Goal: Information Seeking & Learning: Learn about a topic

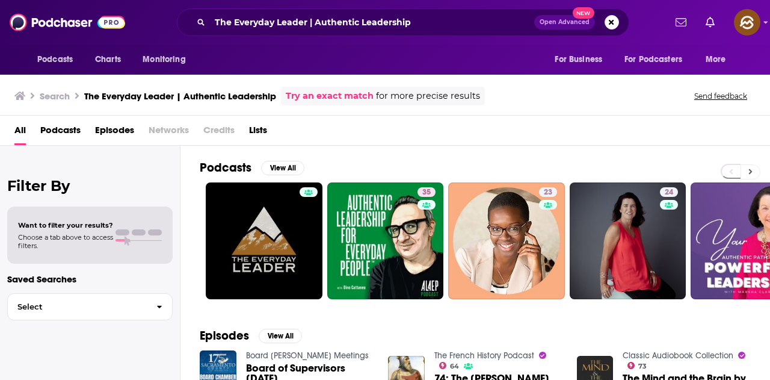
click at [757, 175] on button at bounding box center [751, 171] width 20 height 15
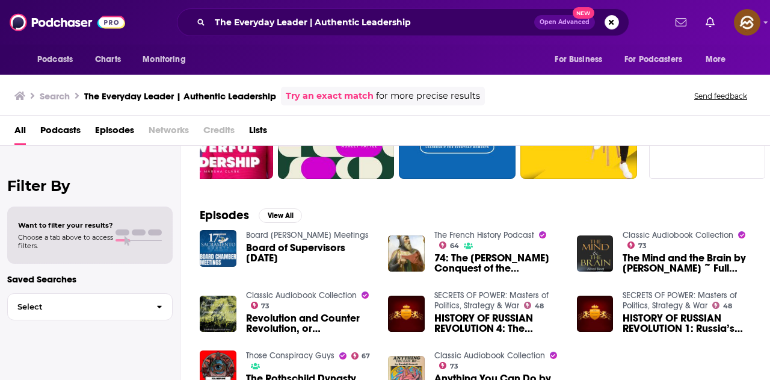
scroll to position [181, 0]
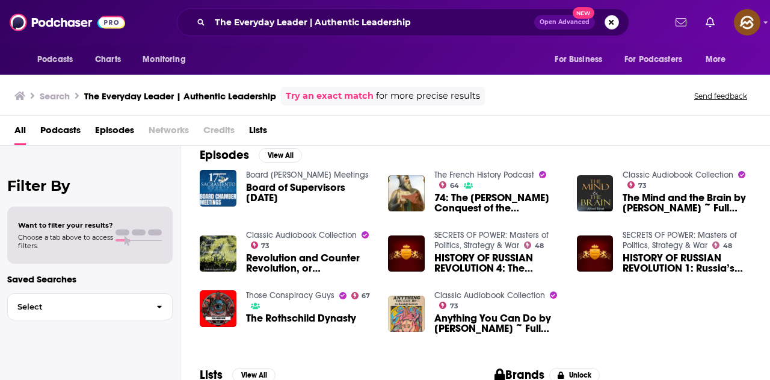
click at [606, 25] on button "Search podcasts, credits, & more..." at bounding box center [612, 22] width 14 height 14
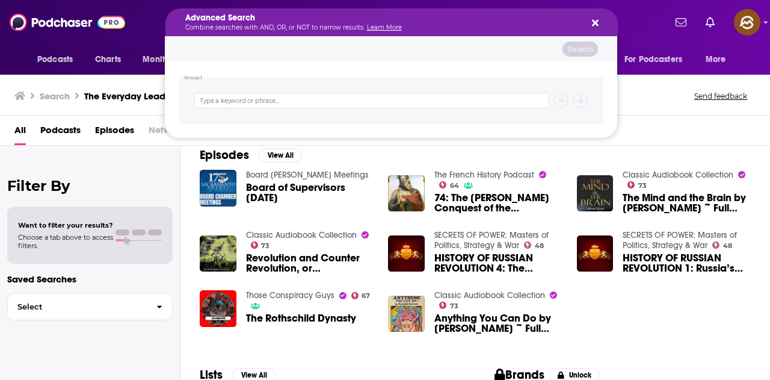
click at [596, 27] on icon "Search podcasts, credits, & more..." at bounding box center [595, 23] width 7 height 10
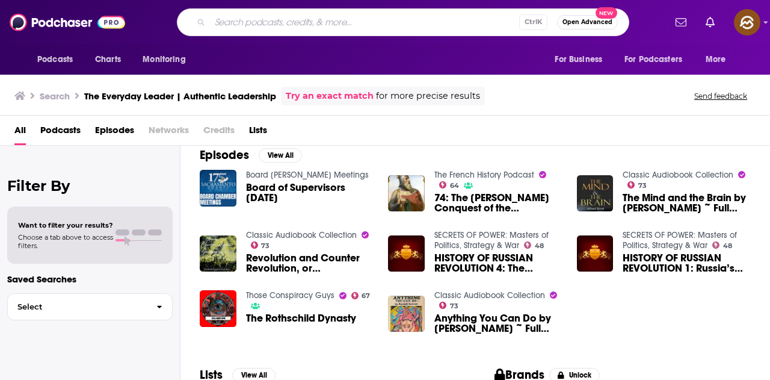
click at [451, 31] on input "Search podcasts, credits, & more..." at bounding box center [364, 22] width 309 height 19
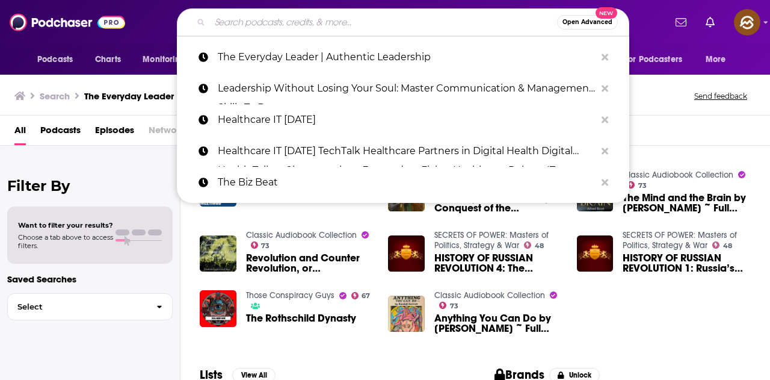
paste input "Next Level Leaders with Dr. Joseph Walker, III"
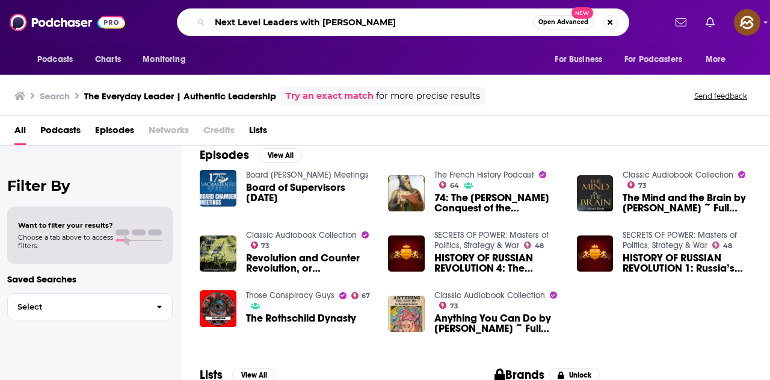
type input "Next Level Leaders with Dr. Joseph Walker, III"
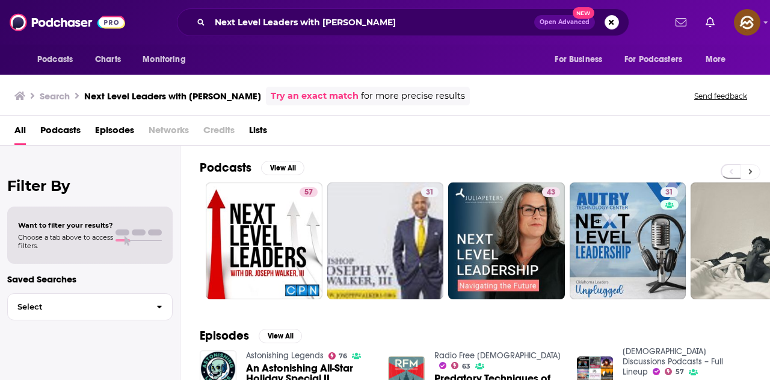
click at [754, 171] on button at bounding box center [751, 171] width 20 height 15
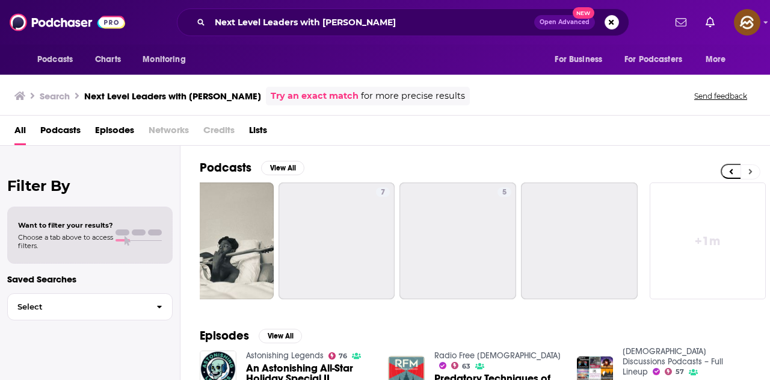
scroll to position [0, 535]
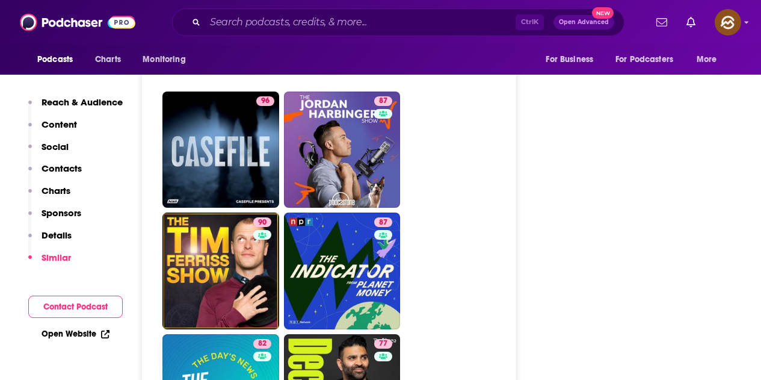
scroll to position [2287, 0]
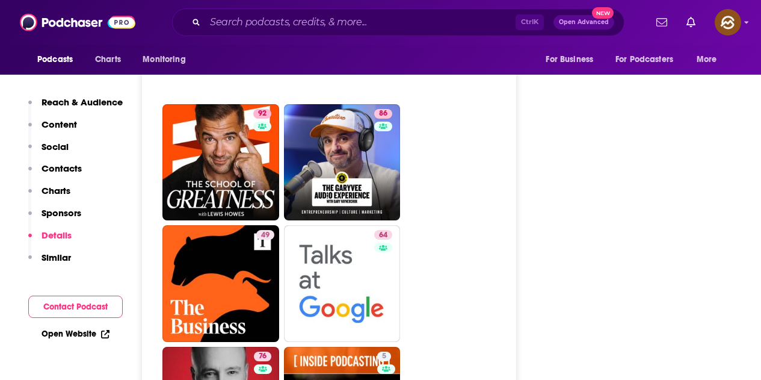
scroll to position [3010, 0]
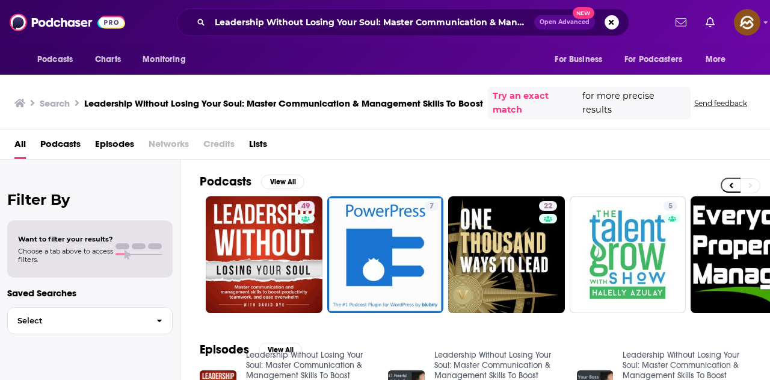
scroll to position [0, 535]
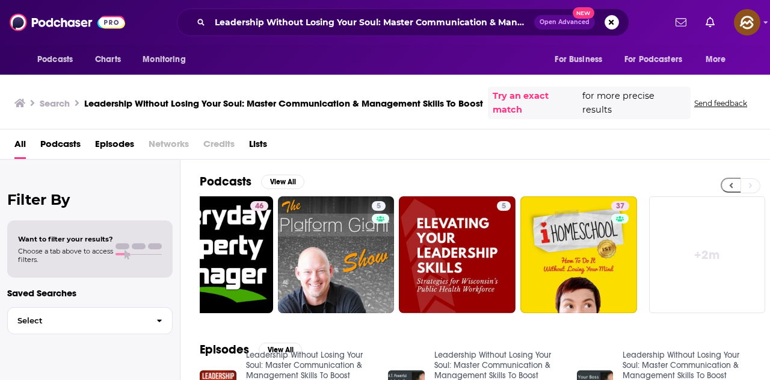
click at [736, 178] on button at bounding box center [731, 185] width 20 height 15
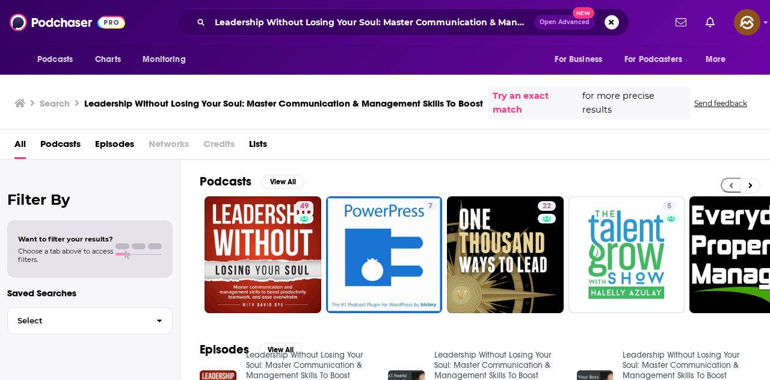
scroll to position [0, 0]
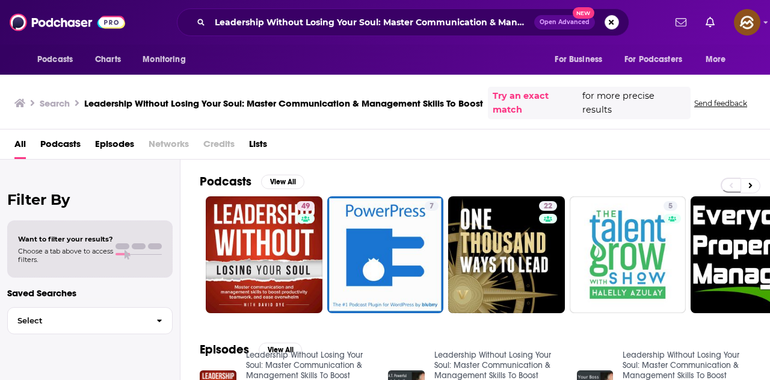
click at [612, 20] on button "Search podcasts, credits, & more..." at bounding box center [612, 22] width 14 height 14
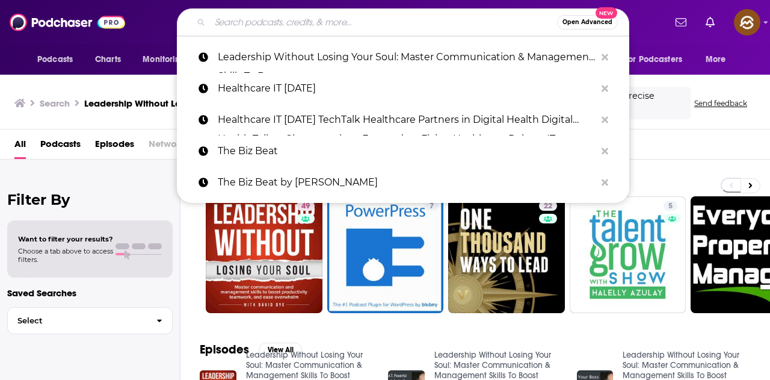
paste input "Lead. Win. - An Extreme Ownership Podcast"
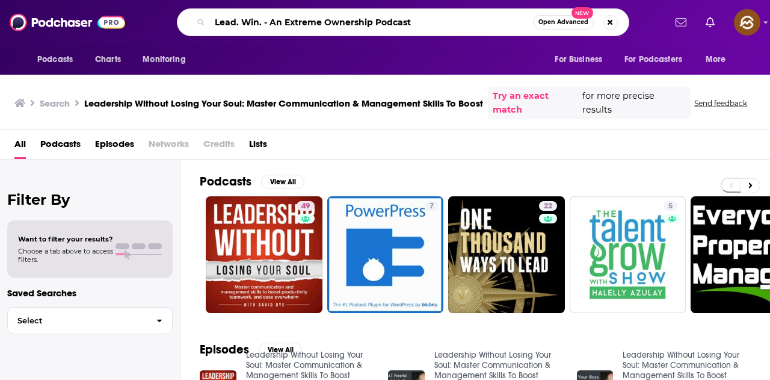
type input "Lead. Win. - An Extreme Ownership Podcast"
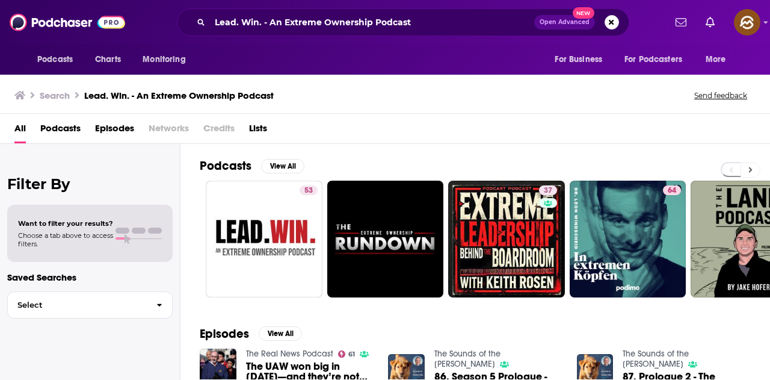
click at [753, 167] on button at bounding box center [751, 170] width 20 height 15
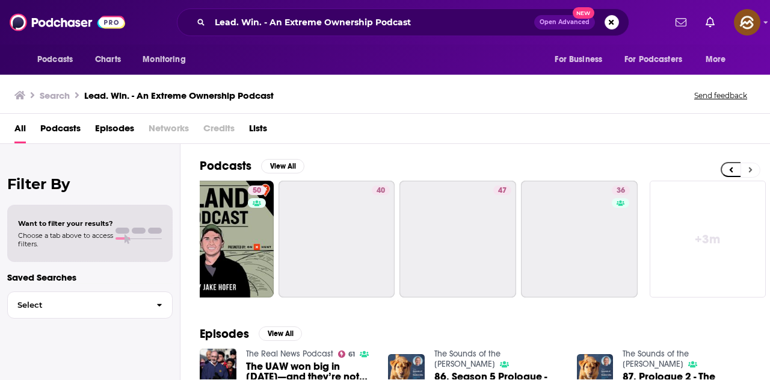
scroll to position [0, 535]
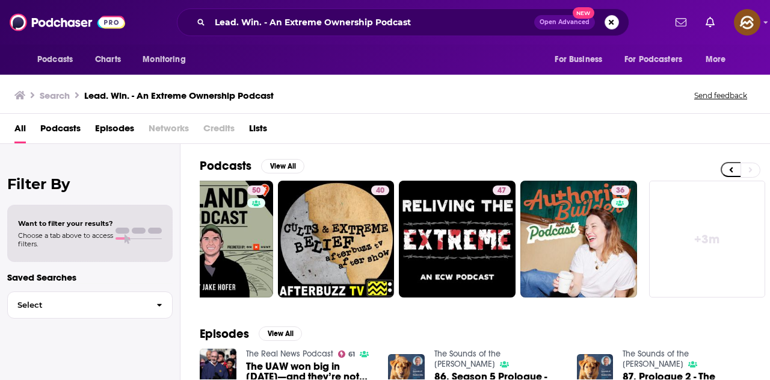
click at [615, 23] on button "Search podcasts, credits, & more..." at bounding box center [612, 22] width 14 height 14
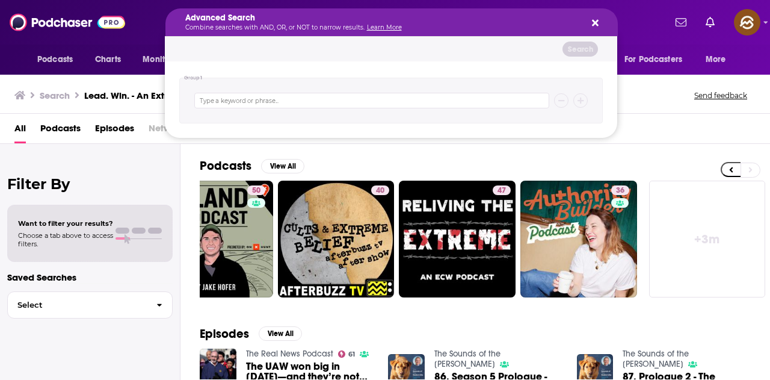
click at [592, 20] on icon "Search podcasts, credits, & more..." at bounding box center [595, 23] width 7 height 10
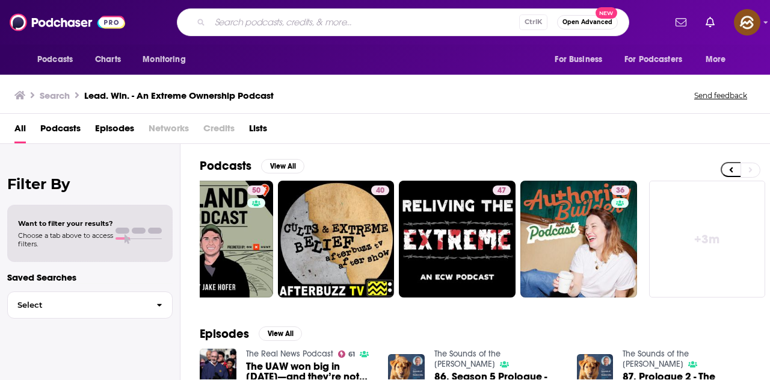
click at [409, 26] on input "Search podcasts, credits, & more..." at bounding box center [364, 22] width 309 height 19
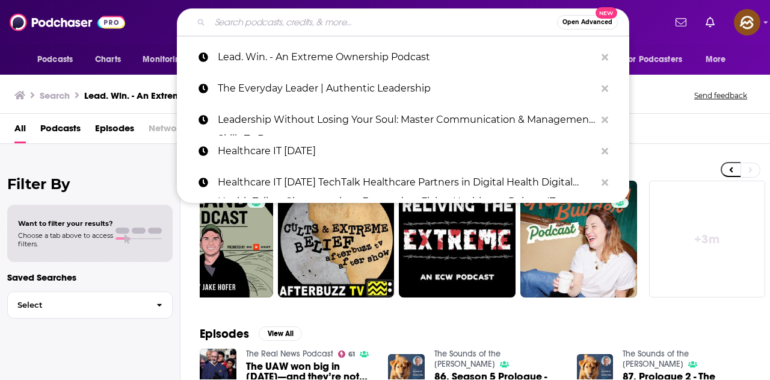
paste input "HBR On Leadership"
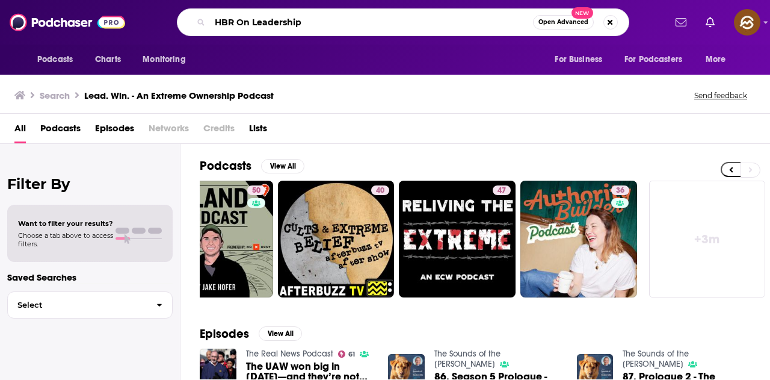
type input "HBR On Leadership"
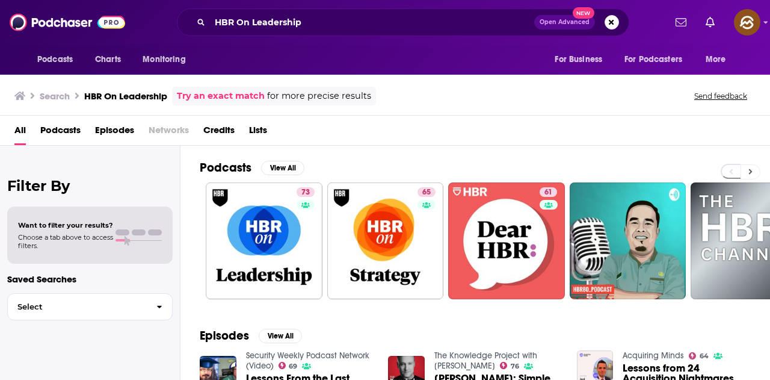
click at [747, 174] on button at bounding box center [751, 171] width 20 height 15
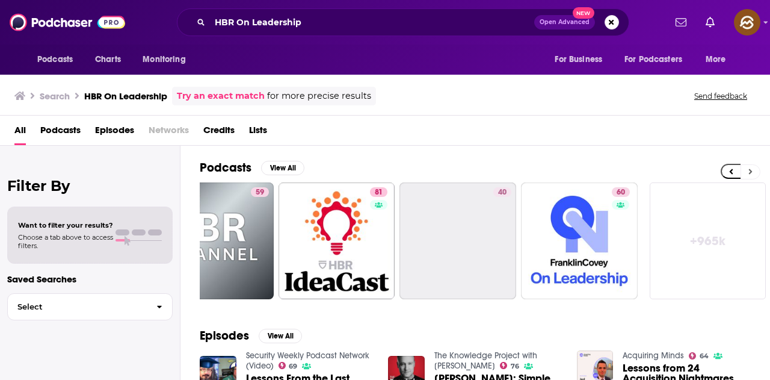
scroll to position [0, 535]
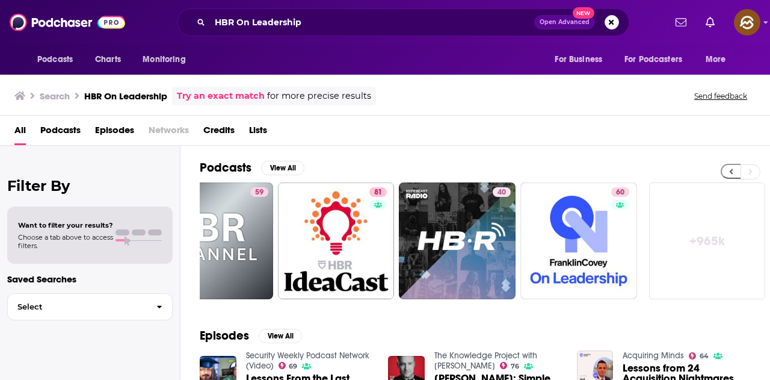
click at [732, 170] on icon at bounding box center [732, 171] width 4 height 5
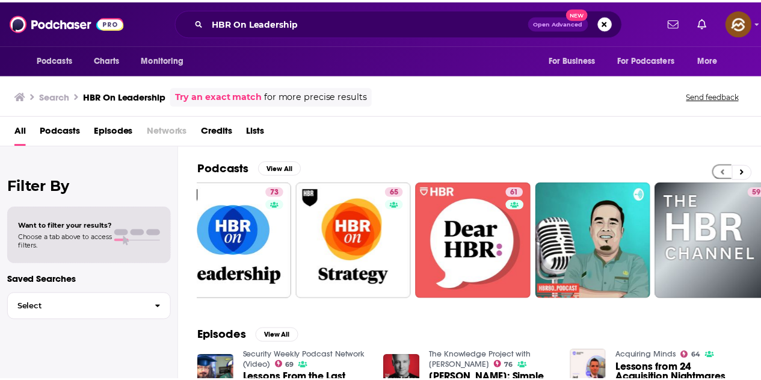
scroll to position [0, 0]
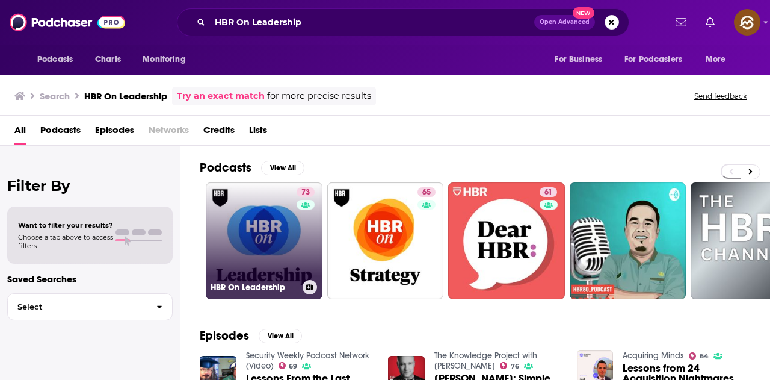
click at [296, 225] on link "73 HBR On Leadership" at bounding box center [264, 240] width 117 height 117
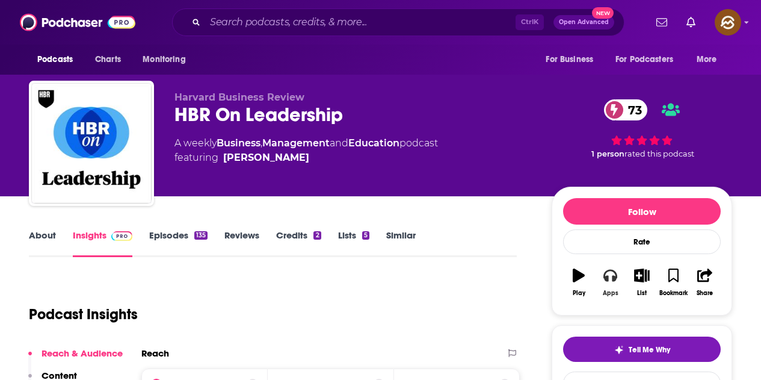
click at [606, 286] on button "Apps" at bounding box center [610, 282] width 31 height 43
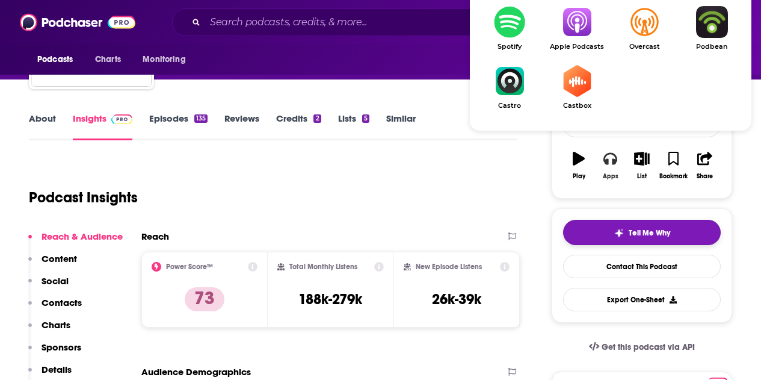
scroll to position [120, 0]
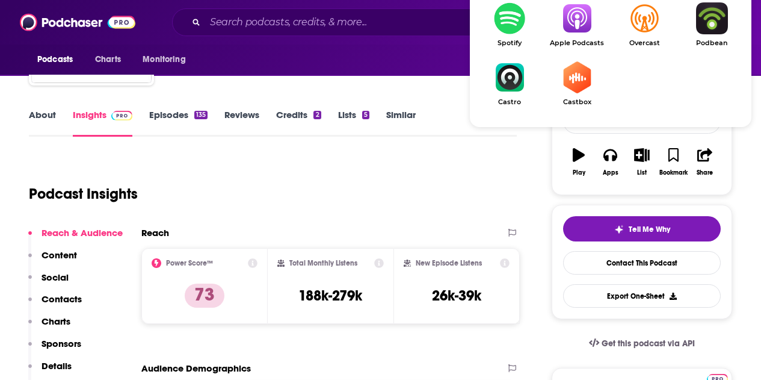
click at [582, 40] on span "Apple Podcasts" at bounding box center [577, 43] width 67 height 8
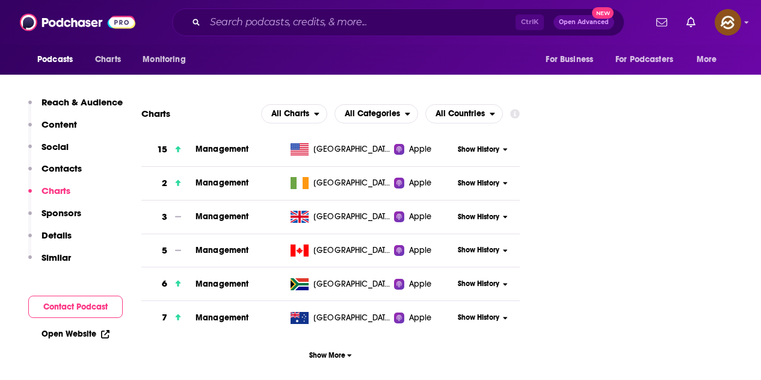
scroll to position [1023, 0]
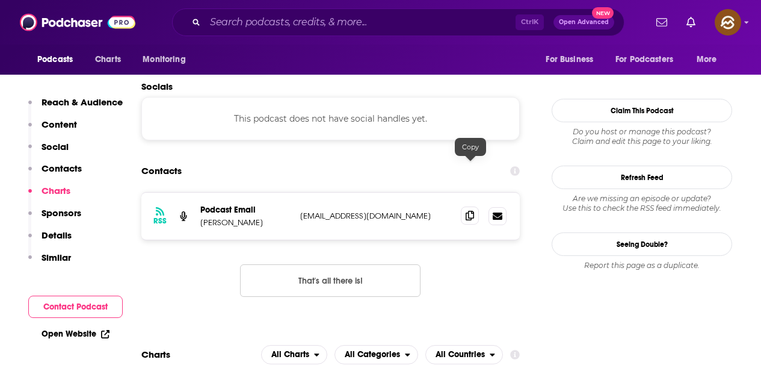
click at [469, 211] on icon at bounding box center [470, 216] width 8 height 10
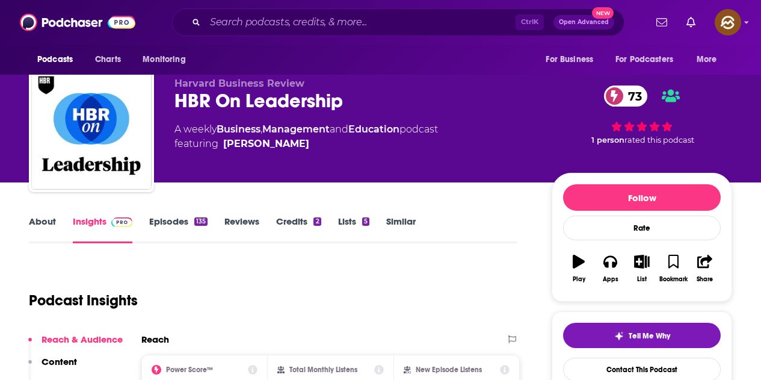
scroll to position [3, 0]
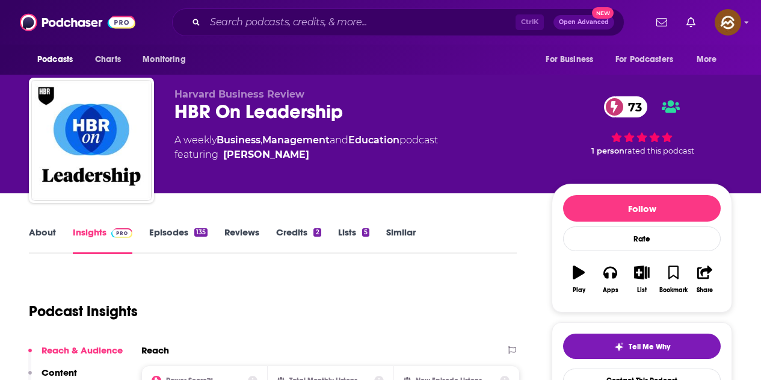
click at [182, 235] on link "Episodes 135" at bounding box center [178, 240] width 58 height 28
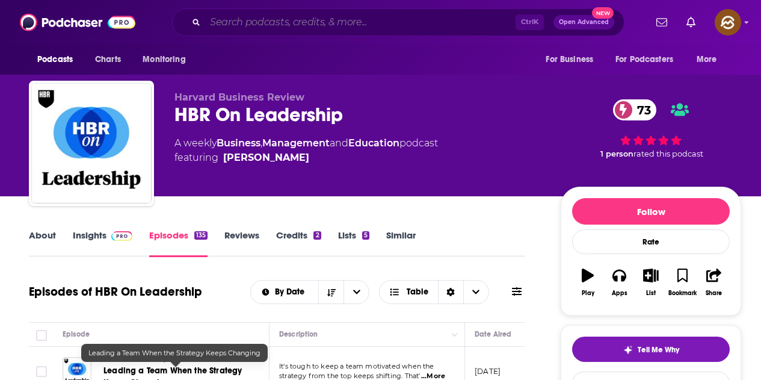
click at [351, 25] on input "Search podcasts, credits, & more..." at bounding box center [360, 22] width 311 height 19
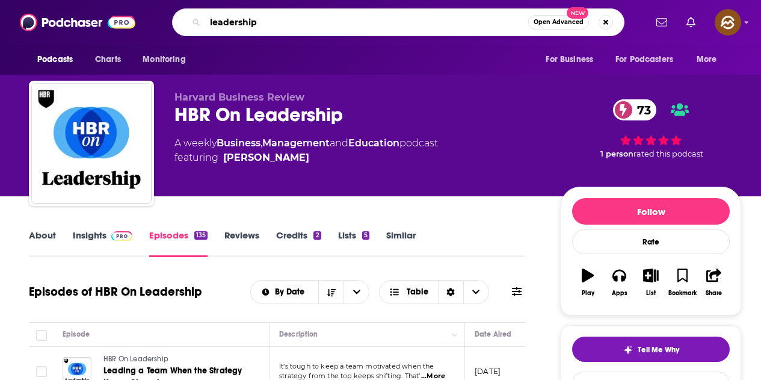
type input "leadership"
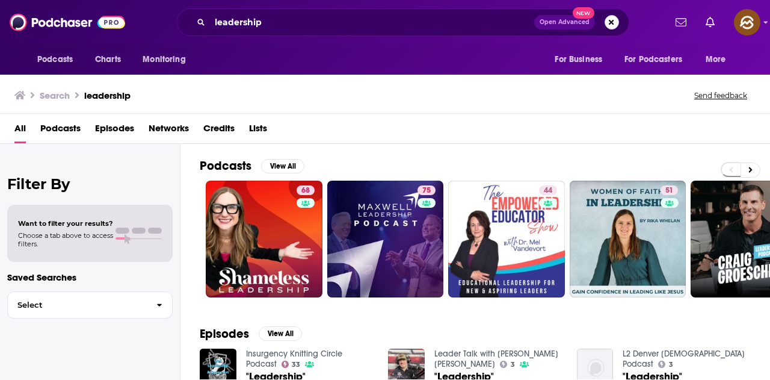
click at [608, 18] on button "Search podcasts, credits, & more..." at bounding box center [612, 22] width 14 height 14
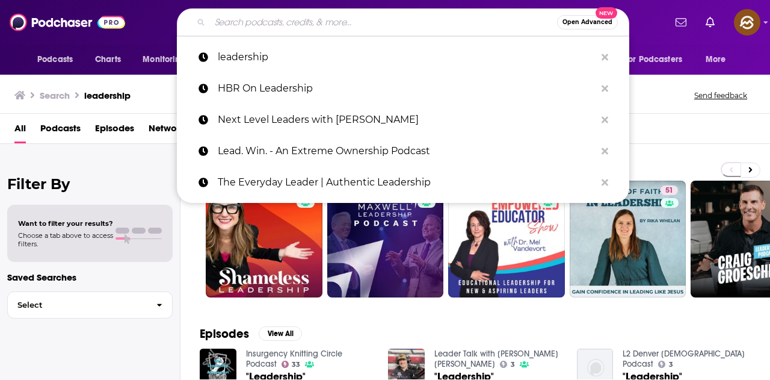
paste input "Maxwell Leadership Executive Podcast"
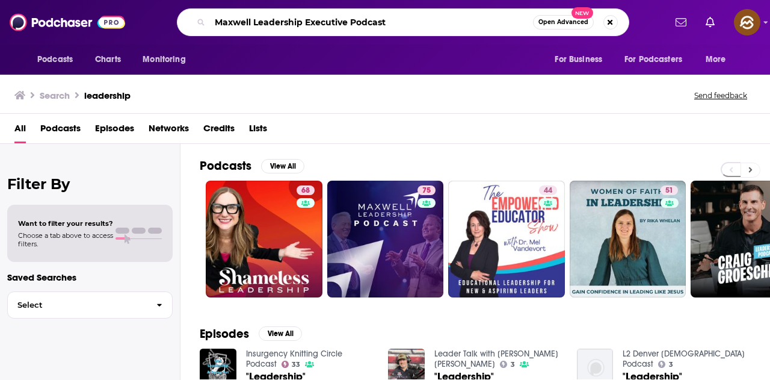
type input "Maxwell Leadership Executive Podcast"
click at [749, 172] on icon at bounding box center [751, 170] width 4 height 8
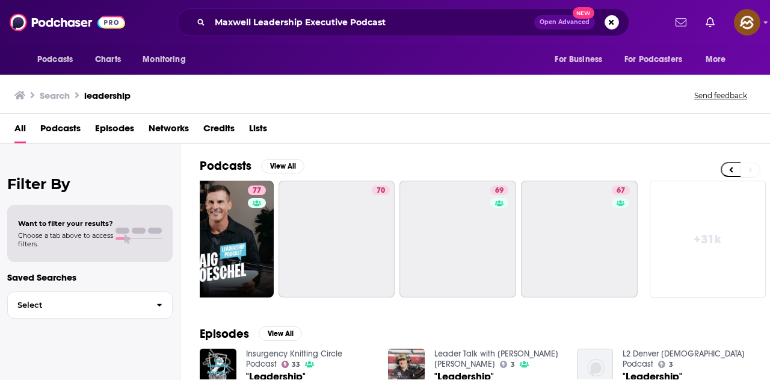
scroll to position [0, 535]
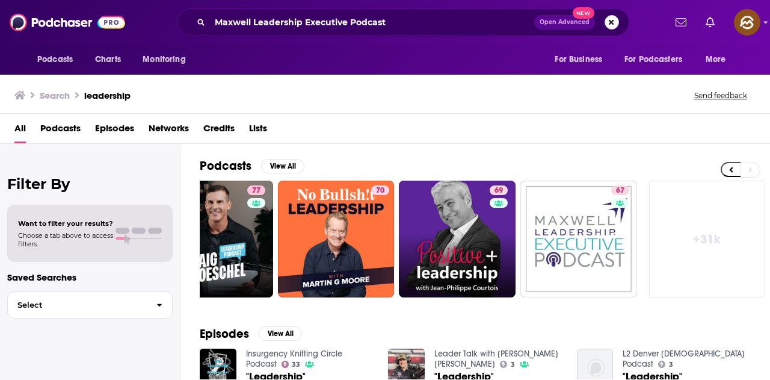
click at [616, 25] on button "Search podcasts, credits, & more..." at bounding box center [612, 22] width 14 height 14
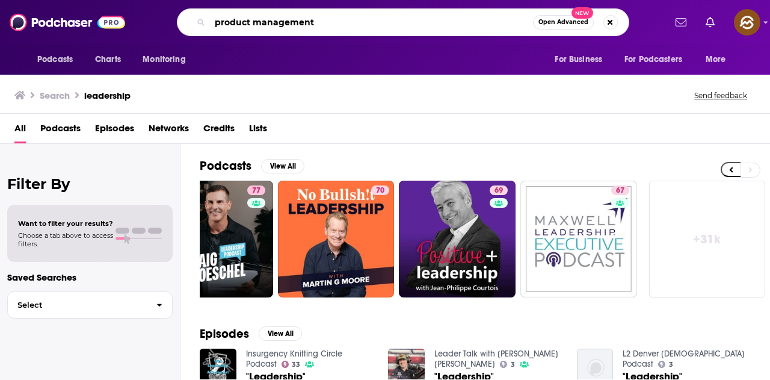
type input "product management"
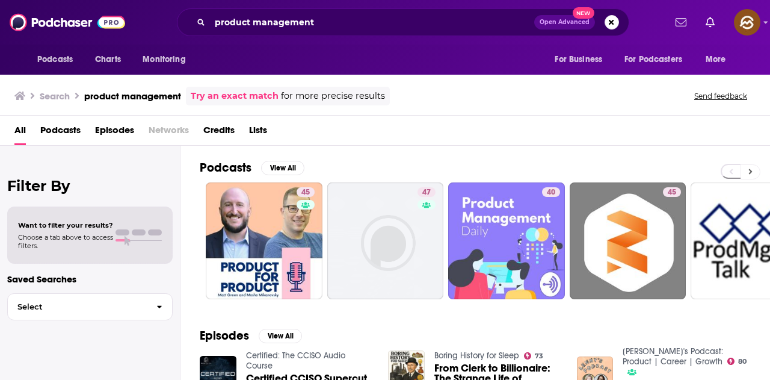
click at [757, 166] on button at bounding box center [751, 171] width 20 height 15
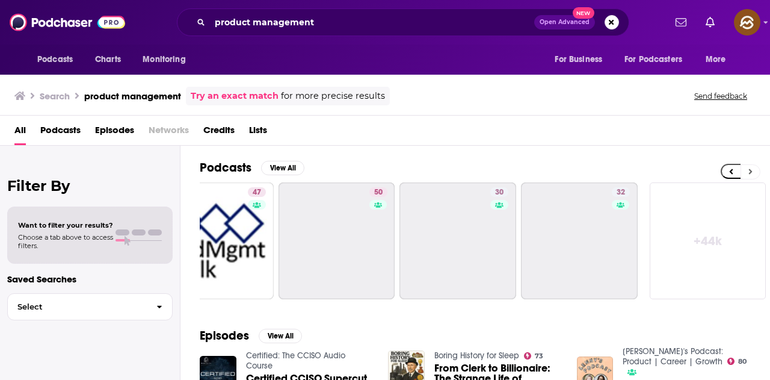
scroll to position [0, 535]
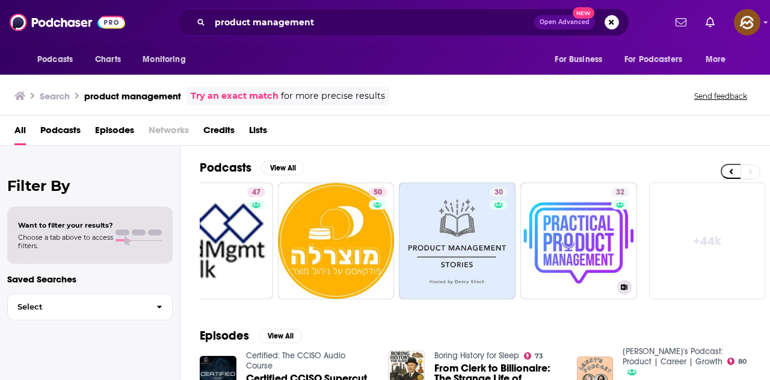
drag, startPoint x: 593, startPoint y: 247, endPoint x: 594, endPoint y: 317, distance: 70.4
click at [710, 208] on link "+ 44k" at bounding box center [707, 240] width 117 height 117
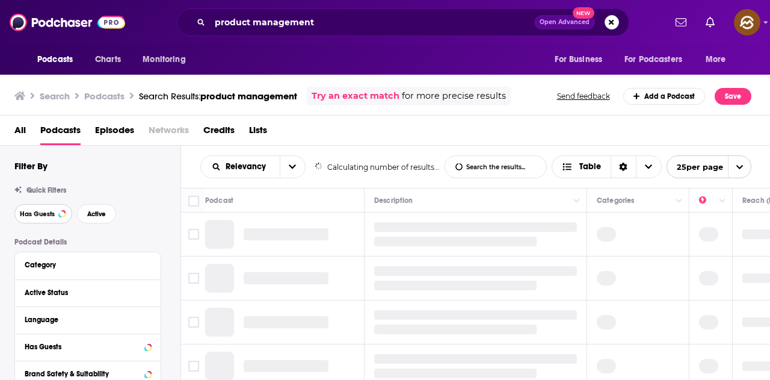
click at [45, 215] on span "Has Guests" at bounding box center [37, 214] width 35 height 7
click at [103, 211] on span "Active" at bounding box center [96, 214] width 19 height 7
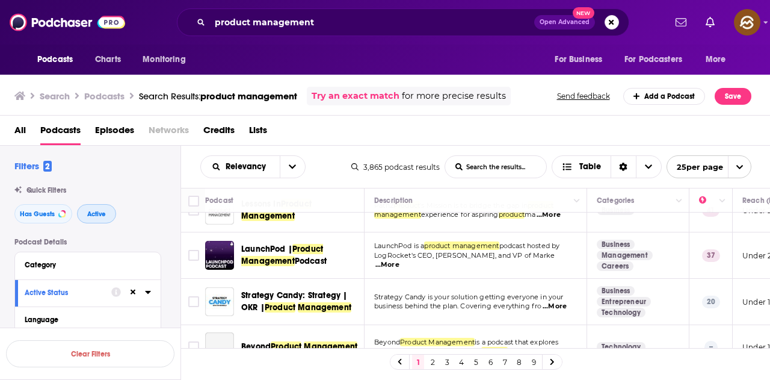
scroll to position [181, 0]
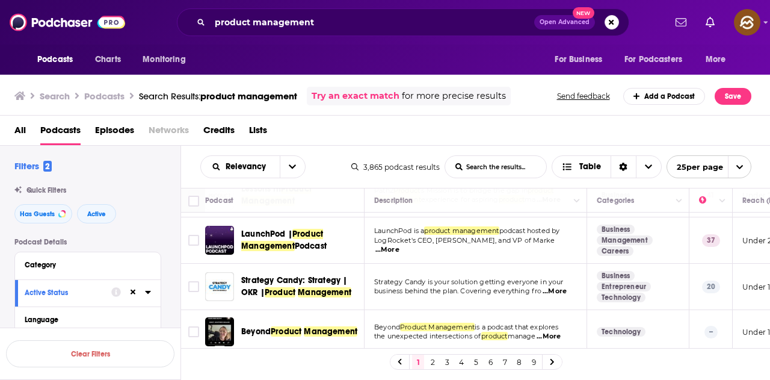
click at [563, 292] on span "...More" at bounding box center [555, 292] width 24 height 10
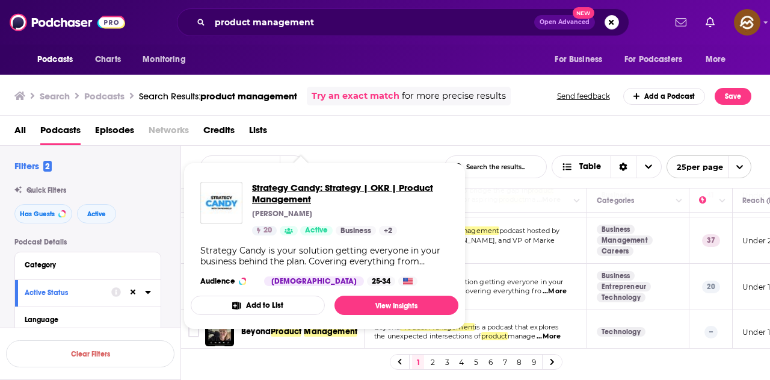
drag, startPoint x: 329, startPoint y: 288, endPoint x: 267, endPoint y: 195, distance: 111.5
click at [385, 132] on div "All Podcasts Episodes Networks Credits Lists" at bounding box center [387, 132] width 747 height 25
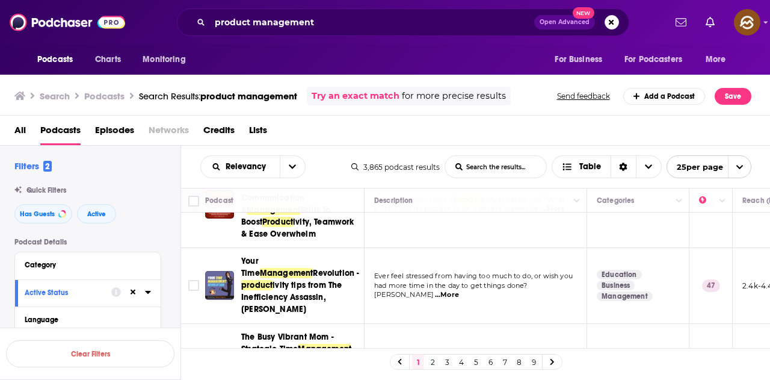
scroll to position [1422, 0]
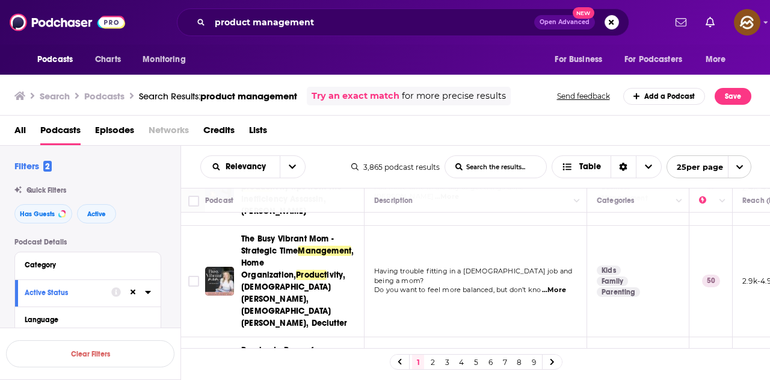
click at [428, 364] on link "2" at bounding box center [433, 362] width 12 height 14
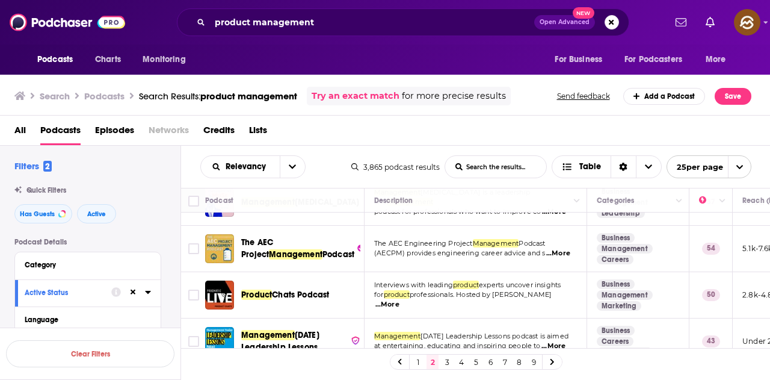
scroll to position [1058, 0]
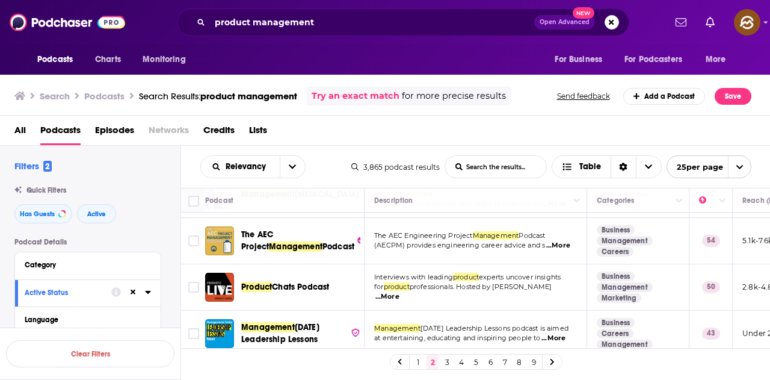
click at [447, 362] on link "3" at bounding box center [447, 362] width 12 height 14
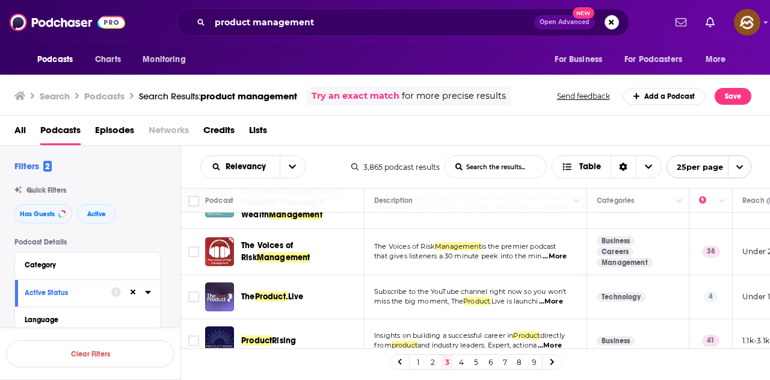
scroll to position [843, 0]
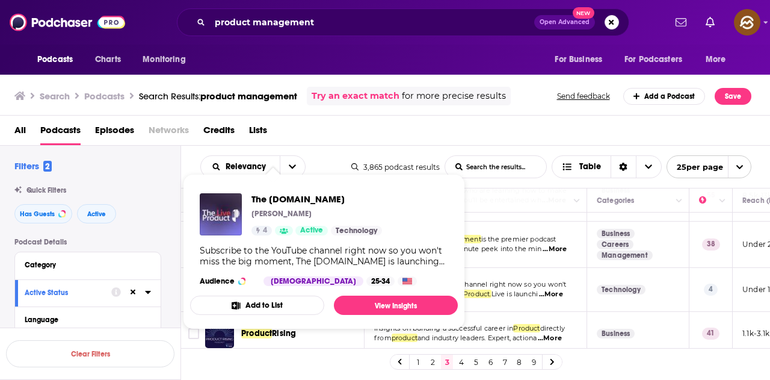
click at [332, 133] on div "All Podcasts Episodes Networks Credits Lists" at bounding box center [387, 132] width 747 height 25
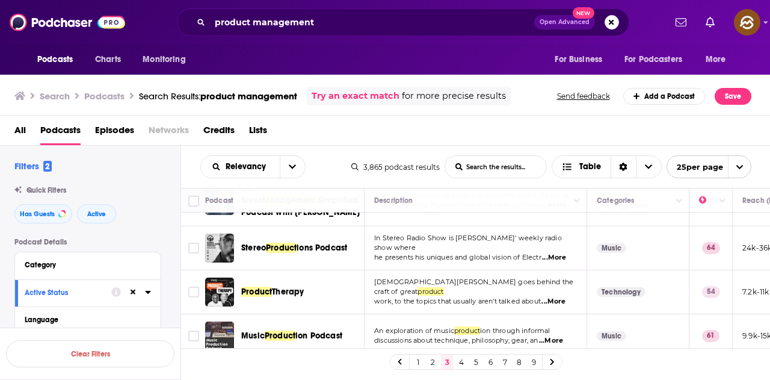
scroll to position [1041, 0]
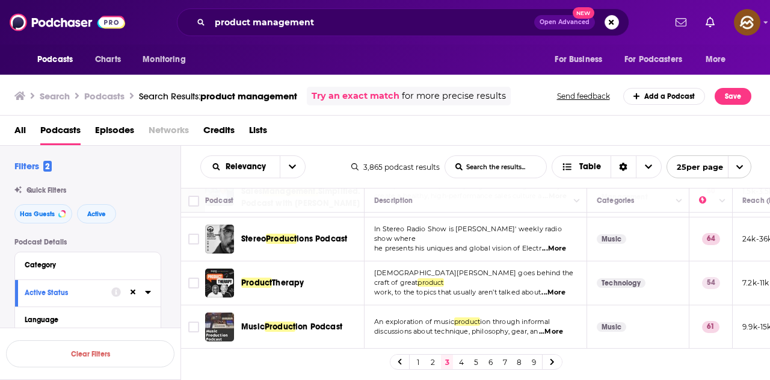
click at [460, 362] on link "4" at bounding box center [462, 362] width 12 height 14
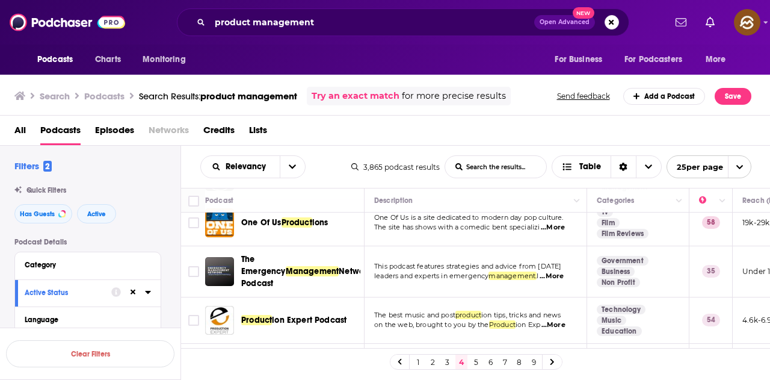
scroll to position [903, 0]
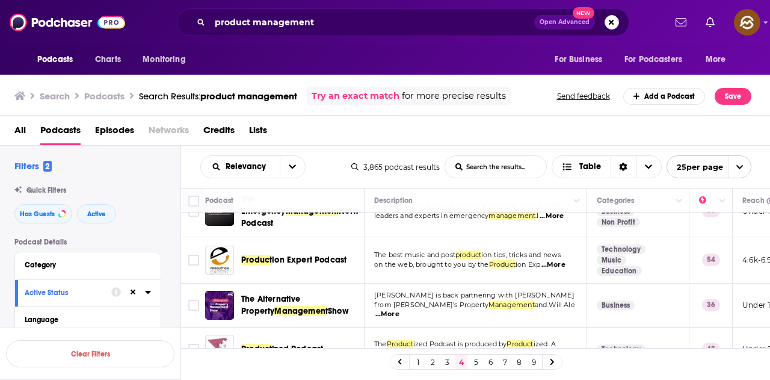
click at [558, 260] on span "...More" at bounding box center [554, 265] width 24 height 10
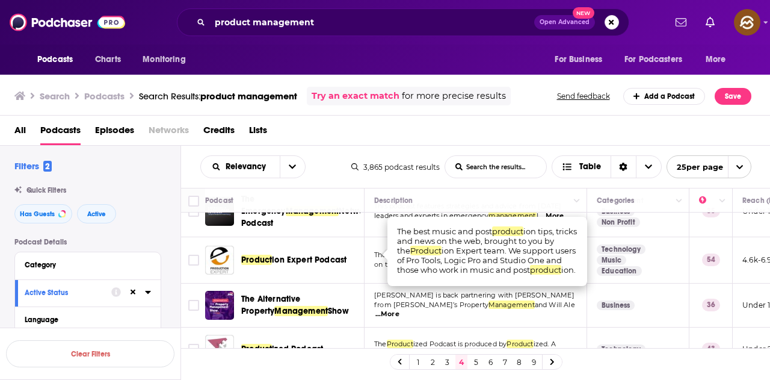
click at [542, 132] on div "All Podcasts Episodes Networks Credits Lists" at bounding box center [387, 132] width 747 height 25
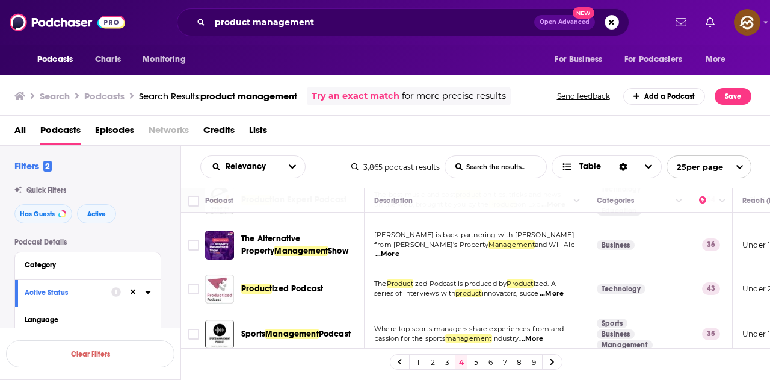
scroll to position [1017, 0]
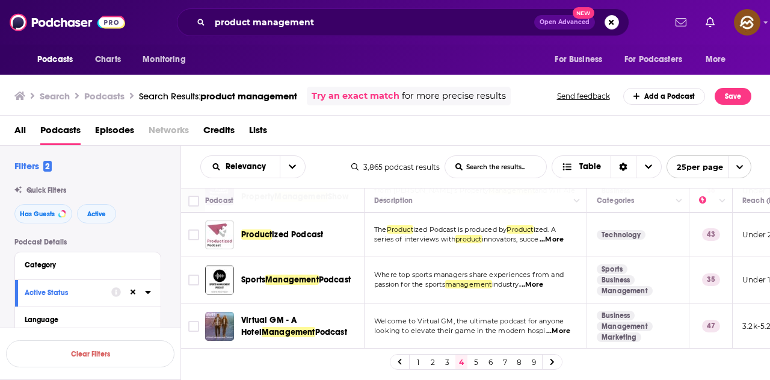
click at [471, 361] on link "5" at bounding box center [476, 362] width 12 height 14
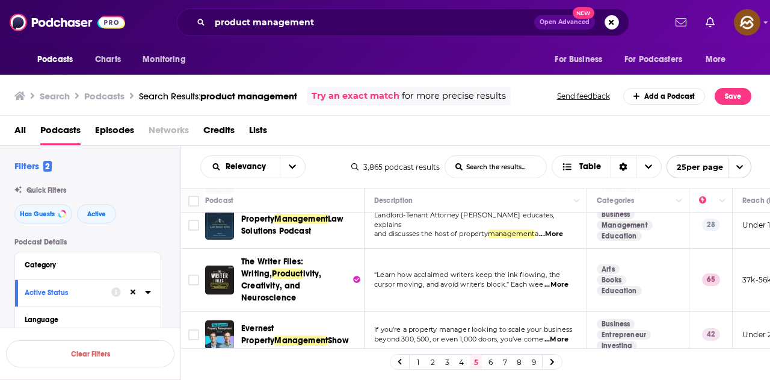
scroll to position [782, 0]
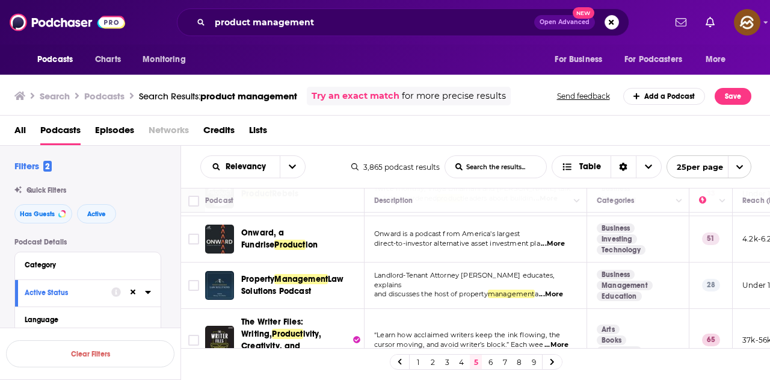
click at [550, 249] on span "...More" at bounding box center [553, 244] width 24 height 10
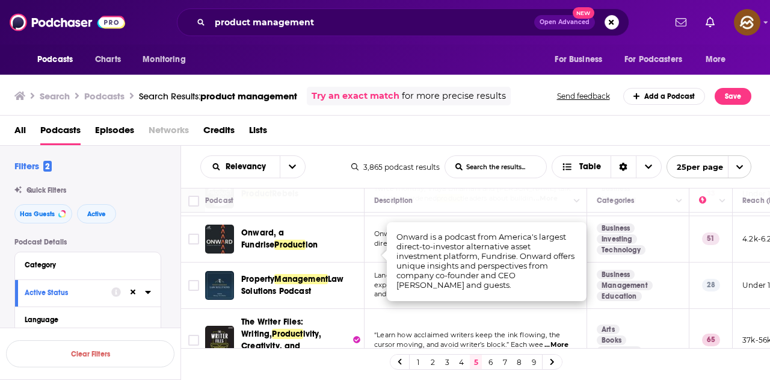
click at [465, 122] on div "All Podcasts Episodes Networks Credits Lists" at bounding box center [387, 132] width 747 height 25
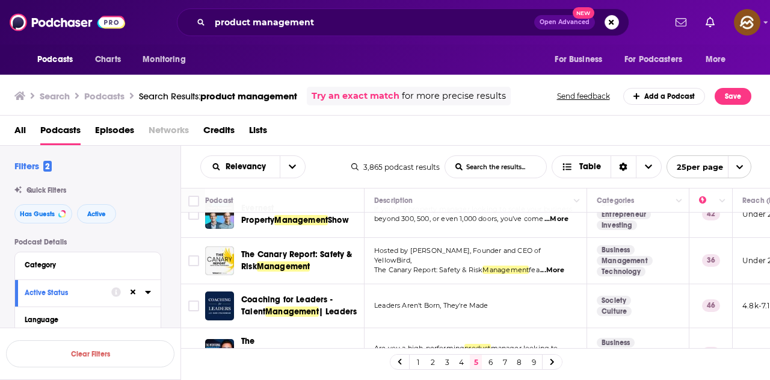
scroll to position [1041, 0]
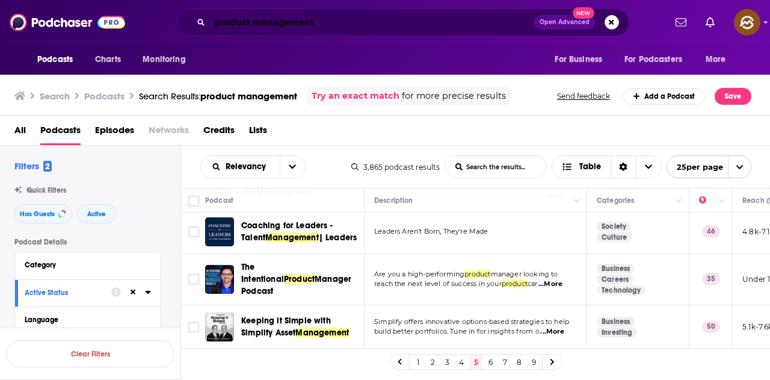
click at [412, 22] on input "product management" at bounding box center [372, 22] width 324 height 19
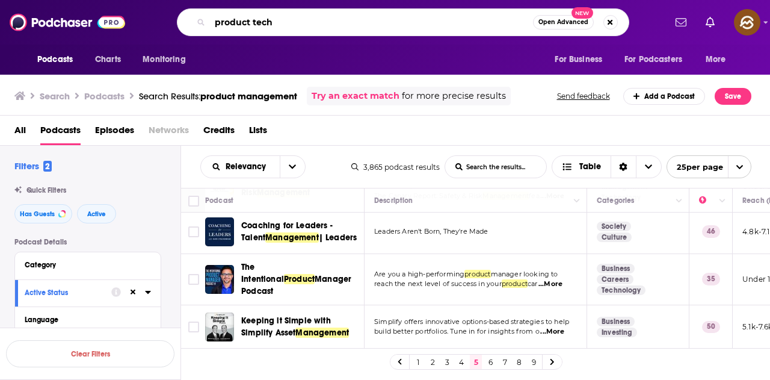
type input "product tech"
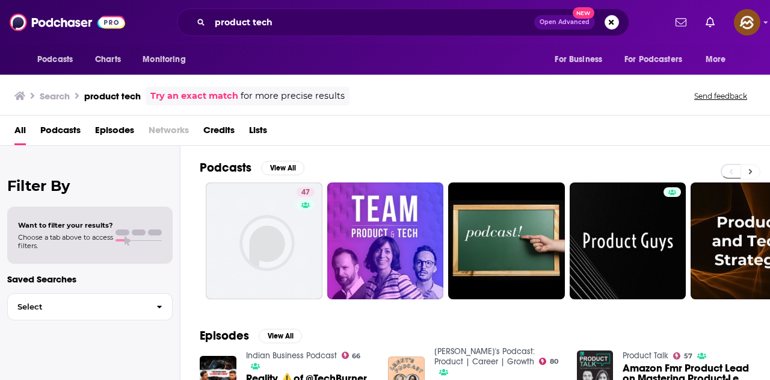
click at [754, 169] on button at bounding box center [751, 171] width 20 height 15
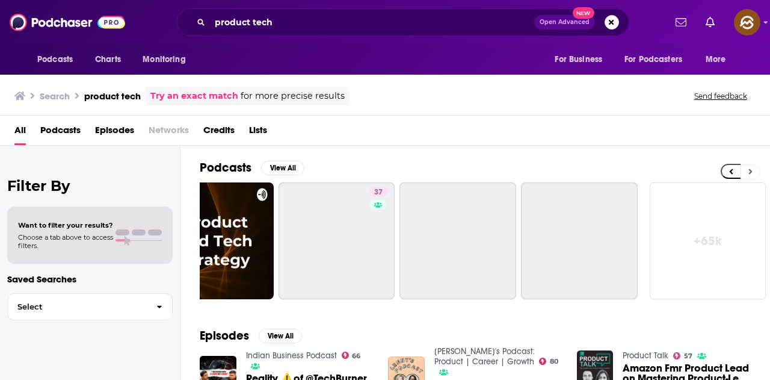
scroll to position [0, 535]
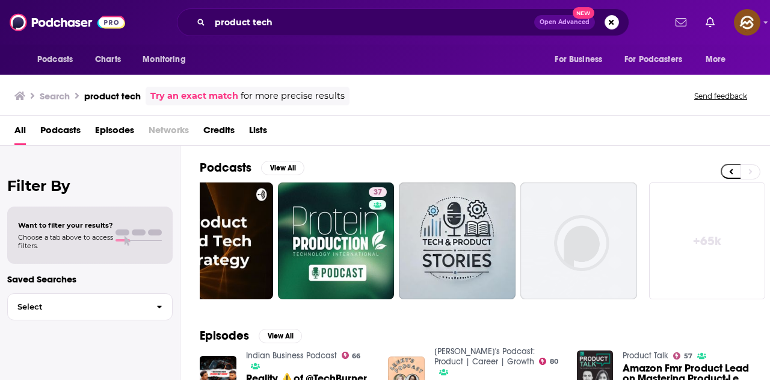
click at [695, 232] on link "+ 65k" at bounding box center [707, 240] width 117 height 117
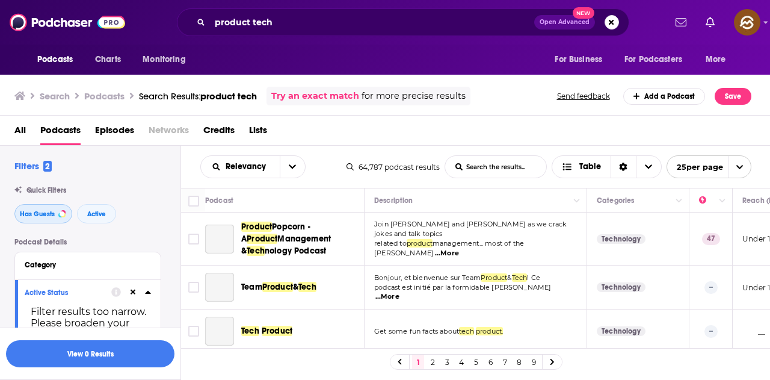
click at [38, 217] on span "Has Guests" at bounding box center [37, 214] width 35 height 7
click at [90, 211] on span "Active" at bounding box center [96, 214] width 19 height 7
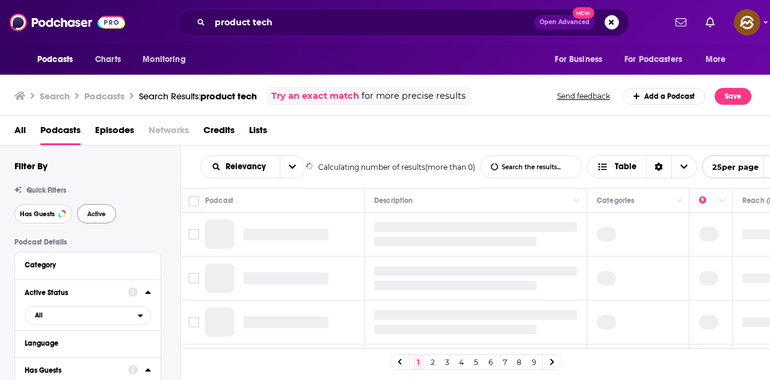
click at [40, 213] on span "Has Guests" at bounding box center [37, 214] width 35 height 7
click at [126, 210] on div "Has Guests Active" at bounding box center [97, 213] width 166 height 19
click at [102, 217] on span "Active" at bounding box center [96, 214] width 19 height 7
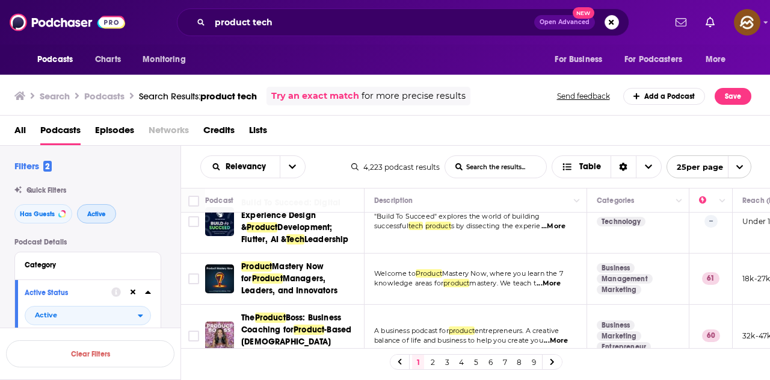
scroll to position [60, 0]
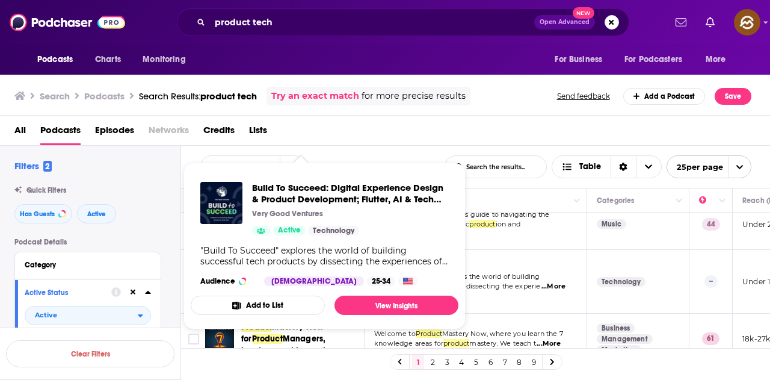
click at [448, 131] on div "All Podcasts Episodes Networks Credits Lists" at bounding box center [387, 132] width 747 height 25
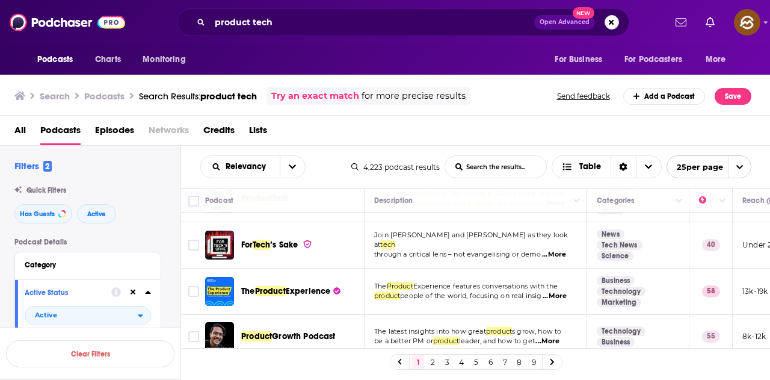
scroll to position [482, 0]
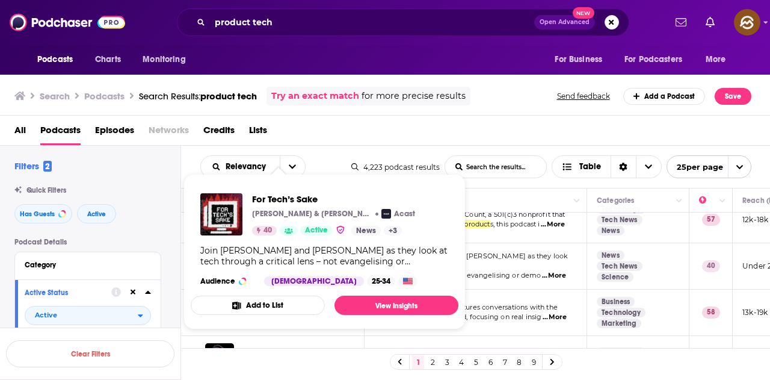
click at [386, 58] on div "Podcasts Charts Monitoring For Business For Podcasters More" at bounding box center [385, 60] width 770 height 30
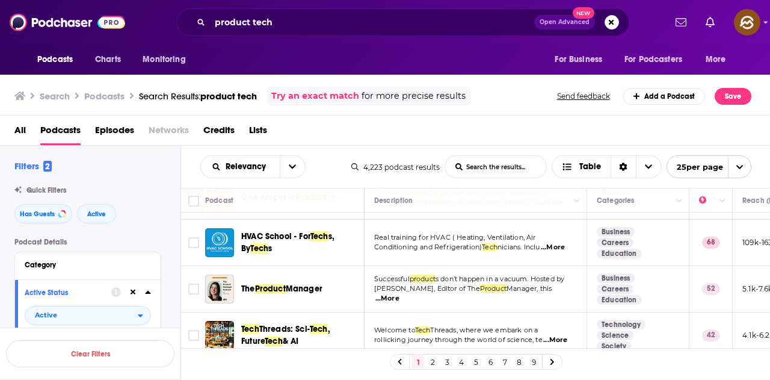
scroll to position [843, 0]
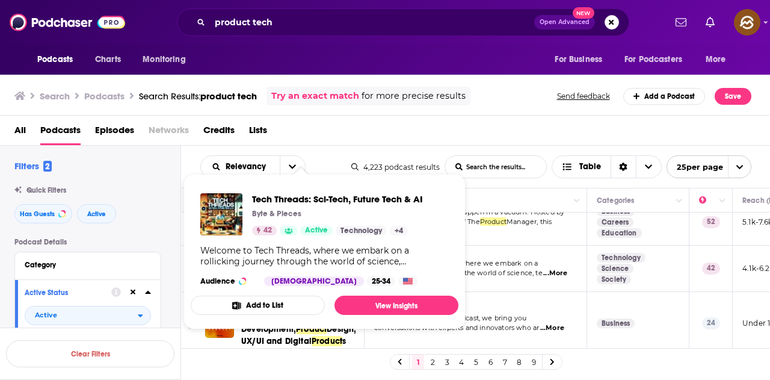
click at [321, 63] on div "Podcasts Charts Monitoring For Business For Podcasters More" at bounding box center [385, 60] width 770 height 30
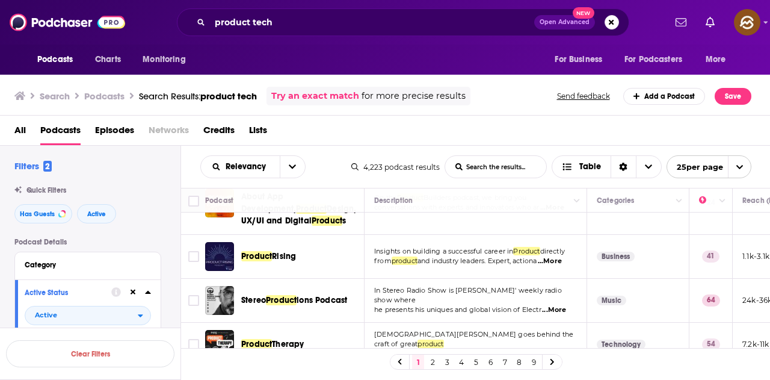
scroll to position [1070, 0]
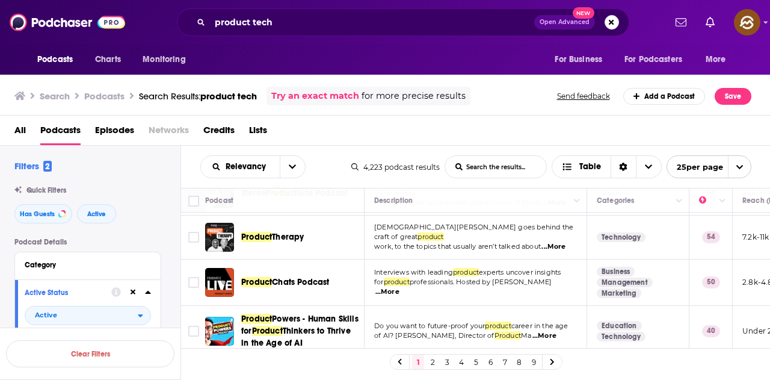
click at [432, 362] on link "2" at bounding box center [433, 362] width 12 height 14
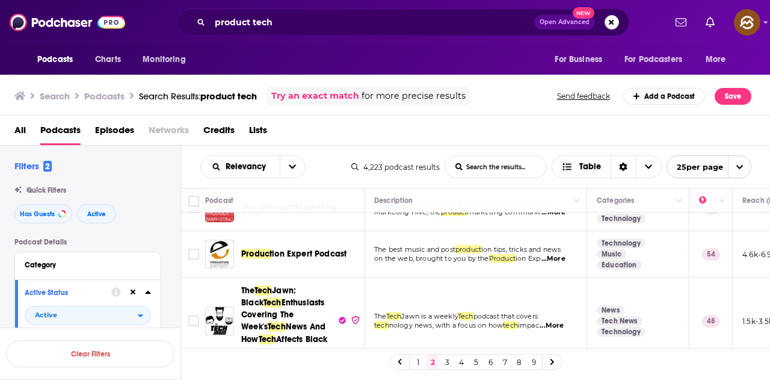
scroll to position [722, 0]
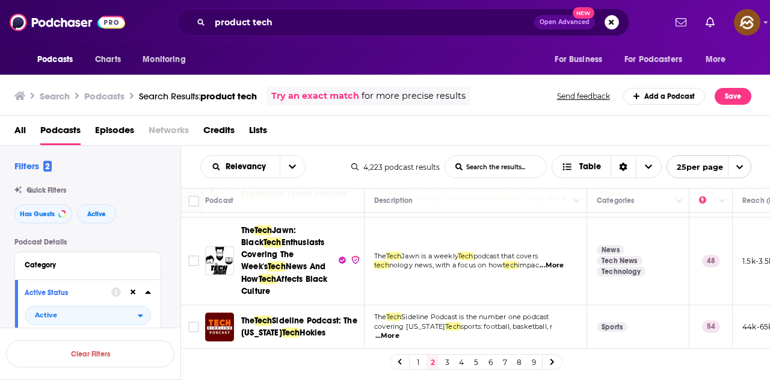
click at [510, 133] on div "All Podcasts Episodes Networks Credits Lists" at bounding box center [387, 132] width 747 height 25
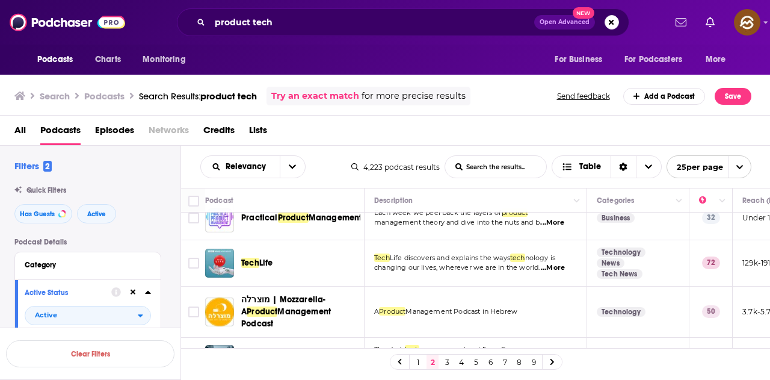
scroll to position [903, 0]
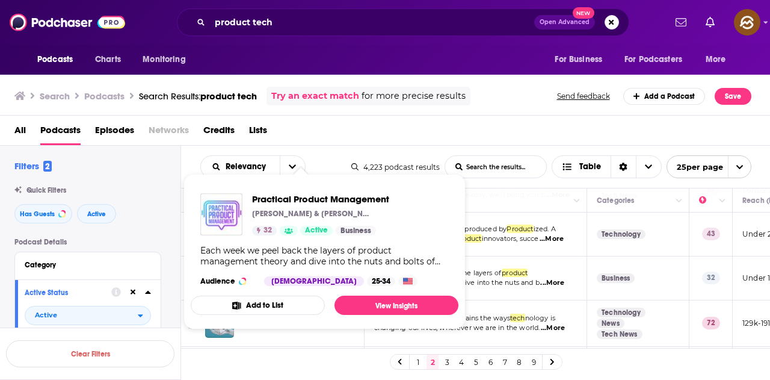
click at [401, 118] on div "All Podcasts Episodes Networks Credits Lists" at bounding box center [385, 131] width 771 height 30
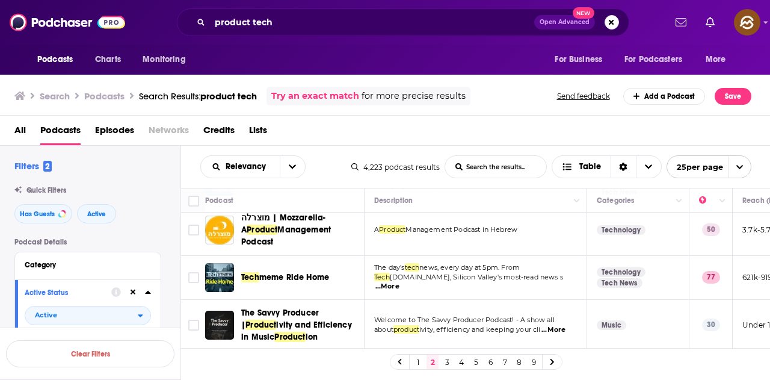
scroll to position [1056, 0]
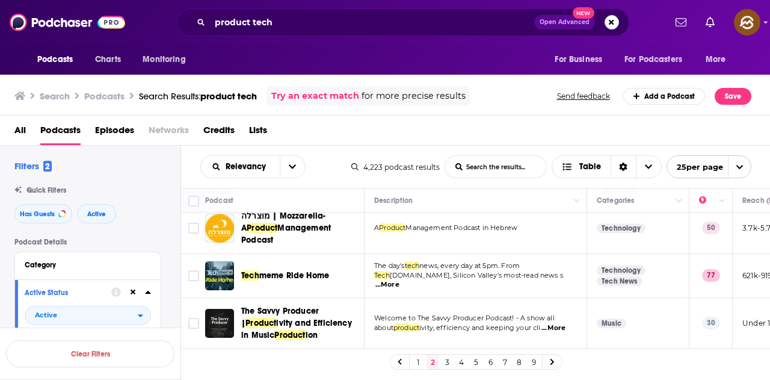
click at [450, 360] on link "3" at bounding box center [447, 362] width 12 height 14
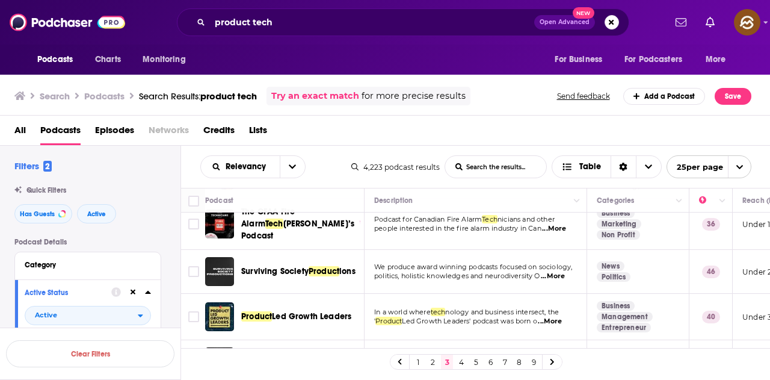
scroll to position [120, 0]
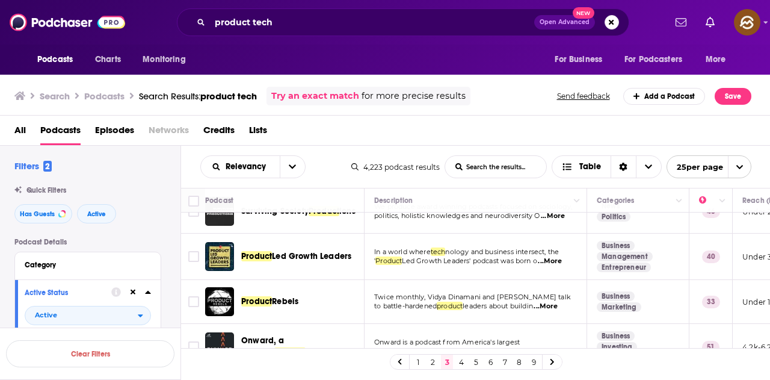
click at [558, 302] on span "...More" at bounding box center [546, 307] width 24 height 10
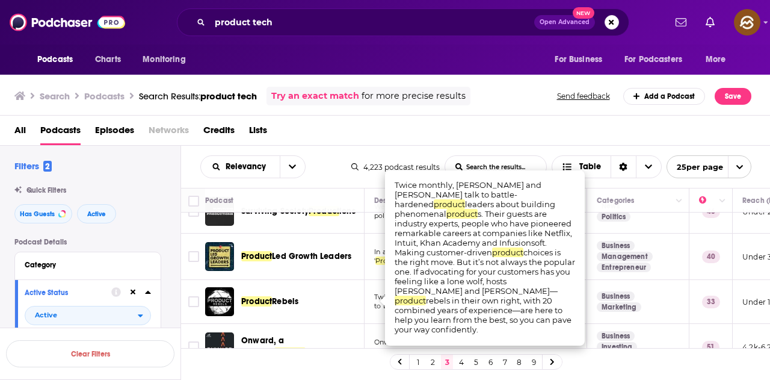
click at [523, 102] on div "Search Podcasts Search Results: product tech Try an exact match for more precis…" at bounding box center [382, 96] width 737 height 19
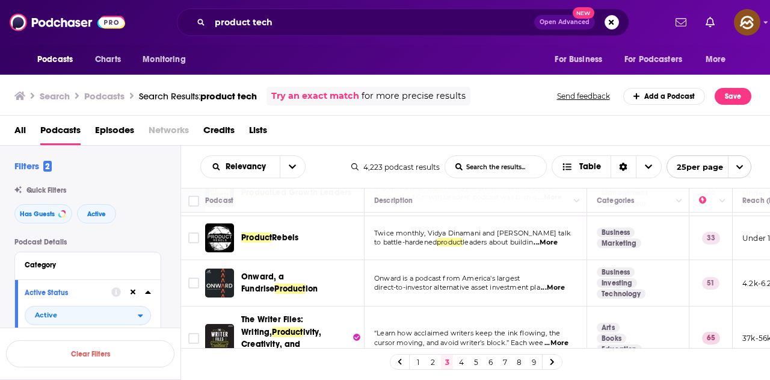
scroll to position [181, 0]
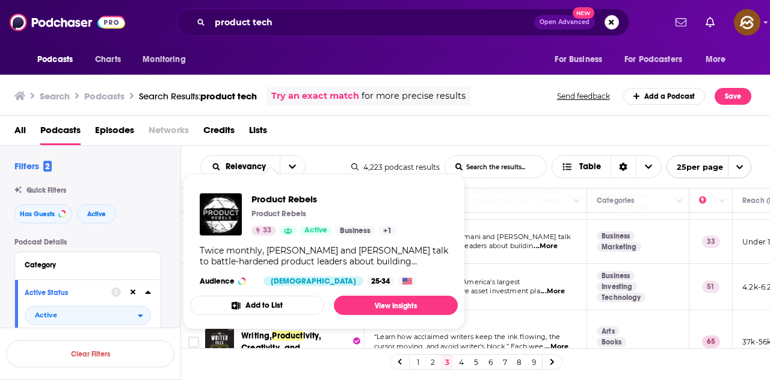
drag, startPoint x: 260, startPoint y: 235, endPoint x: 229, endPoint y: 235, distance: 30.7
drag, startPoint x: 229, startPoint y: 235, endPoint x: 217, endPoint y: 216, distance: 22.7
click at [389, 64] on div "Podcasts Charts Monitoring For Business For Podcasters More" at bounding box center [385, 60] width 770 height 30
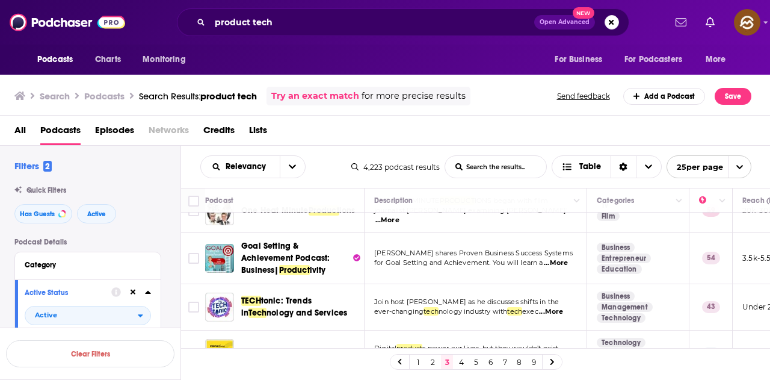
scroll to position [662, 0]
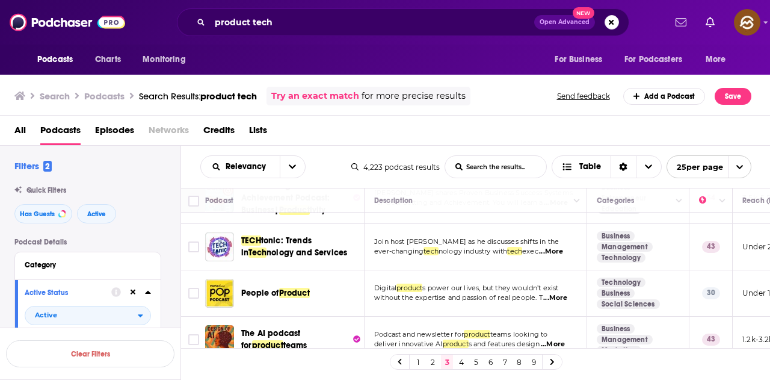
click at [471, 64] on div "Podcasts Charts Monitoring For Business For Podcasters More" at bounding box center [385, 60] width 770 height 30
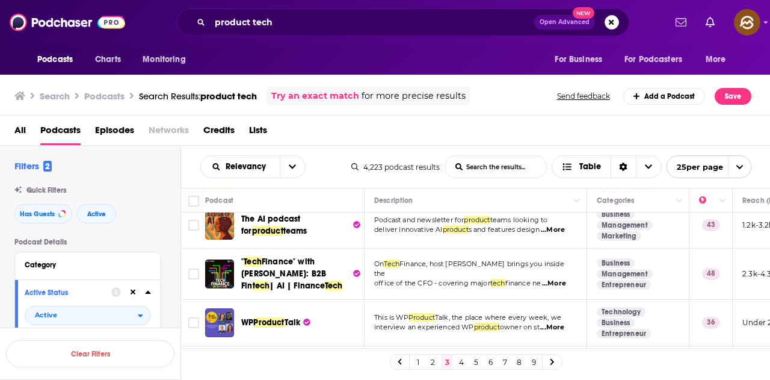
scroll to position [782, 0]
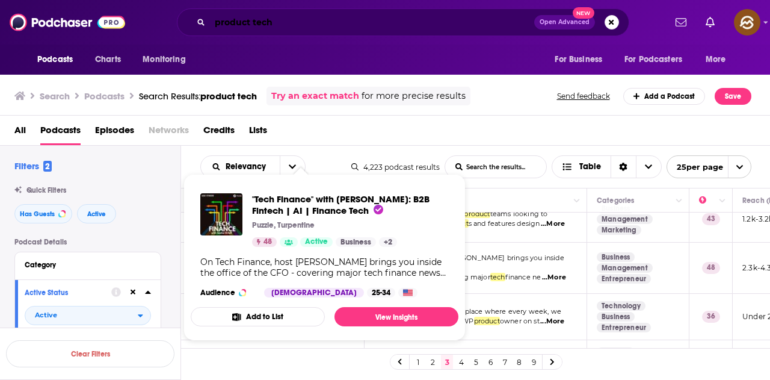
click at [345, 20] on input "product tech" at bounding box center [372, 22] width 324 height 19
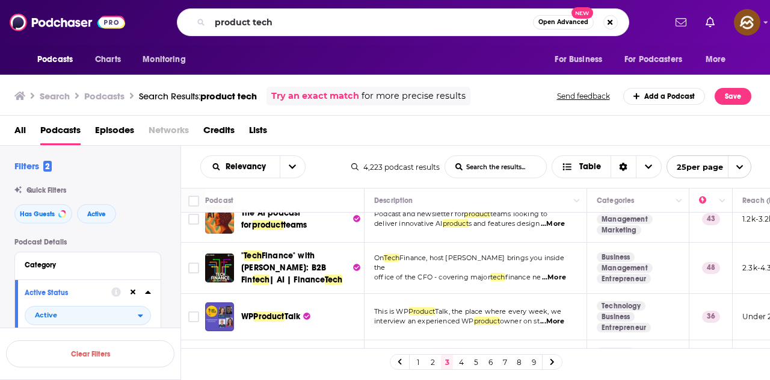
click at [409, 61] on div "Podcasts Charts Monitoring For Business For Podcasters More" at bounding box center [385, 60] width 770 height 30
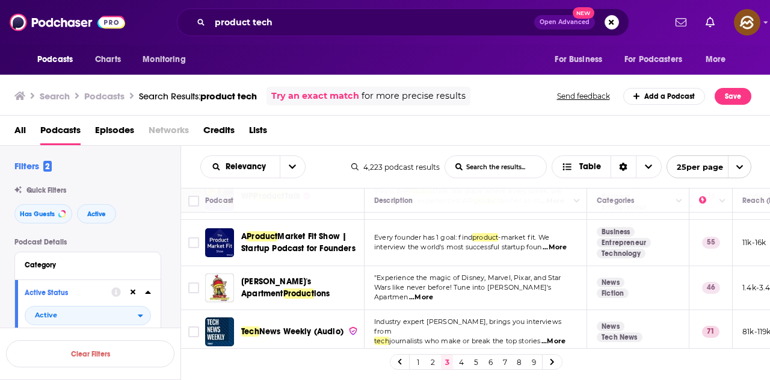
scroll to position [1023, 0]
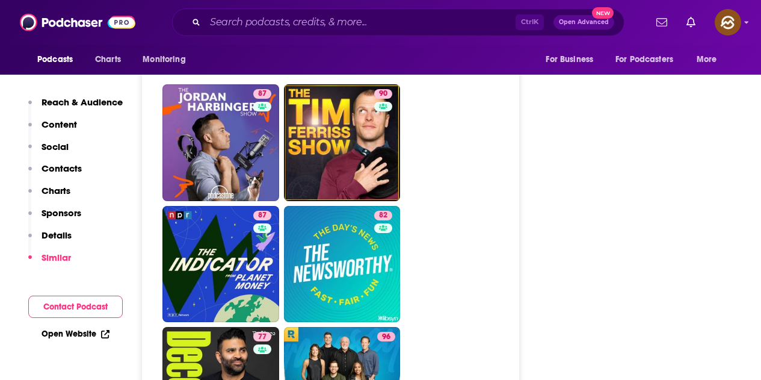
scroll to position [1926, 0]
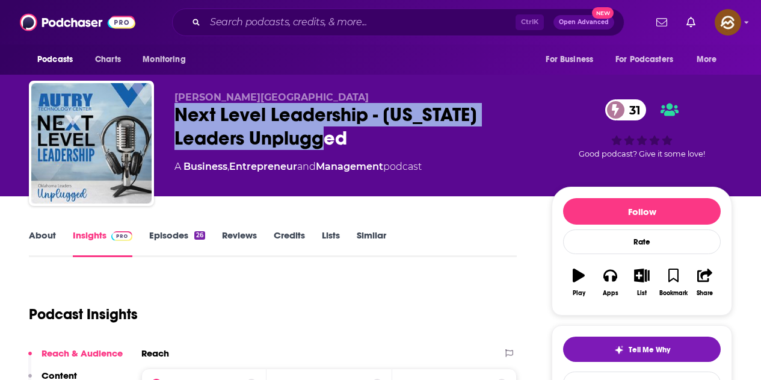
drag, startPoint x: 181, startPoint y: 111, endPoint x: 350, endPoint y: 146, distance: 172.6
click at [350, 146] on div "Next Level Leadership - Oklahoma Leaders Unplugged 31" at bounding box center [354, 126] width 358 height 47
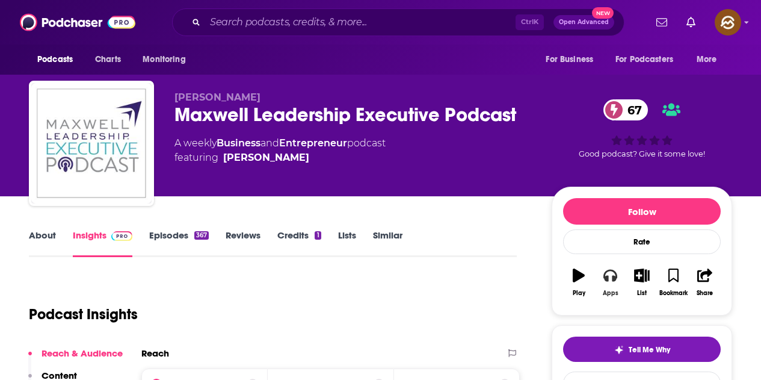
click at [615, 296] on div "Apps" at bounding box center [611, 293] width 16 height 7
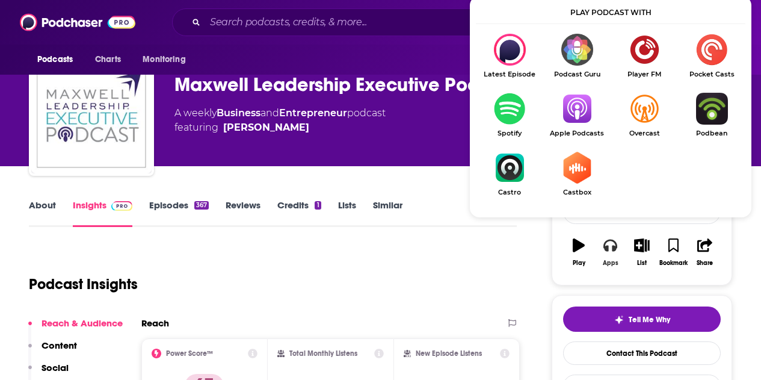
scroll to position [60, 0]
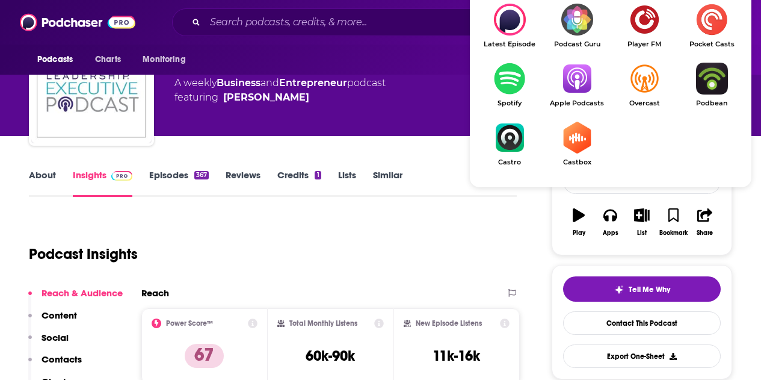
click at [580, 88] on img "Show Listen On dropdown" at bounding box center [577, 79] width 67 height 32
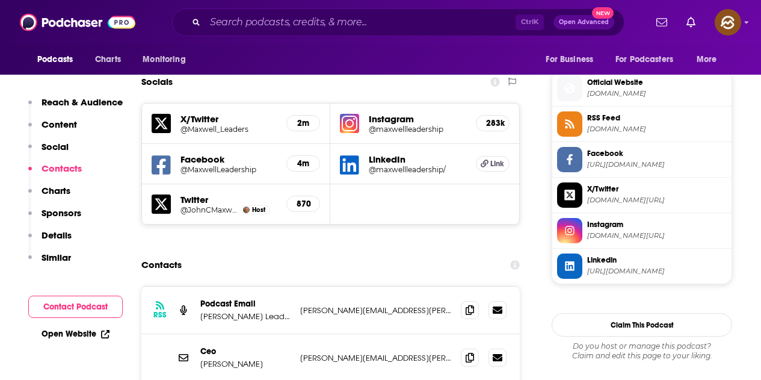
scroll to position [1083, 0]
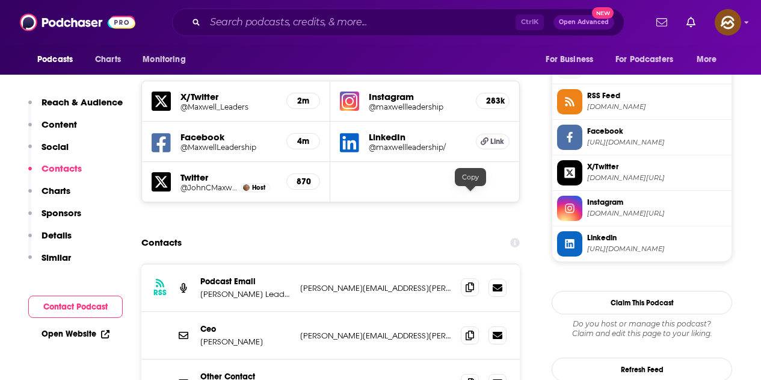
click at [465, 278] on span at bounding box center [470, 287] width 18 height 18
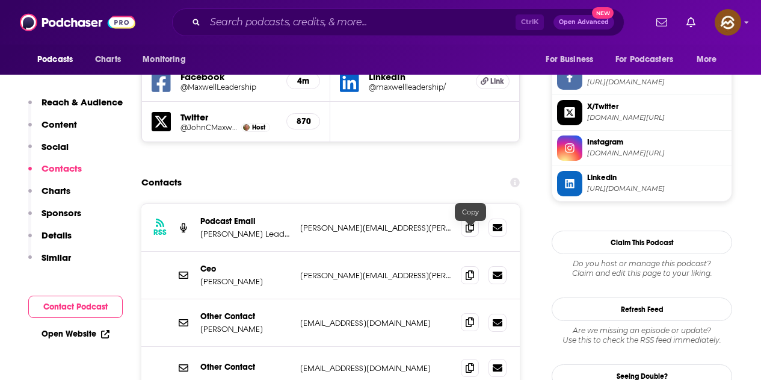
click at [473, 317] on icon at bounding box center [470, 322] width 8 height 10
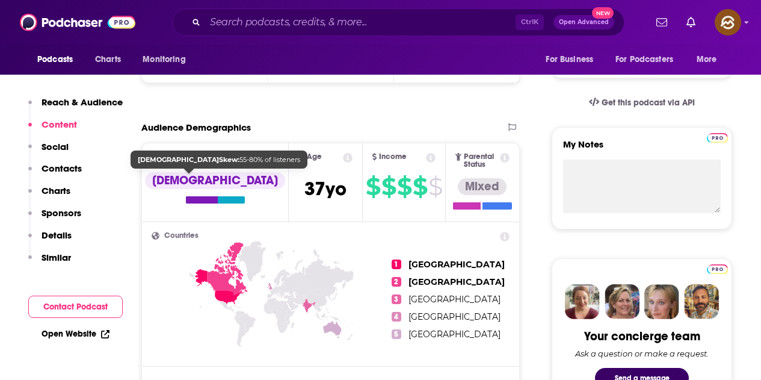
scroll to position [0, 0]
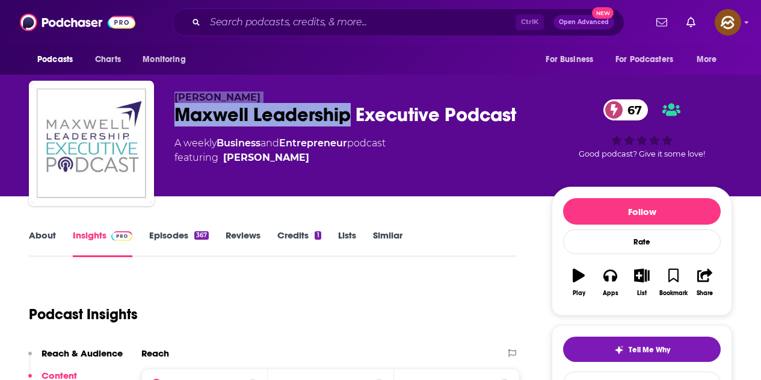
drag, startPoint x: 174, startPoint y: 96, endPoint x: 353, endPoint y: 108, distance: 179.8
click at [353, 108] on div "[PERSON_NAME] [PERSON_NAME] Leadership Executive Podcast 67 A weekly Business a…" at bounding box center [381, 146] width 704 height 130
click at [305, 94] on p "[PERSON_NAME]" at bounding box center [354, 96] width 358 height 11
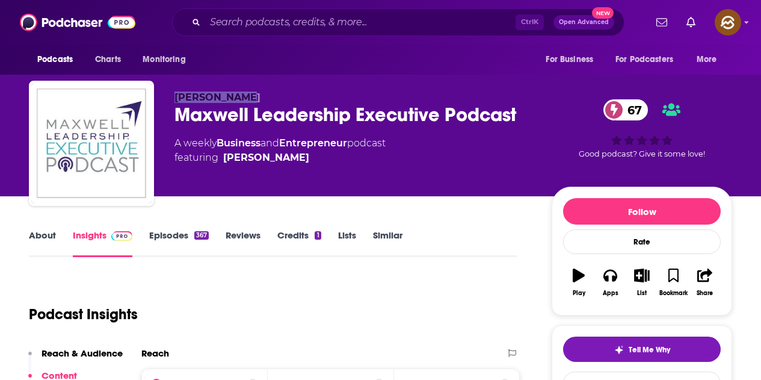
drag, startPoint x: 169, startPoint y: 94, endPoint x: 255, endPoint y: 98, distance: 86.2
click at [255, 98] on div "[PERSON_NAME] [PERSON_NAME] Leadership Executive Podcast 67 A weekly Business a…" at bounding box center [381, 146] width 704 height 130
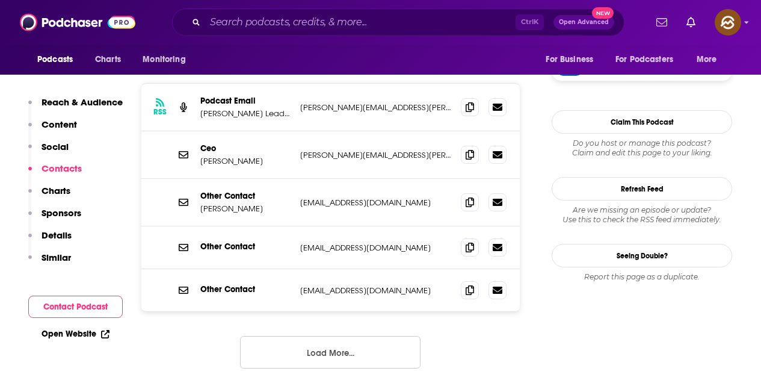
scroll to position [1204, 0]
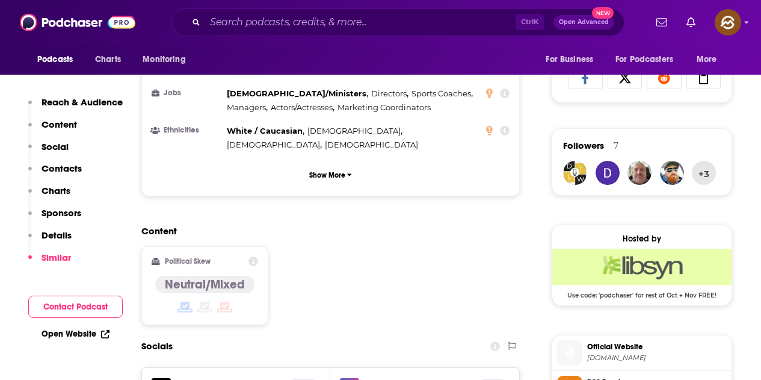
scroll to position [0, 0]
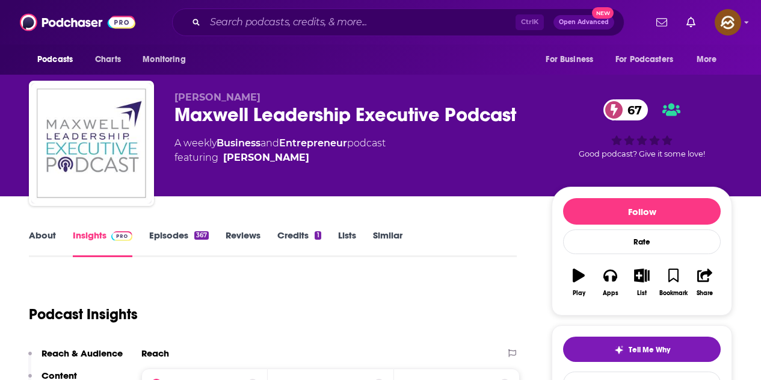
click at [175, 229] on link "Episodes 367" at bounding box center [179, 243] width 60 height 28
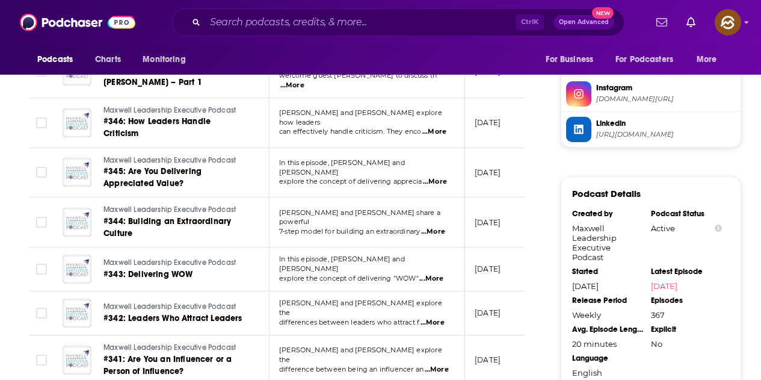
scroll to position [1204, 0]
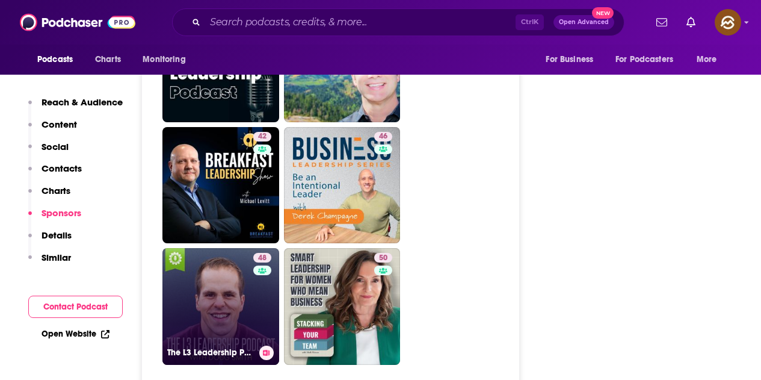
scroll to position [3054, 0]
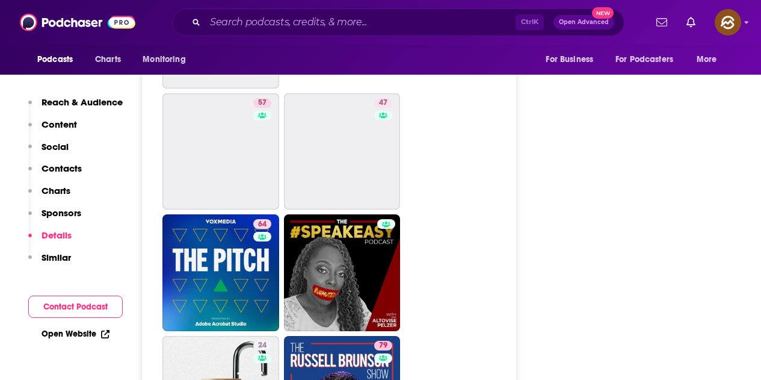
scroll to position [5064, 0]
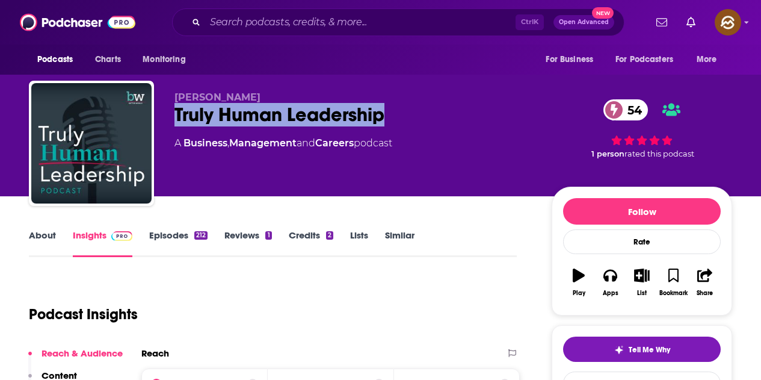
drag, startPoint x: 177, startPoint y: 112, endPoint x: 397, endPoint y: 112, distance: 219.7
click at [397, 112] on div "Truly Human Leadership 54" at bounding box center [354, 114] width 358 height 23
click at [610, 272] on icon "button" at bounding box center [610, 274] width 13 height 13
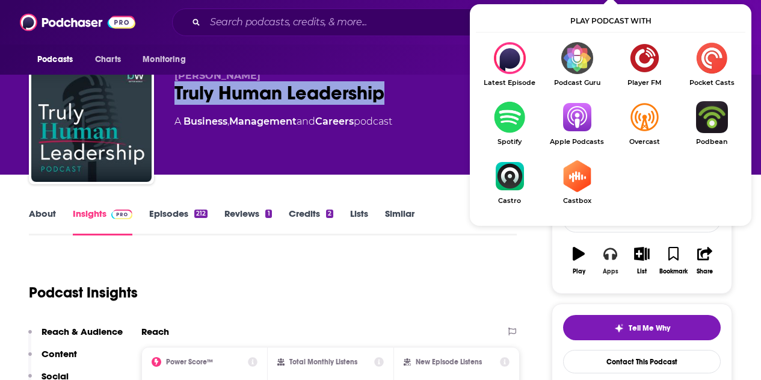
scroll to position [60, 0]
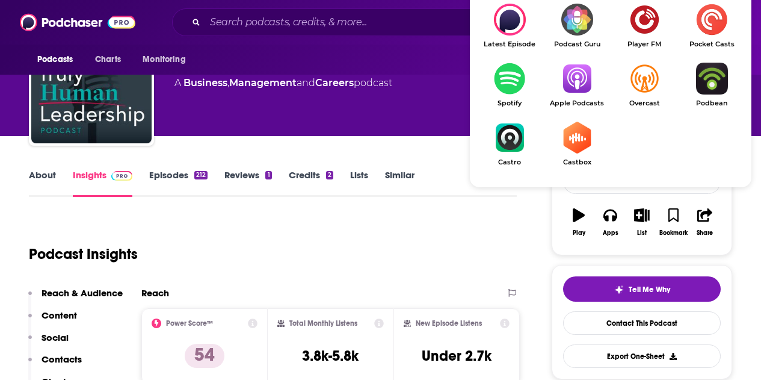
click at [573, 98] on link "Apple Podcasts" at bounding box center [577, 85] width 67 height 45
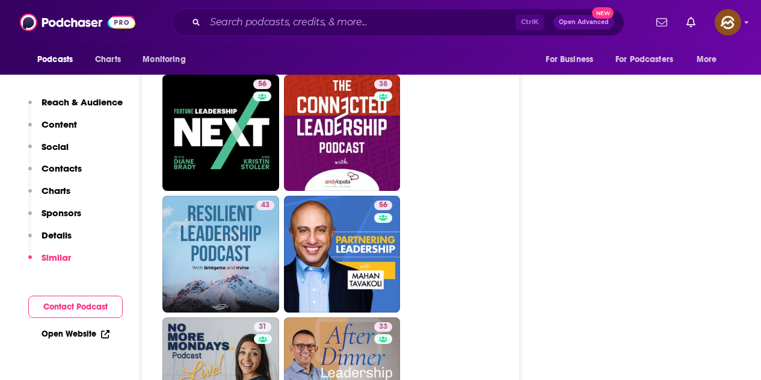
scroll to position [2046, 0]
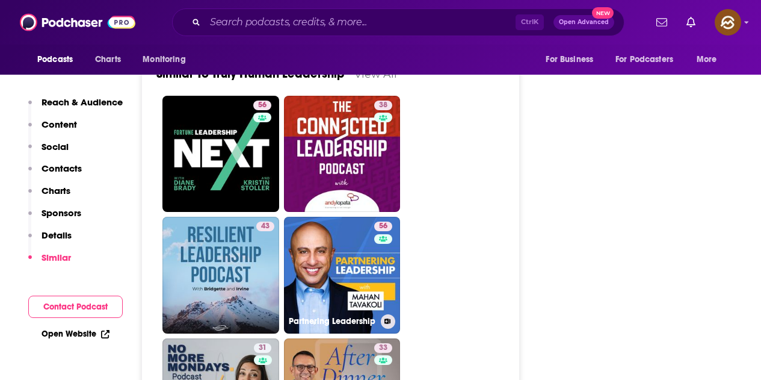
drag, startPoint x: 347, startPoint y: 205, endPoint x: 355, endPoint y: 202, distance: 8.2
click at [347, 217] on link "56 Partnering Leadership" at bounding box center [342, 275] width 117 height 117
type input "https://www.podchaser.com/podcasts/partnering-leadership-1416124"
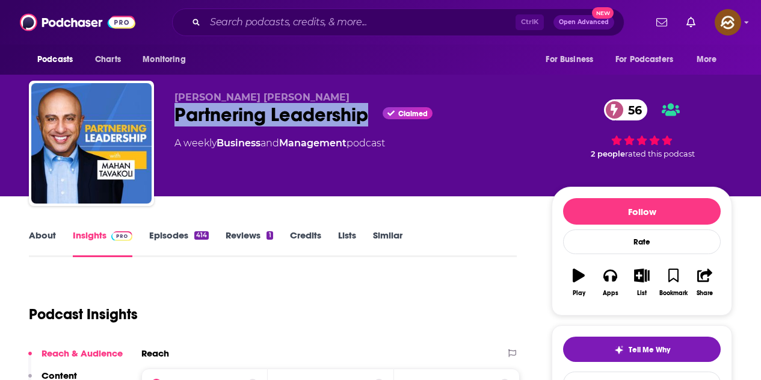
drag, startPoint x: 176, startPoint y: 117, endPoint x: 371, endPoint y: 119, distance: 195.0
click at [371, 119] on div "Partnering Leadership Claimed 56" at bounding box center [354, 114] width 358 height 23
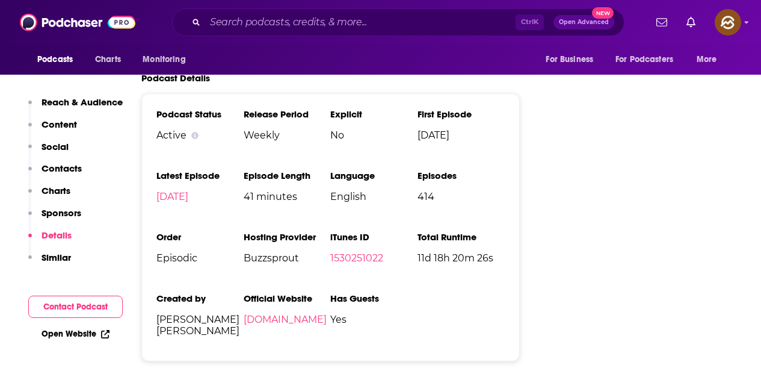
scroll to position [1685, 0]
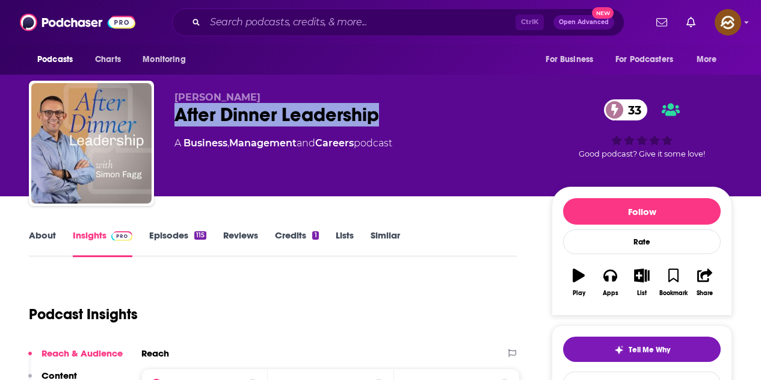
drag, startPoint x: 169, startPoint y: 106, endPoint x: 380, endPoint y: 104, distance: 211.3
click at [380, 104] on div "Simon Fagg After Dinner Leadership 33 A Business , Management and Careers podca…" at bounding box center [381, 146] width 704 height 130
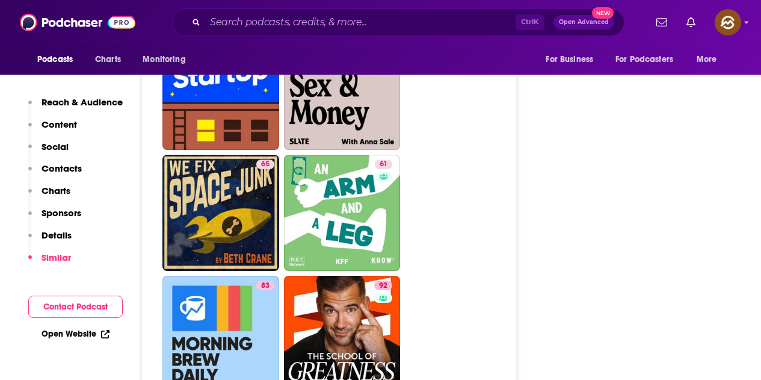
scroll to position [3130, 0]
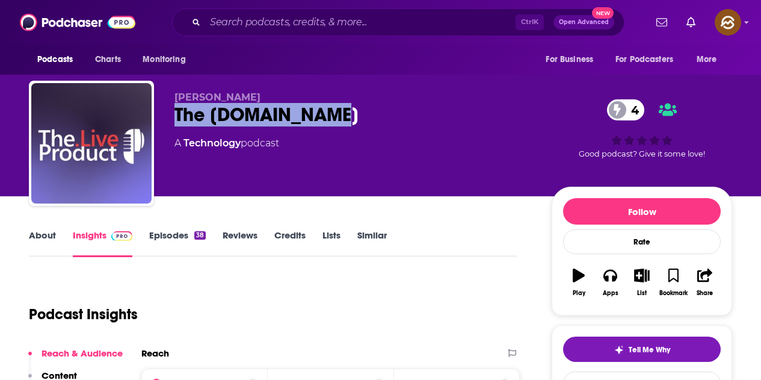
drag, startPoint x: 179, startPoint y: 117, endPoint x: 325, endPoint y: 120, distance: 146.3
click at [325, 120] on div "The [DOMAIN_NAME] 4" at bounding box center [354, 114] width 358 height 23
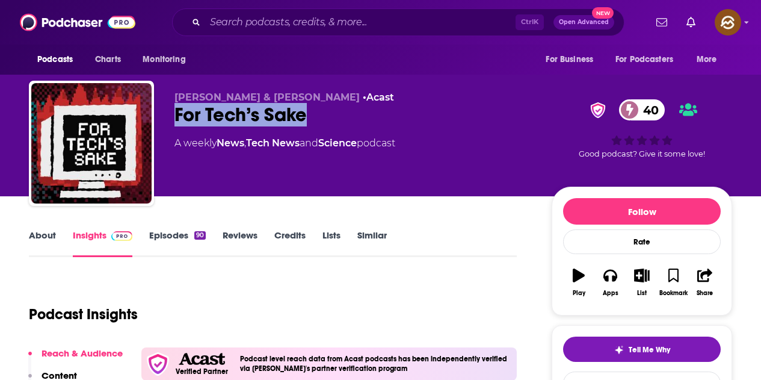
drag, startPoint x: 253, startPoint y: 117, endPoint x: 319, endPoint y: 117, distance: 66.2
click at [319, 117] on div "[PERSON_NAME] & [PERSON_NAME] • Acast For Tech’s Sake 40 A weekly News , Tech N…" at bounding box center [381, 146] width 704 height 130
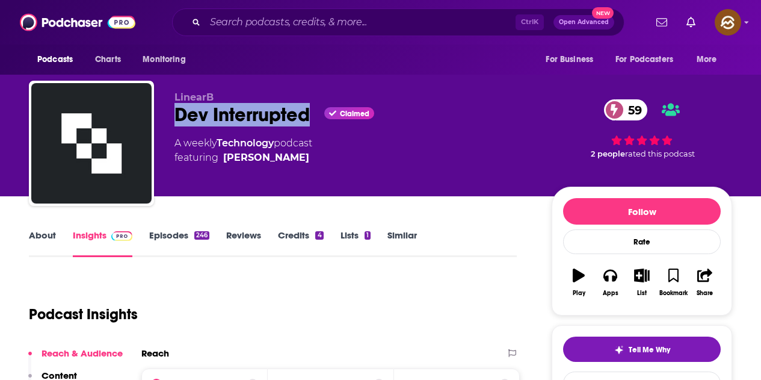
drag, startPoint x: 180, startPoint y: 119, endPoint x: 308, endPoint y: 116, distance: 128.2
click at [308, 116] on div "Dev Interrupted Claimed 59" at bounding box center [354, 114] width 358 height 23
click at [616, 279] on icon "button" at bounding box center [610, 276] width 13 height 12
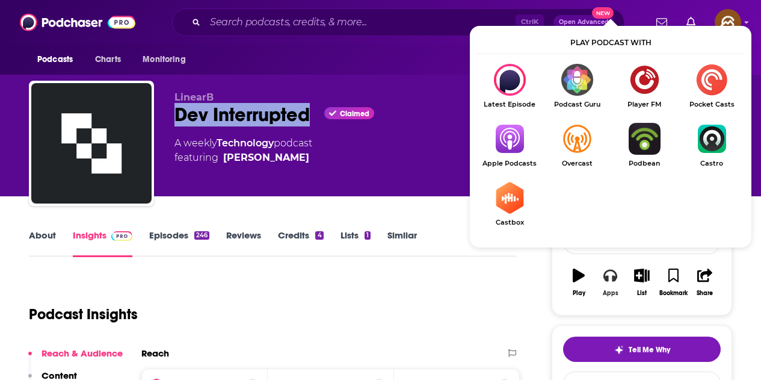
scroll to position [120, 0]
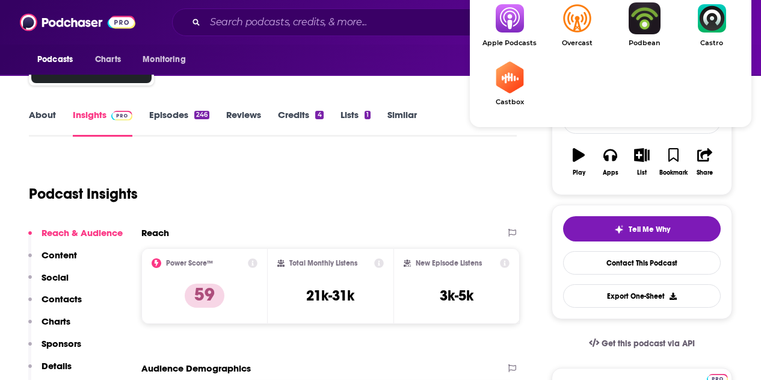
click at [514, 42] on span "Apple Podcasts" at bounding box center [509, 43] width 67 height 8
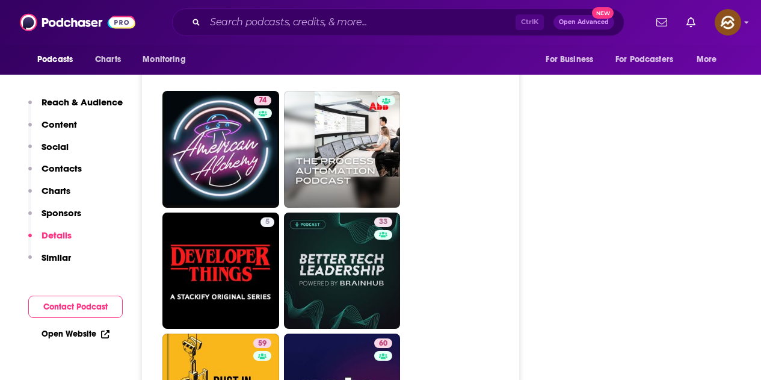
scroll to position [3250, 0]
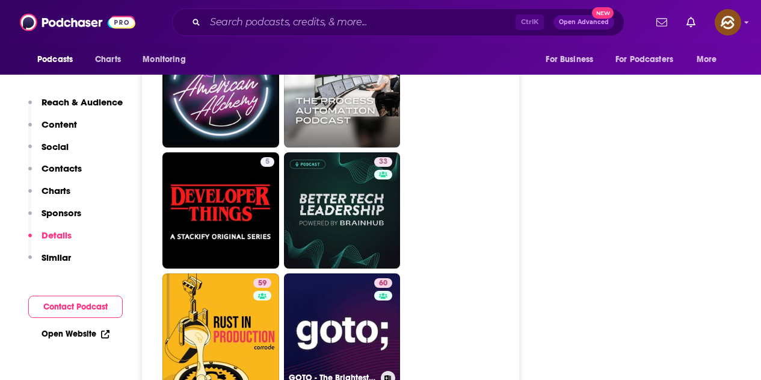
drag, startPoint x: 326, startPoint y: 252, endPoint x: 639, endPoint y: 5, distance: 398.6
click at [326, 273] on link "60 GOTO - The Brightest Minds in Tech" at bounding box center [342, 331] width 117 height 117
type input "https://www.podchaser.com/podcasts/goto-the-brightest-minds-in-te-1629558"
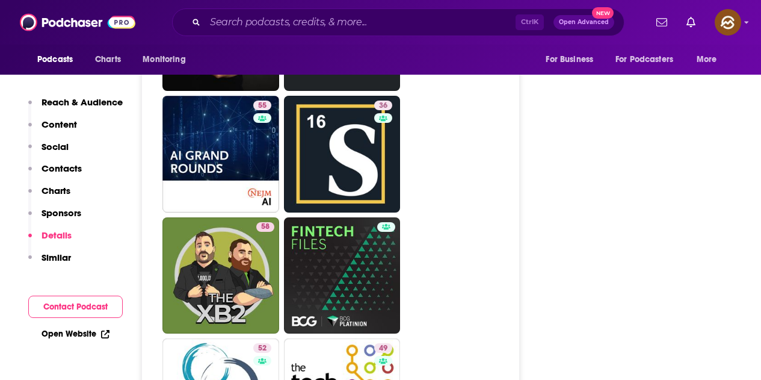
scroll to position [2347, 0]
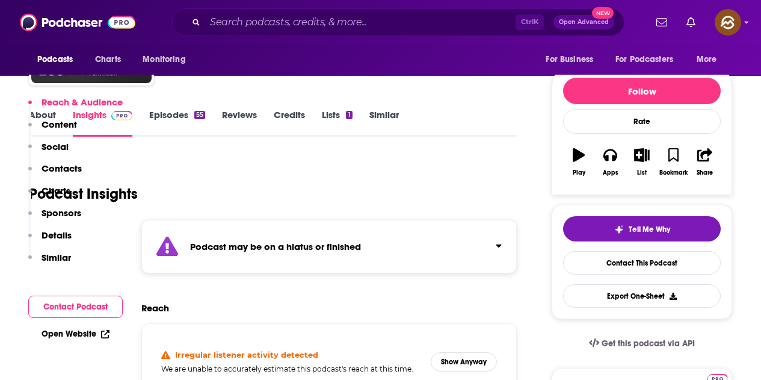
scroll to position [1023, 0]
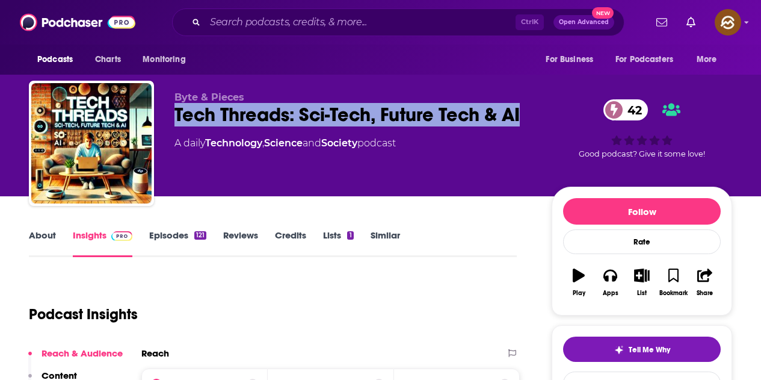
drag, startPoint x: 174, startPoint y: 112, endPoint x: 199, endPoint y: 141, distance: 38.4
click at [199, 141] on div "Byte & Pieces Tech Threads: Sci-Tech, Future Tech & AI 42 A daily Technology , …" at bounding box center [381, 146] width 704 height 130
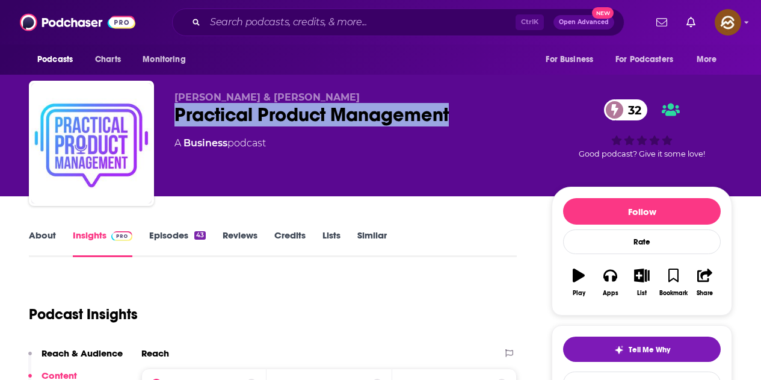
drag, startPoint x: 178, startPoint y: 111, endPoint x: 453, endPoint y: 123, distance: 276.0
click at [453, 123] on div "Practical Product Management 32" at bounding box center [354, 114] width 358 height 23
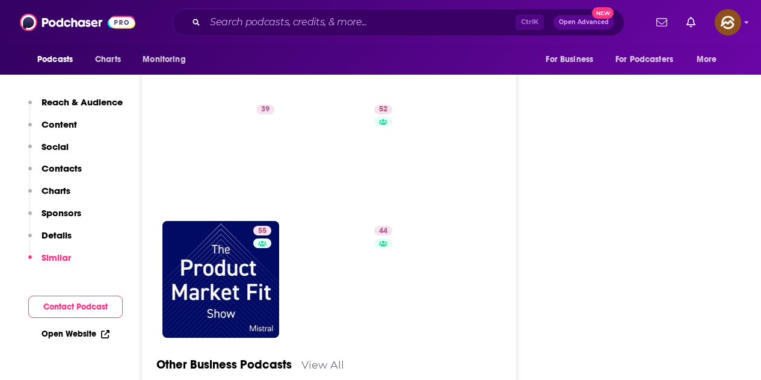
scroll to position [2889, 0]
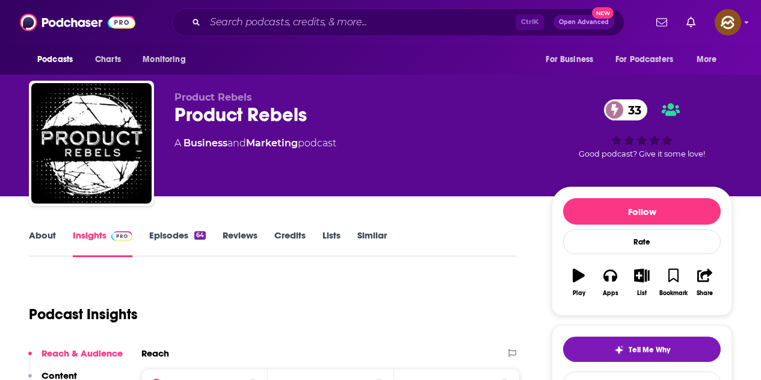
drag, startPoint x: 344, startPoint y: 105, endPoint x: 362, endPoint y: 104, distance: 18.7
click at [362, 104] on div "Product Rebels Product Rebels 33 A Business and Marketing podcast 33 Good podca…" at bounding box center [381, 146] width 704 height 130
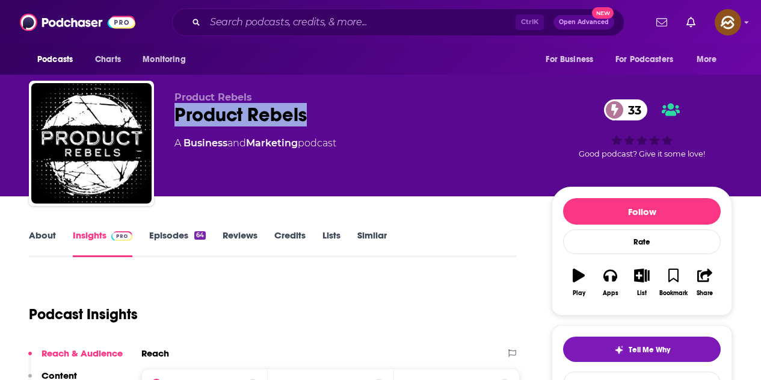
click at [292, 121] on div "Product Rebels 33" at bounding box center [354, 114] width 358 height 23
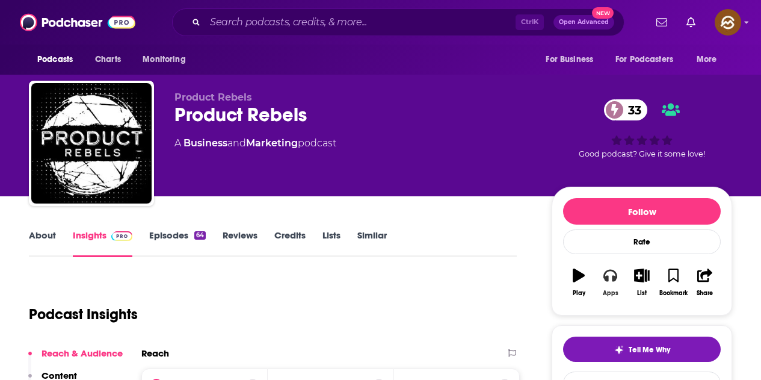
click at [615, 277] on icon "button" at bounding box center [610, 276] width 13 height 12
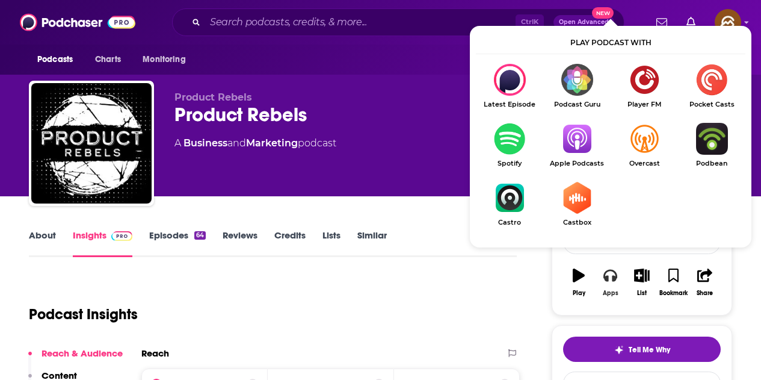
scroll to position [120, 0]
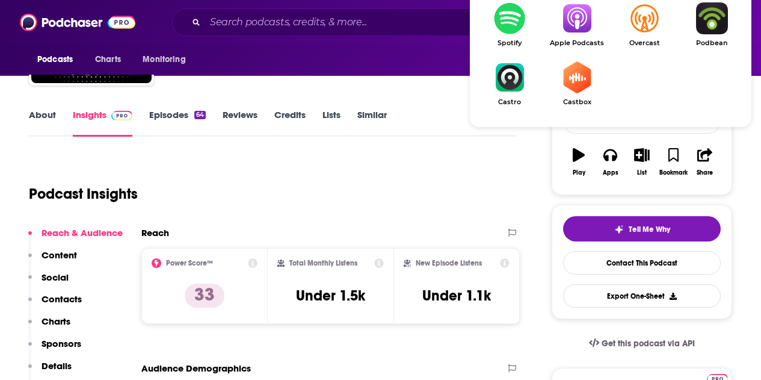
click at [577, 31] on img "Show Listen On dropdown" at bounding box center [577, 18] width 67 height 32
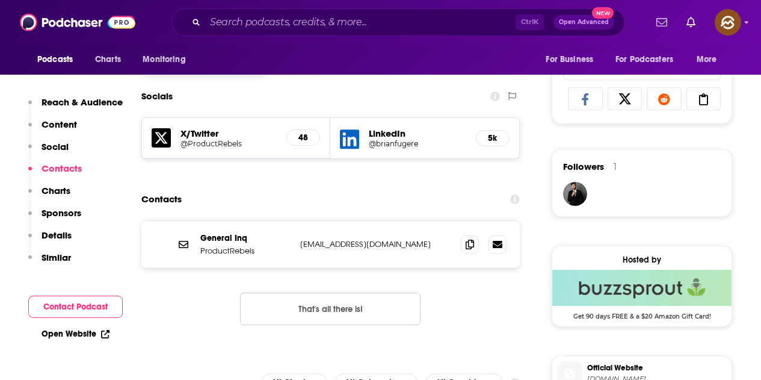
scroll to position [782, 0]
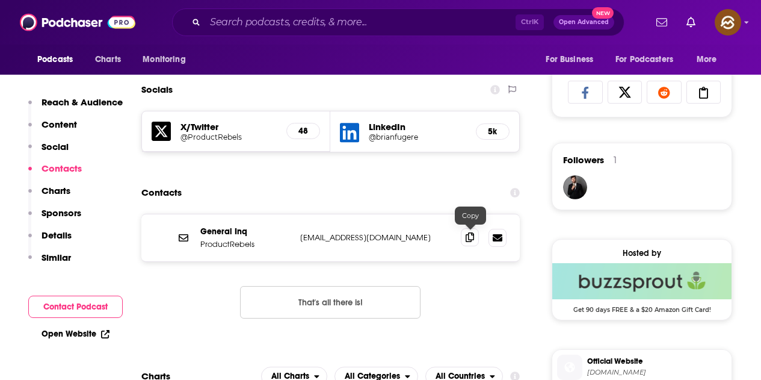
click at [465, 238] on span at bounding box center [470, 237] width 18 height 18
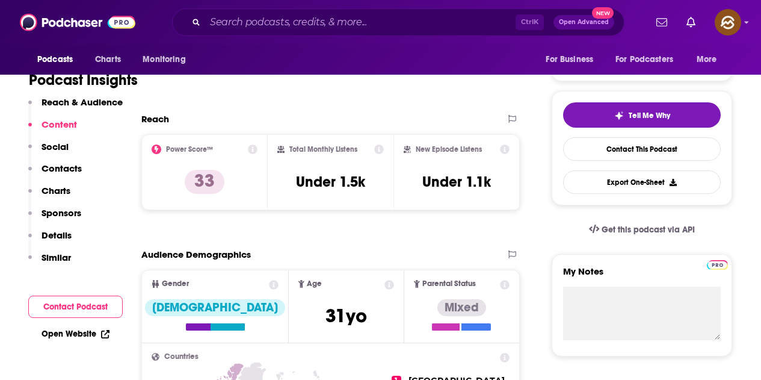
scroll to position [0, 0]
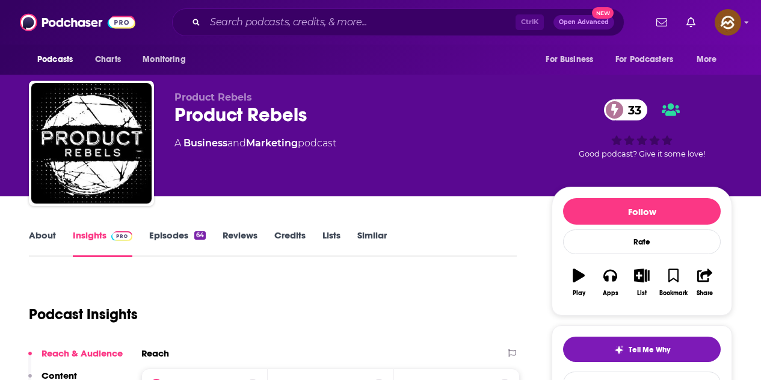
click at [176, 237] on link "Episodes 64" at bounding box center [177, 243] width 57 height 28
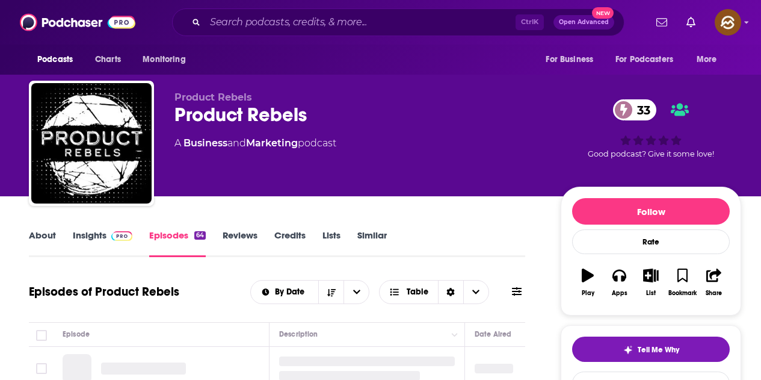
click at [515, 287] on icon at bounding box center [517, 292] width 10 height 10
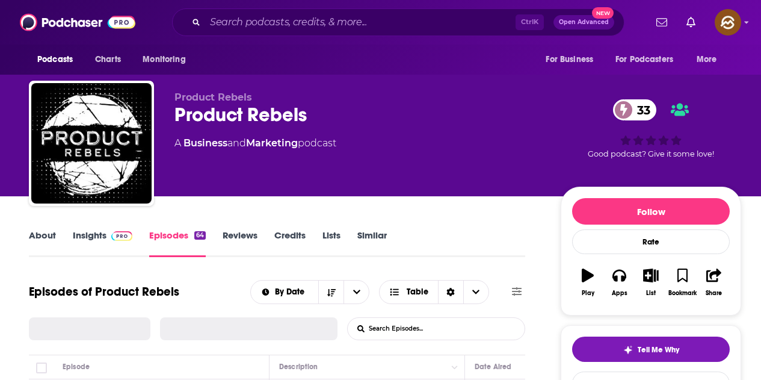
click at [433, 318] on input "List Search Input" at bounding box center [411, 329] width 126 height 22
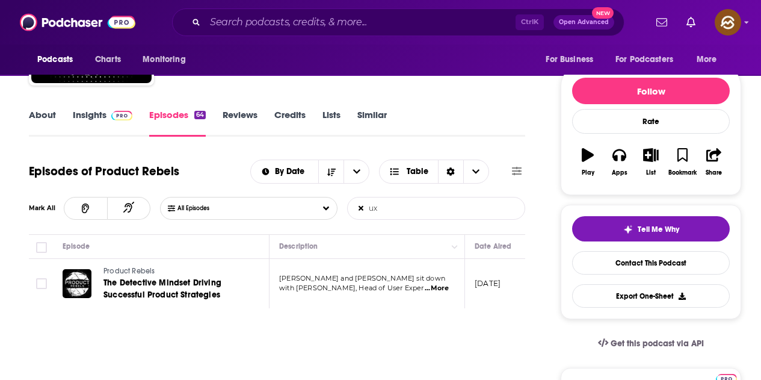
type input "ux"
click at [435, 288] on span "...More" at bounding box center [437, 288] width 24 height 10
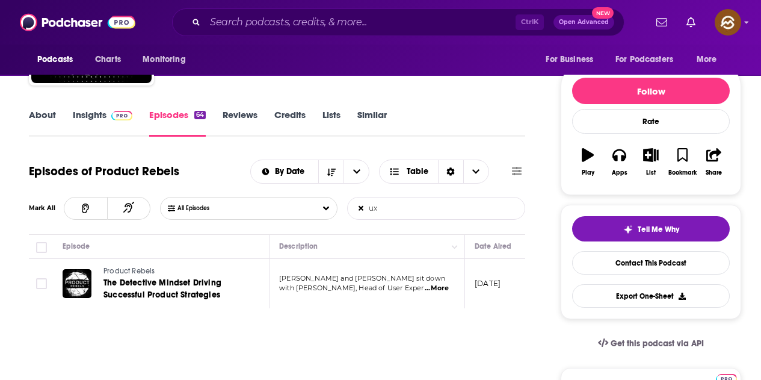
click at [359, 211] on icon at bounding box center [361, 208] width 5 height 7
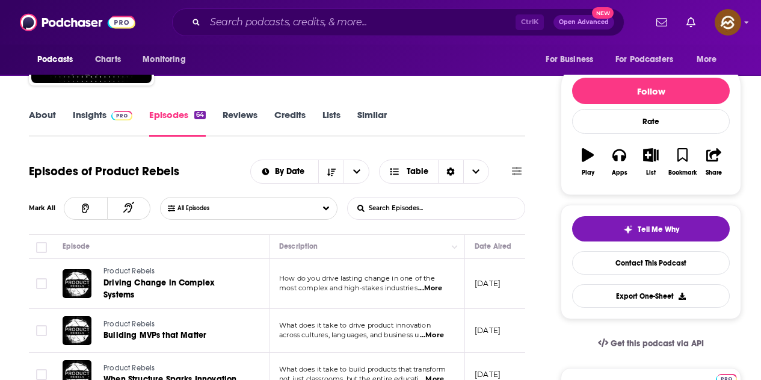
scroll to position [0, 0]
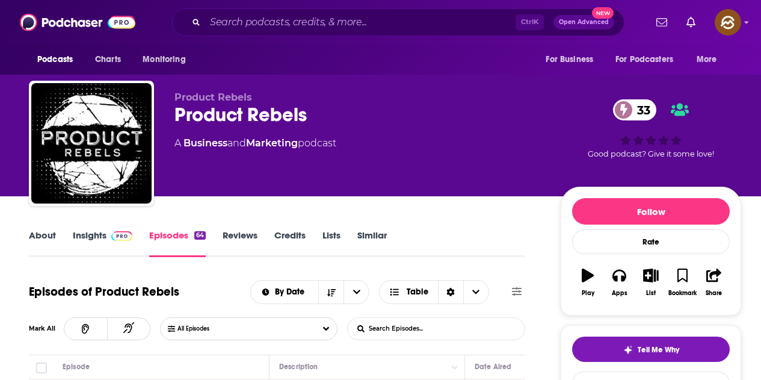
click at [107, 237] on span at bounding box center [120, 234] width 26 height 11
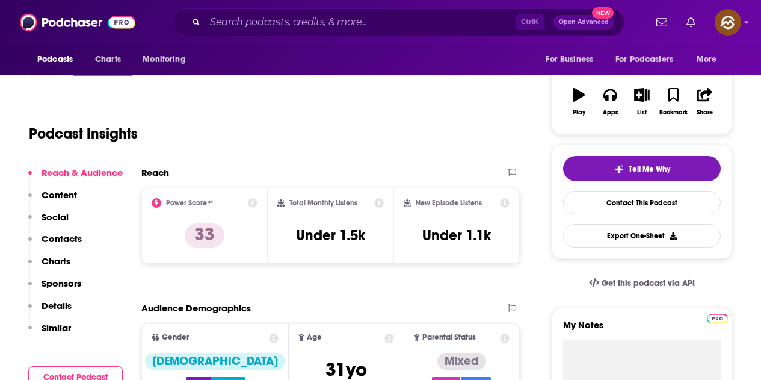
scroll to position [60, 0]
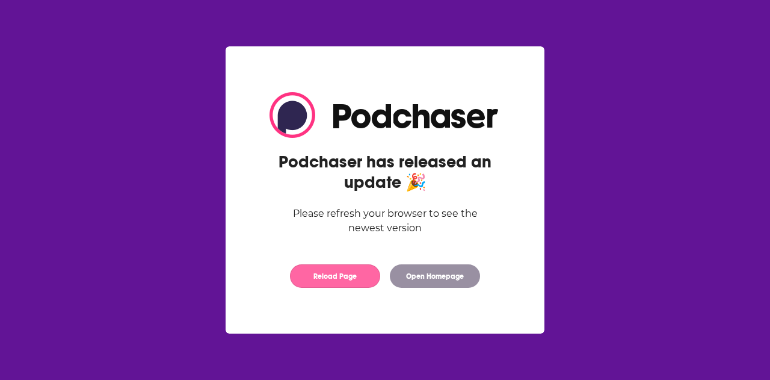
click at [350, 276] on button "Reload Page" at bounding box center [335, 275] width 90 height 23
click at [321, 287] on button "Reload Page" at bounding box center [335, 275] width 90 height 23
click at [349, 268] on button "Reload Page" at bounding box center [335, 275] width 90 height 23
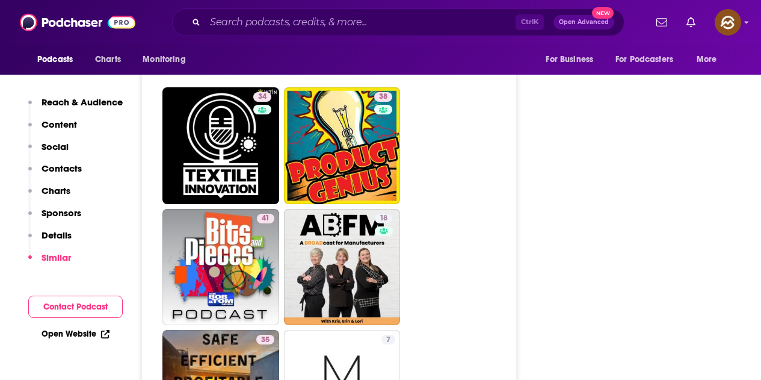
scroll to position [2889, 0]
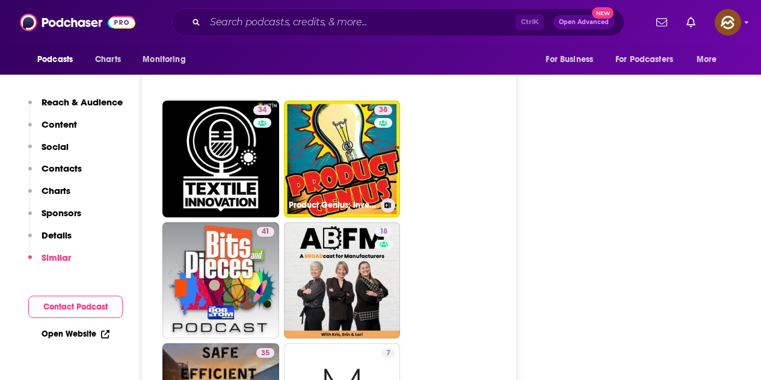
drag, startPoint x: 356, startPoint y: 143, endPoint x: 480, endPoint y: 122, distance: 125.9
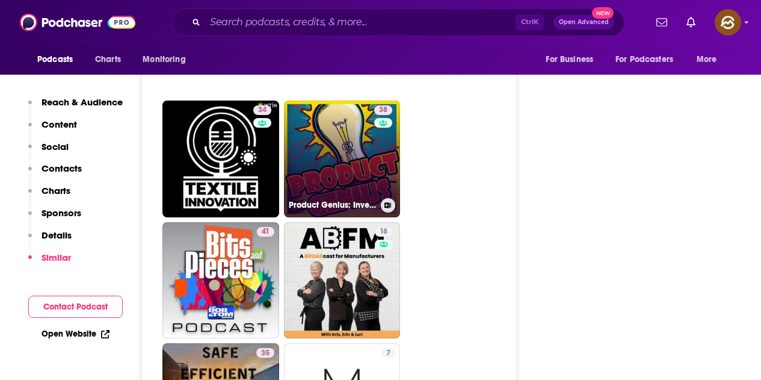
drag, startPoint x: 383, startPoint y: 136, endPoint x: 353, endPoint y: 137, distance: 30.1
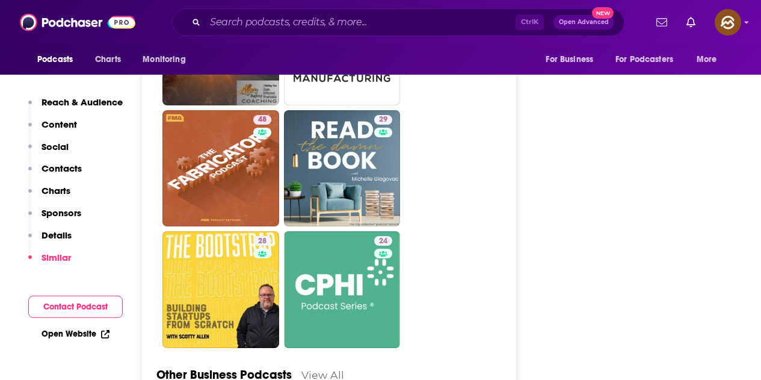
scroll to position [3250, 0]
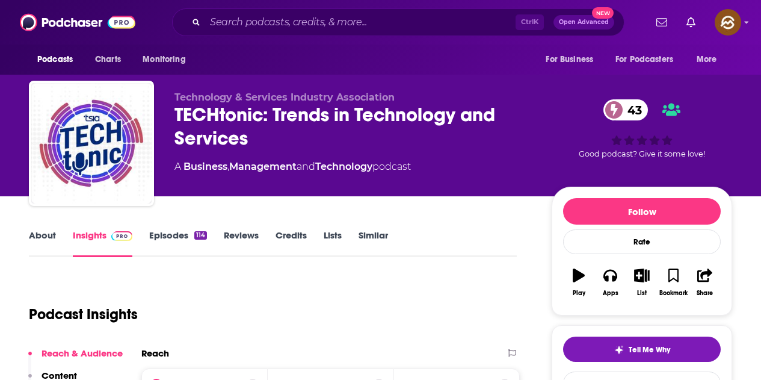
click at [245, 140] on div "TECHtonic: Trends in Technology and Services 43" at bounding box center [354, 126] width 358 height 47
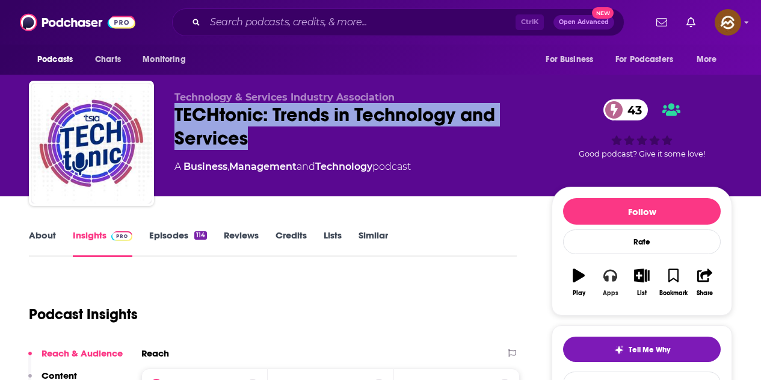
click at [614, 278] on icon "button" at bounding box center [610, 276] width 13 height 12
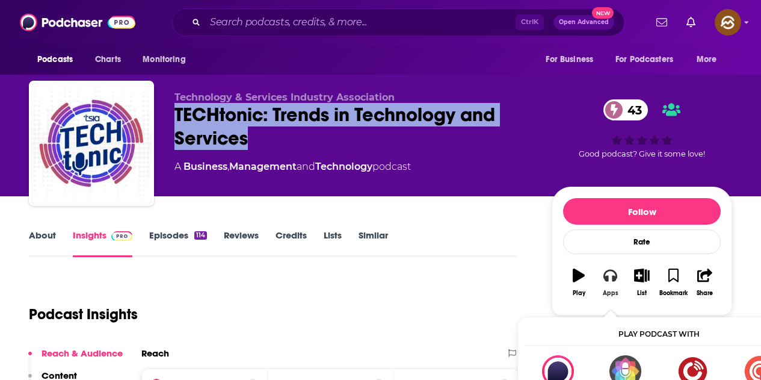
scroll to position [60, 0]
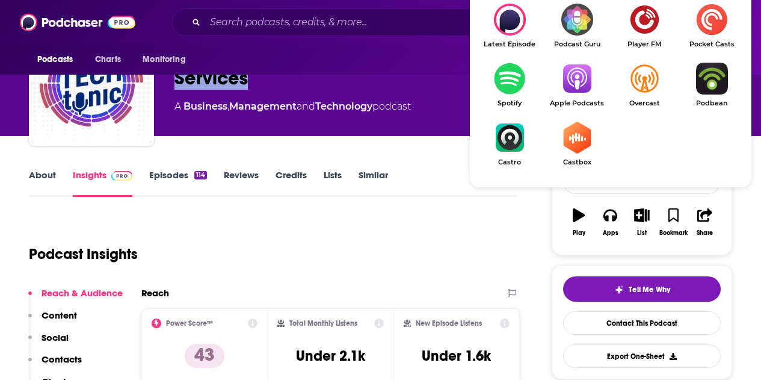
click at [583, 81] on img "Show Listen On dropdown" at bounding box center [577, 79] width 67 height 32
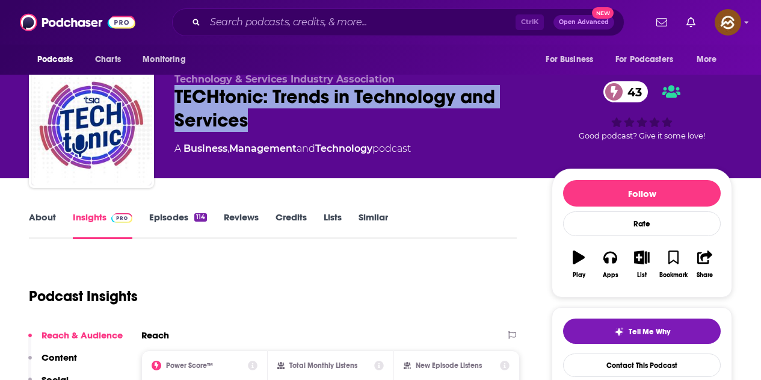
scroll to position [0, 0]
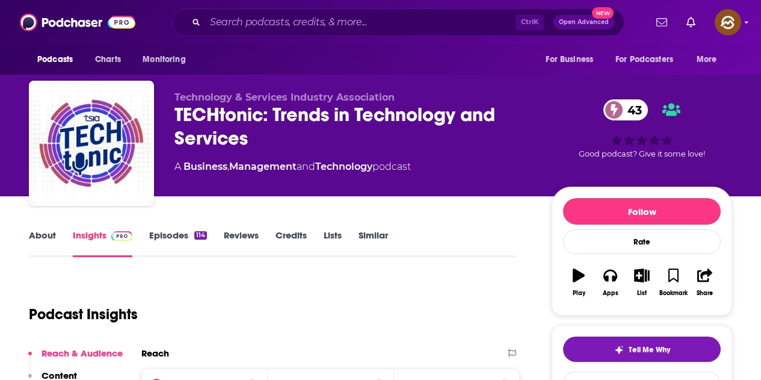
click at [442, 82] on div "Technology & Services Industry Association TECHtonic: Trends in Technology and …" at bounding box center [381, 146] width 704 height 130
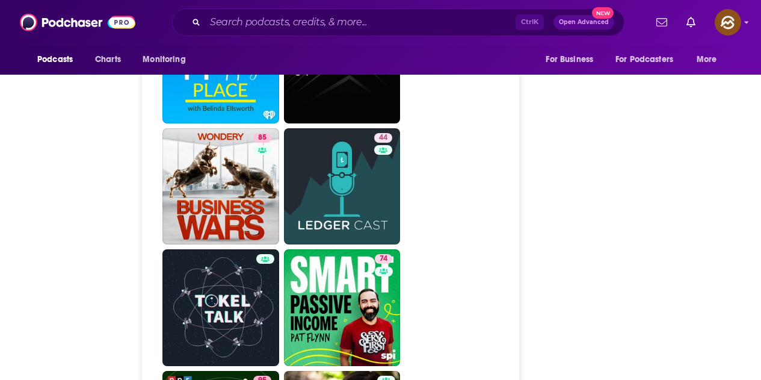
scroll to position [54, 0]
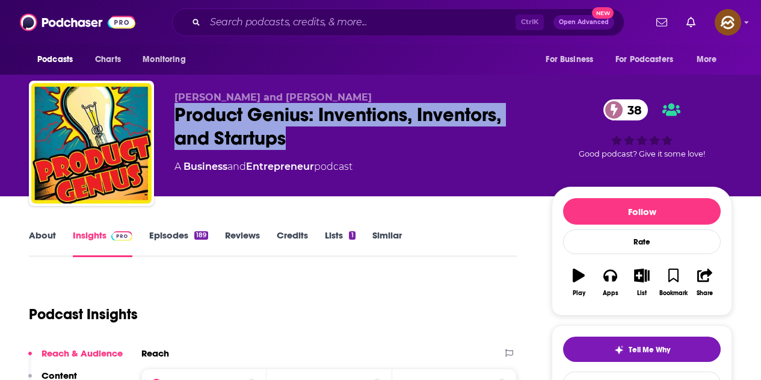
drag, startPoint x: 185, startPoint y: 113, endPoint x: 305, endPoint y: 135, distance: 121.1
click at [305, 135] on div "Product Genius: Inventions, Inventors, and Startups 38" at bounding box center [354, 126] width 358 height 47
click at [615, 287] on button "Apps" at bounding box center [610, 282] width 31 height 43
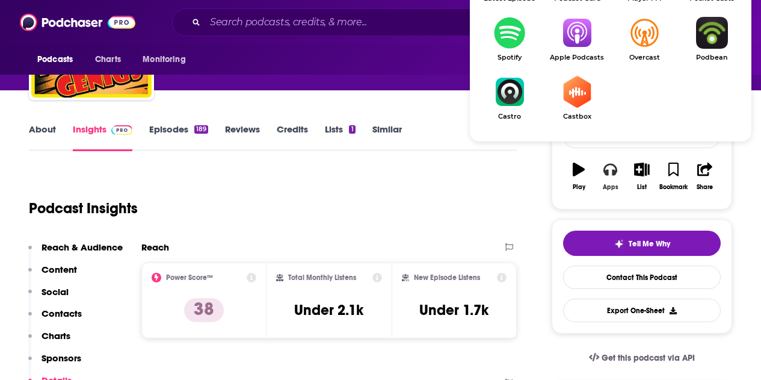
scroll to position [120, 0]
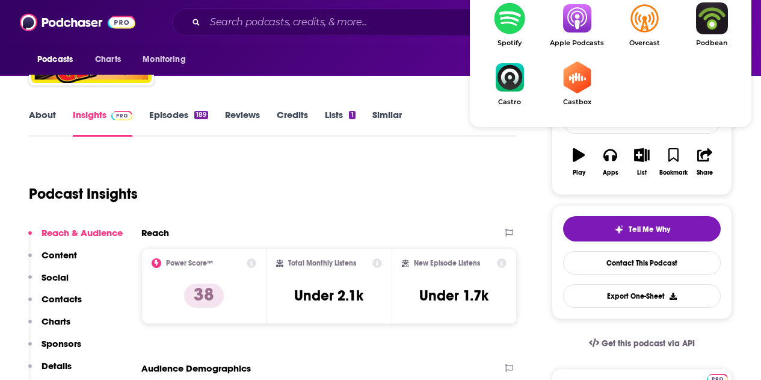
click at [583, 30] on img "Show Listen On dropdown" at bounding box center [577, 18] width 67 height 32
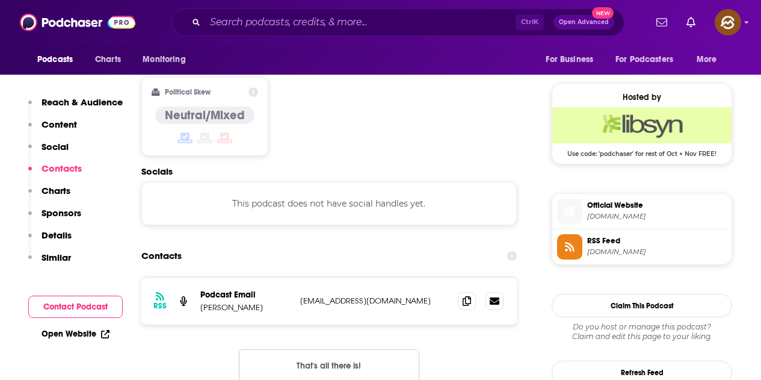
scroll to position [963, 0]
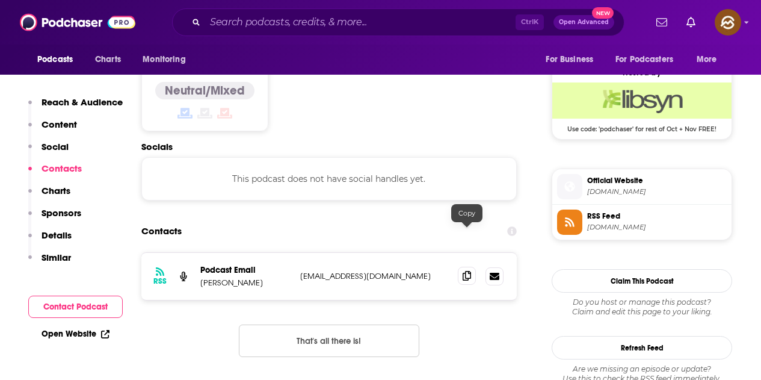
click at [468, 271] on icon at bounding box center [467, 276] width 8 height 10
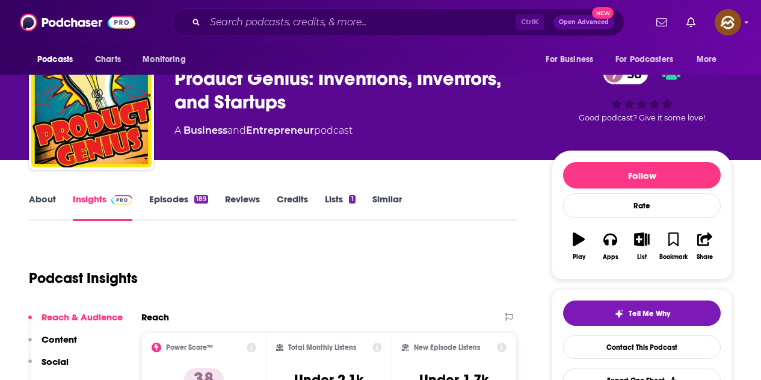
scroll to position [0, 0]
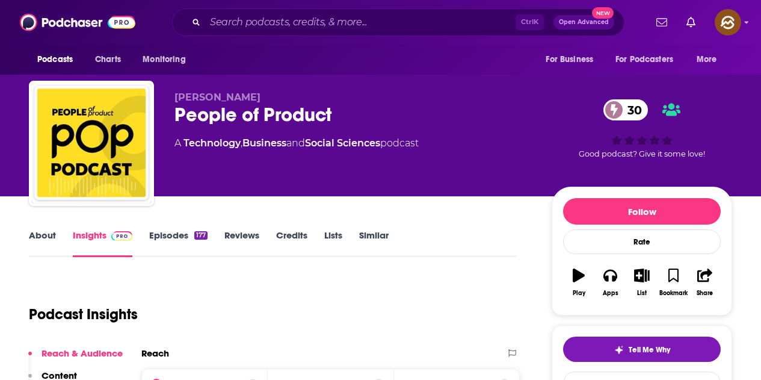
drag, startPoint x: 170, startPoint y: 120, endPoint x: 344, endPoint y: 111, distance: 174.2
click at [344, 111] on div "George Brooks People of Product 30 A Technology , Business and Social Sciences …" at bounding box center [381, 146] width 704 height 130
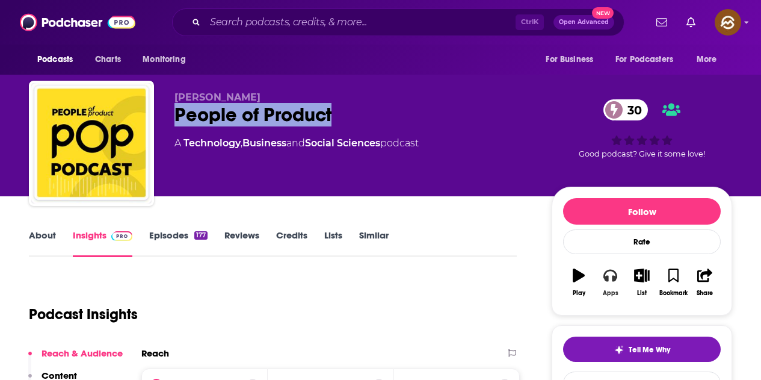
click at [608, 288] on button "Apps" at bounding box center [610, 282] width 31 height 43
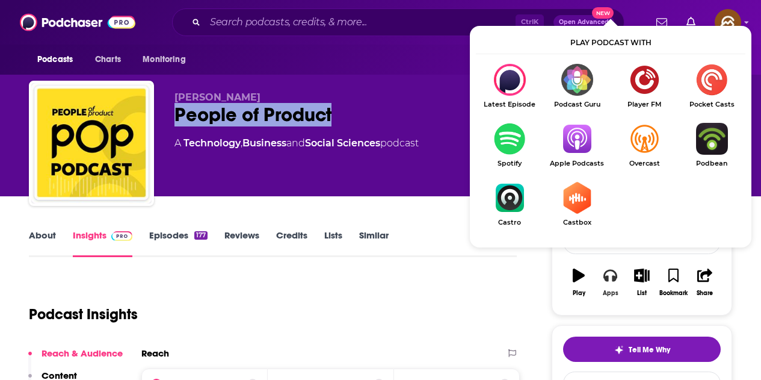
scroll to position [120, 0]
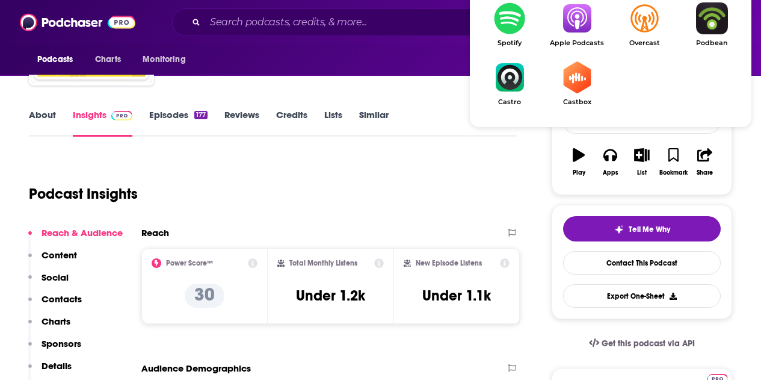
click at [585, 39] on span "Apple Podcasts" at bounding box center [577, 43] width 67 height 8
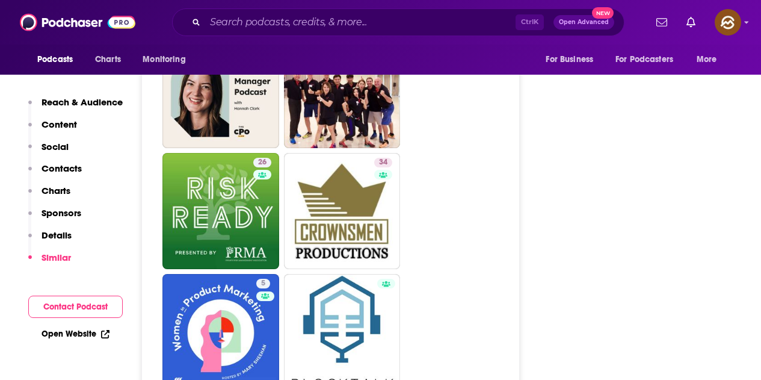
scroll to position [2287, 0]
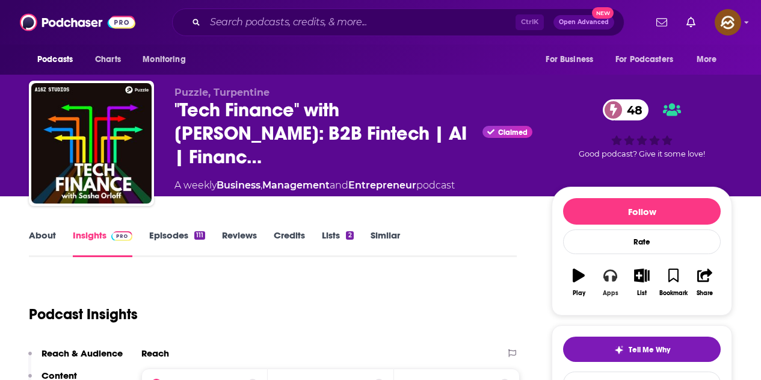
click at [618, 271] on button "Apps" at bounding box center [610, 282] width 31 height 43
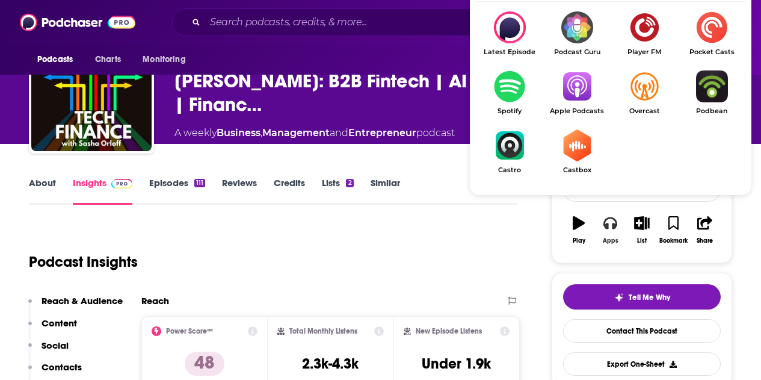
scroll to position [60, 0]
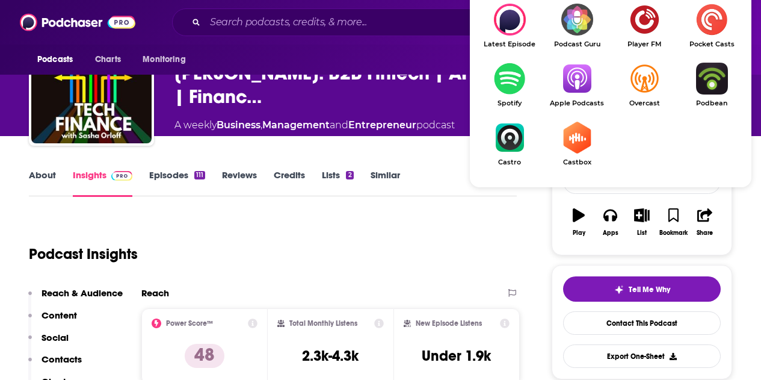
click at [565, 81] on img "Show Listen On dropdown" at bounding box center [577, 79] width 67 height 32
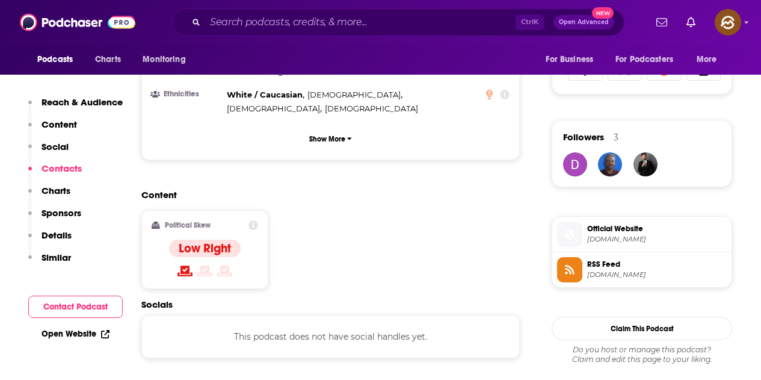
scroll to position [963, 0]
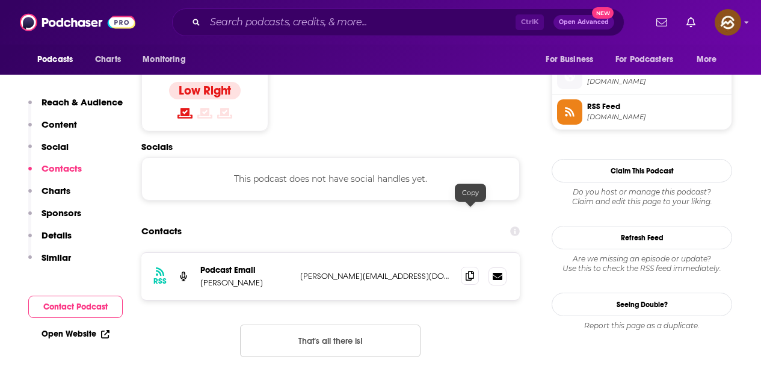
click at [466, 271] on icon at bounding box center [470, 276] width 8 height 10
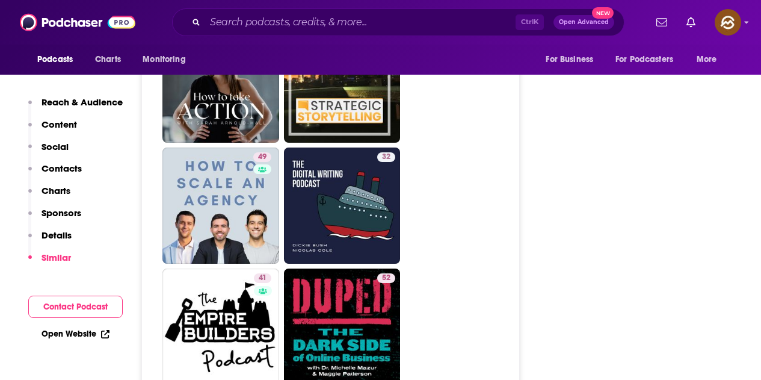
scroll to position [0, 0]
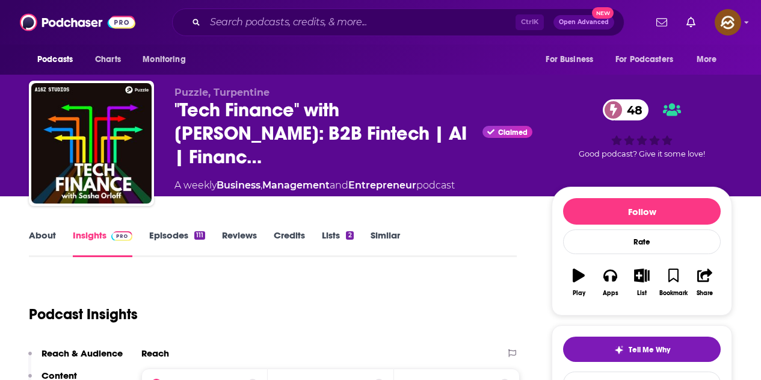
click at [167, 231] on link "Episodes 111" at bounding box center [177, 243] width 56 height 28
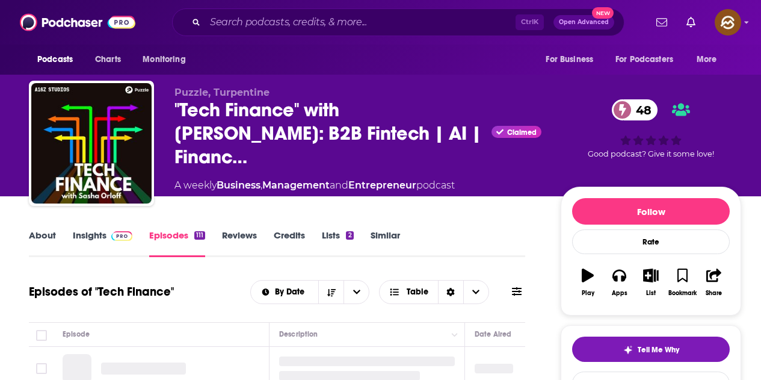
scroll to position [60, 0]
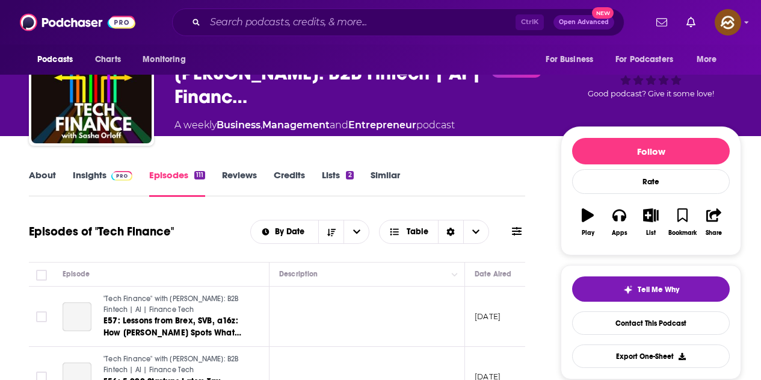
click at [519, 229] on icon at bounding box center [517, 231] width 10 height 8
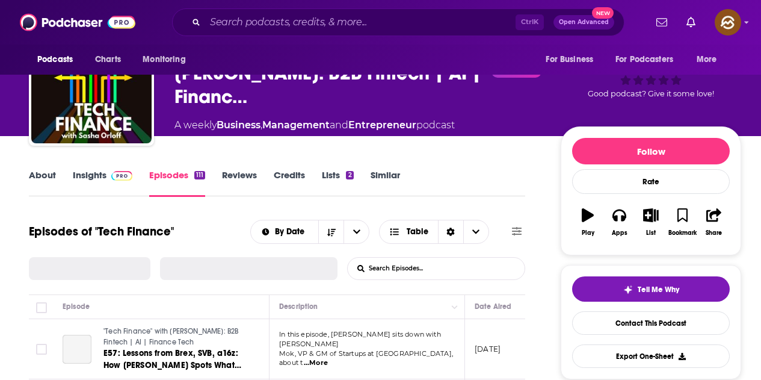
click at [408, 264] on input "List Search Input" at bounding box center [411, 269] width 126 height 22
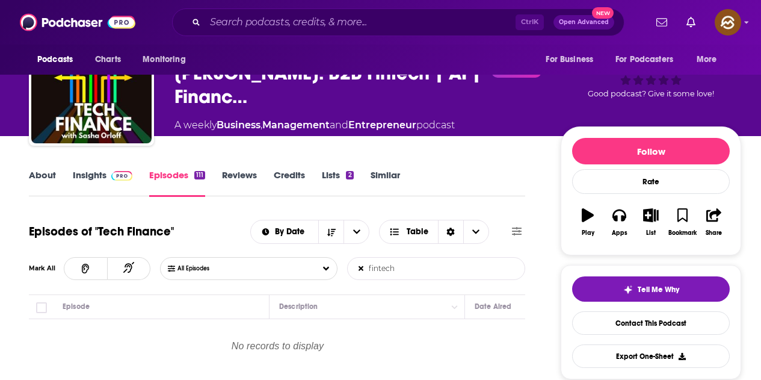
type input "fintech"
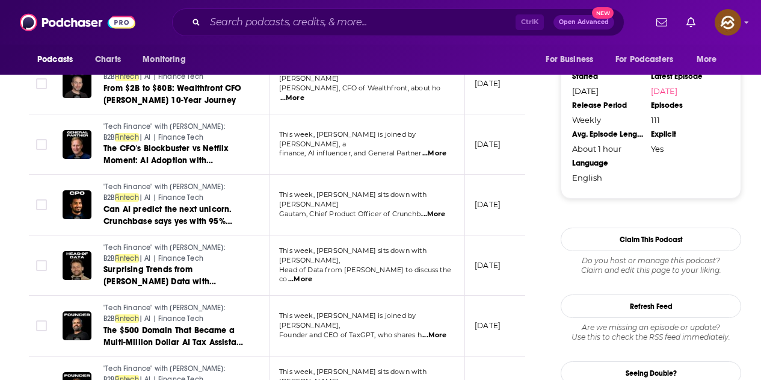
scroll to position [1101, 0]
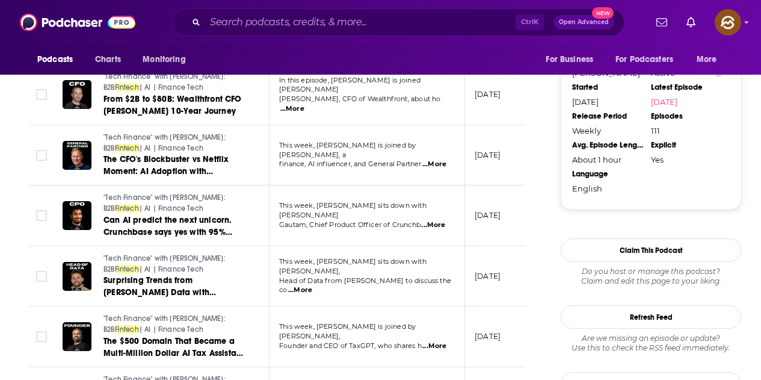
click at [312, 285] on span "...More" at bounding box center [300, 290] width 24 height 10
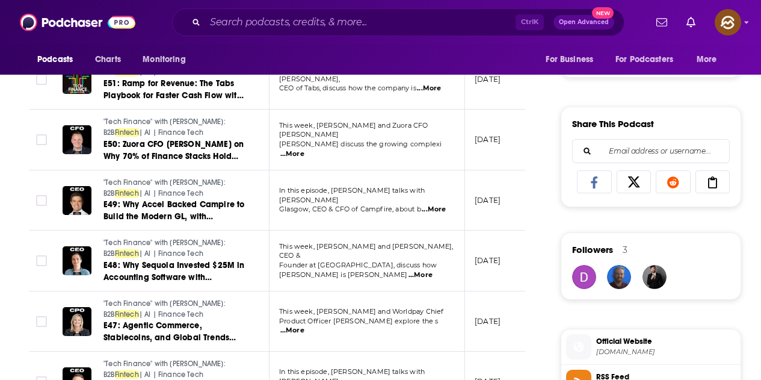
scroll to position [680, 0]
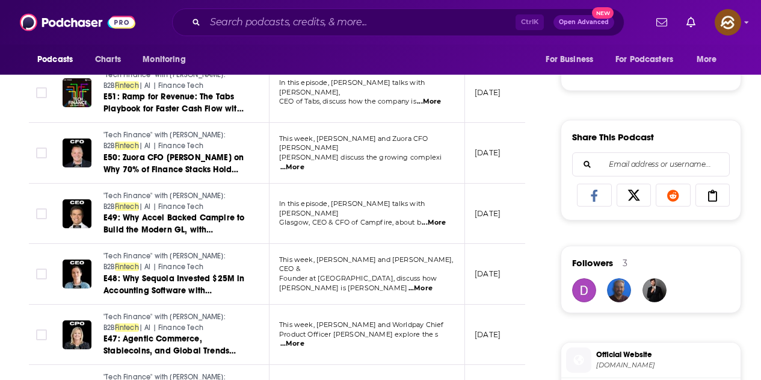
click at [305, 163] on span "...More" at bounding box center [292, 168] width 24 height 10
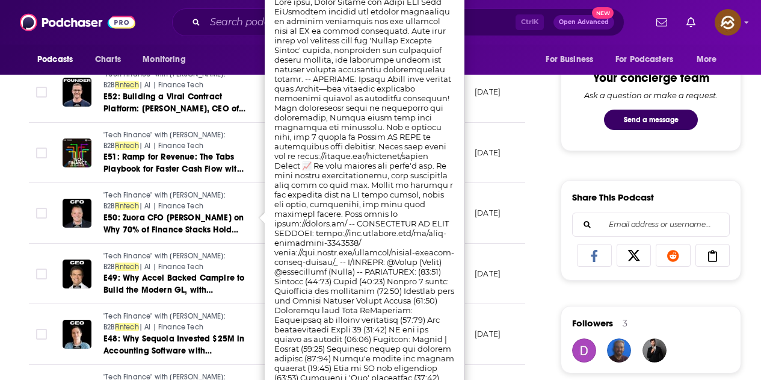
scroll to position [559, 0]
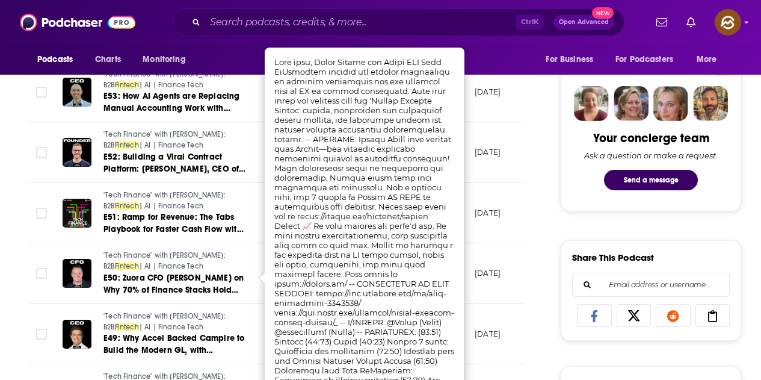
click at [562, 199] on div "Your concierge team Ask a question or make a request. Send a message" at bounding box center [651, 135] width 181 height 151
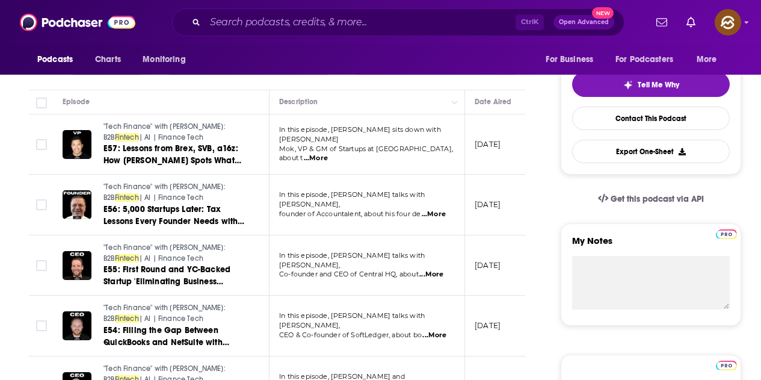
scroll to position [258, 0]
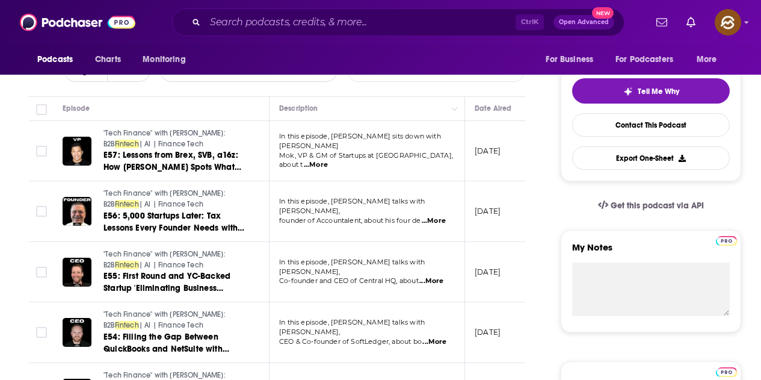
click at [328, 160] on span "...More" at bounding box center [316, 165] width 24 height 10
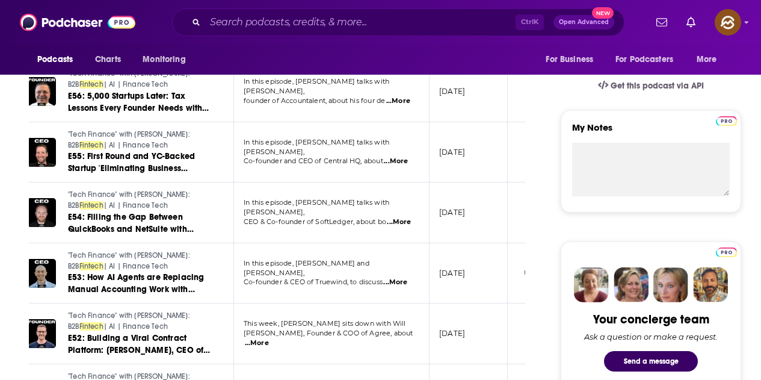
scroll to position [379, 0]
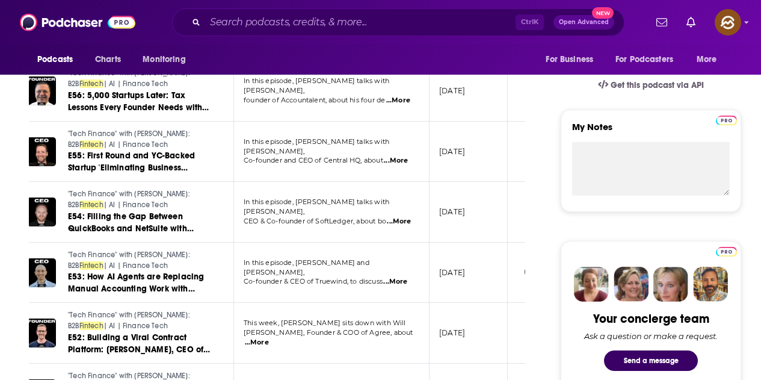
click at [401, 217] on span "...More" at bounding box center [399, 222] width 24 height 10
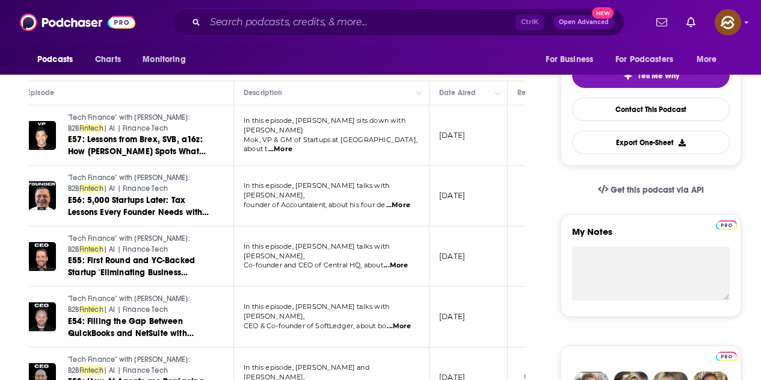
scroll to position [258, 0]
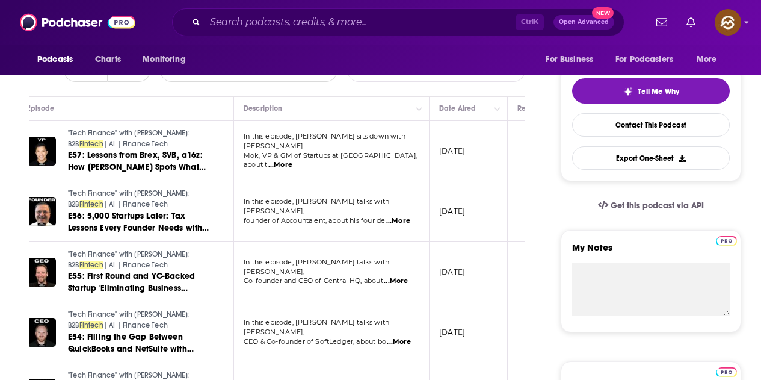
click at [293, 160] on span "...More" at bounding box center [280, 165] width 24 height 10
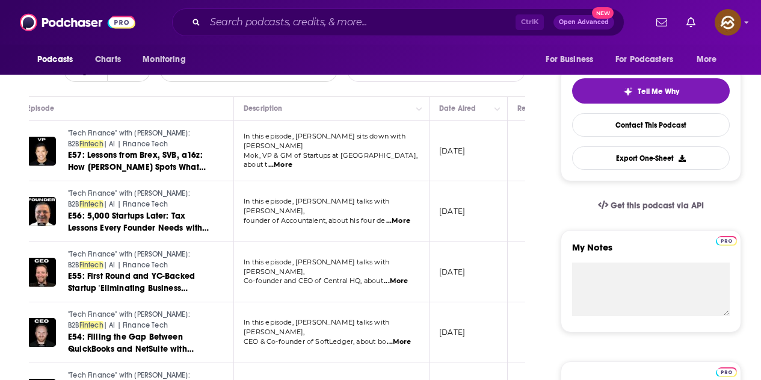
click at [395, 276] on span "...More" at bounding box center [396, 281] width 24 height 10
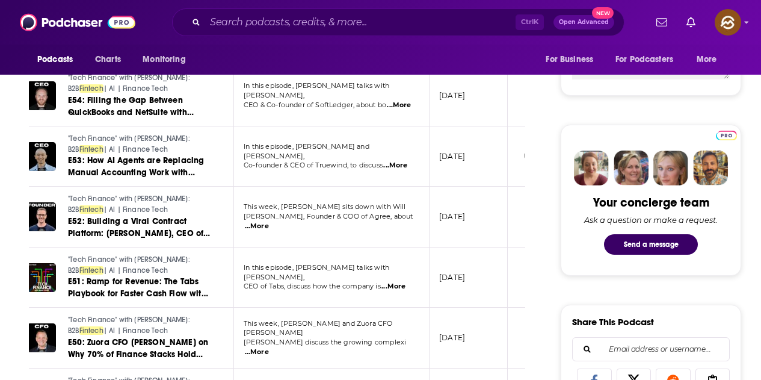
scroll to position [499, 0]
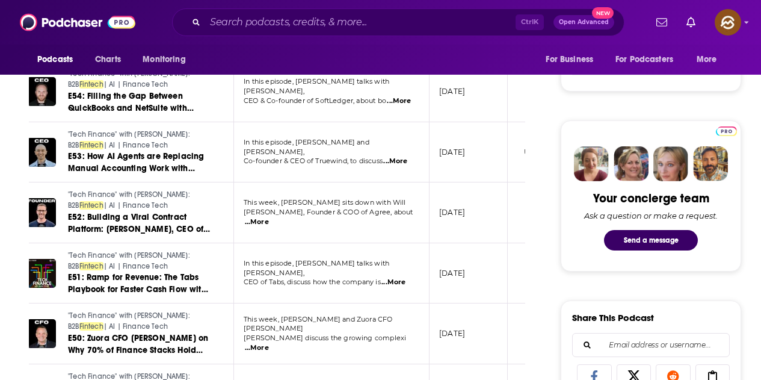
click at [269, 217] on span "...More" at bounding box center [257, 222] width 24 height 10
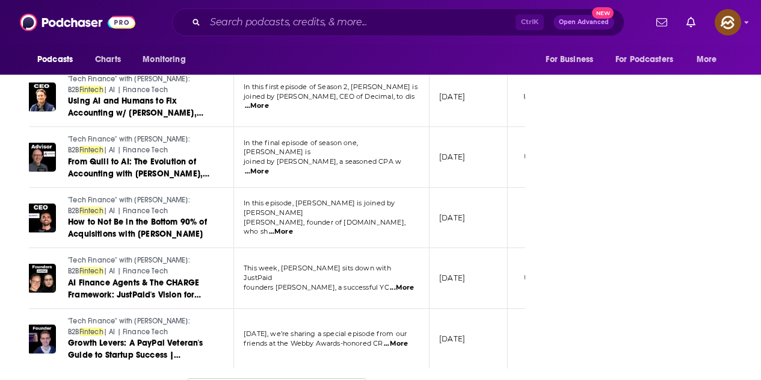
scroll to position [1582, 0]
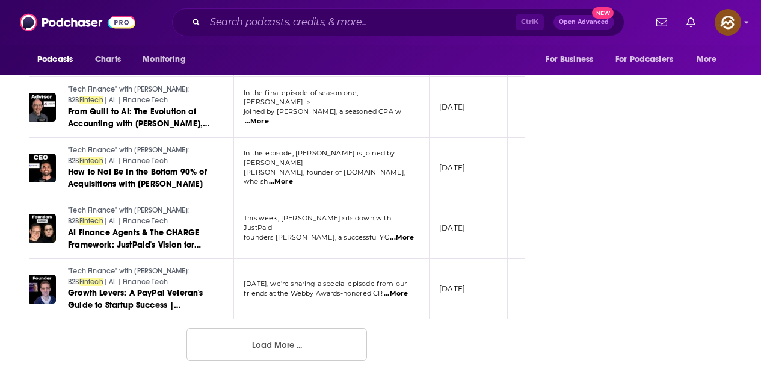
click at [399, 289] on span "...More" at bounding box center [396, 294] width 24 height 10
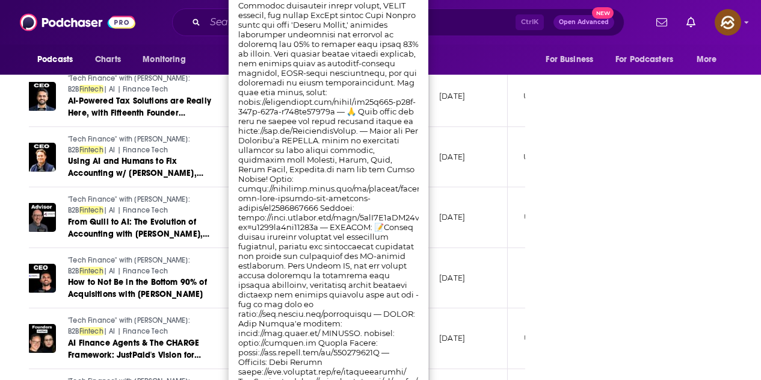
scroll to position [1402, 0]
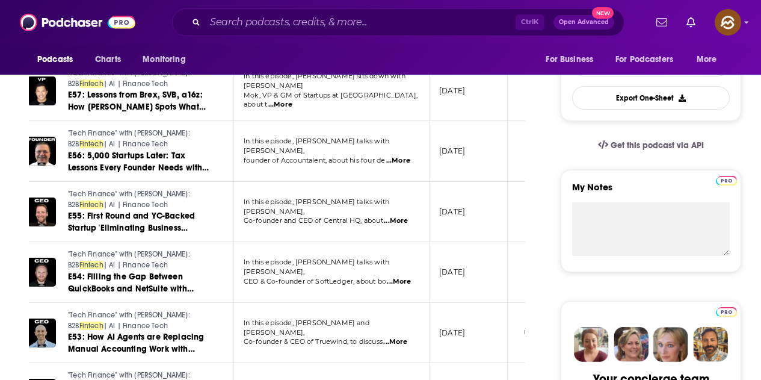
scroll to position [198, 0]
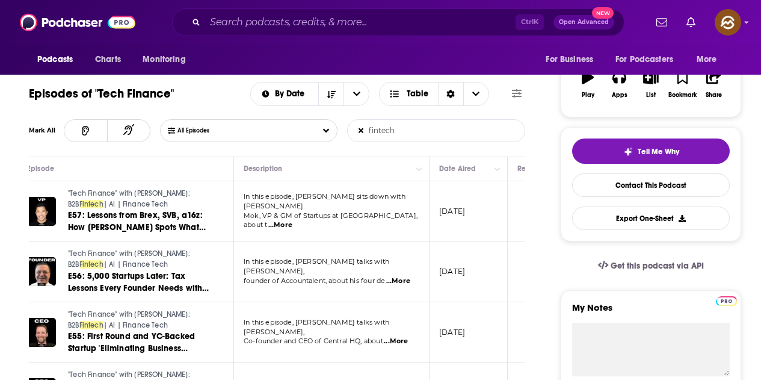
click at [293, 220] on span "...More" at bounding box center [280, 225] width 24 height 10
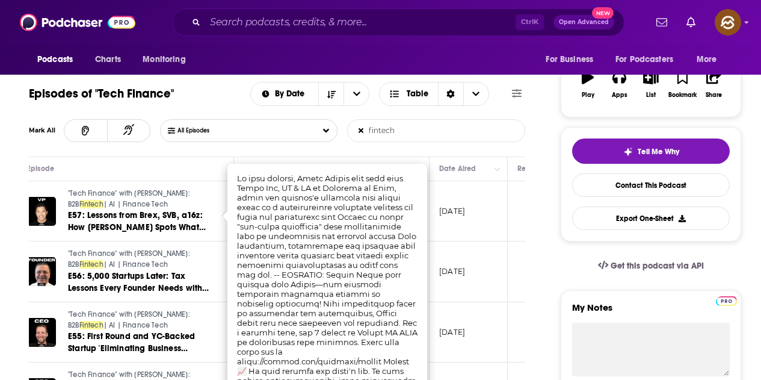
scroll to position [258, 0]
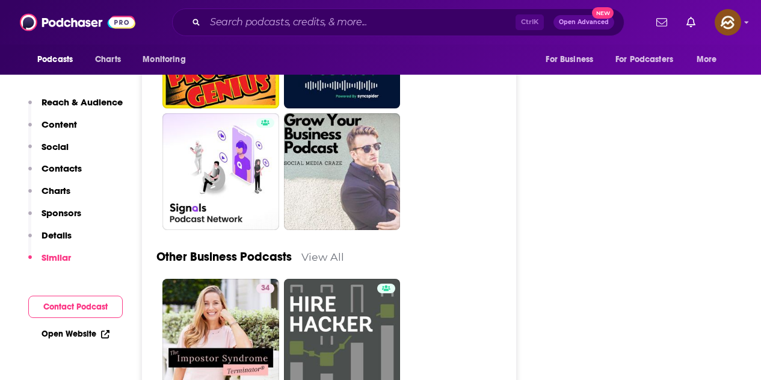
scroll to position [3250, 0]
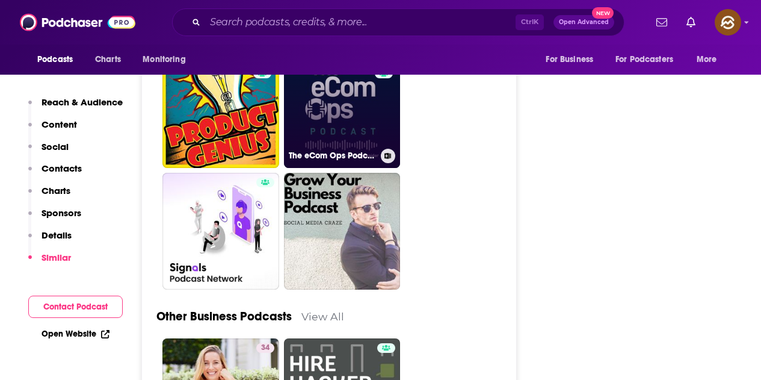
click at [340, 85] on link "31 The eCom Ops Podcast" at bounding box center [342, 109] width 117 height 117
type input "https://www.podchaser.com/podcasts/the-ecom-ops-podcast-1219003"
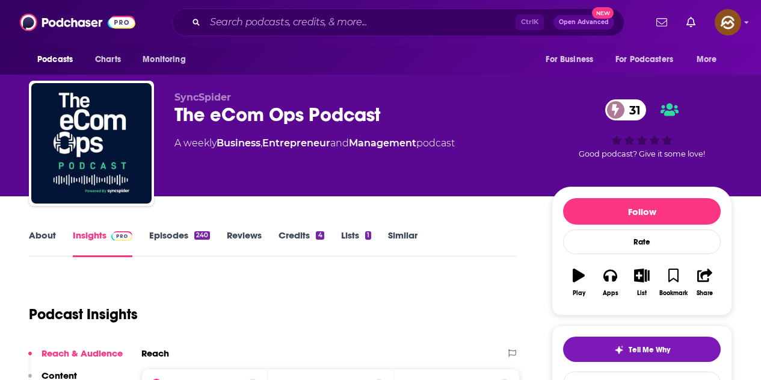
drag, startPoint x: 177, startPoint y: 110, endPoint x: 389, endPoint y: 120, distance: 212.1
click at [389, 120] on div "The eCom Ops Podcast 31" at bounding box center [354, 114] width 358 height 23
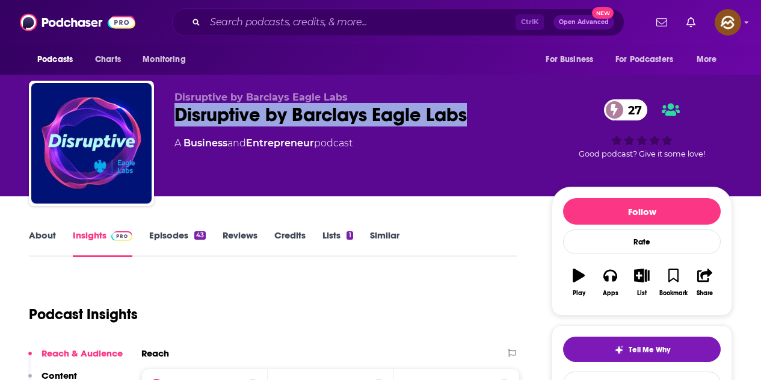
drag, startPoint x: 178, startPoint y: 109, endPoint x: 471, endPoint y: 127, distance: 293.7
click at [471, 127] on div "Disruptive by Barclays Eagle Labs Disruptive by Barclays Eagle Labs 27 A Busine…" at bounding box center [354, 139] width 358 height 96
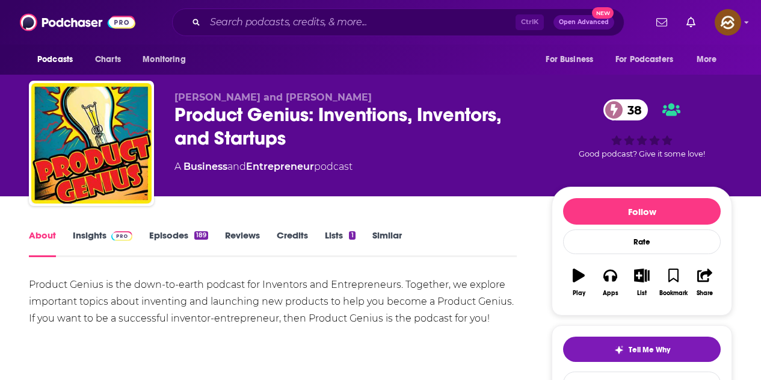
click at [165, 234] on link "Episodes 189" at bounding box center [178, 243] width 59 height 28
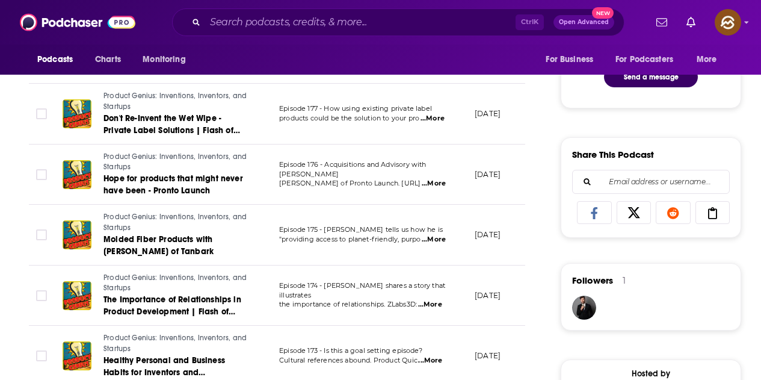
scroll to position [722, 0]
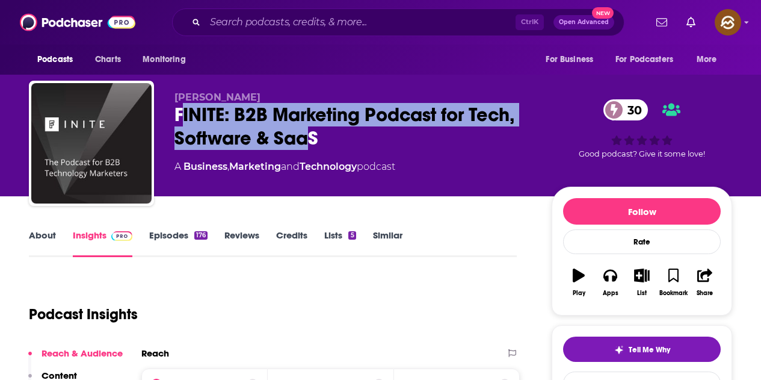
drag, startPoint x: 179, startPoint y: 110, endPoint x: 311, endPoint y: 134, distance: 133.4
click at [311, 134] on div "FINITE: B2B Marketing Podcast for Tech, Software & SaaS 30" at bounding box center [354, 126] width 358 height 47
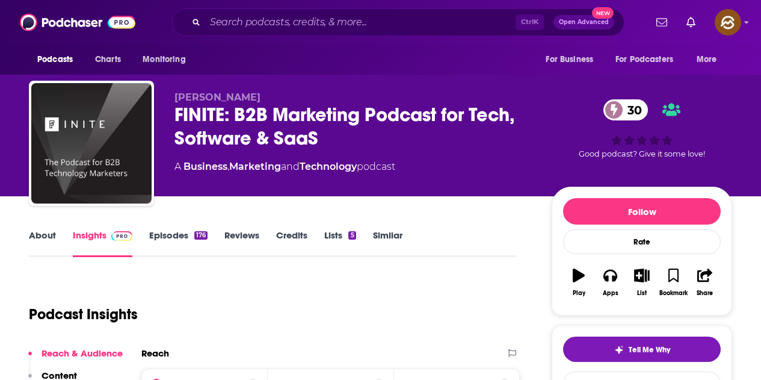
click at [362, 149] on div "FINITE: B2B Marketing Podcast for Tech, Software & SaaS 30" at bounding box center [354, 126] width 358 height 47
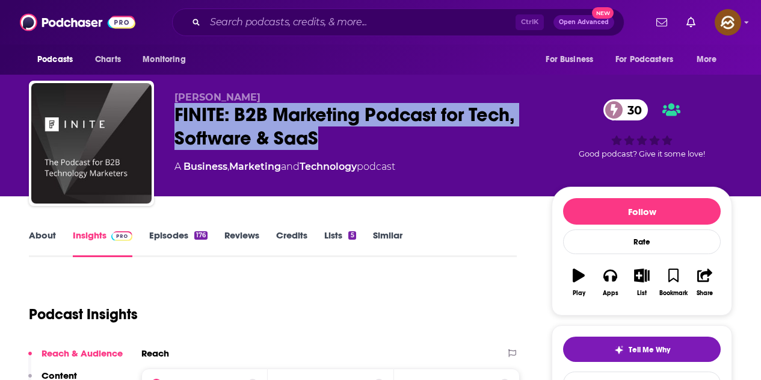
drag, startPoint x: 173, startPoint y: 112, endPoint x: 331, endPoint y: 142, distance: 160.5
click at [331, 142] on div "Jodi Norris FINITE: B2B Marketing Podcast for Tech, Software & SaaS 30 A Busine…" at bounding box center [381, 146] width 704 height 130
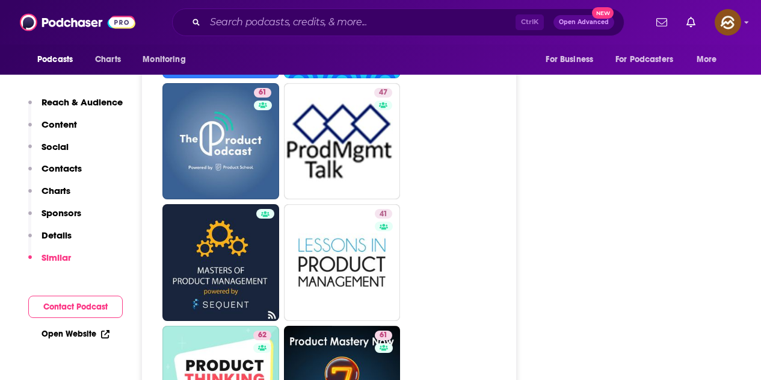
scroll to position [2107, 0]
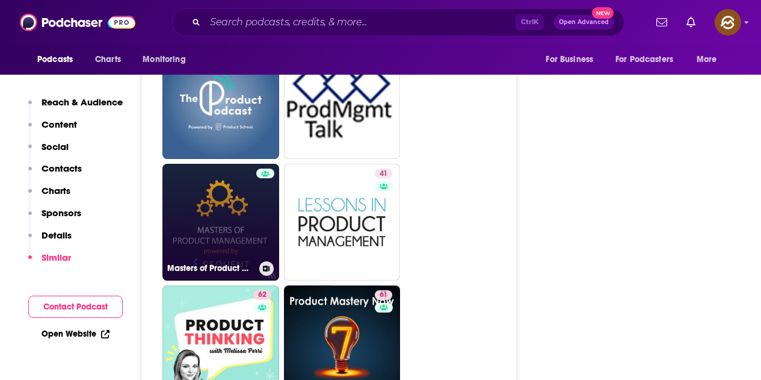
drag, startPoint x: 247, startPoint y: 166, endPoint x: 240, endPoint y: 164, distance: 7.3
click at [240, 164] on link "Masters of Product Management" at bounding box center [221, 222] width 117 height 117
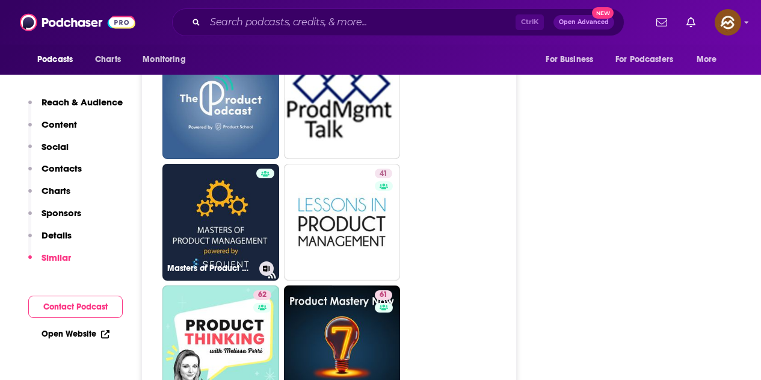
type input "https://www.podchaser.com/podcasts/masters-of-product-management-217524"
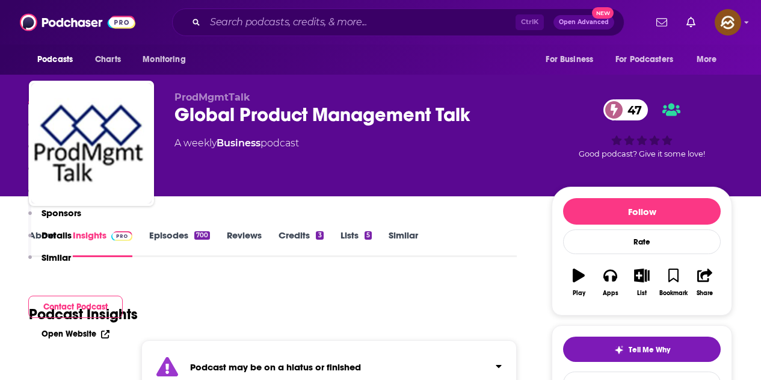
scroll to position [181, 0]
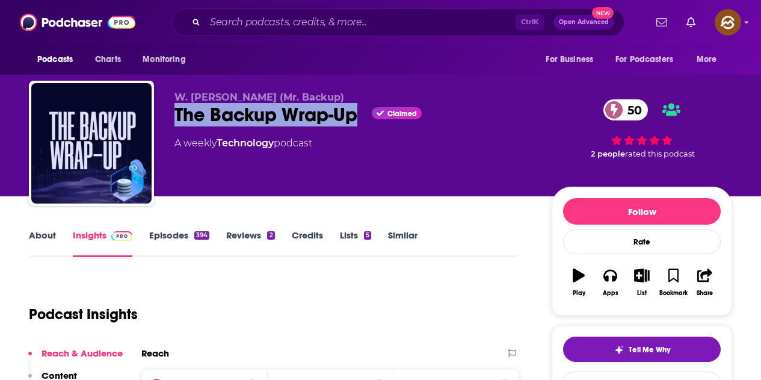
drag, startPoint x: 215, startPoint y: 118, endPoint x: 355, endPoint y: 116, distance: 140.3
click at [355, 116] on div "W. Curtis Preston (Mr. Backup) The Backup Wrap-Up Claimed 50 A weekly Technolog…" at bounding box center [381, 146] width 704 height 130
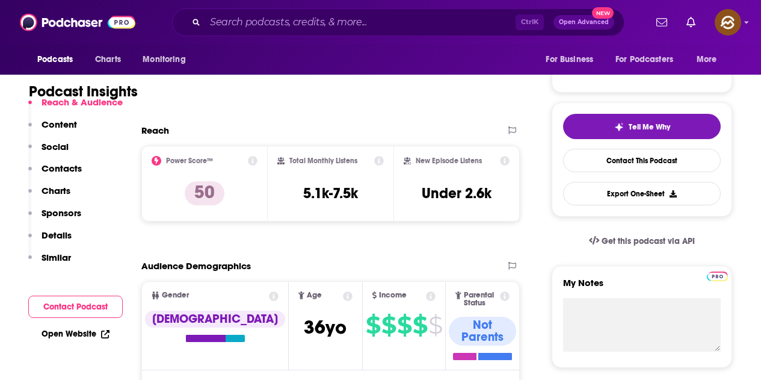
scroll to position [60, 0]
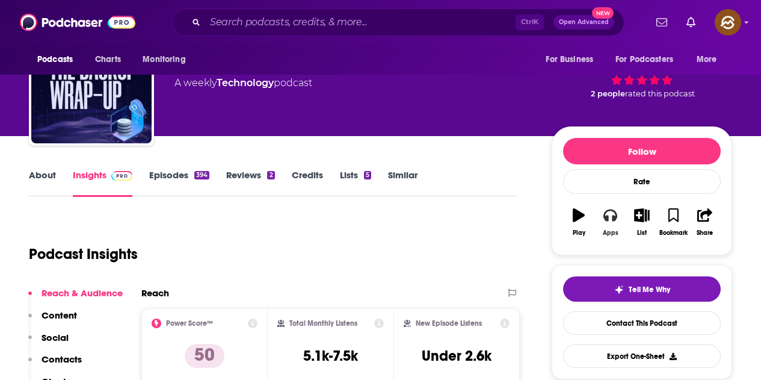
click at [619, 215] on button "Apps" at bounding box center [610, 221] width 31 height 43
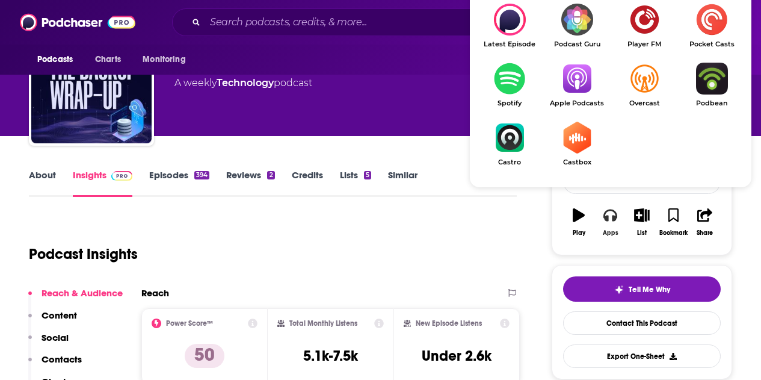
scroll to position [181, 0]
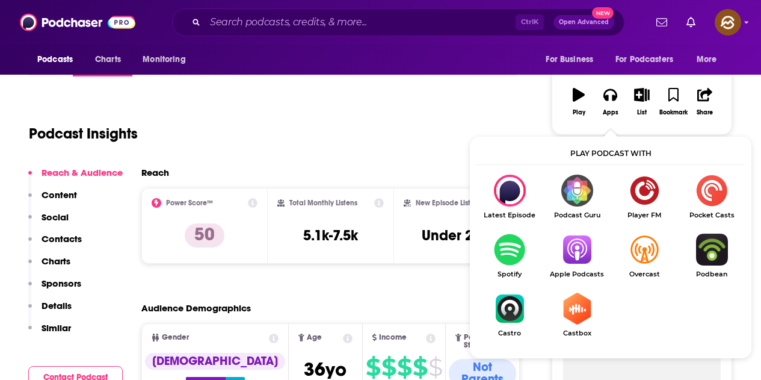
click at [583, 253] on img "Show Listen On dropdown" at bounding box center [577, 250] width 67 height 32
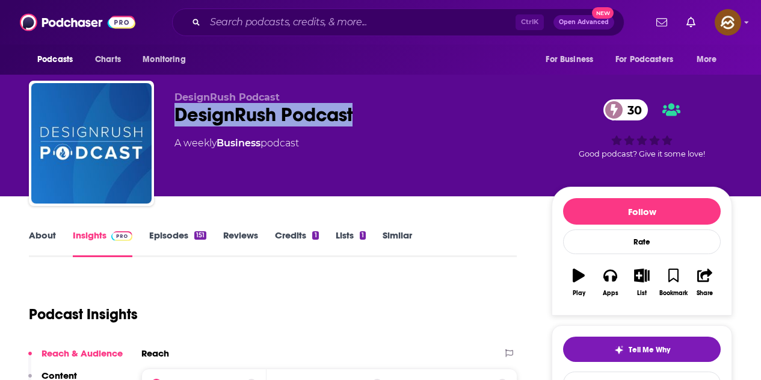
drag, startPoint x: 173, startPoint y: 117, endPoint x: 368, endPoint y: 123, distance: 195.1
click at [368, 123] on div "DesignRush Podcast DesignRush Podcast 30 A weekly Business podcast 30 Good podc…" at bounding box center [381, 146] width 704 height 130
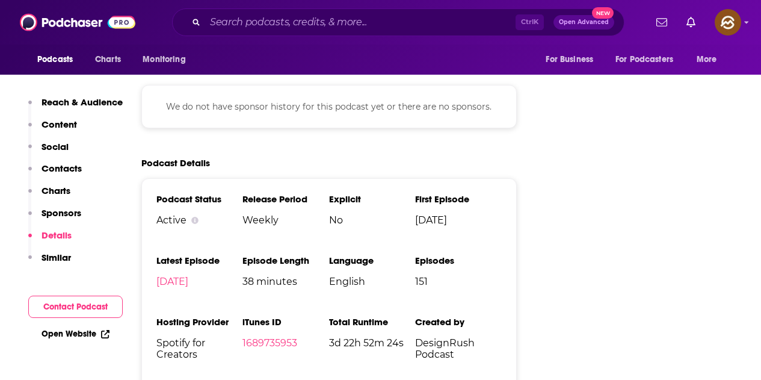
scroll to position [1384, 0]
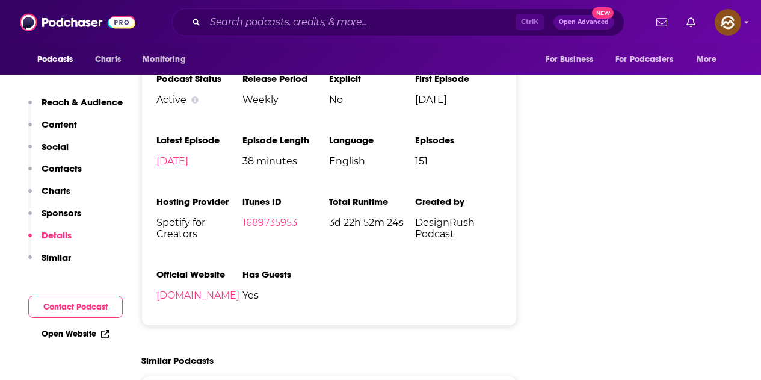
drag, startPoint x: 760, startPoint y: 128, endPoint x: 767, endPoint y: -2, distance: 130.2
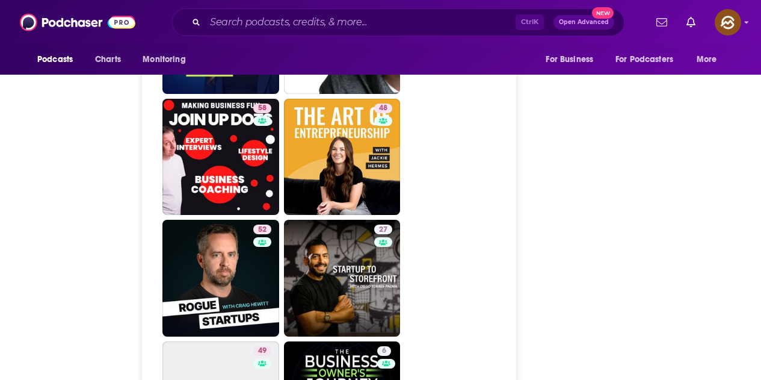
scroll to position [0, 0]
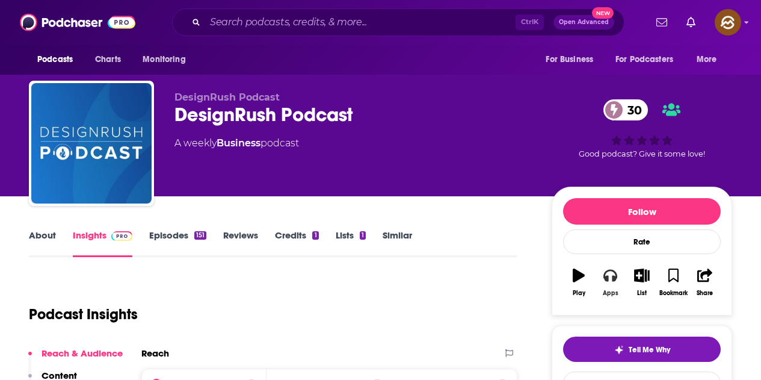
click at [613, 288] on button "Apps" at bounding box center [610, 282] width 31 height 43
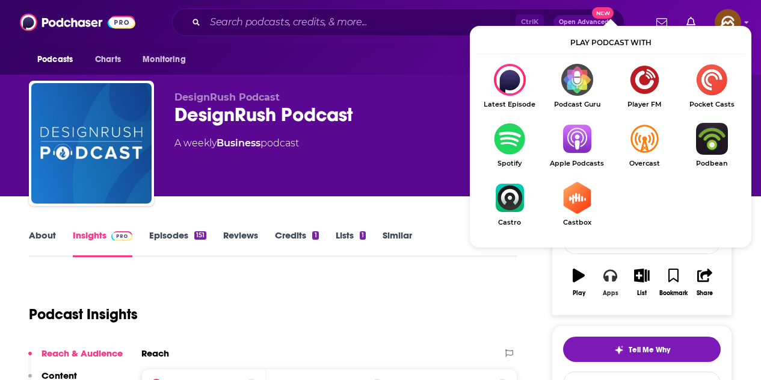
scroll to position [60, 0]
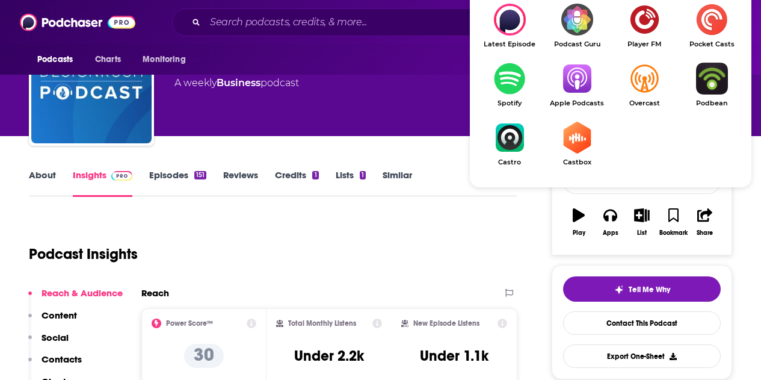
click at [578, 90] on img "Show Listen On dropdown" at bounding box center [577, 79] width 67 height 32
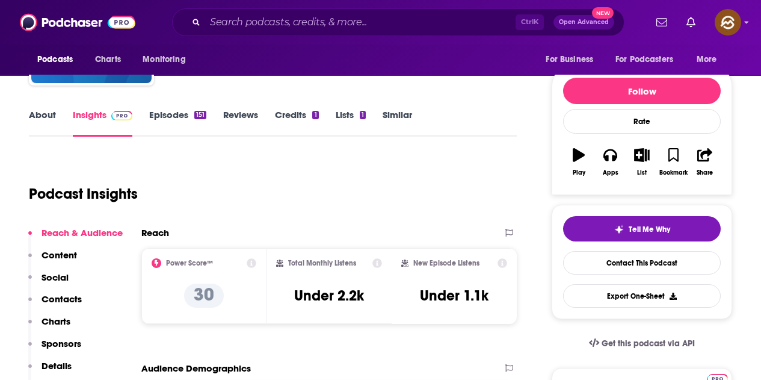
scroll to position [0, 0]
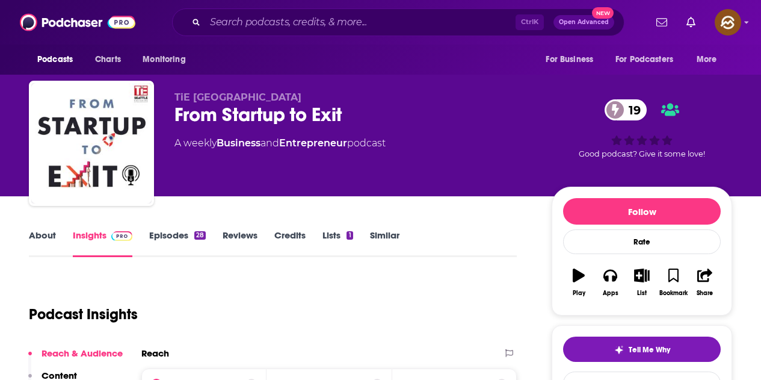
drag, startPoint x: 176, startPoint y: 117, endPoint x: 375, endPoint y: 117, distance: 198.6
click at [375, 117] on div "From Startup to Exit 19" at bounding box center [354, 114] width 358 height 23
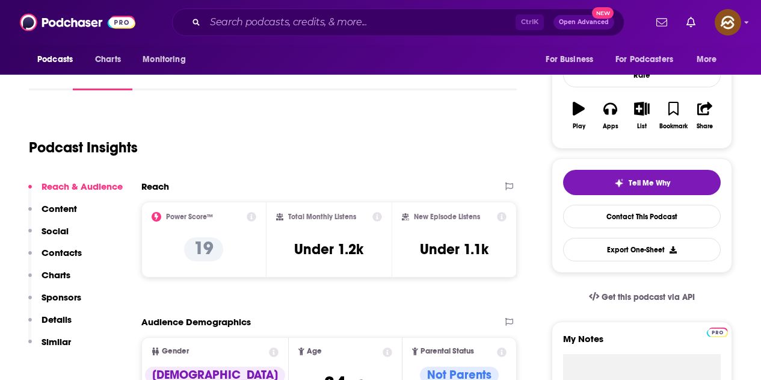
scroll to position [120, 0]
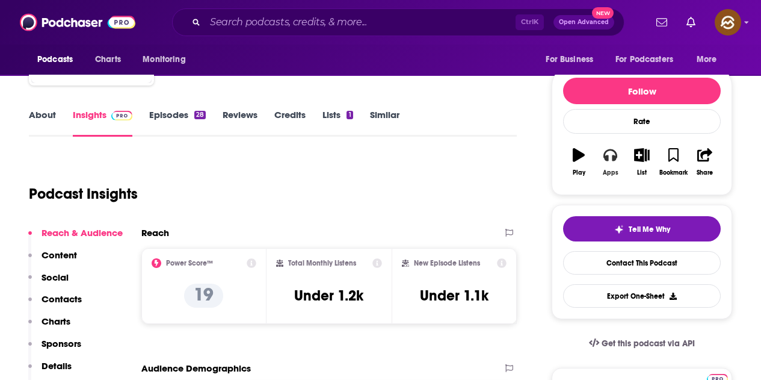
click at [612, 158] on icon "button" at bounding box center [610, 154] width 13 height 13
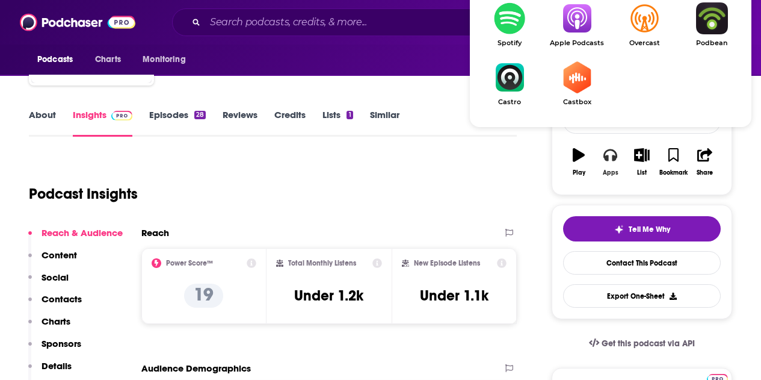
scroll to position [181, 0]
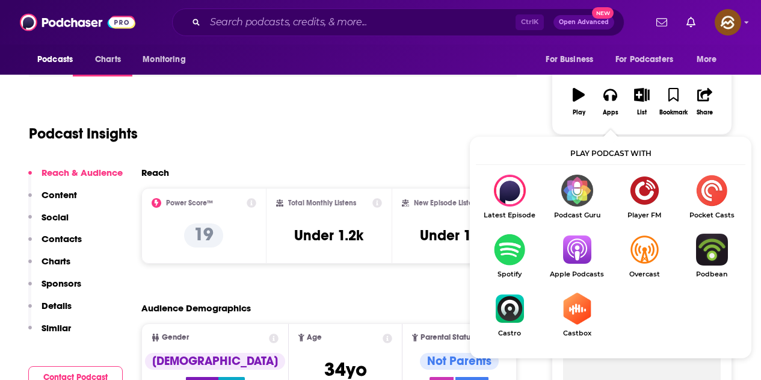
click at [575, 243] on img "Show Listen On dropdown" at bounding box center [577, 250] width 67 height 32
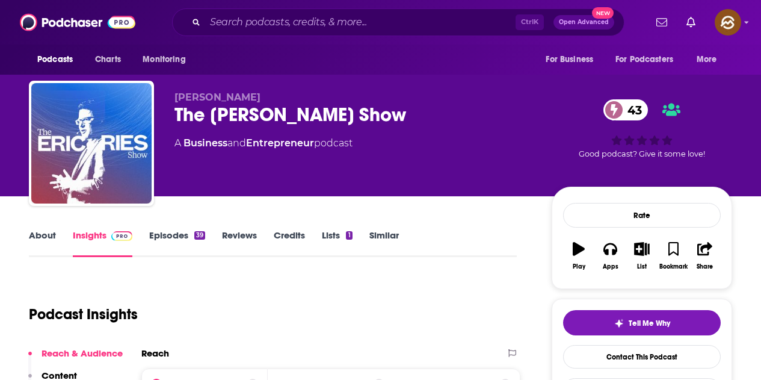
click at [393, 122] on div "The Eric Ries Show 43" at bounding box center [354, 114] width 358 height 23
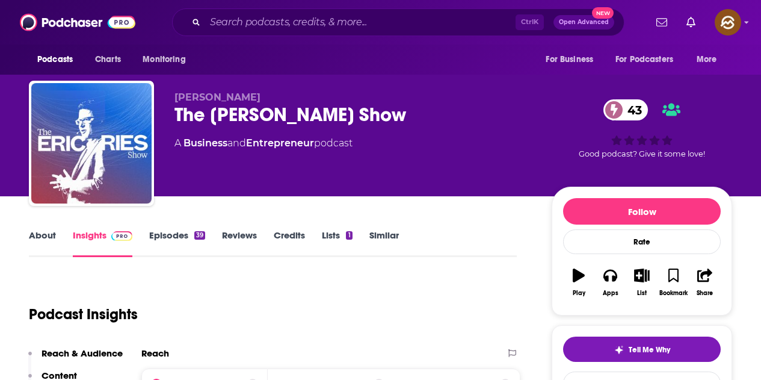
click at [605, 305] on div "Follow Rate Play Apps List Bookmark Share" at bounding box center [642, 251] width 181 height 129
click at [611, 276] on icon "button" at bounding box center [610, 274] width 13 height 13
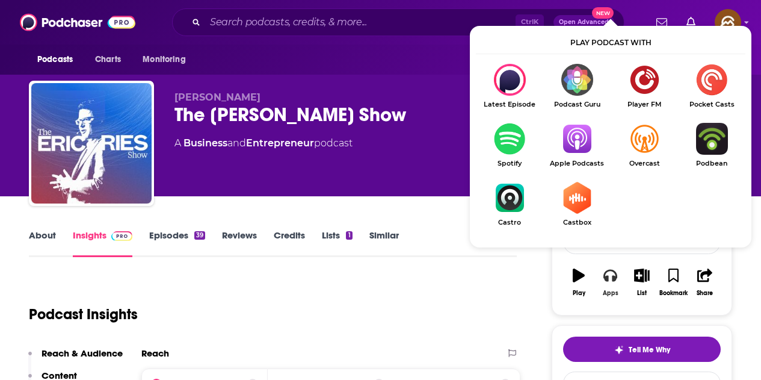
scroll to position [60, 0]
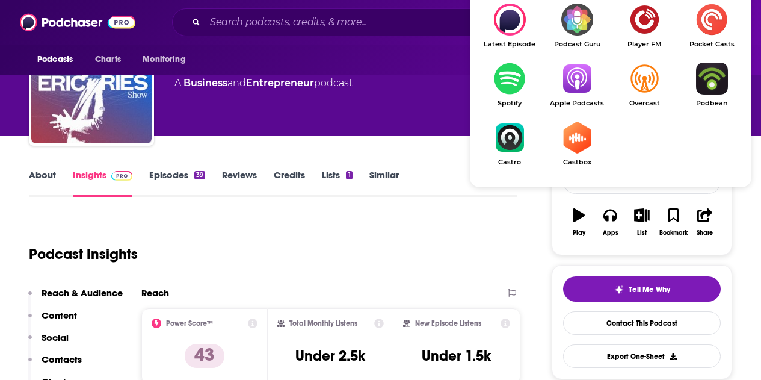
click at [589, 81] on img "Show Listen On dropdown" at bounding box center [577, 79] width 67 height 32
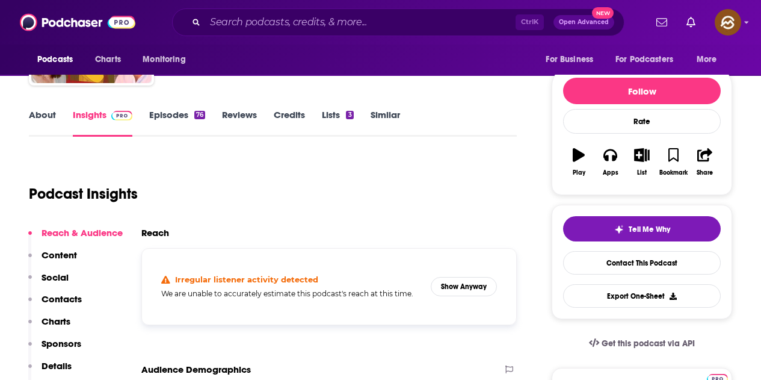
scroll to position [60, 0]
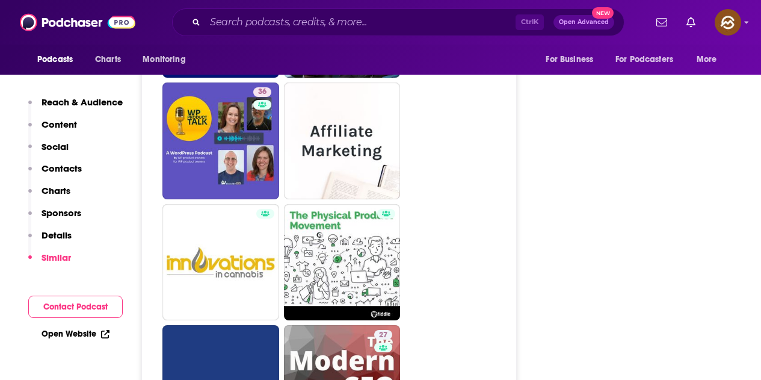
scroll to position [2889, 0]
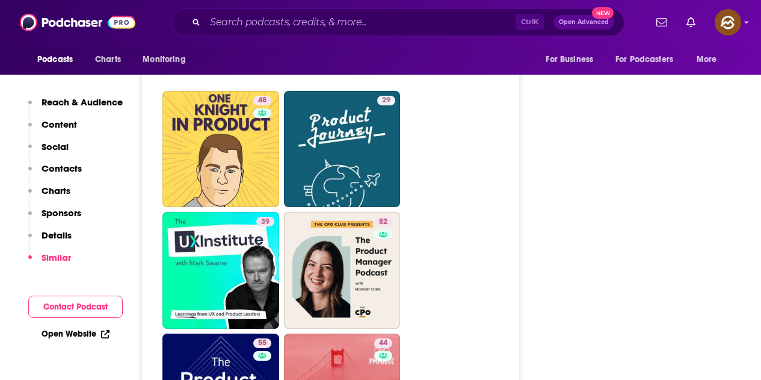
scroll to position [2949, 0]
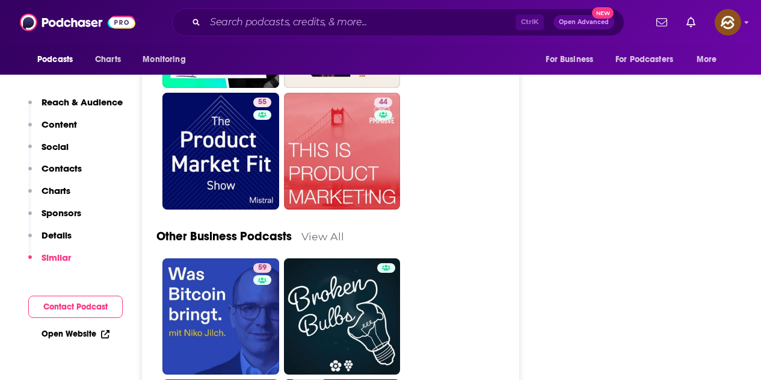
click at [332, 11] on div "Ctrl K Open Advanced New" at bounding box center [398, 22] width 453 height 28
click at [333, 16] on input "Search podcasts, credits, & more..." at bounding box center [360, 22] width 311 height 19
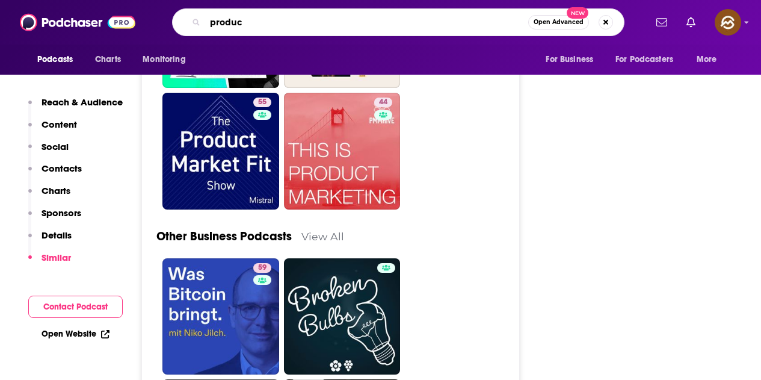
type input "product"
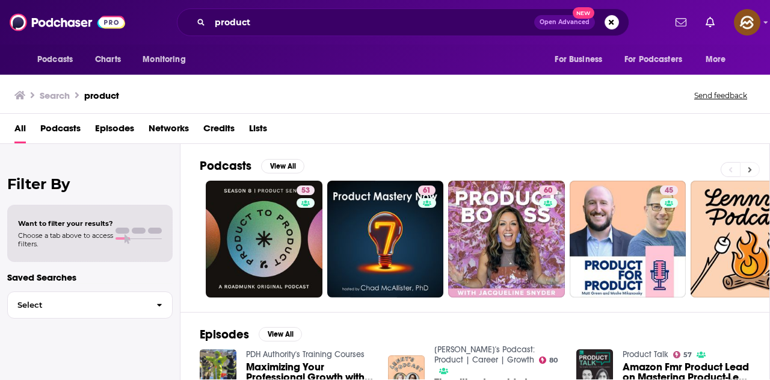
click at [750, 169] on icon at bounding box center [751, 169] width 4 height 5
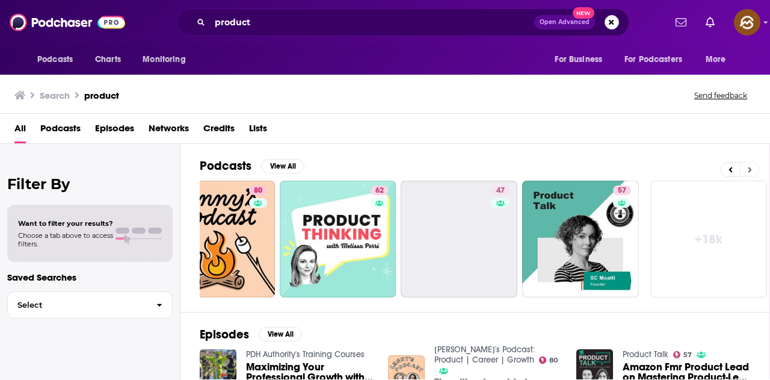
scroll to position [0, 535]
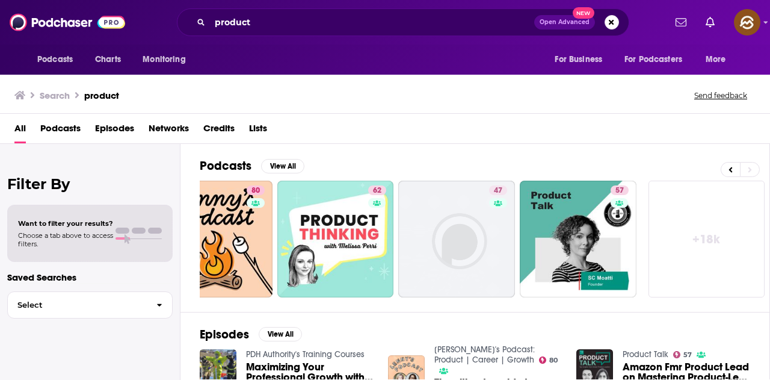
click at [683, 212] on link "+ 18k" at bounding box center [707, 239] width 117 height 117
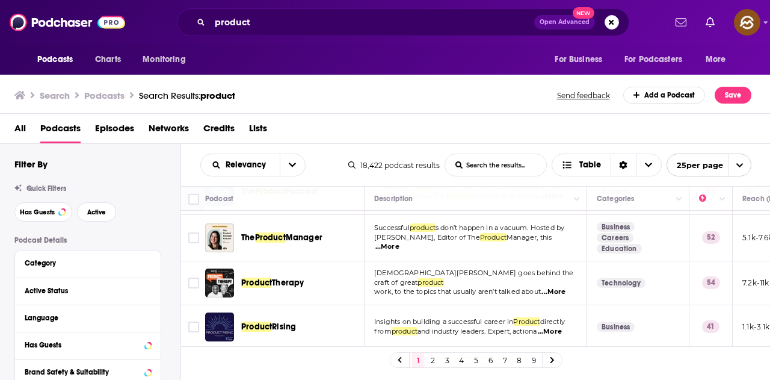
scroll to position [782, 0]
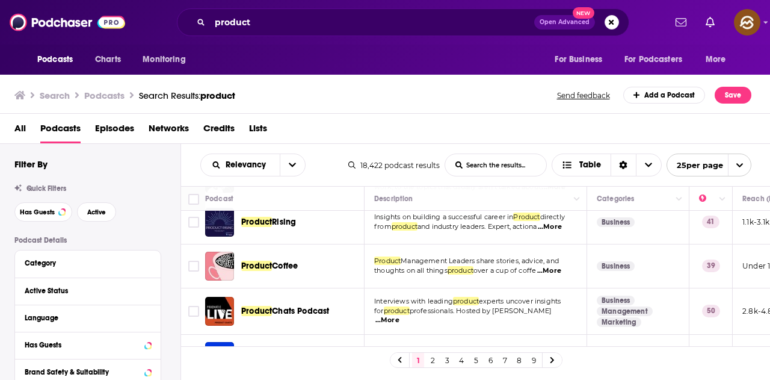
click at [557, 266] on span "...More" at bounding box center [549, 271] width 24 height 10
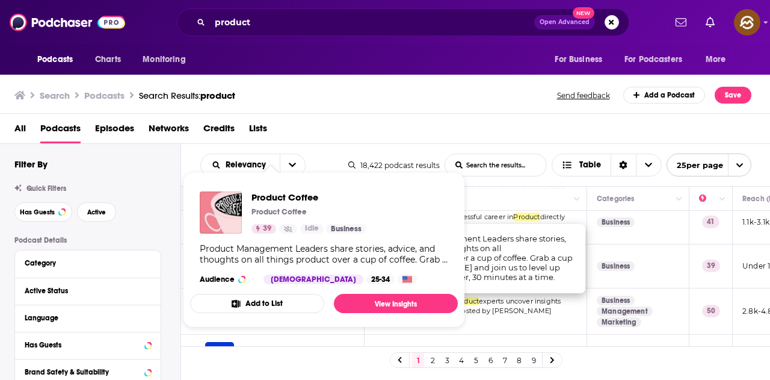
click at [406, 126] on div "All Podcasts Episodes Networks Credits Lists" at bounding box center [387, 131] width 747 height 25
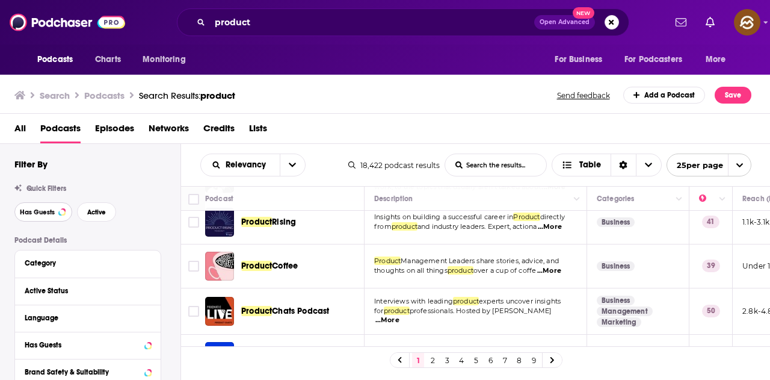
click at [52, 209] on span "Has Guests" at bounding box center [37, 212] width 35 height 7
click at [100, 214] on span "Active" at bounding box center [96, 212] width 19 height 7
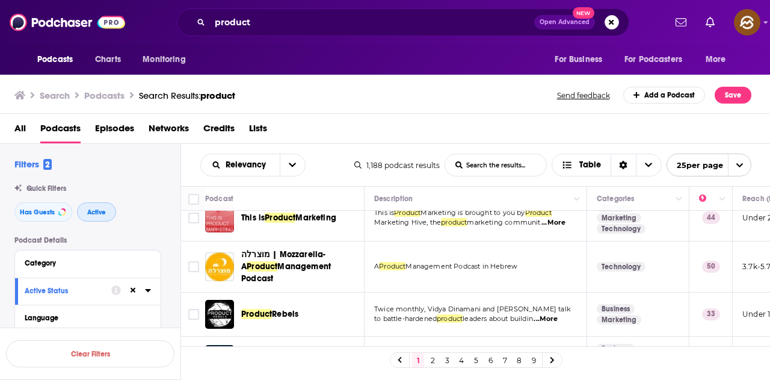
scroll to position [1051, 0]
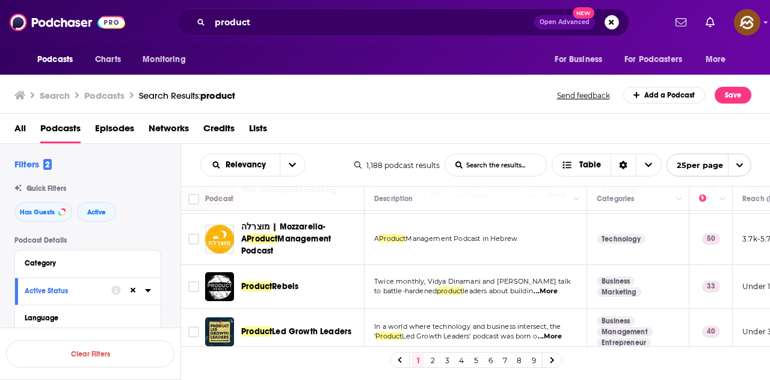
click at [433, 358] on link "2" at bounding box center [433, 360] width 12 height 14
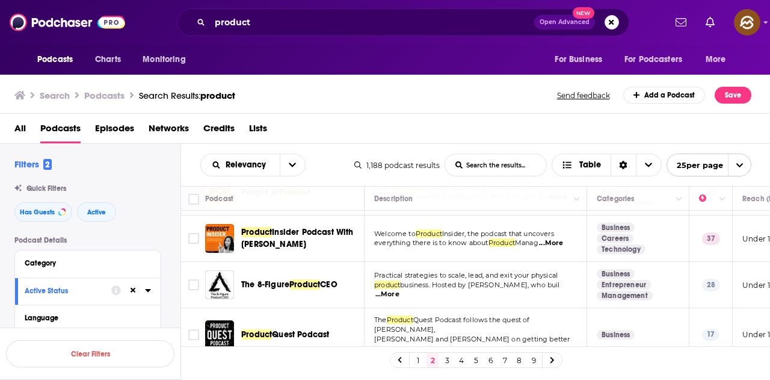
scroll to position [722, 0]
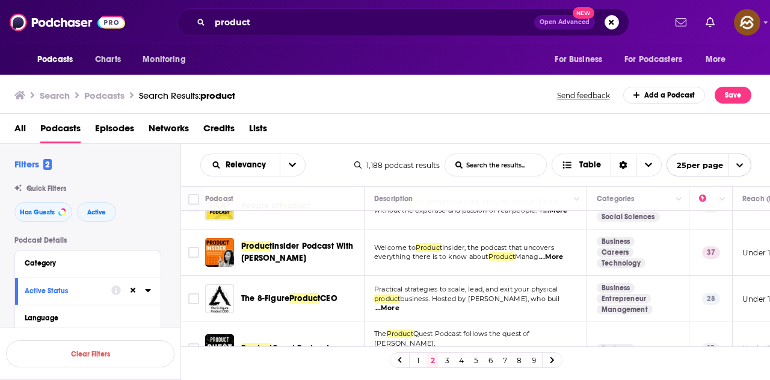
click at [400, 303] on span "...More" at bounding box center [388, 308] width 24 height 10
click at [436, 134] on div "All Podcasts Episodes Networks Credits Lists" at bounding box center [387, 131] width 747 height 25
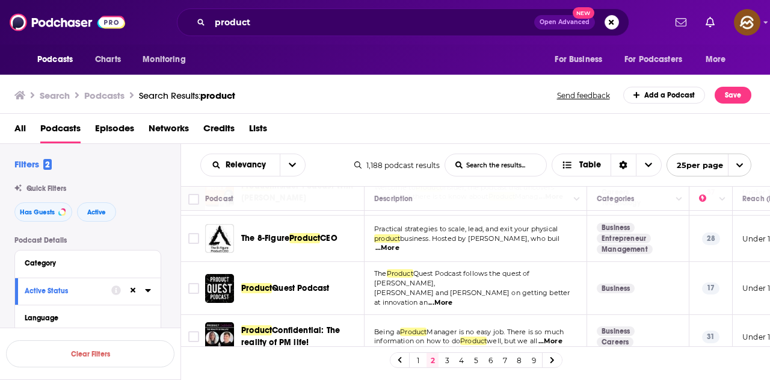
click at [453, 298] on span "...More" at bounding box center [441, 303] width 24 height 10
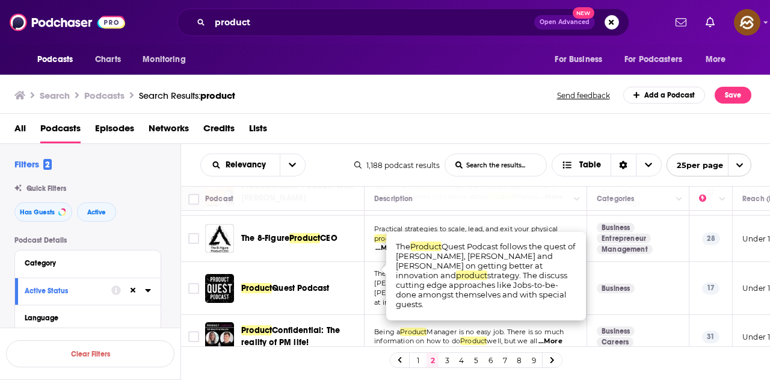
click at [476, 128] on div "All Podcasts Episodes Networks Credits Lists" at bounding box center [387, 131] width 747 height 25
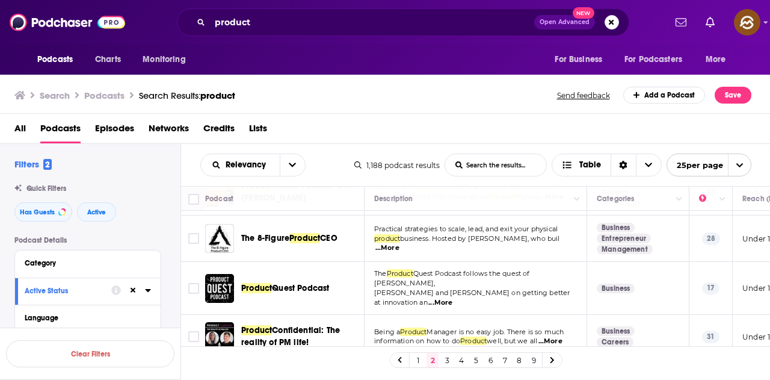
click at [483, 69] on div "Podcasts Charts Monitoring For Business For Podcasters More" at bounding box center [385, 60] width 770 height 30
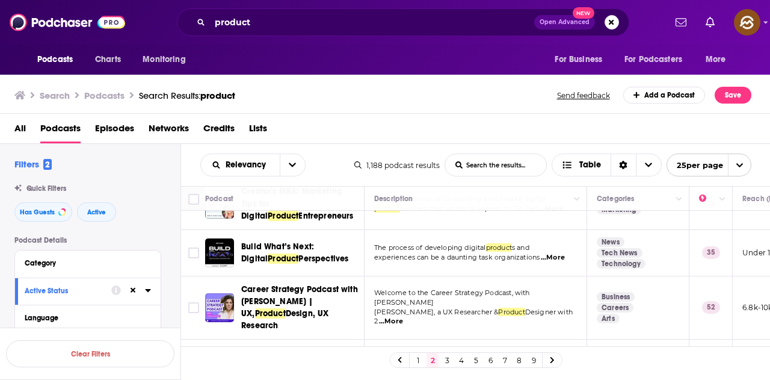
scroll to position [1015, 0]
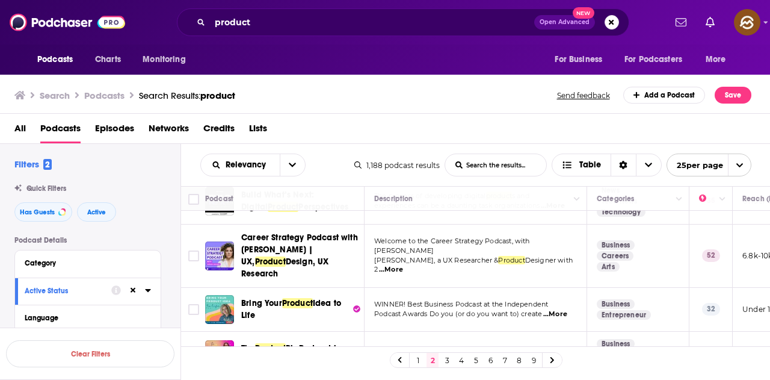
drag, startPoint x: 446, startPoint y: 361, endPoint x: 435, endPoint y: 19, distance: 342.7
click at [446, 361] on link "3" at bounding box center [447, 360] width 12 height 14
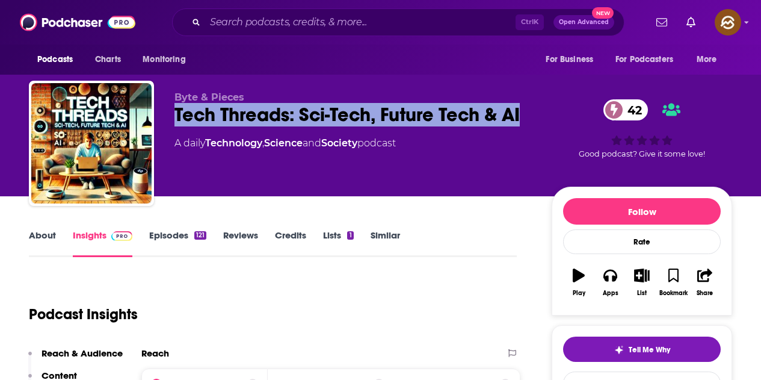
click at [590, 283] on button "Play" at bounding box center [578, 282] width 31 height 43
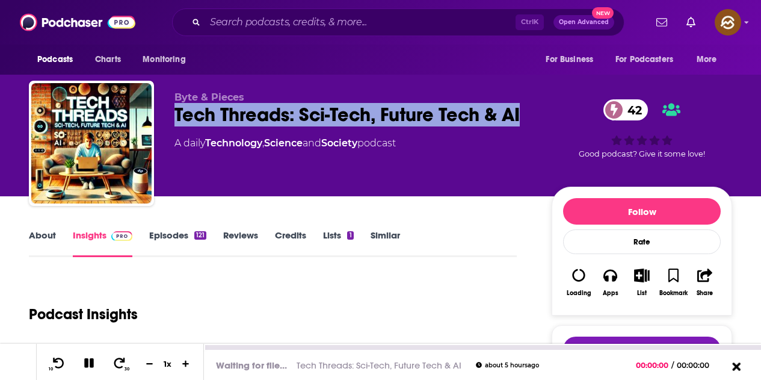
click at [730, 362] on icon at bounding box center [736, 366] width 15 height 12
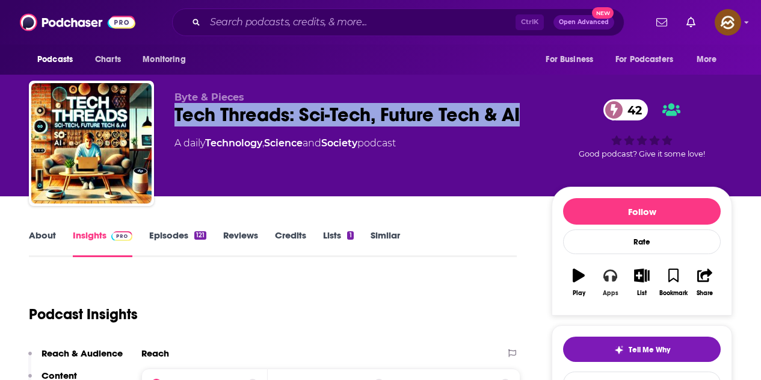
click at [602, 276] on button "Apps" at bounding box center [610, 282] width 31 height 43
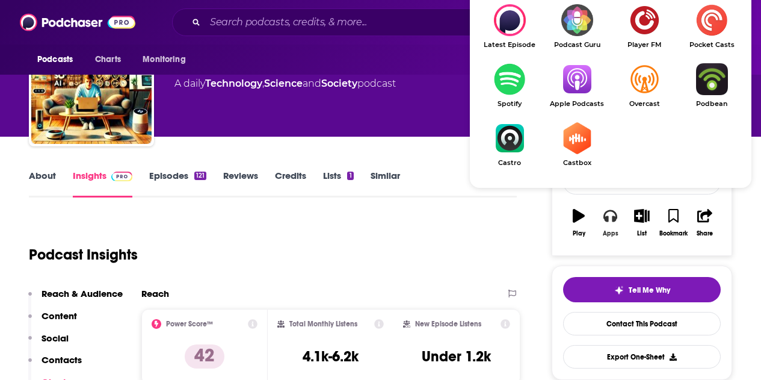
scroll to position [60, 0]
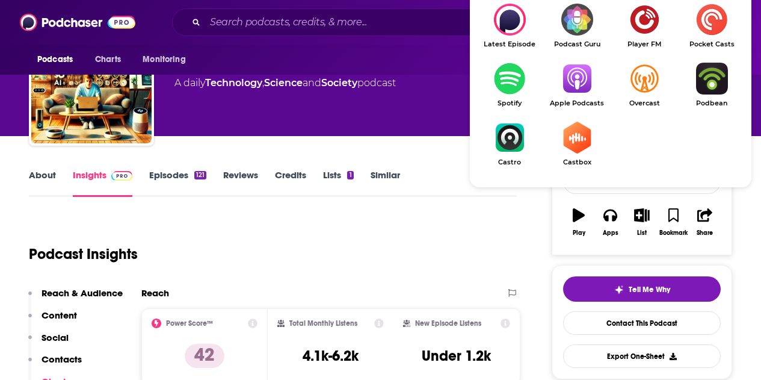
click at [574, 73] on img "Show Listen On dropdown" at bounding box center [577, 79] width 67 height 32
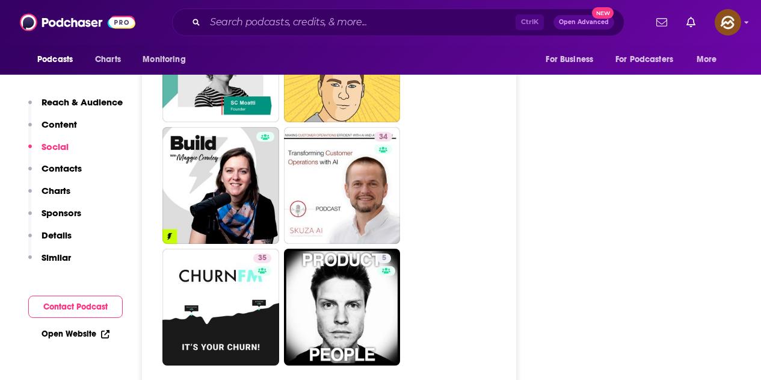
scroll to position [3310, 0]
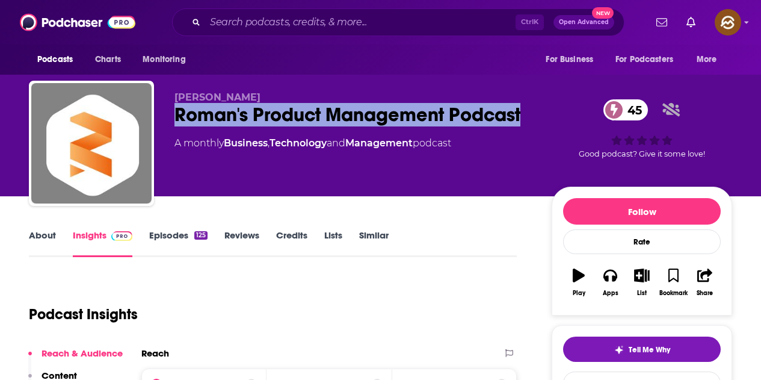
drag, startPoint x: 174, startPoint y: 113, endPoint x: 258, endPoint y: 140, distance: 88.1
click at [258, 140] on div "[PERSON_NAME] Roman's Product Management Podcast 45 A monthly Business , Techno…" at bounding box center [381, 146] width 704 height 130
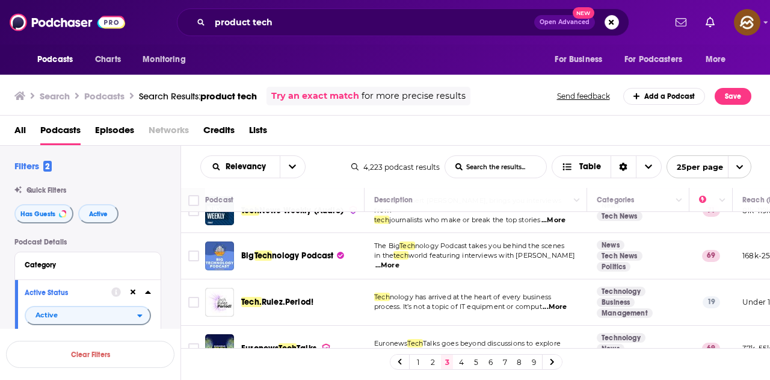
scroll to position [1027, 0]
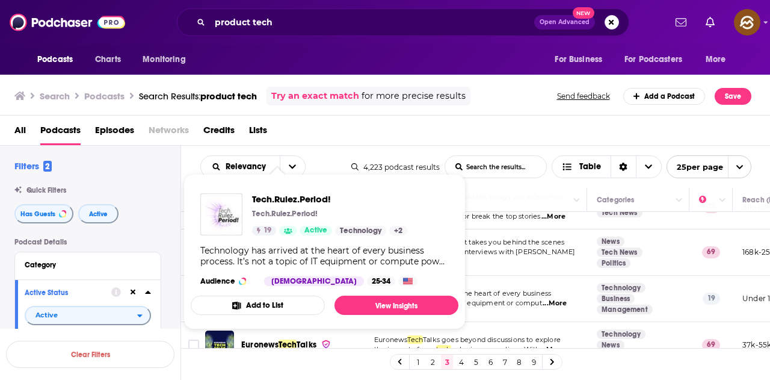
click at [397, 45] on div "Podcasts Charts Monitoring For Business For Podcasters More" at bounding box center [385, 60] width 770 height 30
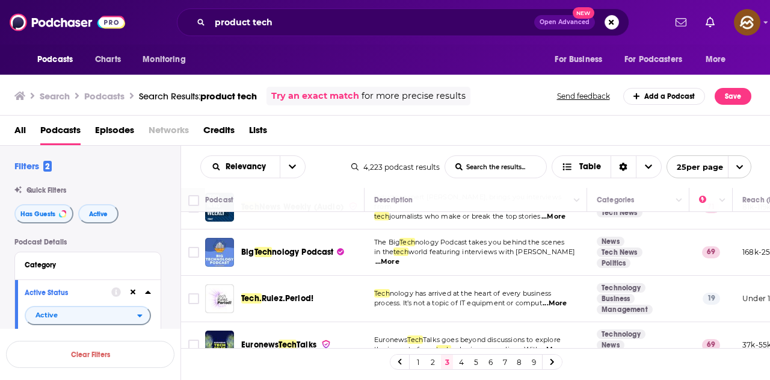
click at [556, 345] on span "...More" at bounding box center [553, 350] width 24 height 10
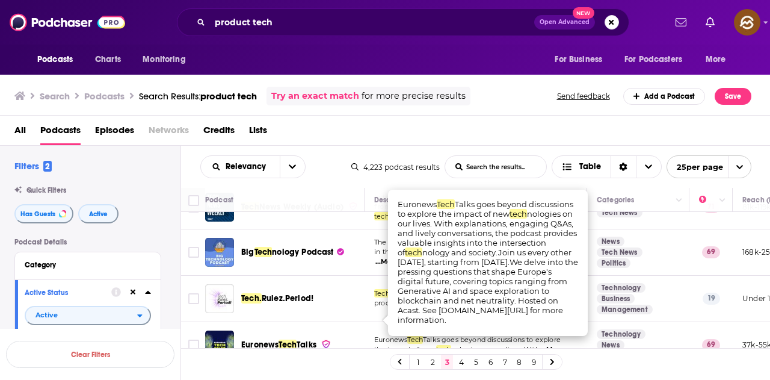
click at [463, 366] on link "4" at bounding box center [462, 362] width 12 height 14
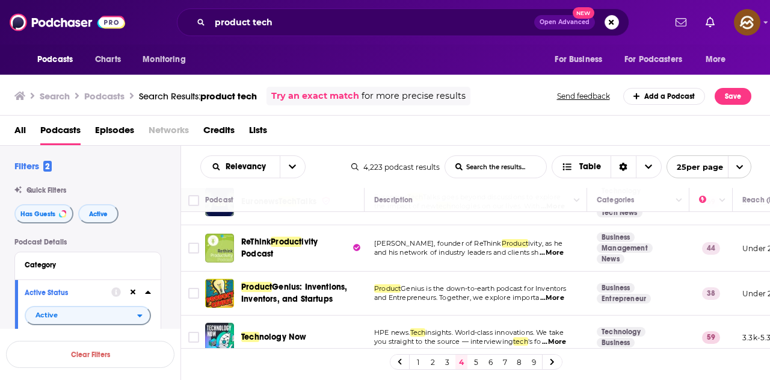
scroll to position [181, 0]
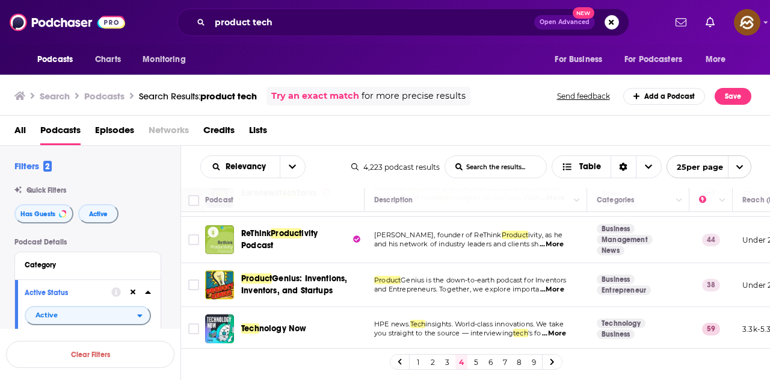
click at [558, 245] on span "...More" at bounding box center [552, 245] width 24 height 10
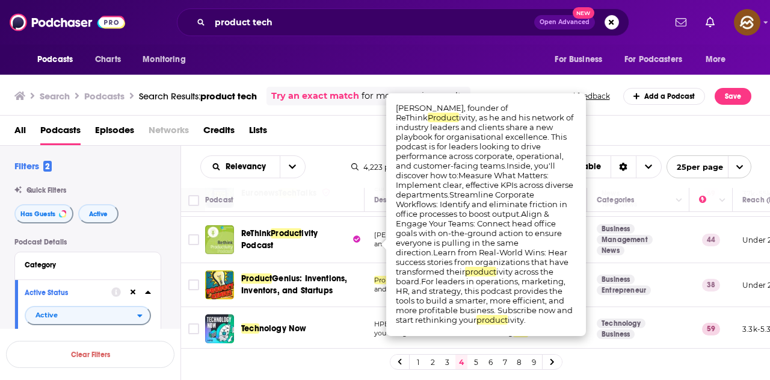
click at [613, 133] on div "All Podcasts Episodes Networks Credits Lists" at bounding box center [387, 132] width 747 height 25
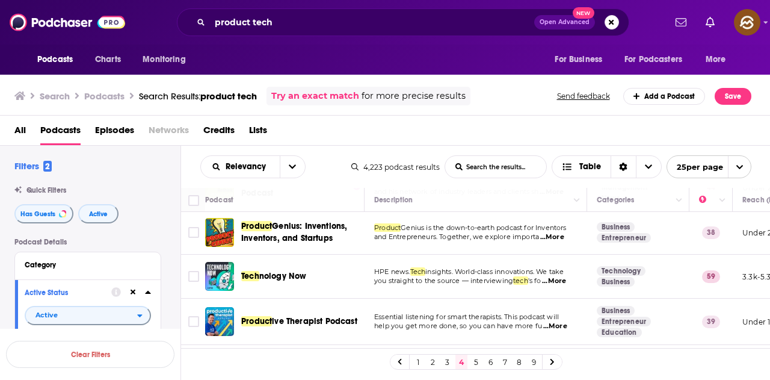
scroll to position [241, 0]
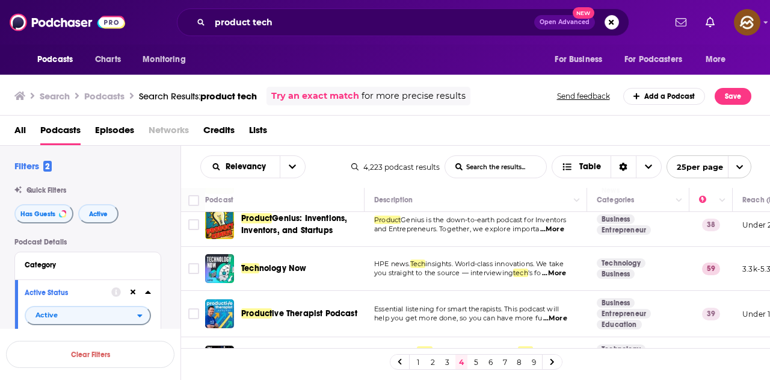
click at [506, 129] on div "All Podcasts Episodes Networks Credits Lists" at bounding box center [387, 132] width 747 height 25
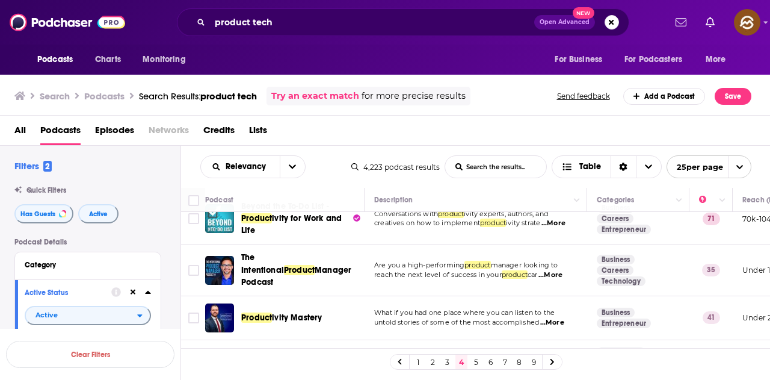
scroll to position [482, 0]
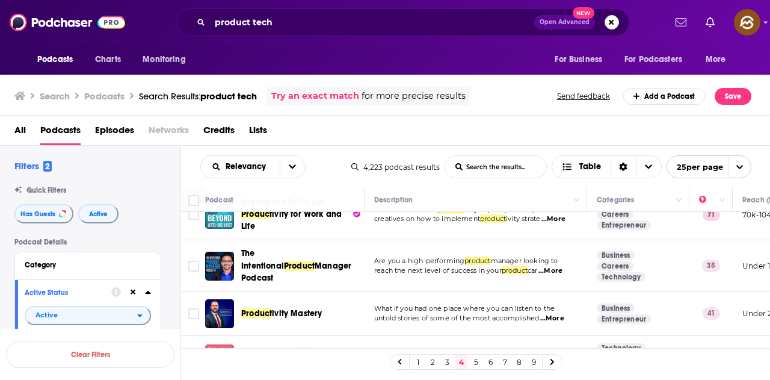
click at [559, 267] on span "...More" at bounding box center [551, 271] width 24 height 10
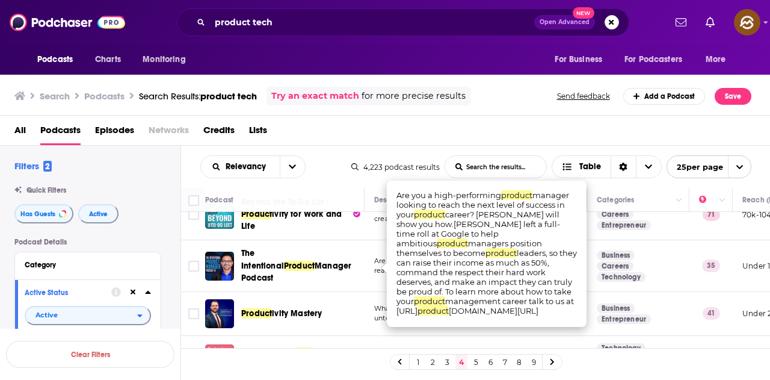
click at [528, 136] on div "All Podcasts Episodes Networks Credits Lists" at bounding box center [387, 132] width 747 height 25
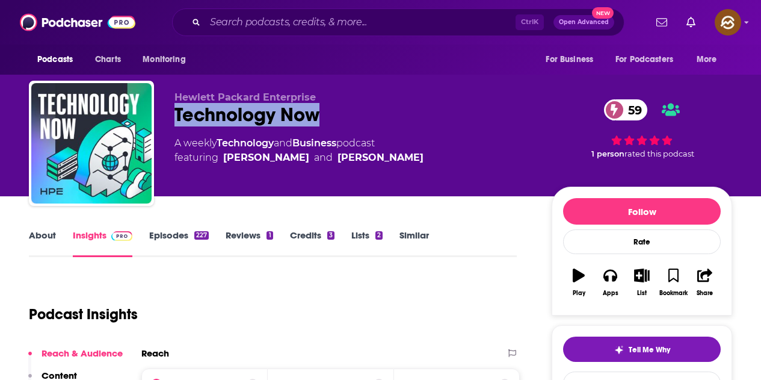
drag, startPoint x: 175, startPoint y: 115, endPoint x: 320, endPoint y: 115, distance: 145.1
click at [320, 115] on div "Technology Now 59" at bounding box center [354, 114] width 358 height 23
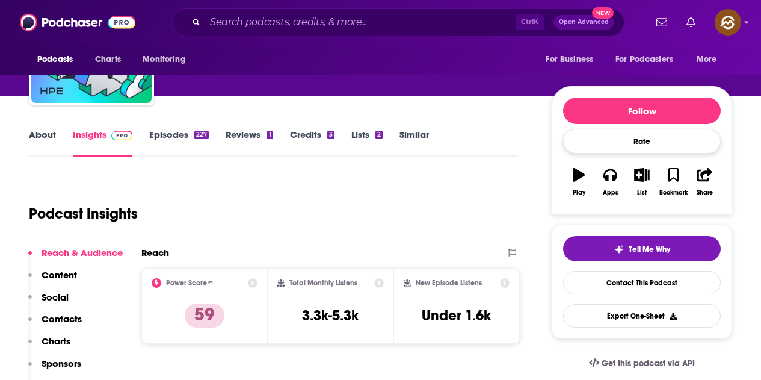
scroll to position [60, 0]
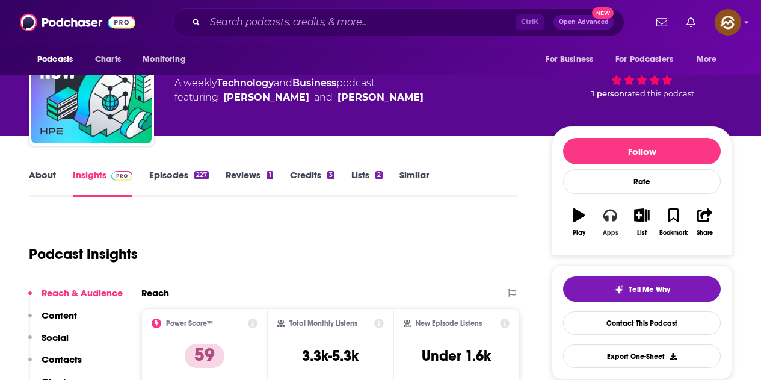
click at [623, 217] on button "Apps" at bounding box center [610, 221] width 31 height 43
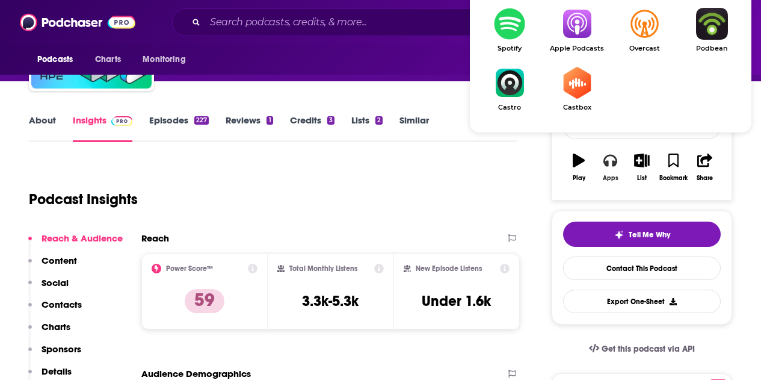
scroll to position [120, 0]
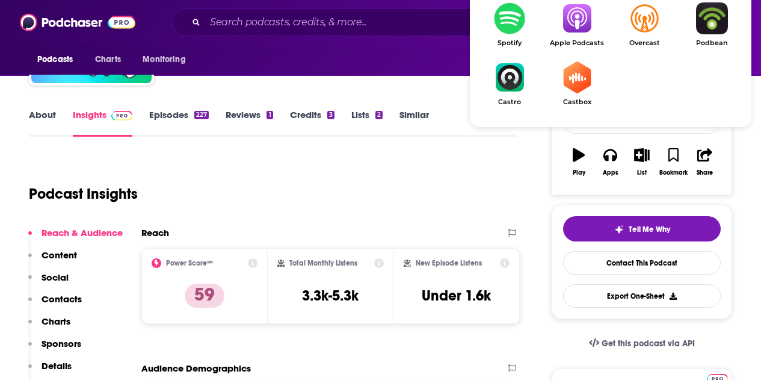
click at [581, 30] on img "Show Listen On dropdown" at bounding box center [577, 18] width 67 height 32
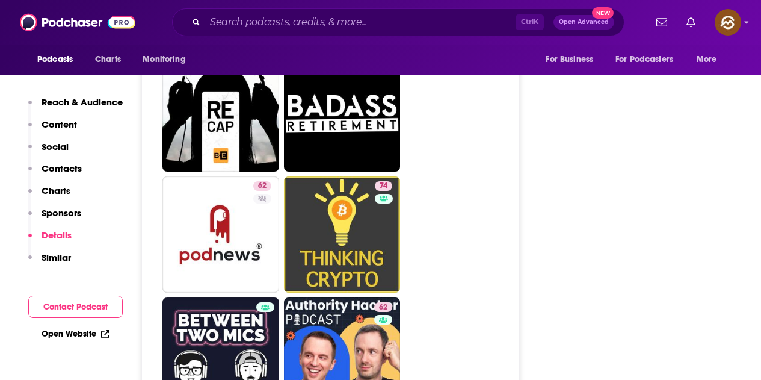
scroll to position [5838, 0]
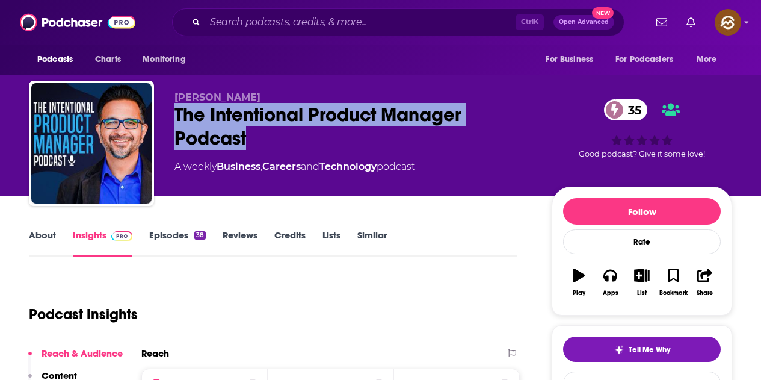
drag, startPoint x: 175, startPoint y: 115, endPoint x: 249, endPoint y: 140, distance: 78.0
click at [249, 140] on div "The Intentional Product Manager Podcast 35" at bounding box center [354, 126] width 358 height 47
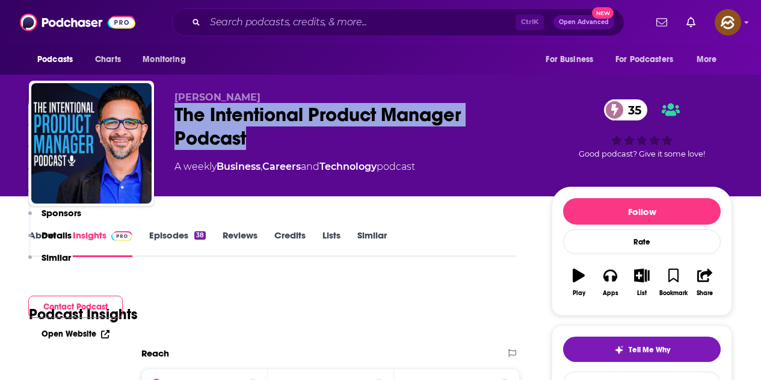
scroll to position [60, 0]
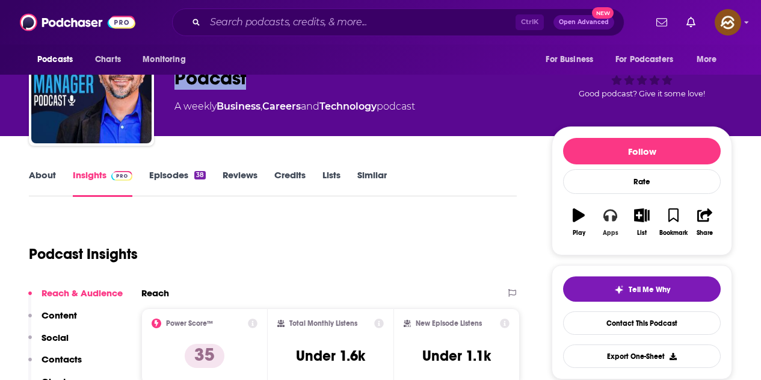
click at [604, 220] on icon "button" at bounding box center [610, 214] width 13 height 13
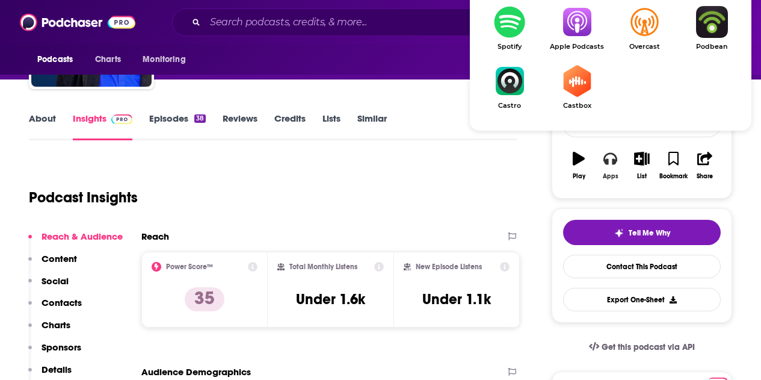
scroll to position [120, 0]
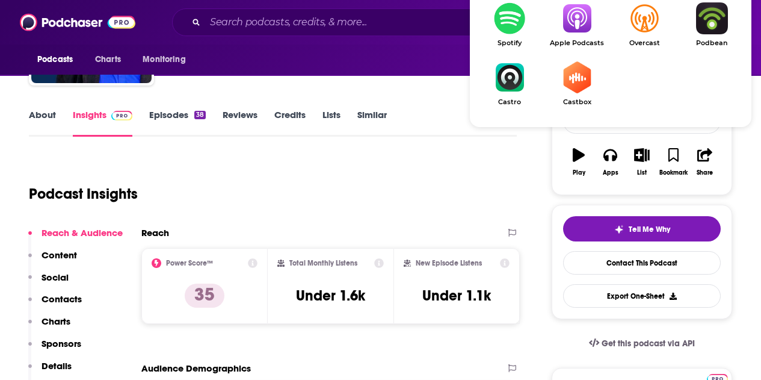
click at [580, 40] on span "Apple Podcasts" at bounding box center [577, 43] width 67 height 8
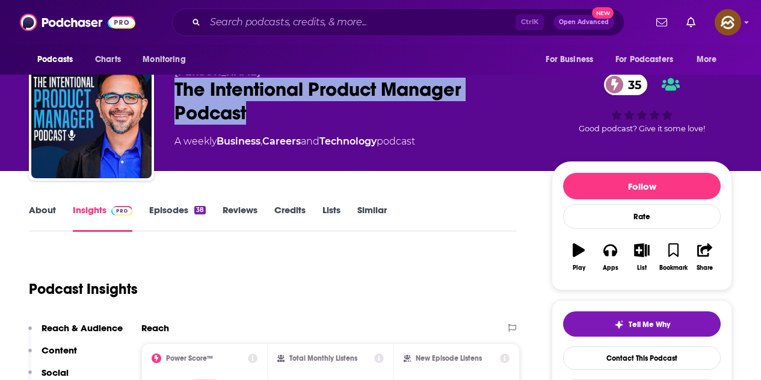
scroll to position [0, 0]
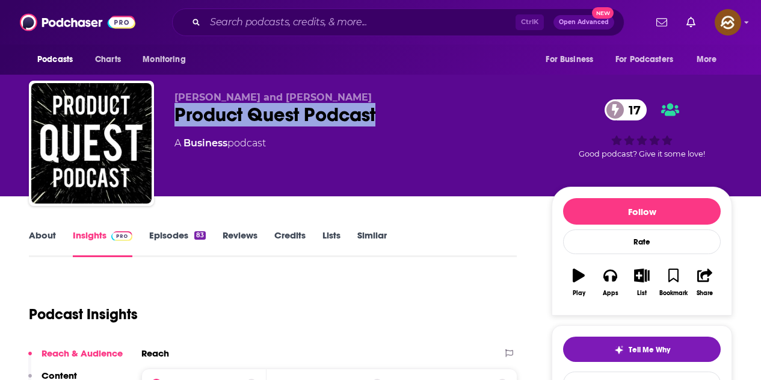
drag, startPoint x: 179, startPoint y: 110, endPoint x: 398, endPoint y: 123, distance: 218.9
click at [398, 123] on div "Product Quest Podcast 17" at bounding box center [354, 114] width 358 height 23
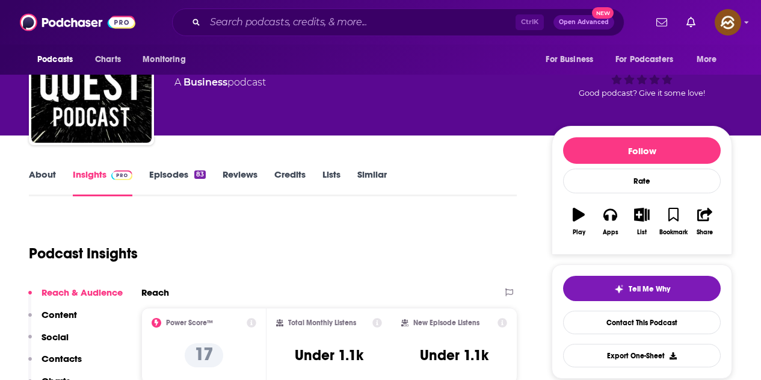
scroll to position [60, 0]
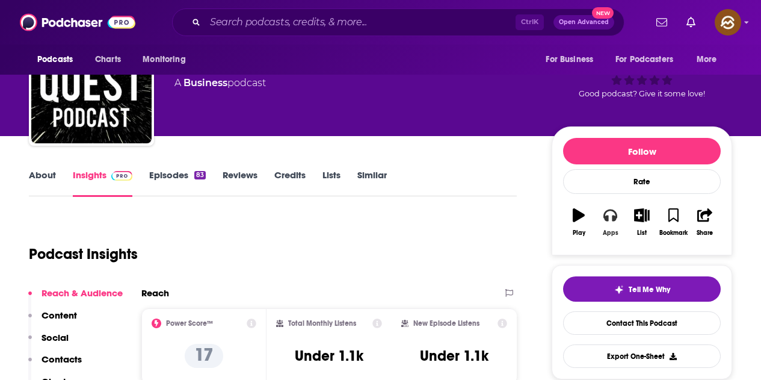
click at [616, 227] on button "Apps" at bounding box center [610, 221] width 31 height 43
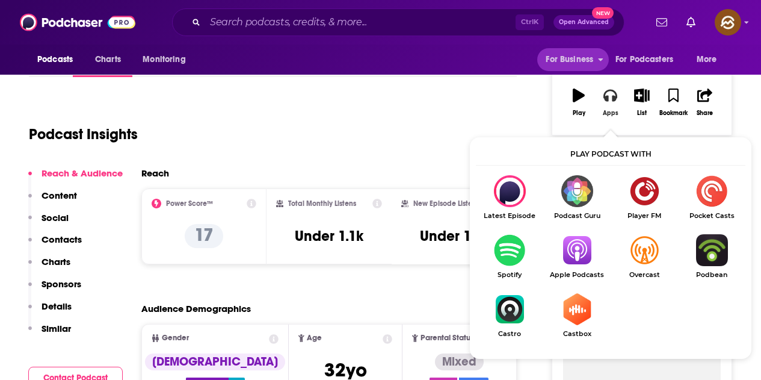
scroll to position [181, 0]
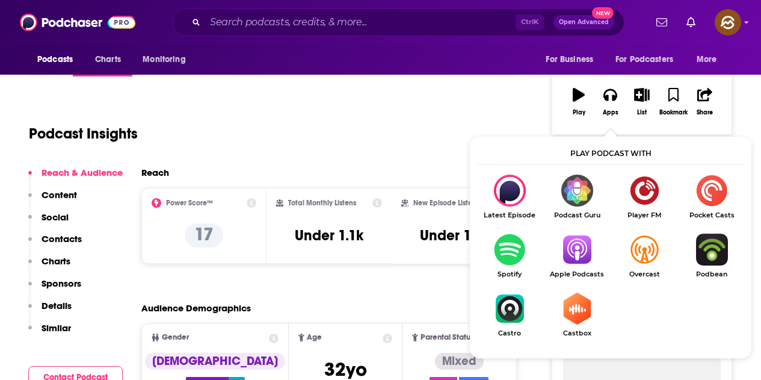
click at [583, 249] on img "Show Listen On dropdown" at bounding box center [577, 250] width 67 height 32
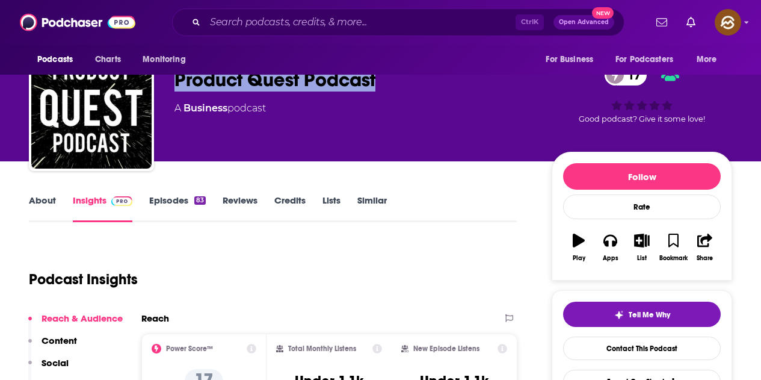
scroll to position [0, 0]
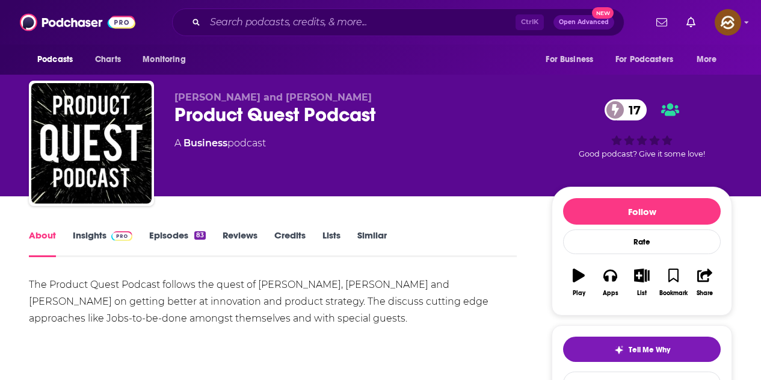
click at [187, 237] on link "Episodes 83" at bounding box center [177, 243] width 57 height 28
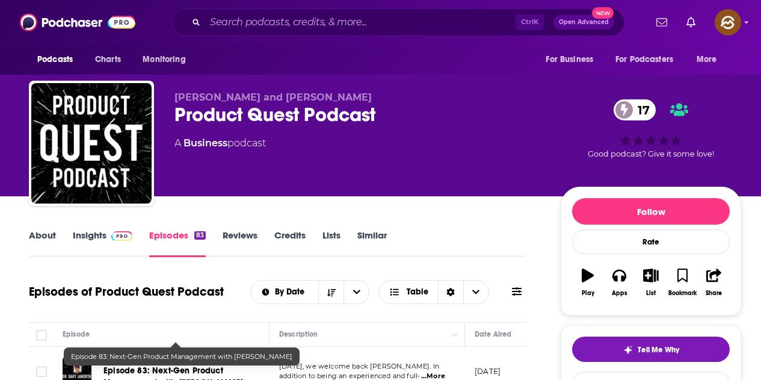
click at [88, 232] on link "Insights" at bounding box center [103, 243] width 60 height 28
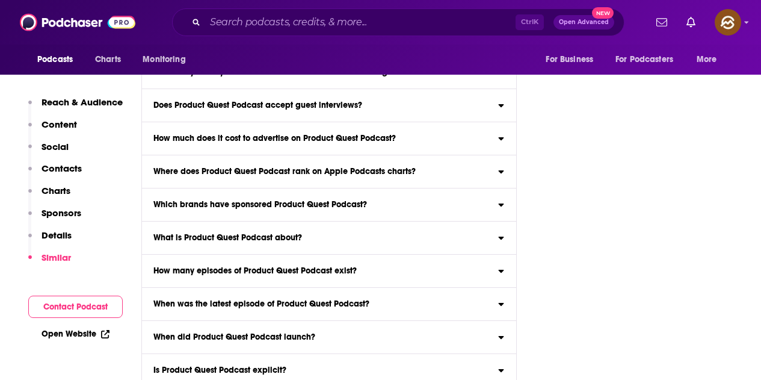
scroll to position [3943, 0]
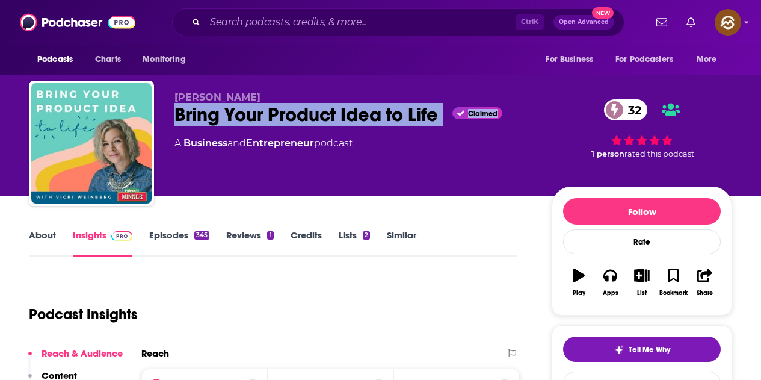
drag, startPoint x: 167, startPoint y: 113, endPoint x: 451, endPoint y: 125, distance: 283.7
click at [451, 125] on div "[PERSON_NAME] Bring Your Product Idea to Life Claimed 32 A Business and Entrepr…" at bounding box center [381, 146] width 704 height 130
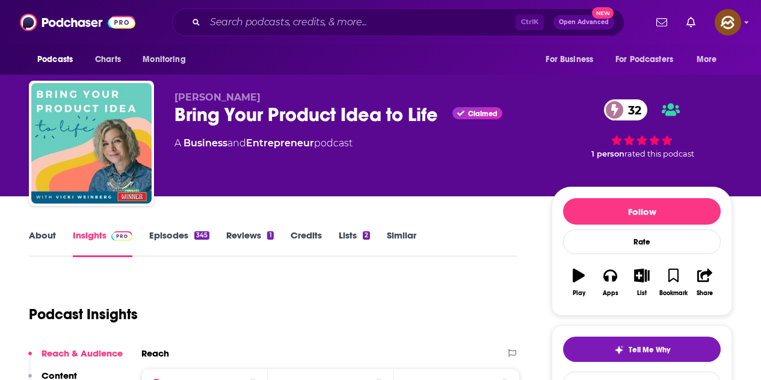
click at [282, 167] on div "[PERSON_NAME] Bring Your Product Idea to Life Claimed 32 A Business and Entrepr…" at bounding box center [354, 139] width 358 height 96
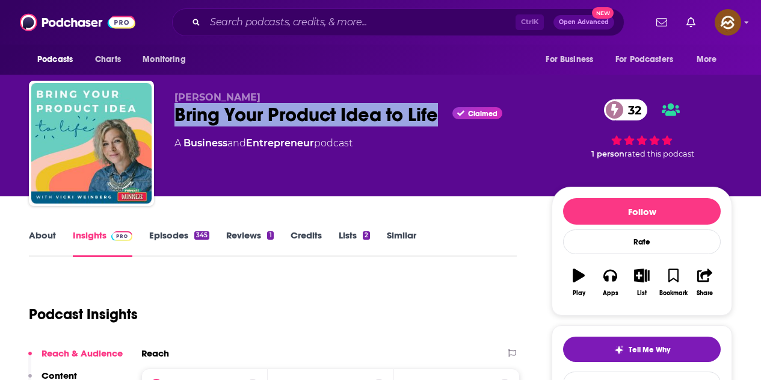
drag, startPoint x: 175, startPoint y: 116, endPoint x: 440, endPoint y: 119, distance: 264.9
click at [440, 119] on div "Bring Your Product Idea to Life Claimed 32" at bounding box center [354, 114] width 358 height 23
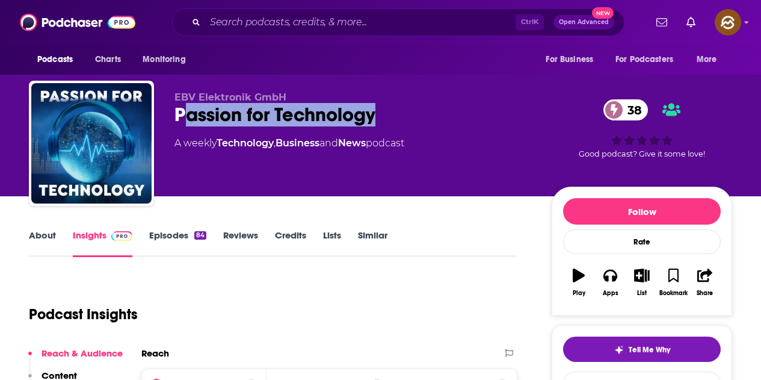
drag, startPoint x: 181, startPoint y: 107, endPoint x: 397, endPoint y: 122, distance: 216.6
click at [397, 122] on div "Passion for Technology 38" at bounding box center [354, 114] width 358 height 23
click at [448, 122] on div "Passion for Technology 38" at bounding box center [354, 114] width 358 height 23
drag, startPoint x: 175, startPoint y: 116, endPoint x: 386, endPoint y: 118, distance: 210.7
click at [386, 118] on div "Passion for Technology 38" at bounding box center [354, 114] width 358 height 23
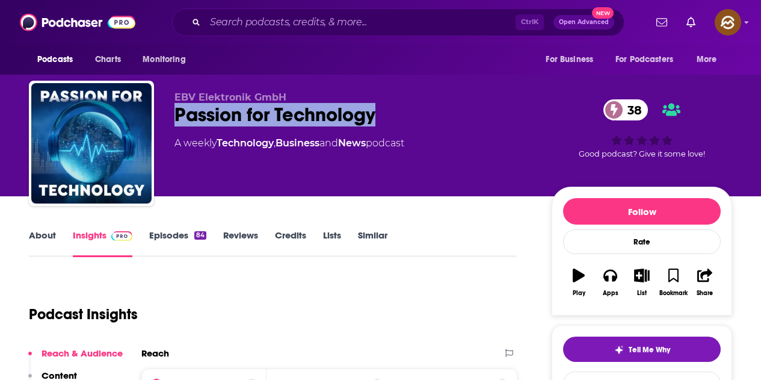
click at [327, 124] on div "Passion for Technology 38" at bounding box center [354, 114] width 358 height 23
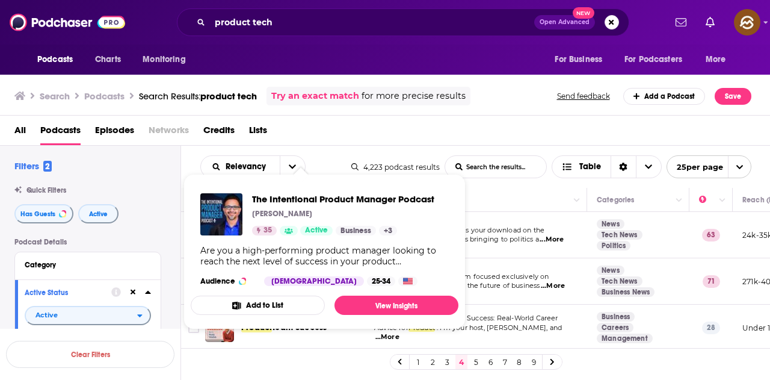
scroll to position [482, 0]
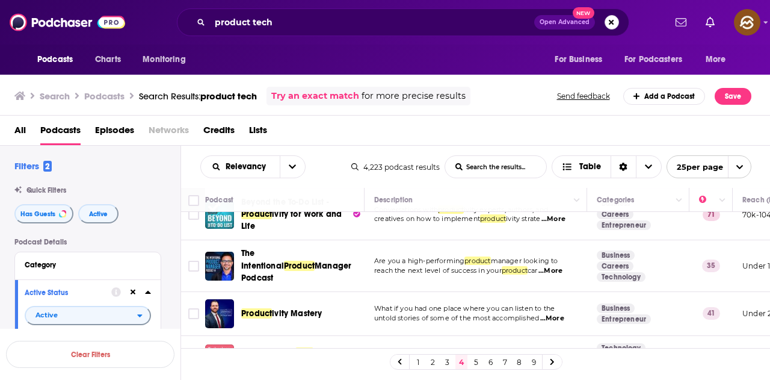
click at [614, 23] on button "Search podcasts, credits, & more..." at bounding box center [612, 22] width 14 height 14
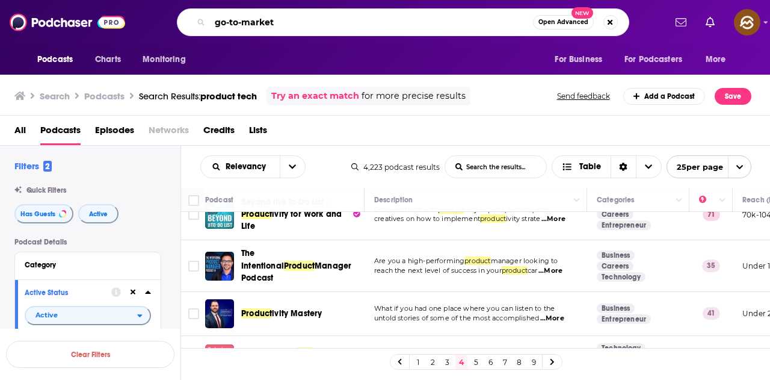
type input "go-to-market"
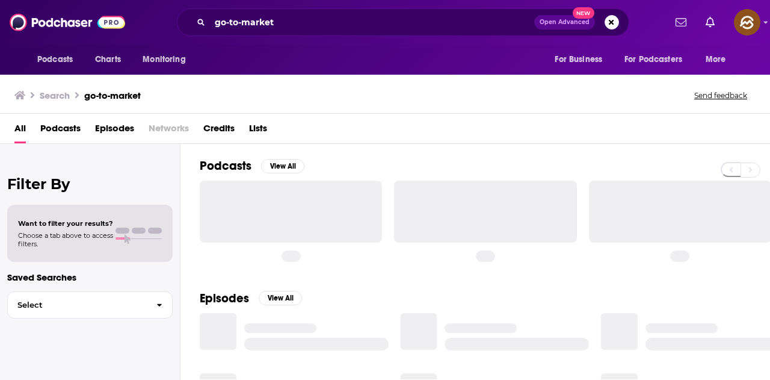
click at [109, 129] on span "Episodes" at bounding box center [114, 131] width 39 height 25
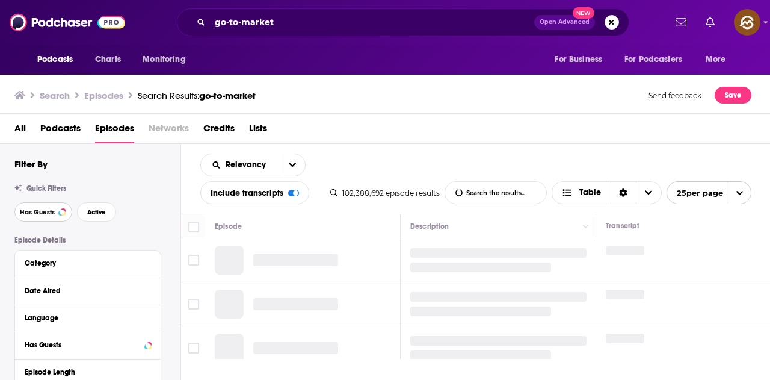
click at [36, 214] on span "Has Guests" at bounding box center [37, 212] width 35 height 7
click at [96, 213] on span "Active" at bounding box center [96, 212] width 19 height 7
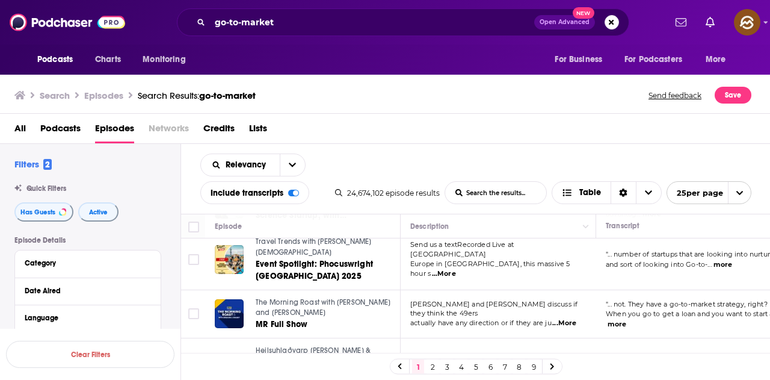
scroll to position [983, 0]
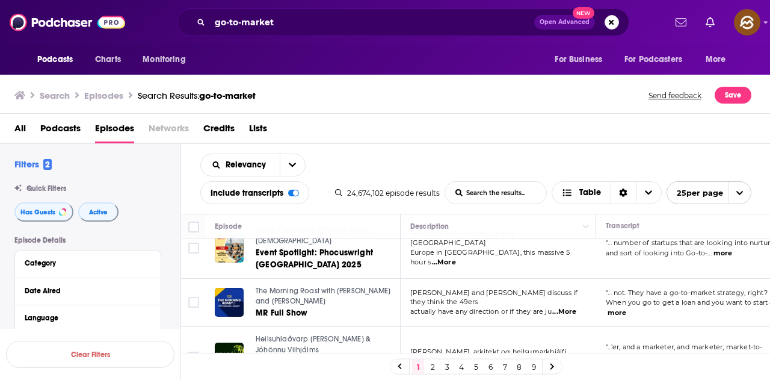
click at [434, 365] on link "2" at bounding box center [433, 366] width 12 height 14
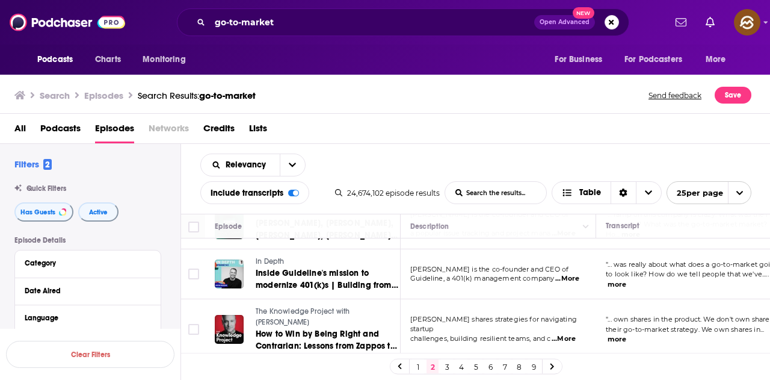
scroll to position [1154, 0]
click at [609, 21] on button "Search podcasts, credits, & more..." at bounding box center [612, 22] width 14 height 14
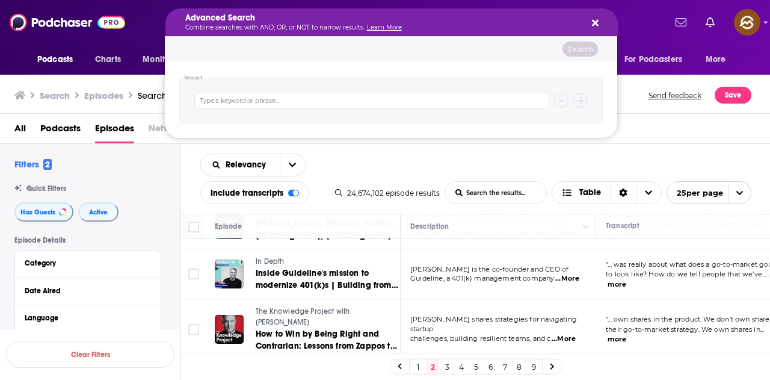
click at [591, 24] on button "Search podcasts, credits, & more..." at bounding box center [594, 22] width 10 height 10
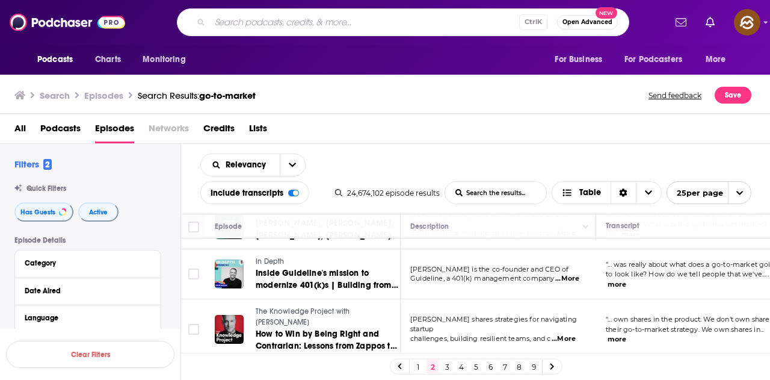
click at [289, 25] on input "Search podcasts, credits, & more..." at bounding box center [364, 22] width 309 height 19
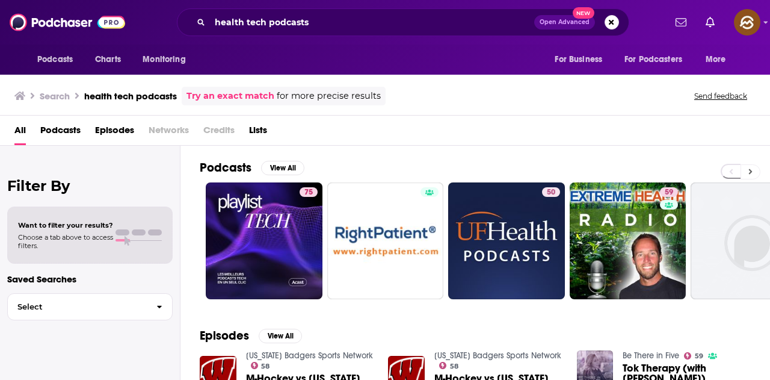
click at [751, 172] on icon at bounding box center [751, 171] width 4 height 5
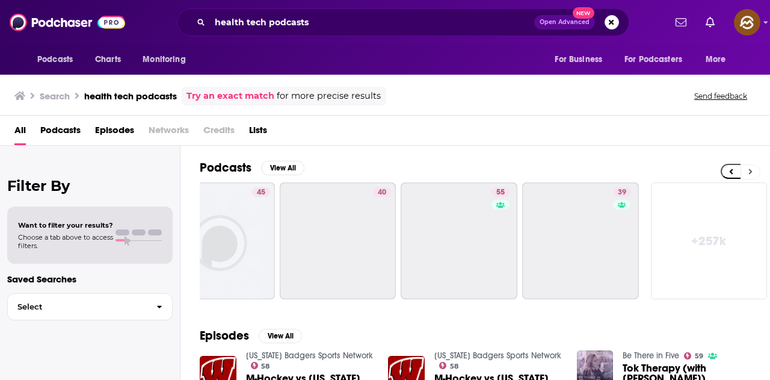
scroll to position [0, 535]
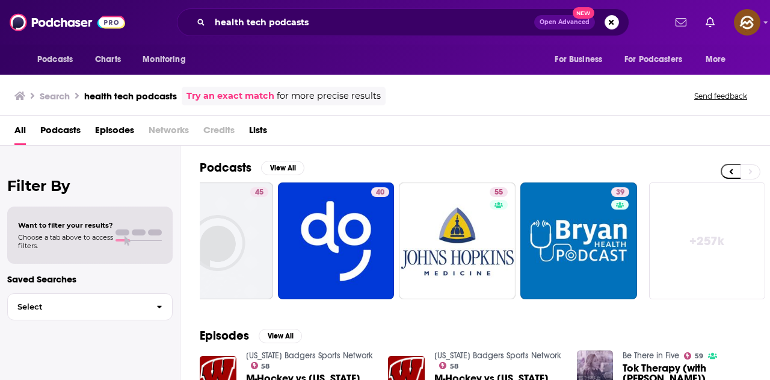
click at [117, 129] on span "Episodes" at bounding box center [114, 132] width 39 height 25
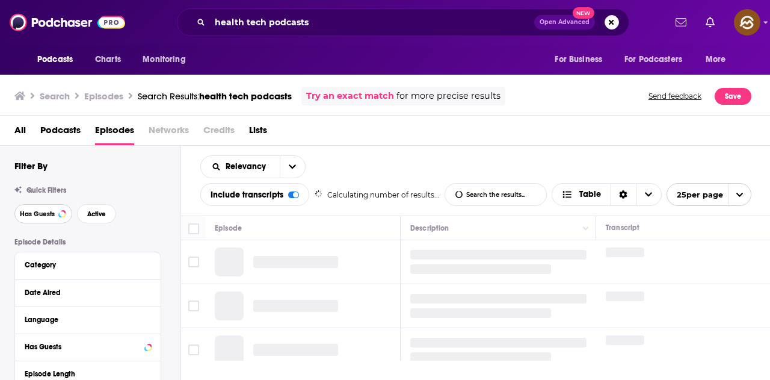
click at [38, 218] on button "Has Guests" at bounding box center [43, 213] width 58 height 19
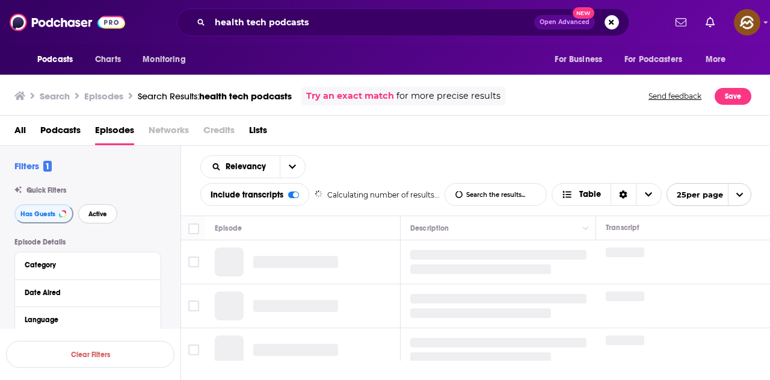
click at [97, 215] on span "Active" at bounding box center [97, 214] width 19 height 7
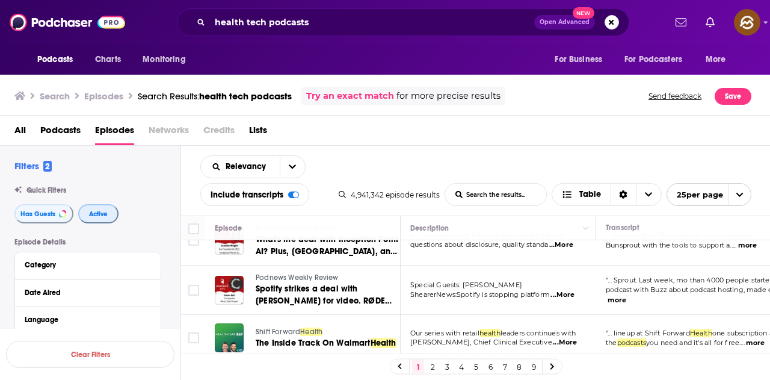
scroll to position [1118, 0]
click at [317, 27] on input "health tech podcasts" at bounding box center [372, 22] width 324 height 19
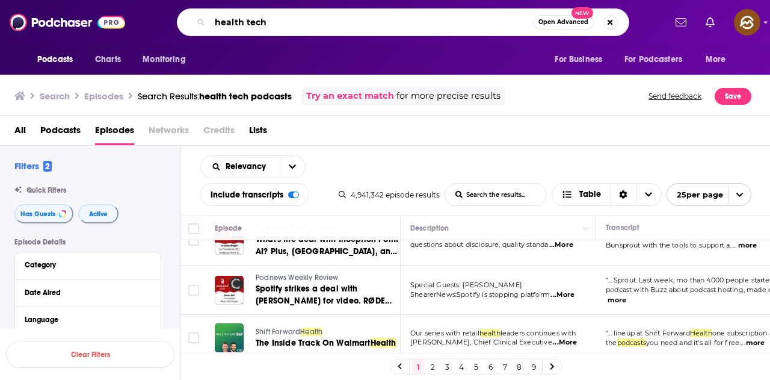
type input "health tech"
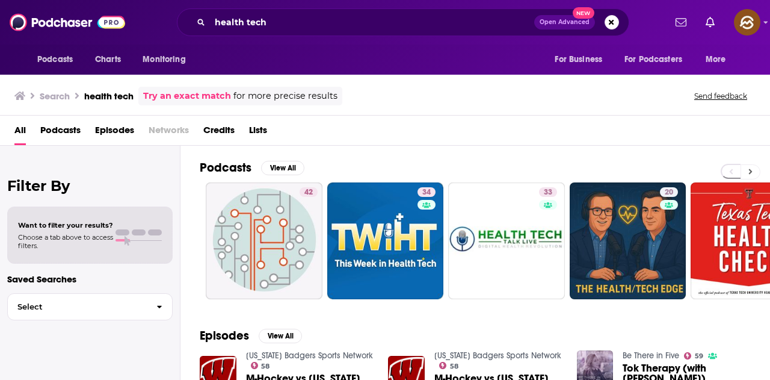
click at [748, 178] on button at bounding box center [751, 171] width 20 height 15
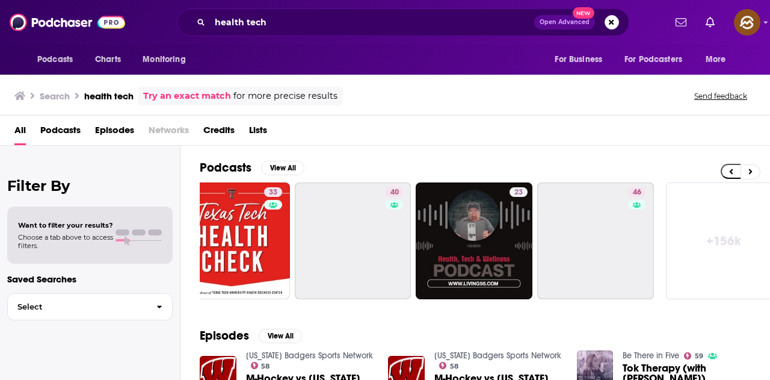
scroll to position [0, 535]
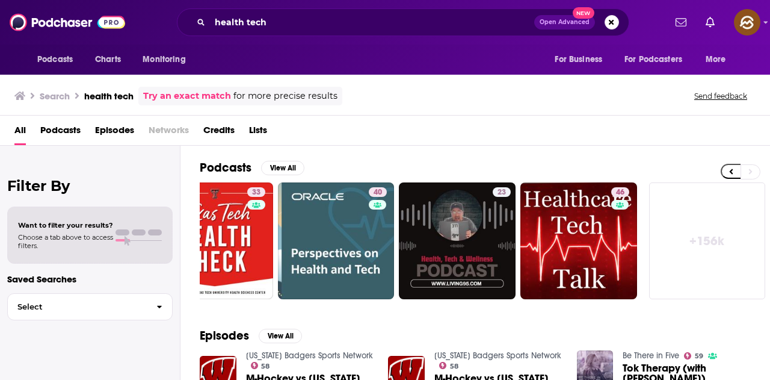
click at [683, 246] on link "+ 156k" at bounding box center [707, 240] width 117 height 117
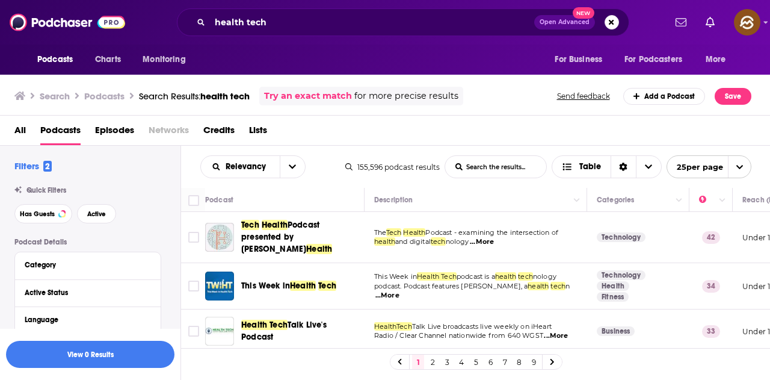
scroll to position [60, 0]
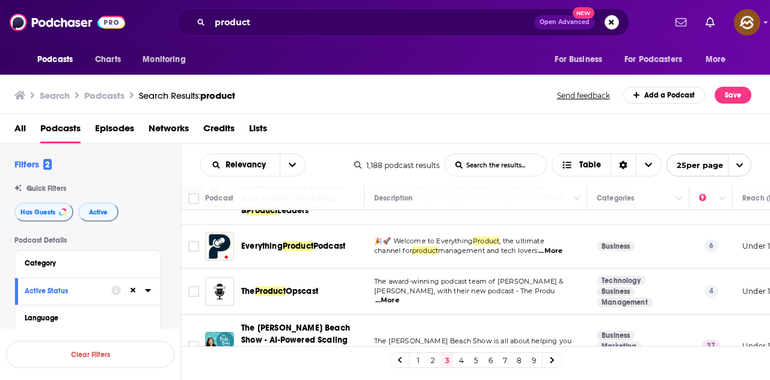
scroll to position [542, 0]
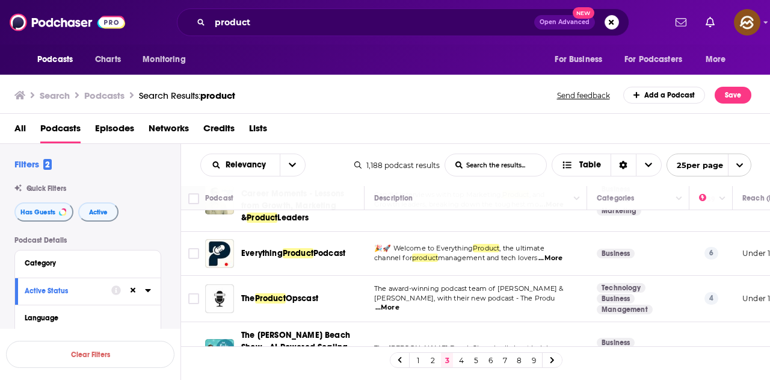
click at [400, 303] on span "...More" at bounding box center [388, 308] width 24 height 10
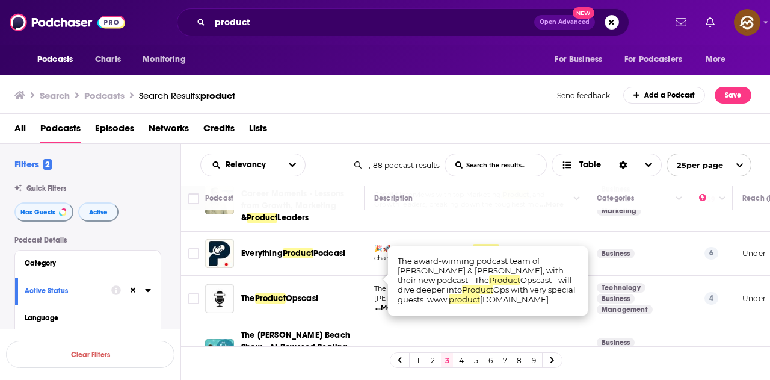
click at [478, 116] on div "All Podcasts Episodes Networks Credits Lists" at bounding box center [385, 129] width 771 height 30
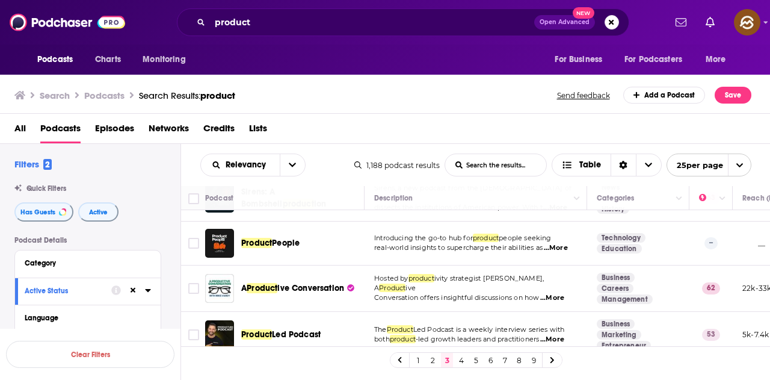
scroll to position [843, 0]
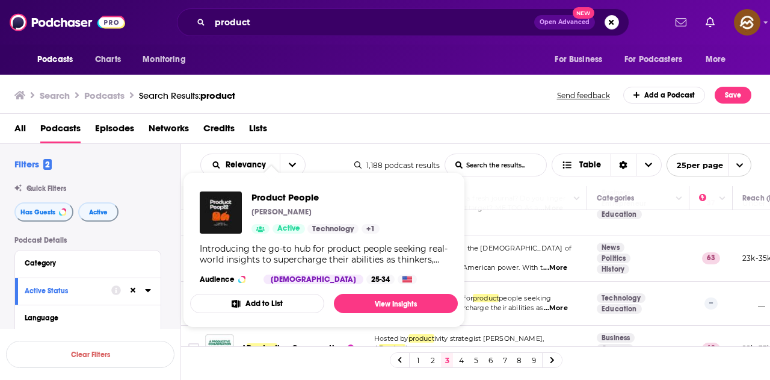
click at [382, 54] on div "Podcasts Charts Monitoring For Business For Podcasters More" at bounding box center [385, 60] width 770 height 30
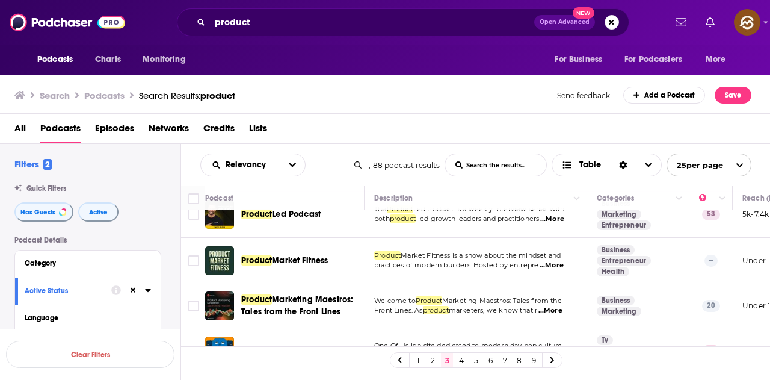
scroll to position [1068, 0]
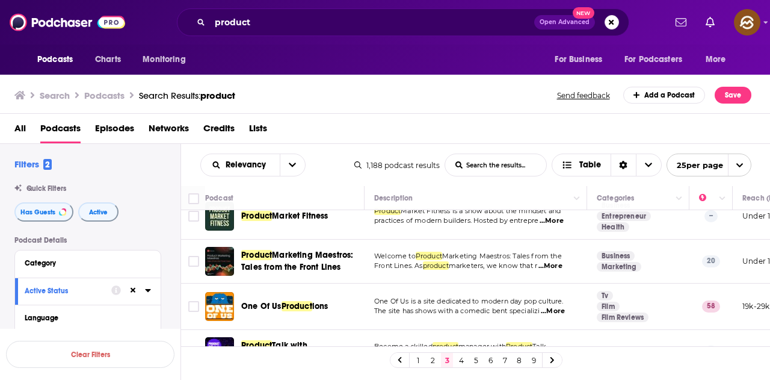
drag, startPoint x: 465, startPoint y: 359, endPoint x: 209, endPoint y: 3, distance: 438.6
click at [465, 359] on link "4" at bounding box center [462, 360] width 12 height 14
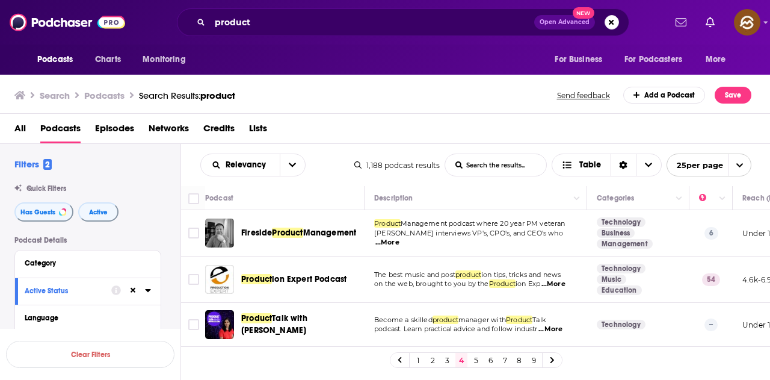
click at [557, 282] on span "...More" at bounding box center [554, 284] width 24 height 10
click at [533, 124] on div "All Podcasts Episodes Networks Credits Lists" at bounding box center [387, 131] width 747 height 25
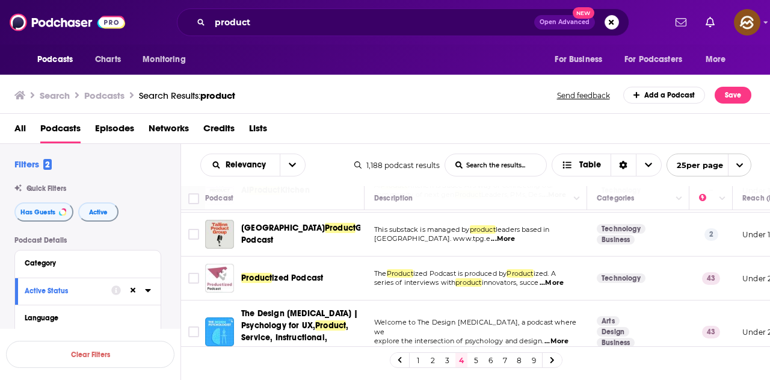
scroll to position [181, 0]
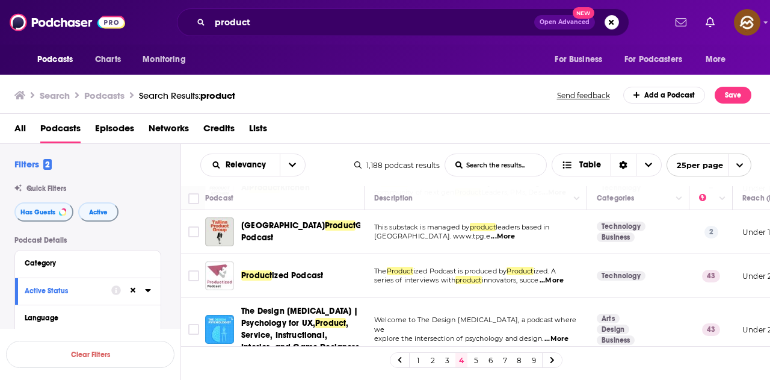
click at [491, 236] on span "...More" at bounding box center [503, 237] width 24 height 10
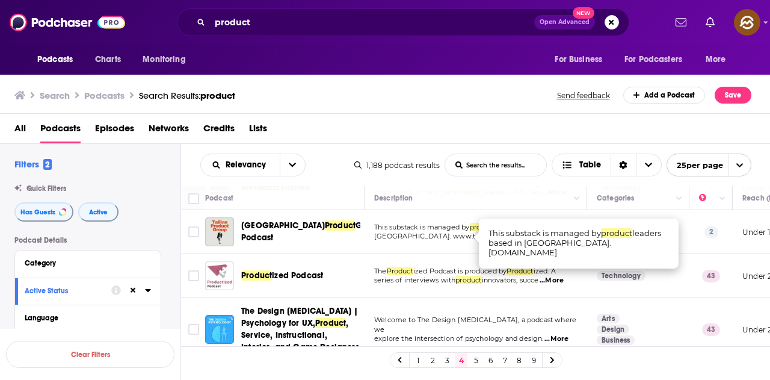
click at [468, 128] on div "All Podcasts Episodes Networks Credits Lists" at bounding box center [387, 131] width 747 height 25
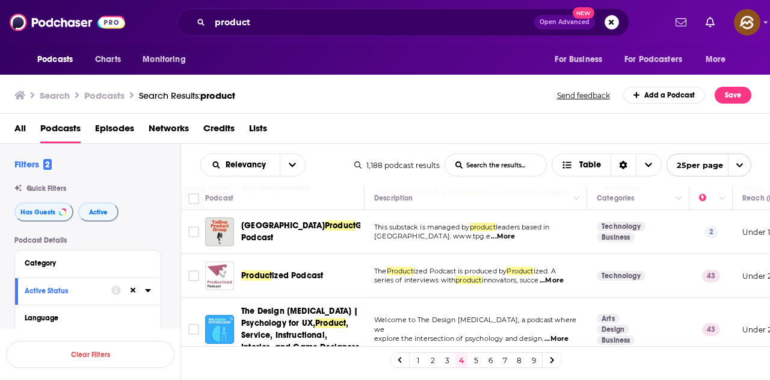
click at [396, 129] on div "All Podcasts Episodes Networks Credits Lists" at bounding box center [387, 131] width 747 height 25
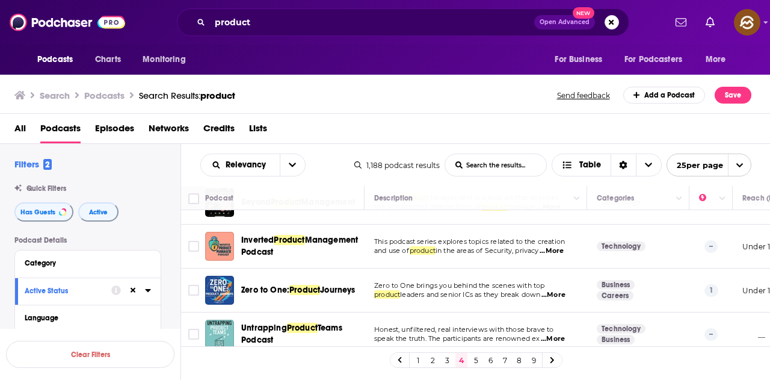
scroll to position [421, 0]
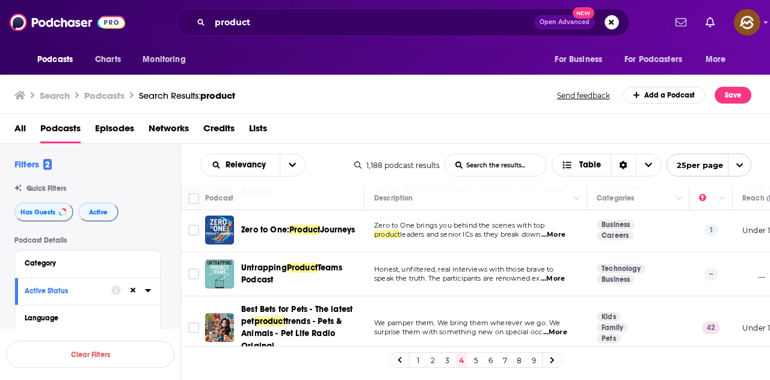
click at [555, 235] on span "...More" at bounding box center [554, 235] width 24 height 10
click at [510, 133] on div "All Podcasts Episodes Networks Credits Lists" at bounding box center [387, 131] width 747 height 25
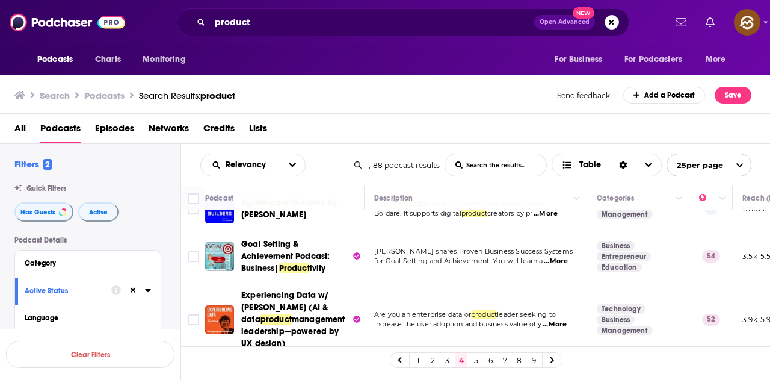
scroll to position [1075, 0]
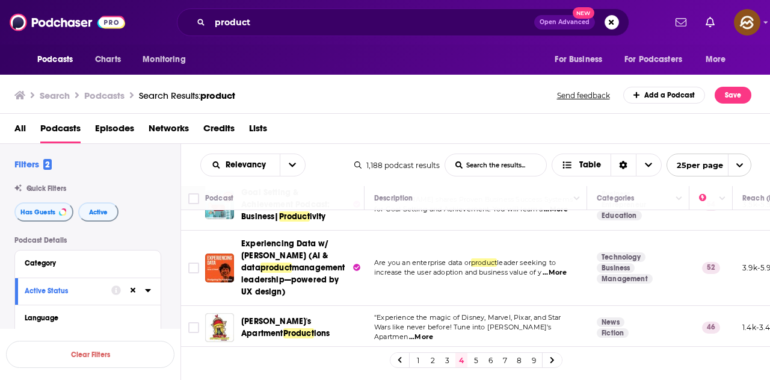
drag, startPoint x: 479, startPoint y: 358, endPoint x: 373, endPoint y: 3, distance: 369.8
click at [479, 358] on link "5" at bounding box center [476, 360] width 12 height 14
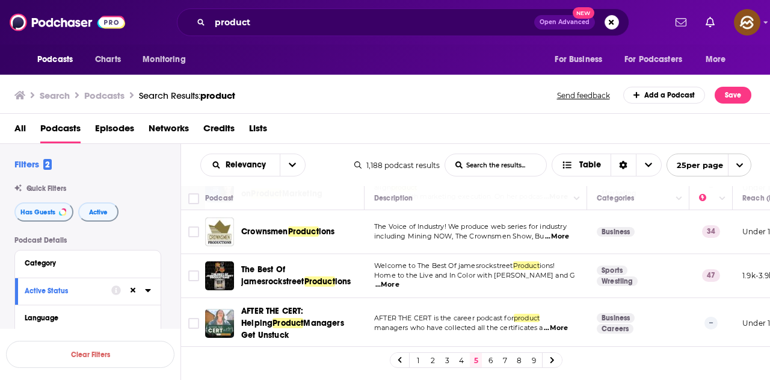
scroll to position [1058, 0]
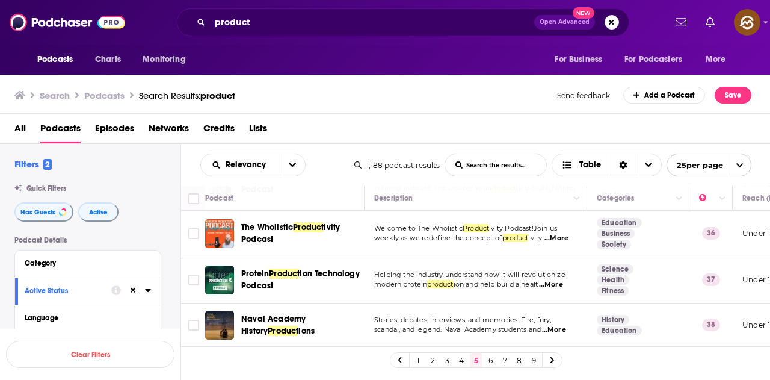
click at [492, 364] on link "6" at bounding box center [491, 360] width 12 height 14
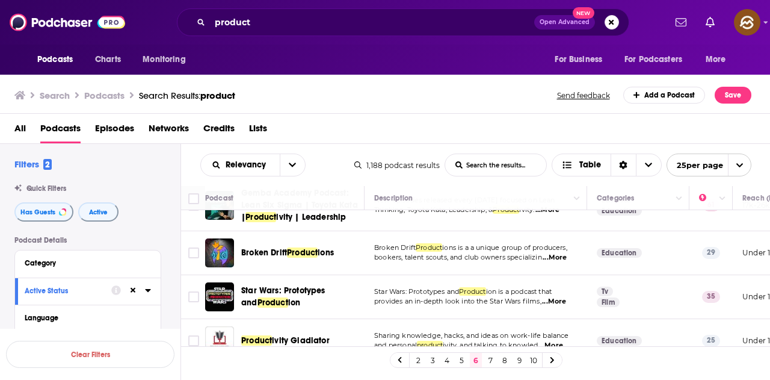
scroll to position [1053, 0]
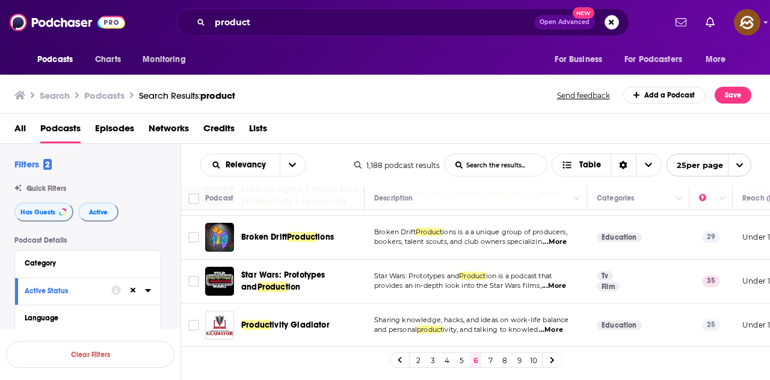
drag, startPoint x: 494, startPoint y: 362, endPoint x: 228, endPoint y: 1, distance: 448.1
click at [494, 362] on link "7" at bounding box center [491, 360] width 12 height 14
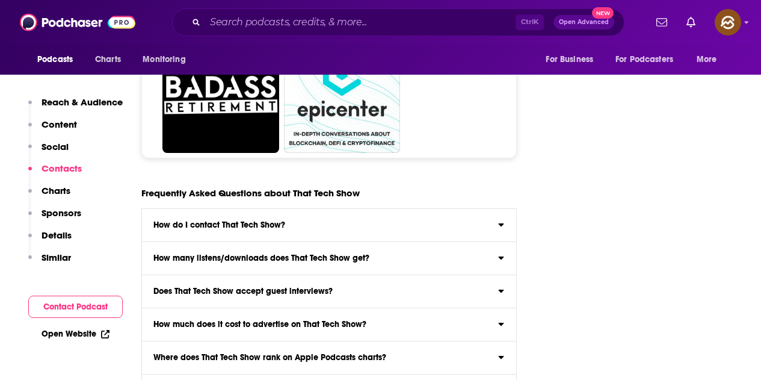
scroll to position [6139, 0]
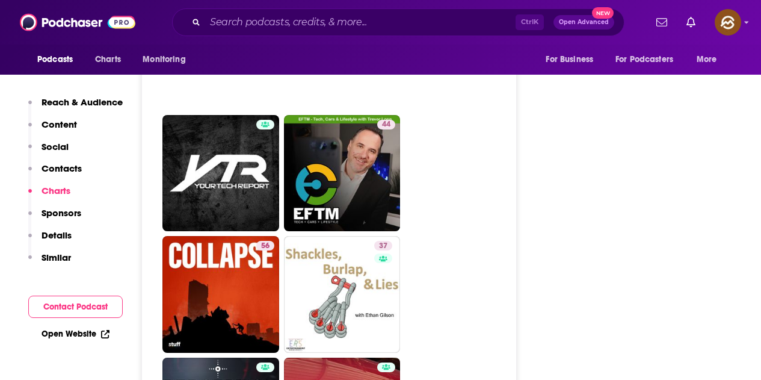
scroll to position [3130, 0]
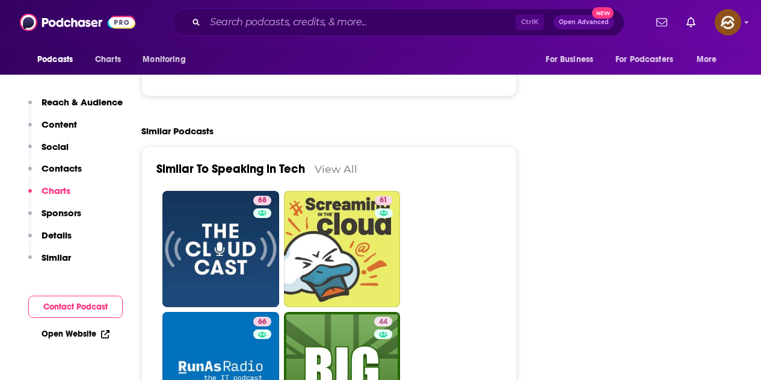
scroll to position [1866, 0]
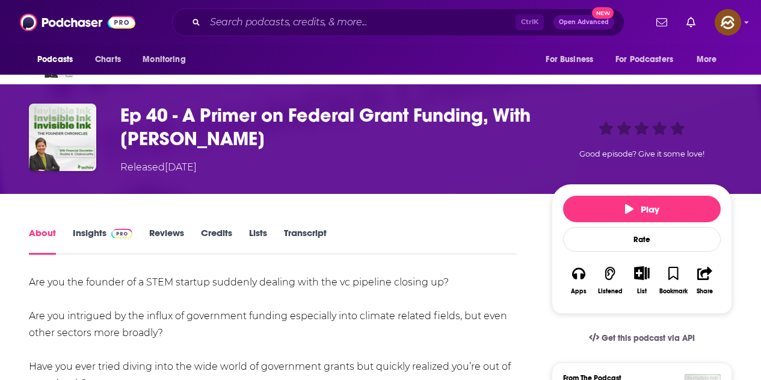
scroll to position [181, 0]
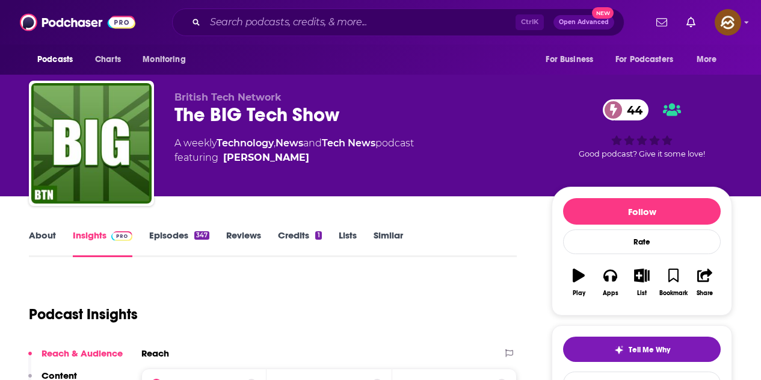
drag, startPoint x: 176, startPoint y: 114, endPoint x: 338, endPoint y: 125, distance: 162.2
click at [338, 125] on div "The BIG Tech Show 44" at bounding box center [354, 114] width 358 height 23
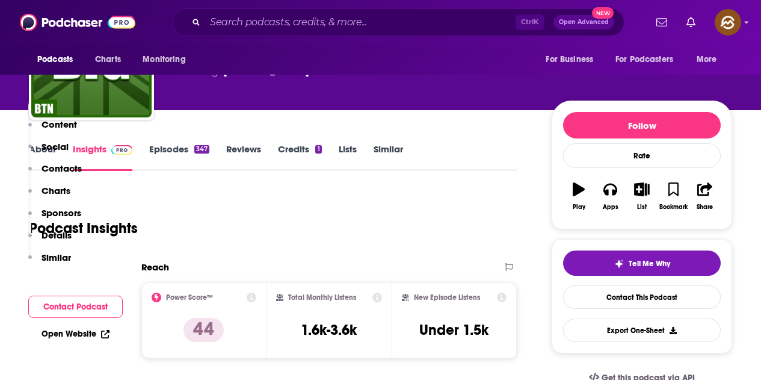
scroll to position [332, 0]
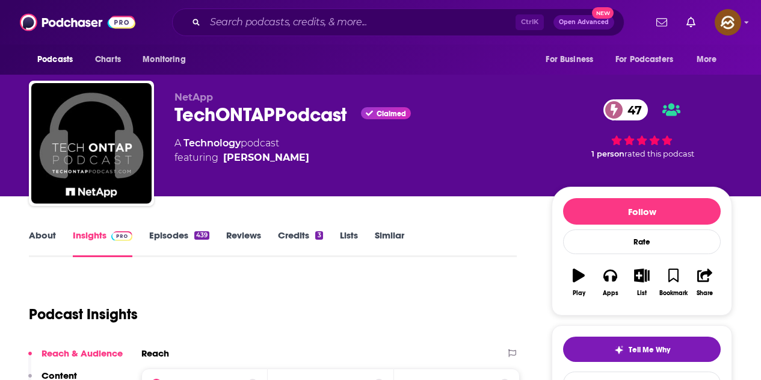
drag, startPoint x: 276, startPoint y: 117, endPoint x: 348, endPoint y: 122, distance: 72.4
click at [348, 122] on div "NetApp TechONTAPPodcast Claimed 47 A Technology podcast featuring [PERSON_NAME]…" at bounding box center [381, 146] width 704 height 130
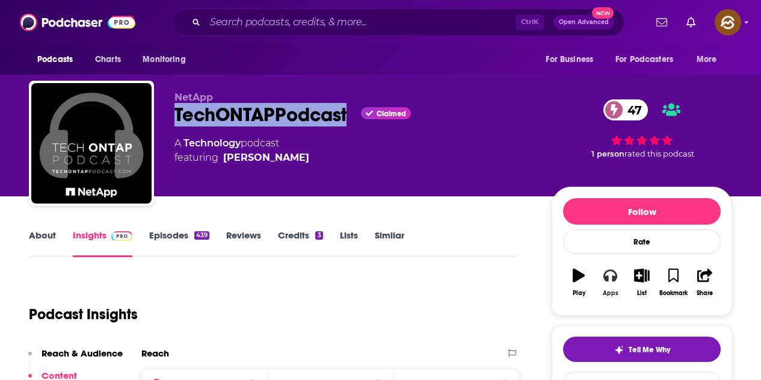
click at [612, 279] on icon "button" at bounding box center [610, 274] width 13 height 13
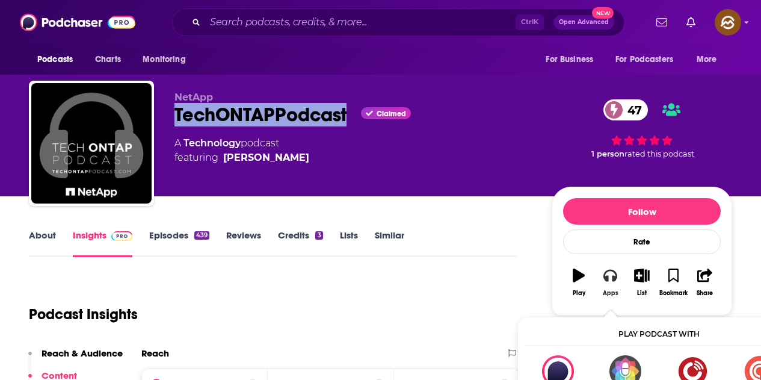
scroll to position [120, 0]
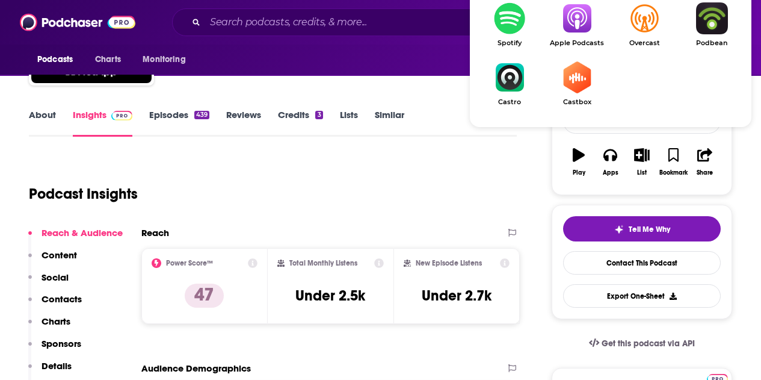
click at [579, 25] on img "Show Listen On dropdown" at bounding box center [577, 18] width 67 height 32
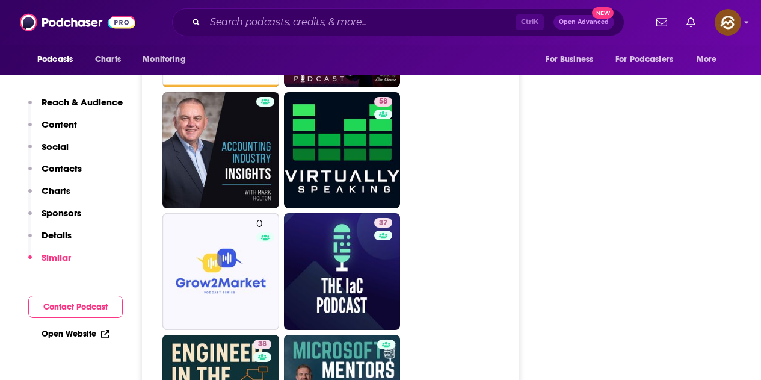
scroll to position [2648, 0]
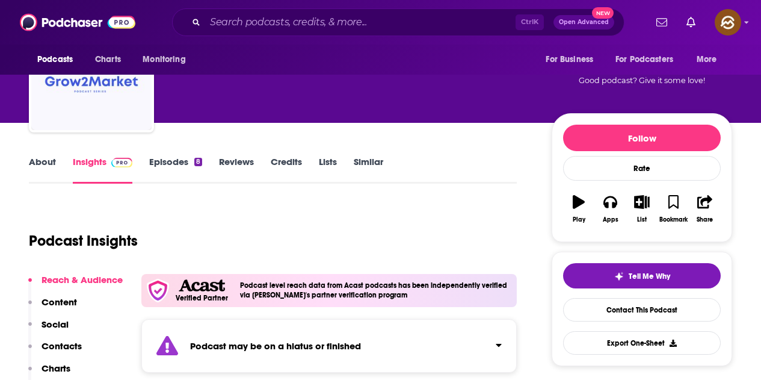
scroll to position [181, 0]
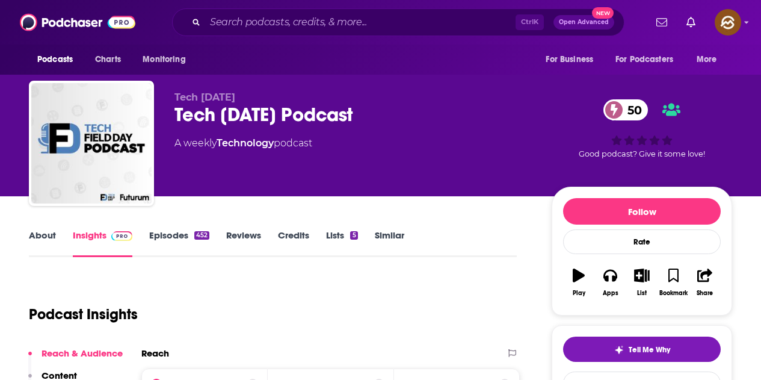
drag, startPoint x: 175, startPoint y: 113, endPoint x: 377, endPoint y: 110, distance: 201.7
click at [377, 110] on div "Tech [DATE] Podcast 50" at bounding box center [354, 114] width 358 height 23
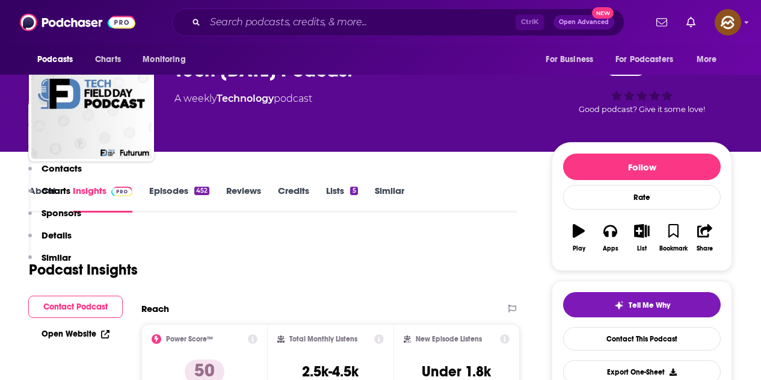
scroll to position [241, 0]
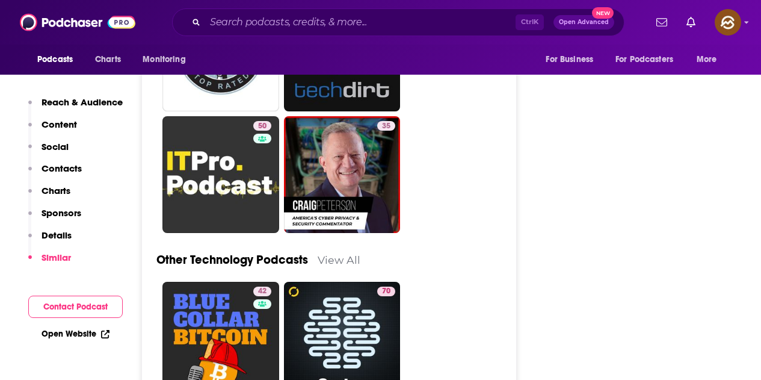
scroll to position [3491, 0]
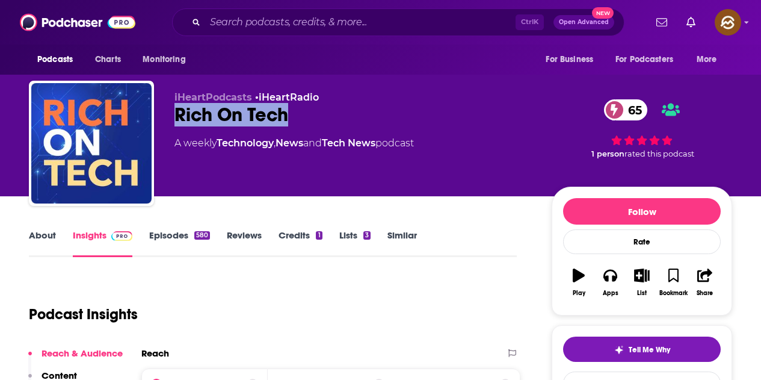
drag, startPoint x: 239, startPoint y: 113, endPoint x: 296, endPoint y: 117, distance: 57.4
click at [296, 117] on div "iHeartPodcasts • iHeartRadio Rich On Tech 65 A weekly Technology , News and Tec…" at bounding box center [381, 146] width 704 height 130
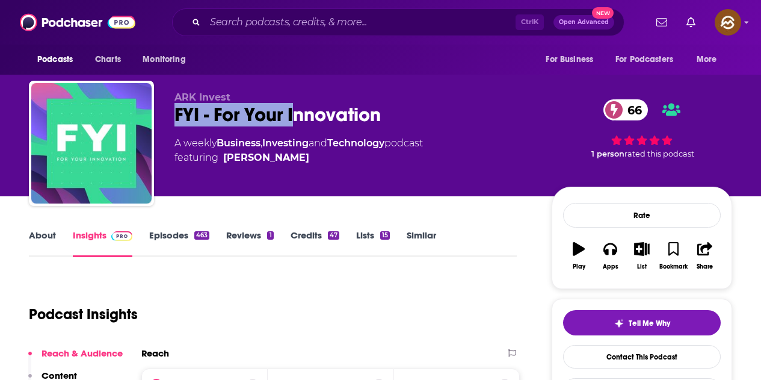
click at [383, 121] on div "FYI - For Your Innovation 66" at bounding box center [354, 114] width 358 height 23
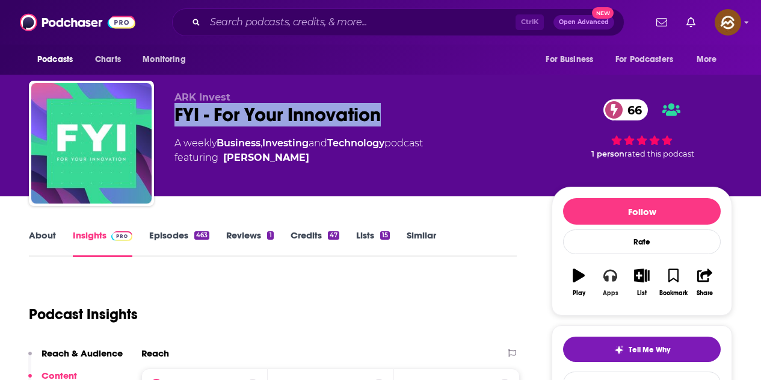
click at [600, 274] on button "Apps" at bounding box center [610, 282] width 31 height 43
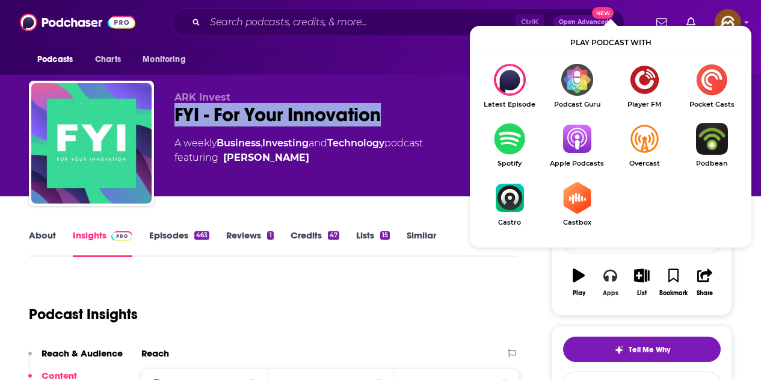
scroll to position [60, 0]
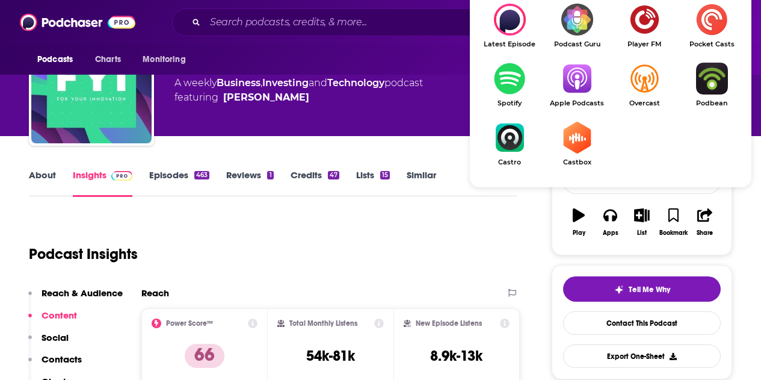
drag, startPoint x: 569, startPoint y: 76, endPoint x: 564, endPoint y: 71, distance: 7.7
click at [569, 76] on img "Show Listen On dropdown" at bounding box center [577, 79] width 67 height 32
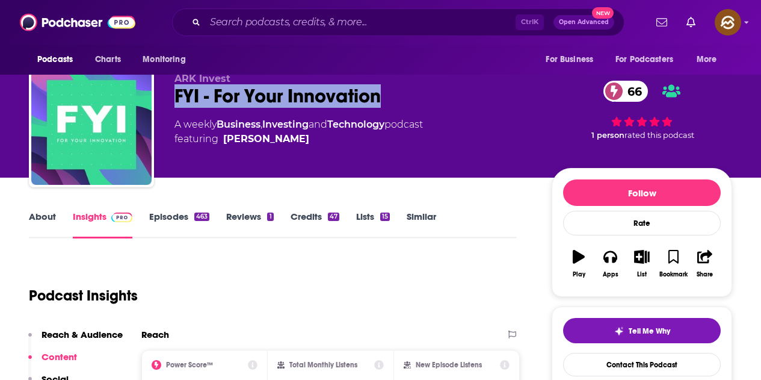
scroll to position [0, 0]
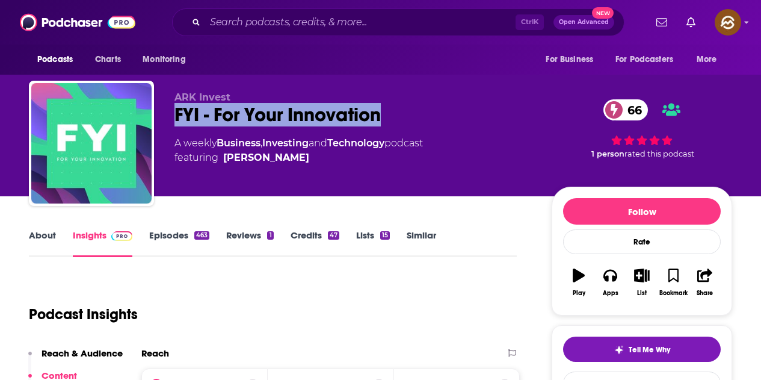
click at [193, 231] on link "Episodes 463" at bounding box center [179, 243] width 60 height 28
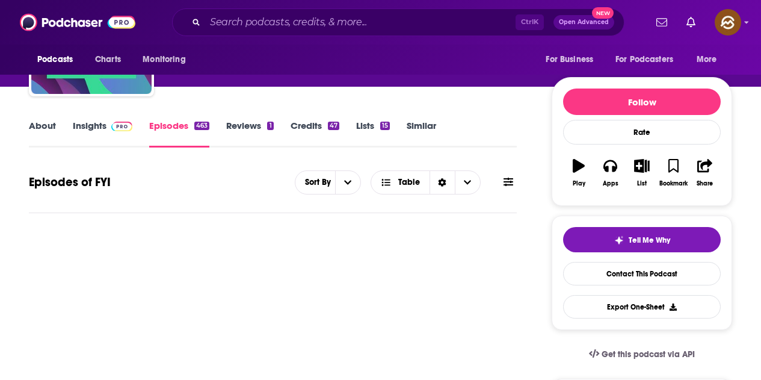
scroll to position [120, 0]
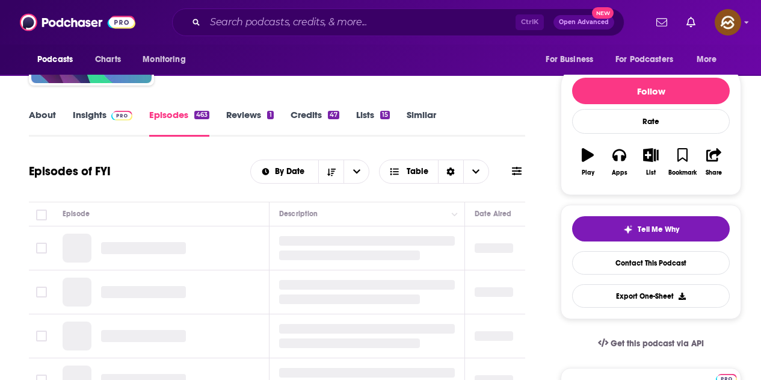
click at [516, 172] on icon at bounding box center [517, 171] width 10 height 8
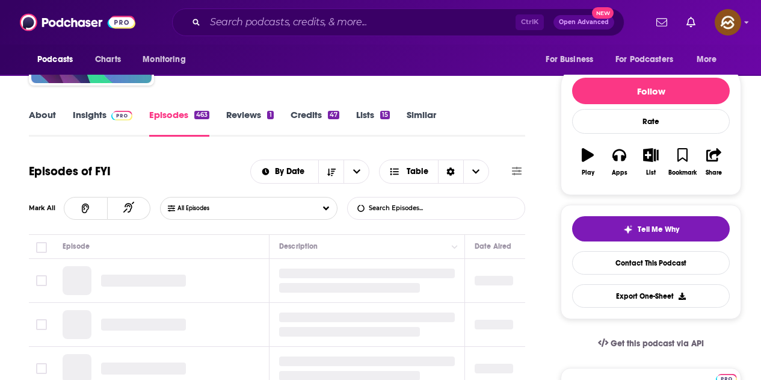
click at [410, 209] on input "List Search Input" at bounding box center [411, 208] width 126 height 22
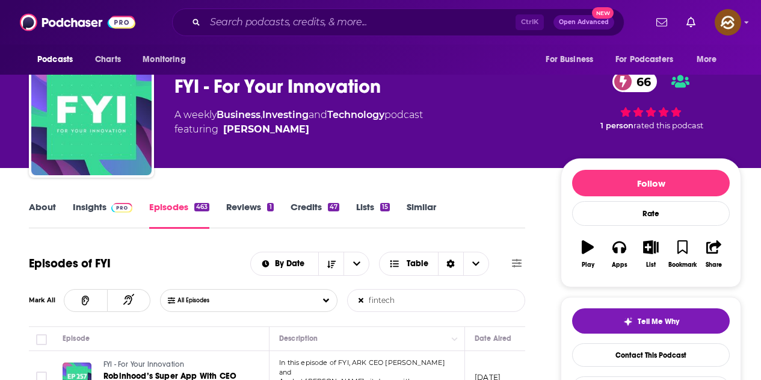
scroll to position [0, 0]
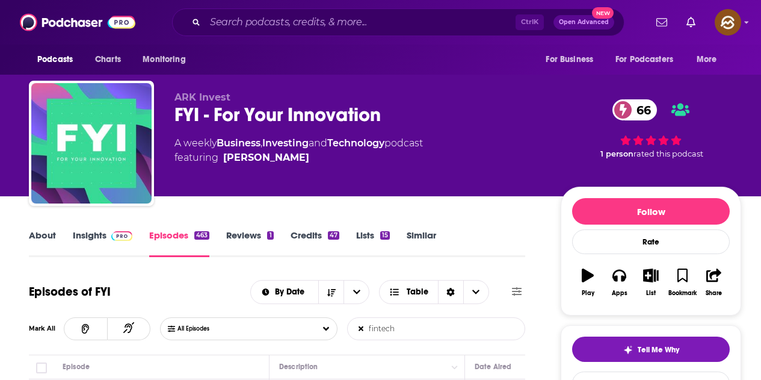
type input "fintech"
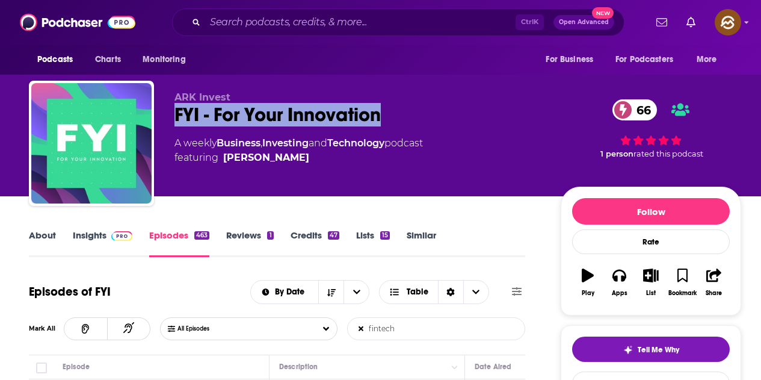
drag, startPoint x: 171, startPoint y: 115, endPoint x: 385, endPoint y: 121, distance: 213.8
click at [385, 121] on div "ARK Invest FYI - For Your Innovation 66 A weekly Business , Investing and Techn…" at bounding box center [385, 146] width 713 height 130
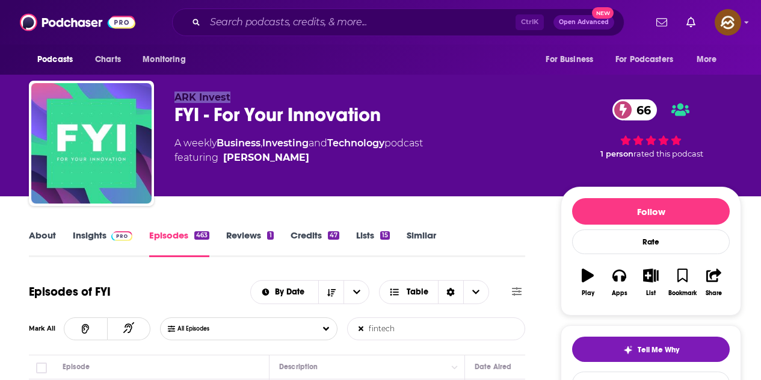
drag, startPoint x: 174, startPoint y: 96, endPoint x: 267, endPoint y: 96, distance: 92.7
click at [267, 96] on div "ARK Invest FYI - For Your Innovation 66 A weekly Business , Investing and Techn…" at bounding box center [385, 146] width 713 height 130
drag, startPoint x: 246, startPoint y: 164, endPoint x: 300, endPoint y: 164, distance: 54.2
click at [300, 164] on span "featuring Will Summerlin" at bounding box center [299, 157] width 249 height 14
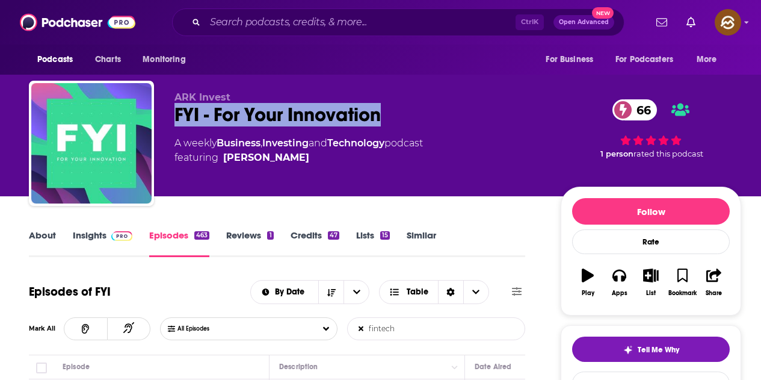
drag, startPoint x: 179, startPoint y: 111, endPoint x: 395, endPoint y: 108, distance: 216.7
click at [395, 108] on div "FYI - For Your Innovation 66" at bounding box center [358, 114] width 367 height 23
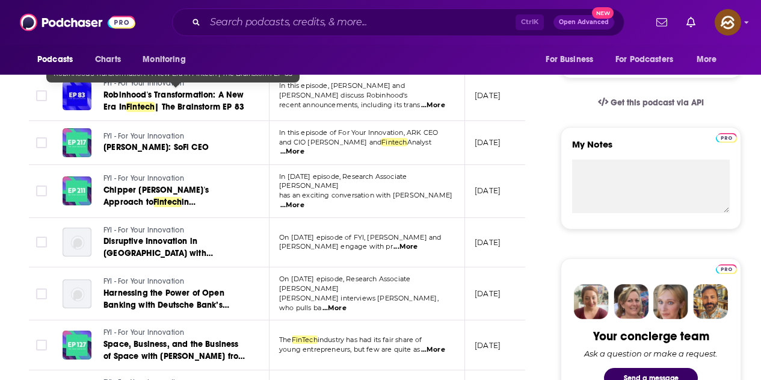
scroll to position [60, 0]
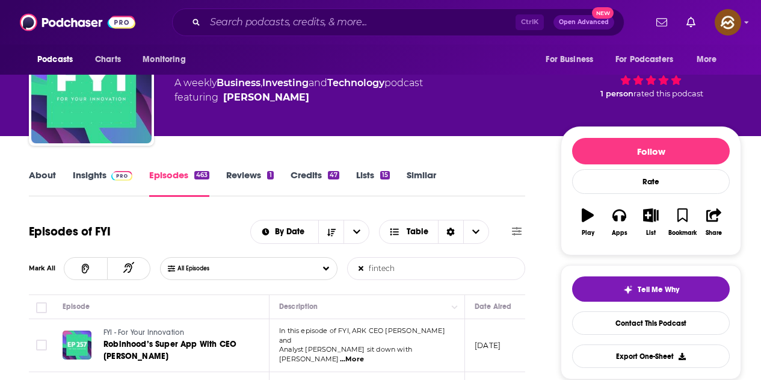
click at [97, 179] on link "Insights" at bounding box center [103, 183] width 60 height 28
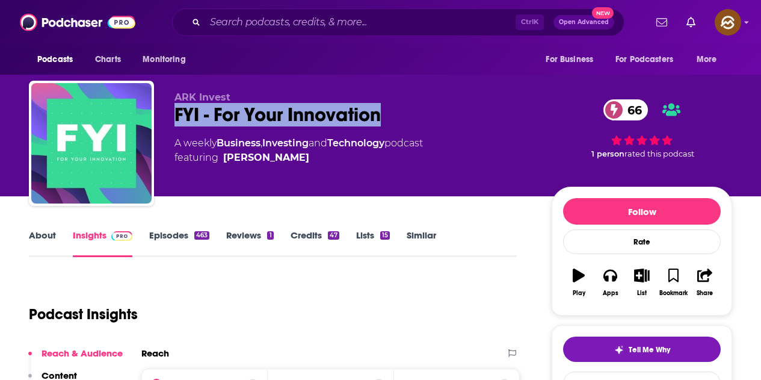
drag, startPoint x: 175, startPoint y: 115, endPoint x: 385, endPoint y: 113, distance: 210.1
click at [385, 113] on div "FYI - For Your Innovation 66" at bounding box center [354, 114] width 358 height 23
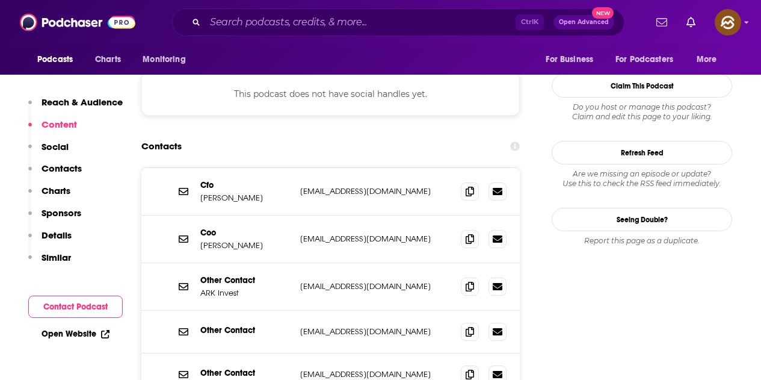
scroll to position [1083, 0]
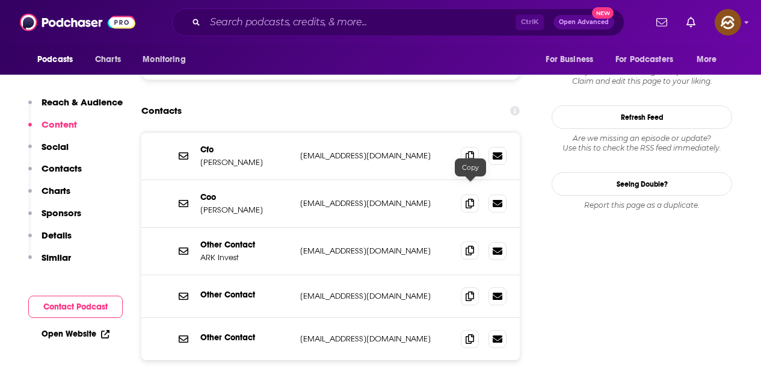
click at [471, 246] on icon at bounding box center [470, 251] width 8 height 10
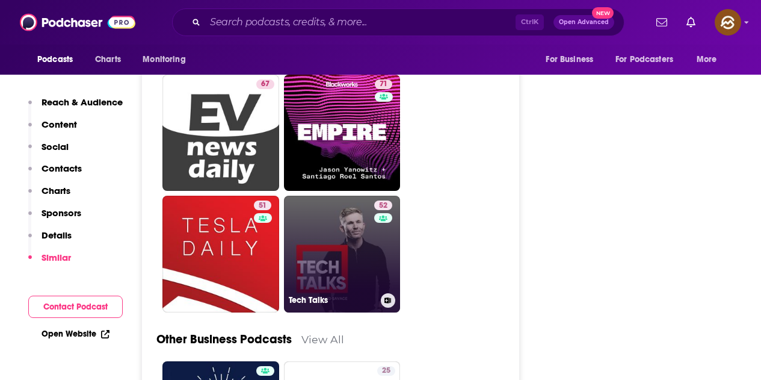
scroll to position [4153, 0]
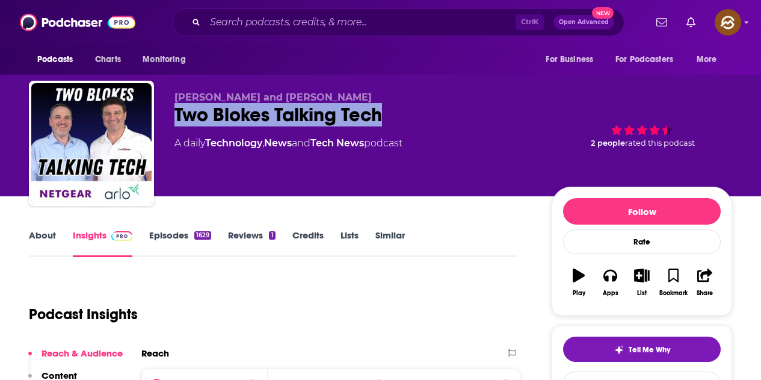
drag, startPoint x: 176, startPoint y: 113, endPoint x: 396, endPoint y: 115, distance: 219.7
click at [396, 115] on div "Two Blokes Talking Tech" at bounding box center [354, 114] width 358 height 23
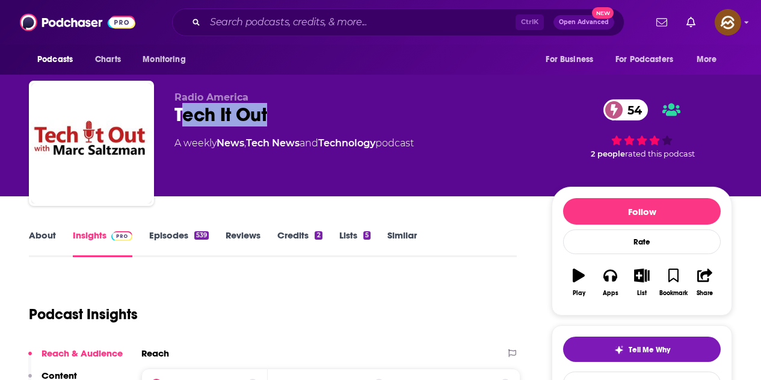
drag, startPoint x: 179, startPoint y: 116, endPoint x: 273, endPoint y: 114, distance: 93.9
click at [273, 114] on div "Tech It Out 54" at bounding box center [354, 114] width 358 height 23
click at [312, 101] on p "Radio America" at bounding box center [354, 96] width 358 height 11
drag, startPoint x: 178, startPoint y: 112, endPoint x: 279, endPoint y: 113, distance: 100.5
click at [279, 113] on div "Tech It Out 54" at bounding box center [354, 114] width 358 height 23
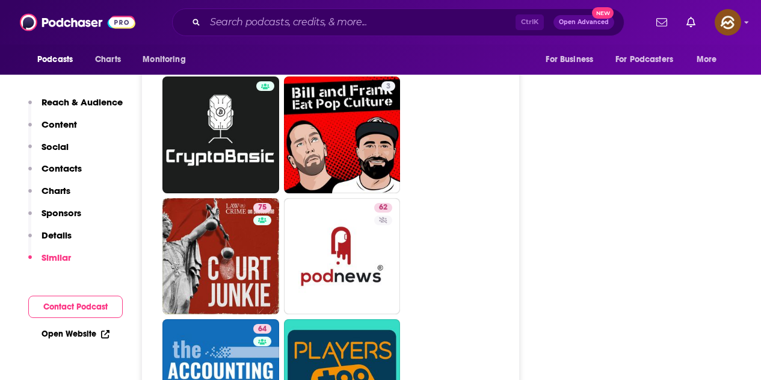
scroll to position [3611, 0]
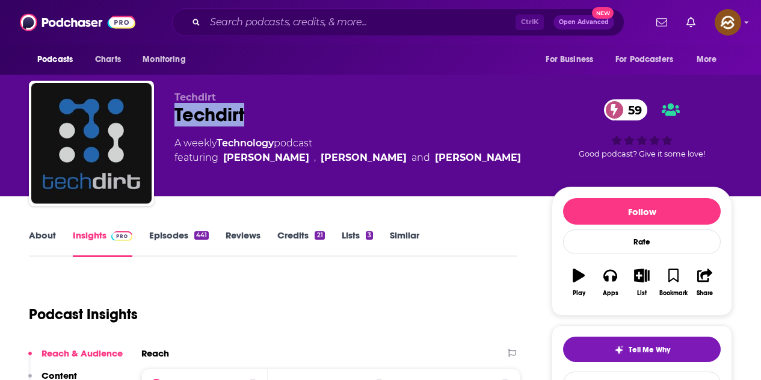
drag, startPoint x: 174, startPoint y: 113, endPoint x: 254, endPoint y: 115, distance: 80.1
click at [254, 114] on div "Techdirt Techdirt 59 A weekly Technology podcast featuring [PERSON_NAME] , [PER…" at bounding box center [381, 146] width 704 height 130
click at [611, 275] on icon "button" at bounding box center [610, 274] width 13 height 13
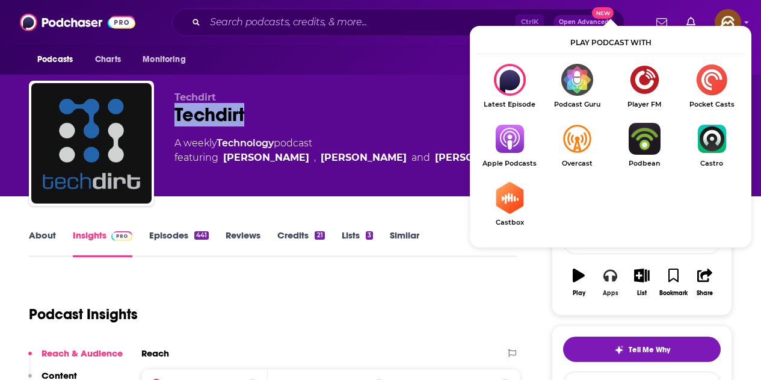
scroll to position [60, 0]
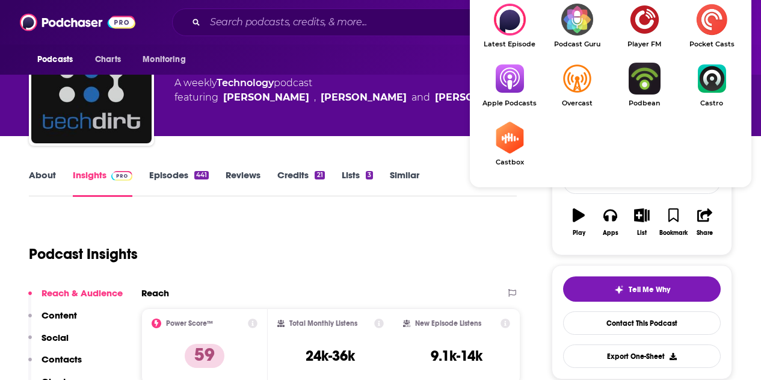
click at [519, 74] on img "Show Listen On dropdown" at bounding box center [509, 79] width 67 height 32
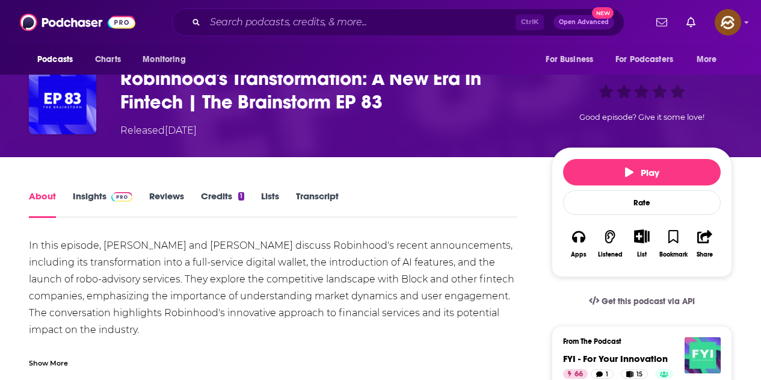
scroll to position [120, 0]
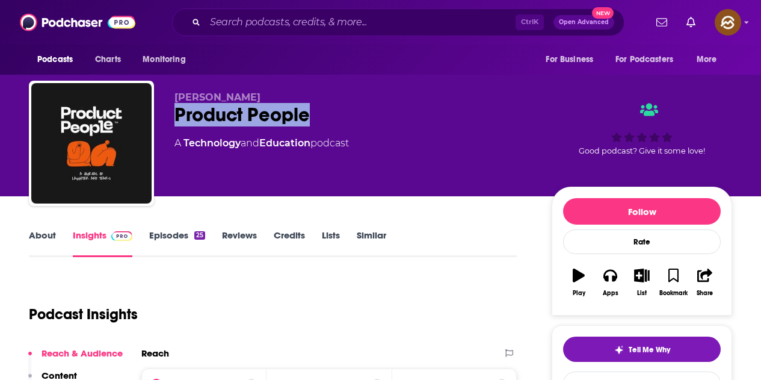
drag, startPoint x: 179, startPoint y: 114, endPoint x: 311, endPoint y: 119, distance: 131.9
click at [311, 119] on div "Product People" at bounding box center [354, 114] width 358 height 23
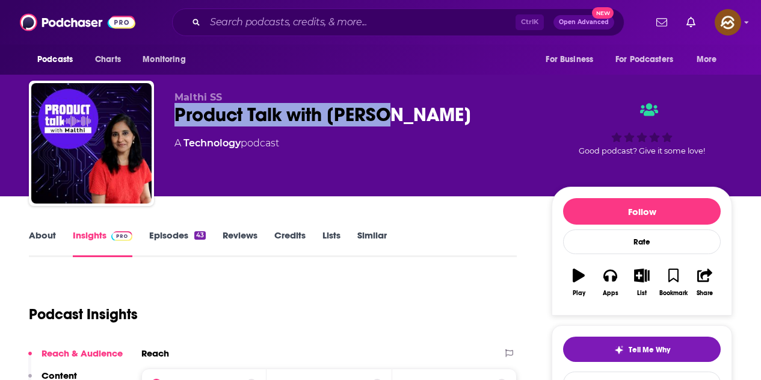
drag, startPoint x: 172, startPoint y: 117, endPoint x: 409, endPoint y: 122, distance: 237.2
click at [409, 122] on div "Malthi SS Product Talk with Malthi A Technology podcast Good podcast? Give it s…" at bounding box center [381, 146] width 704 height 130
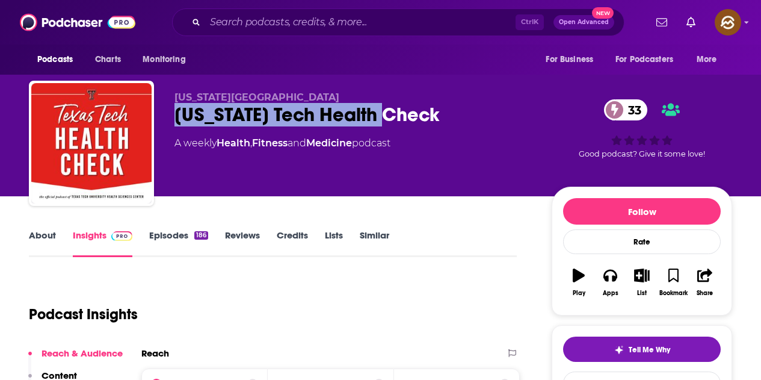
drag, startPoint x: 177, startPoint y: 116, endPoint x: 412, endPoint y: 121, distance: 234.8
click at [412, 121] on div "[US_STATE] Tech Health Check 33" at bounding box center [354, 114] width 358 height 23
click at [610, 288] on button "Apps" at bounding box center [610, 282] width 31 height 43
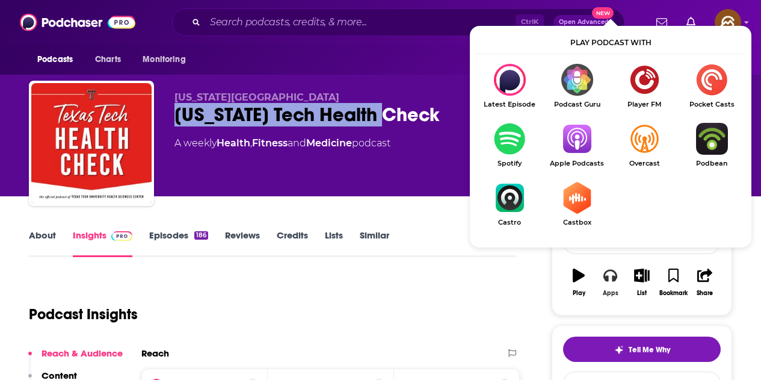
scroll to position [60, 0]
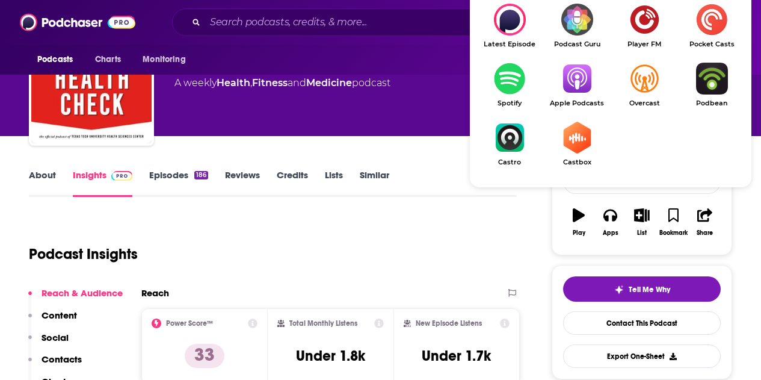
click at [578, 94] on img "Show Listen On dropdown" at bounding box center [577, 79] width 67 height 32
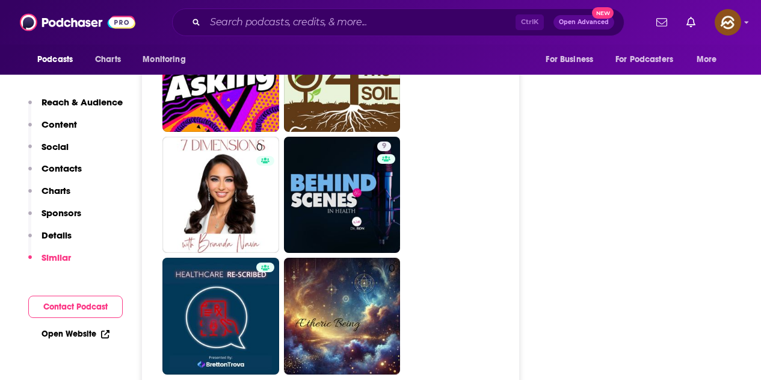
scroll to position [2769, 0]
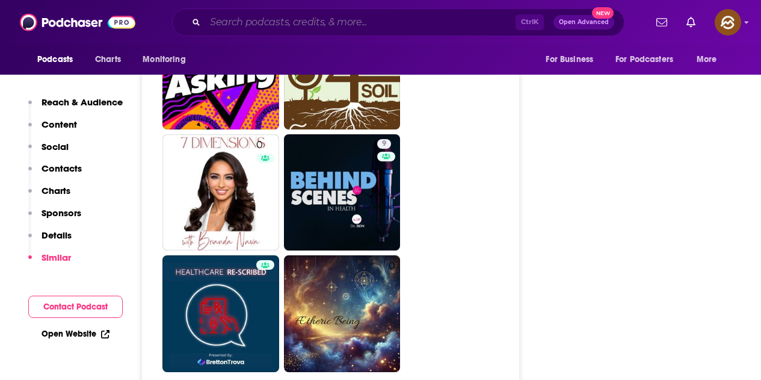
click at [342, 26] on input "Search podcasts, credits, & more..." at bounding box center [360, 22] width 311 height 19
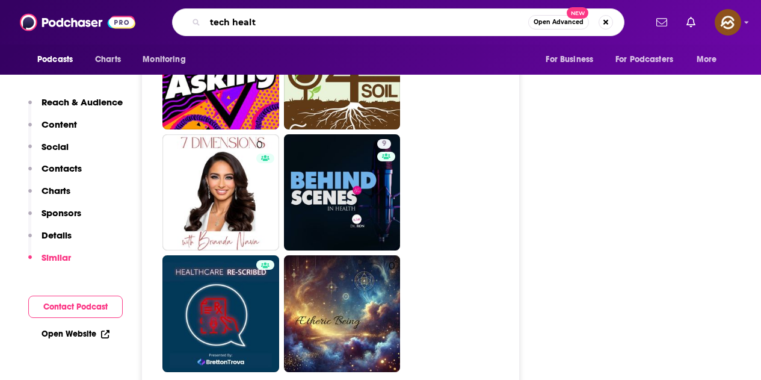
type input "tech health"
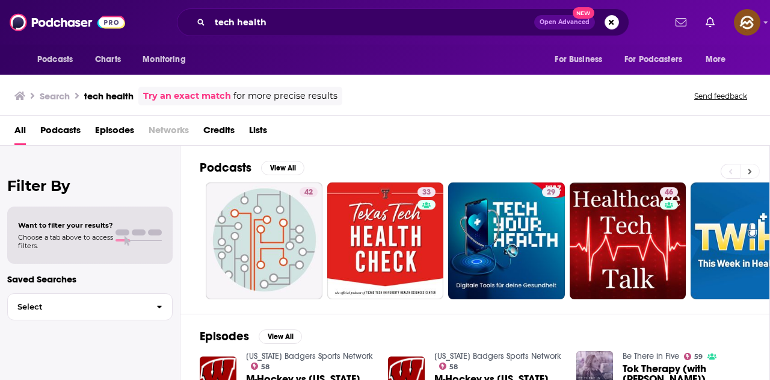
click at [747, 170] on button at bounding box center [750, 171] width 20 height 15
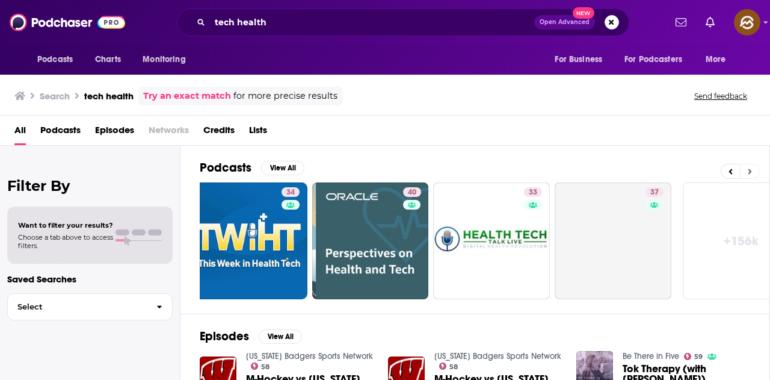
scroll to position [0, 535]
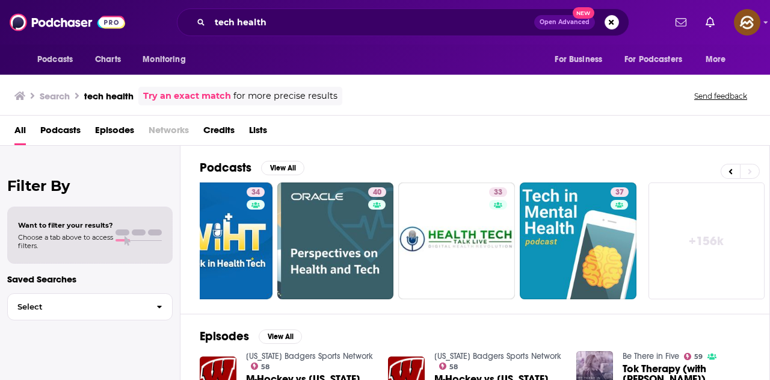
click at [709, 239] on link "+ 156k" at bounding box center [707, 240] width 117 height 117
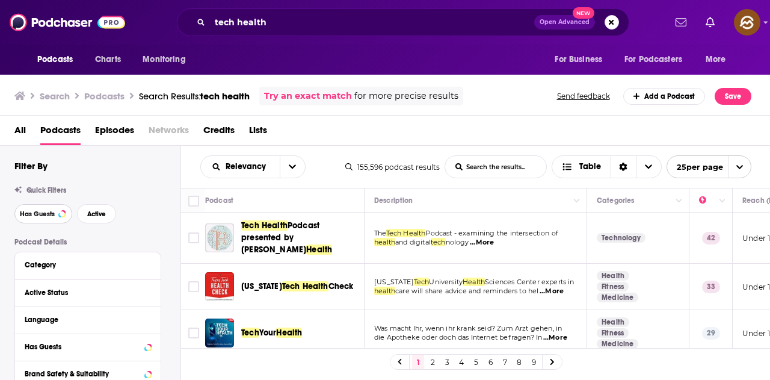
click at [43, 214] on span "Has Guests" at bounding box center [37, 214] width 35 height 7
click at [96, 212] on span "Active" at bounding box center [96, 214] width 19 height 7
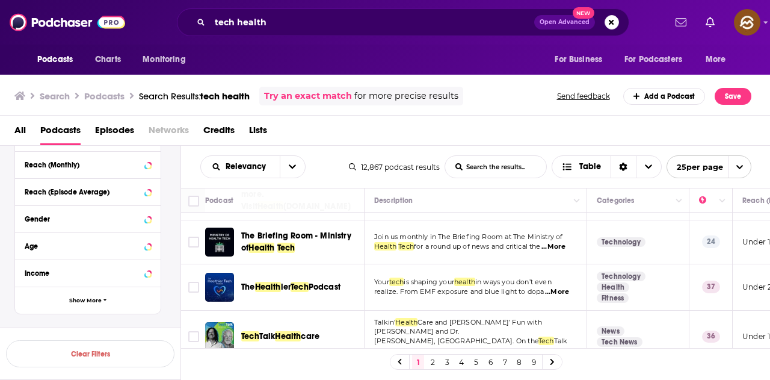
scroll to position [361, 0]
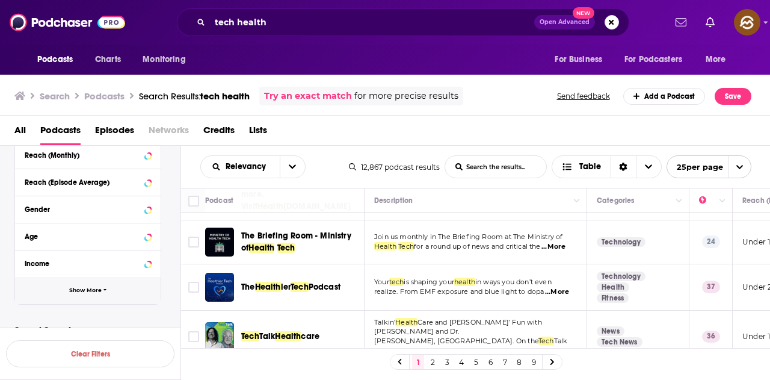
click at [107, 286] on button "Show More" at bounding box center [88, 290] width 146 height 27
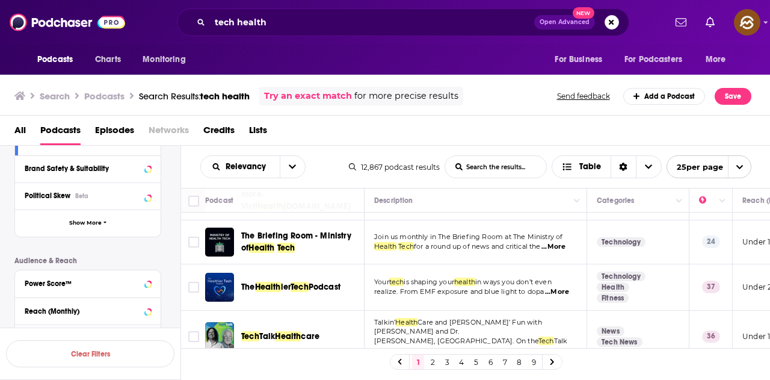
scroll to position [147, 0]
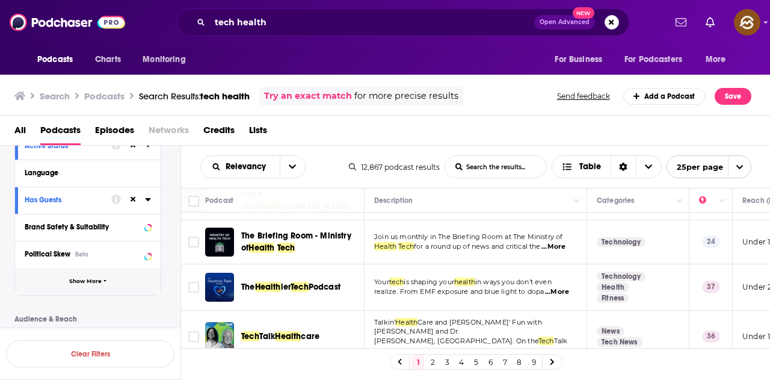
click at [114, 276] on button "Show More" at bounding box center [88, 281] width 146 height 27
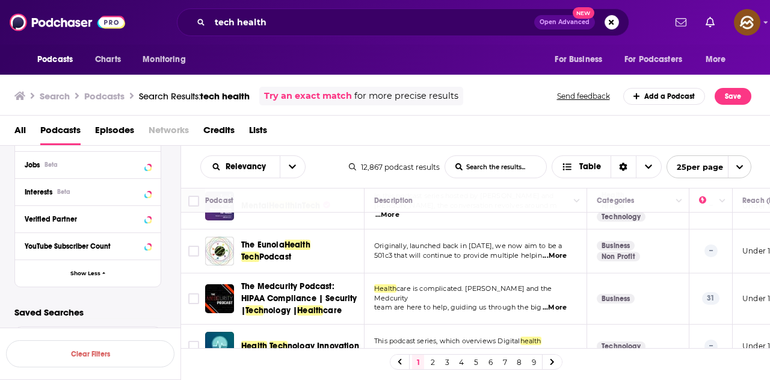
scroll to position [482, 0]
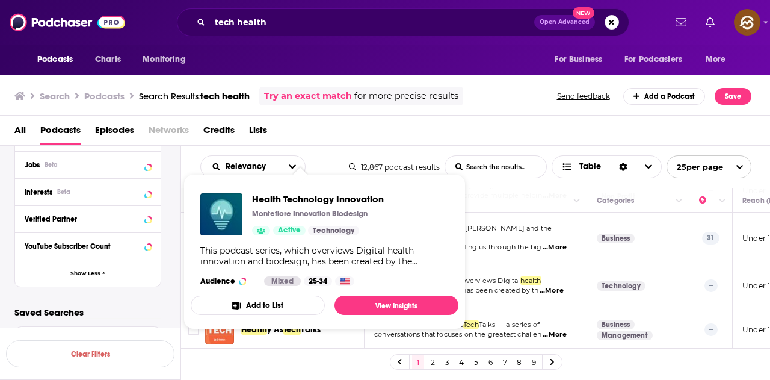
click at [411, 67] on div "Podcasts Charts Monitoring For Business For Podcasters More" at bounding box center [385, 60] width 770 height 30
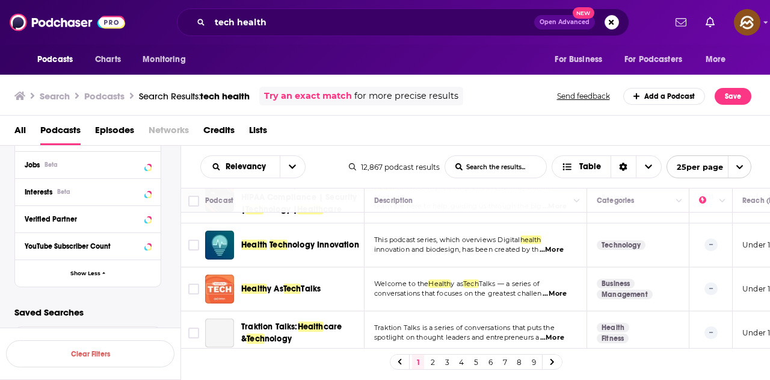
scroll to position [542, 0]
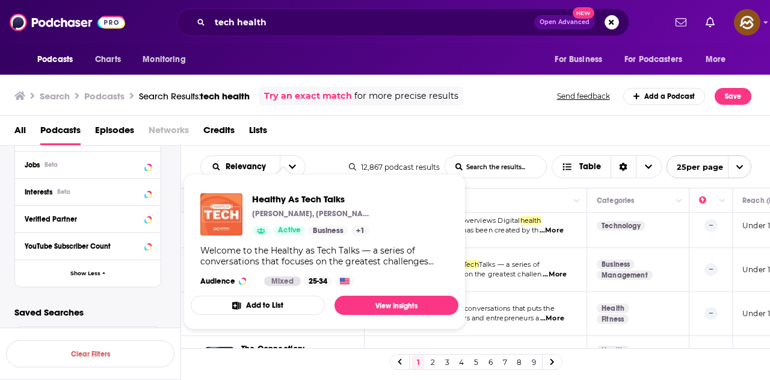
click at [404, 60] on div "Podcasts Charts Monitoring For Business For Podcasters More" at bounding box center [385, 60] width 770 height 30
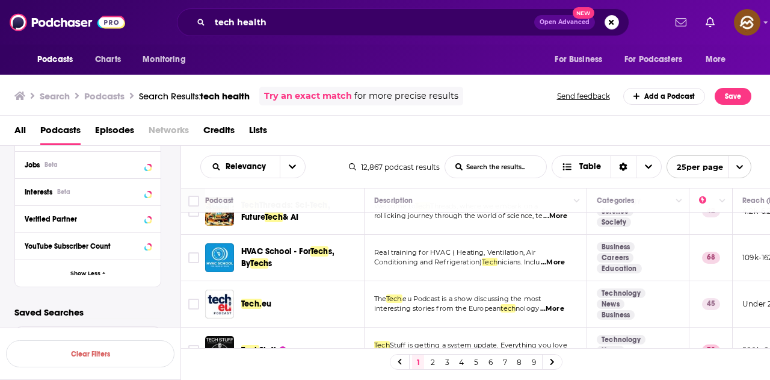
scroll to position [1189, 0]
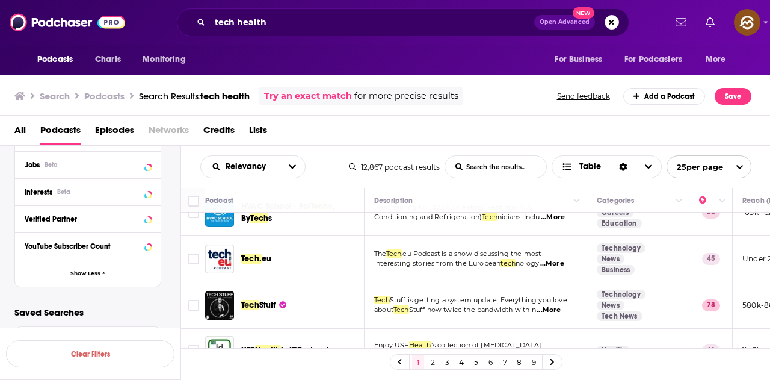
drag, startPoint x: 433, startPoint y: 361, endPoint x: 172, endPoint y: 0, distance: 444.9
click at [433, 361] on link "2" at bounding box center [433, 362] width 12 height 14
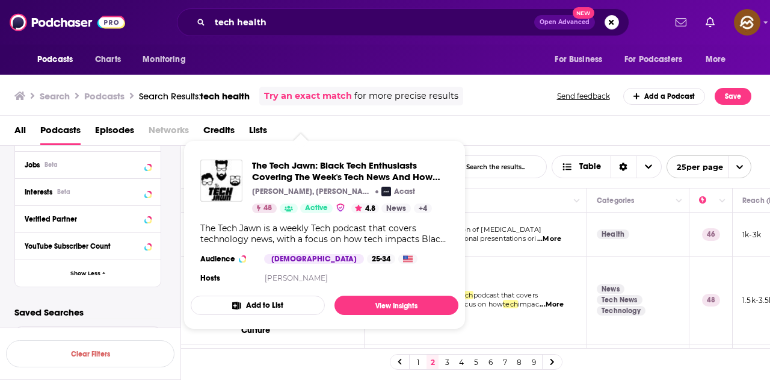
click at [463, 142] on span "The Tech Jawn: Black Tech Enthusiasts Covering The Week's Tech News And How Tec…" at bounding box center [325, 234] width 282 height 203
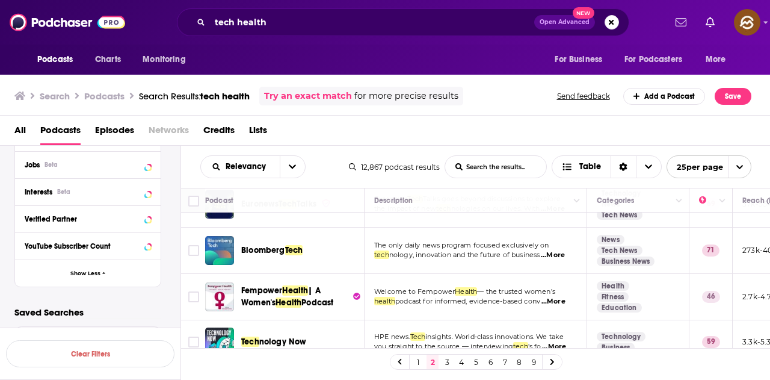
scroll to position [1056, 0]
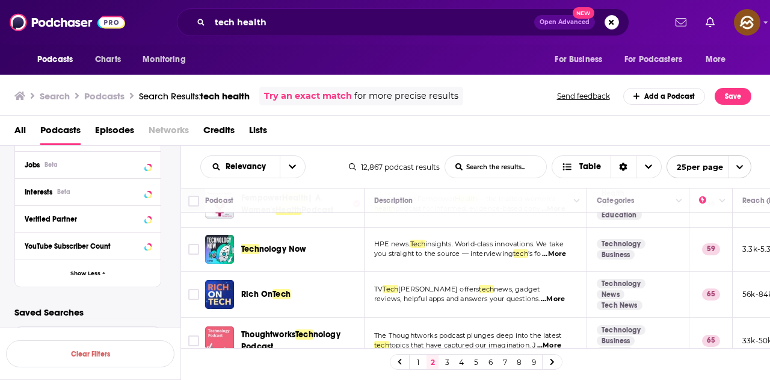
drag, startPoint x: 445, startPoint y: 364, endPoint x: 286, endPoint y: 0, distance: 397.0
click at [445, 364] on link "3" at bounding box center [447, 362] width 12 height 14
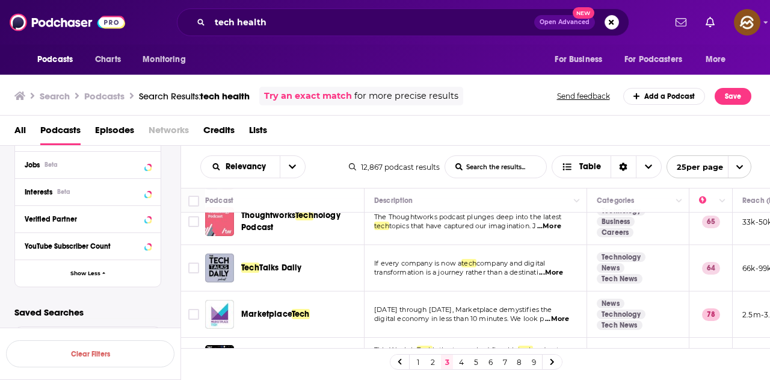
scroll to position [120, 0]
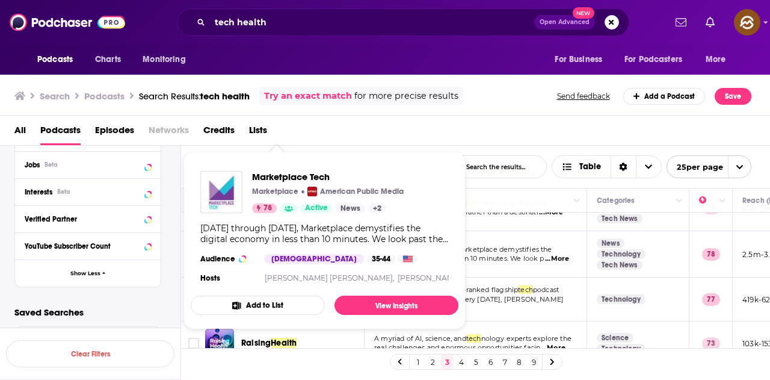
click at [355, 137] on div "All Podcasts Episodes Networks Credits Lists" at bounding box center [387, 132] width 747 height 25
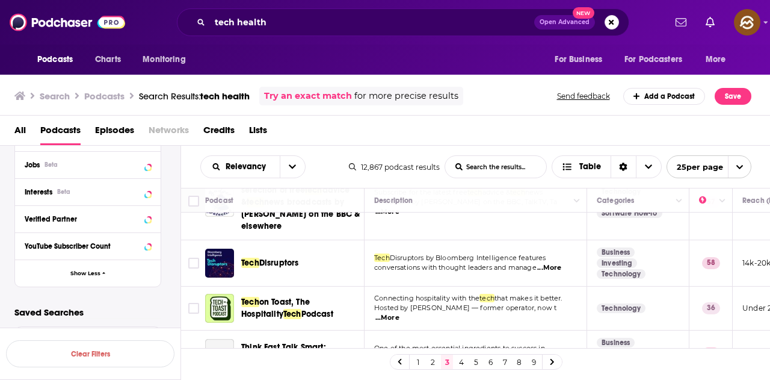
scroll to position [722, 0]
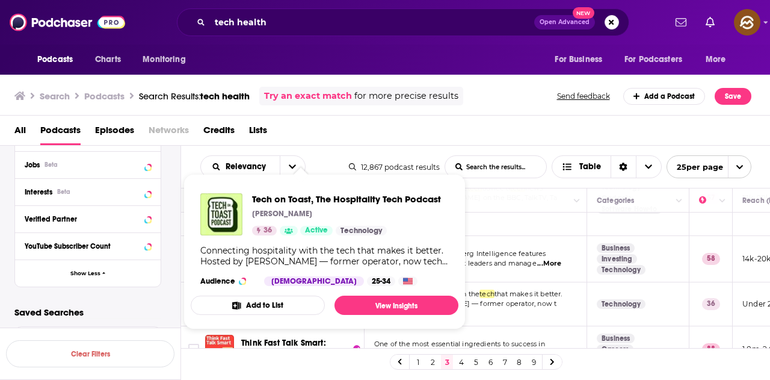
click at [352, 52] on div "Podcasts Charts Monitoring For Business For Podcasters More" at bounding box center [385, 60] width 770 height 30
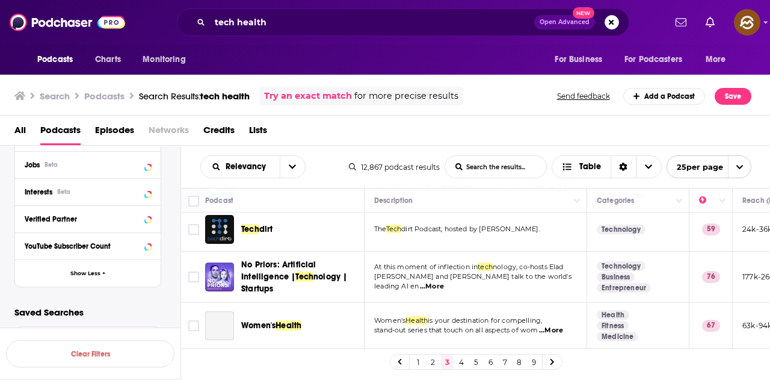
scroll to position [1121, 0]
click at [460, 363] on link "4" at bounding box center [462, 362] width 12 height 14
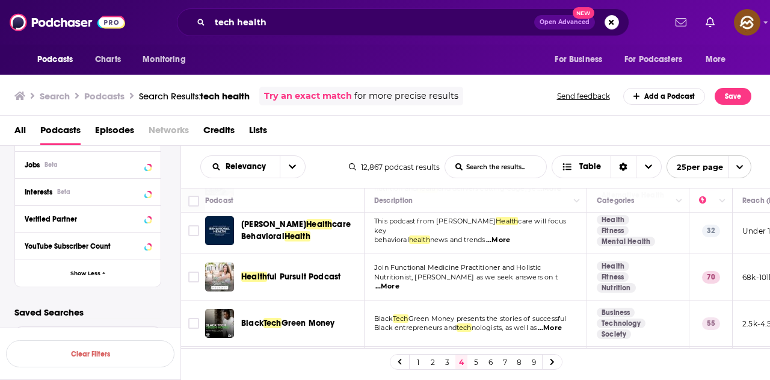
scroll to position [301, 0]
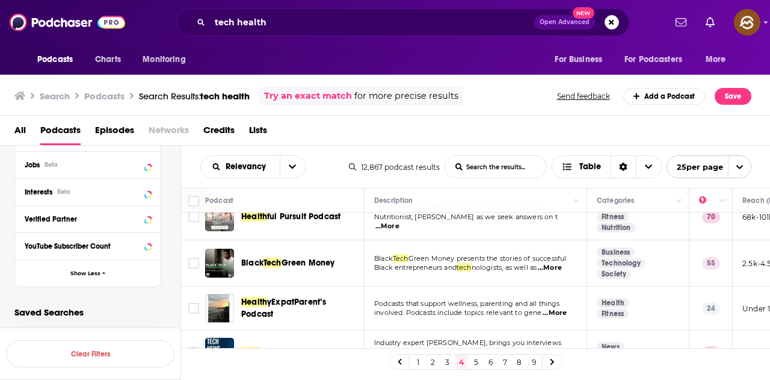
click at [559, 263] on span "...More" at bounding box center [550, 268] width 24 height 10
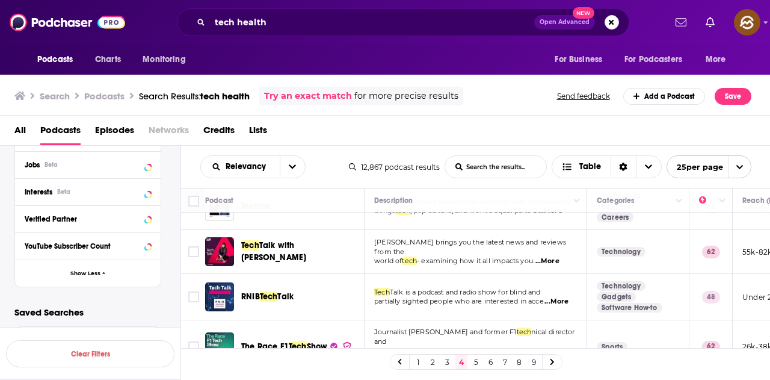
scroll to position [722, 0]
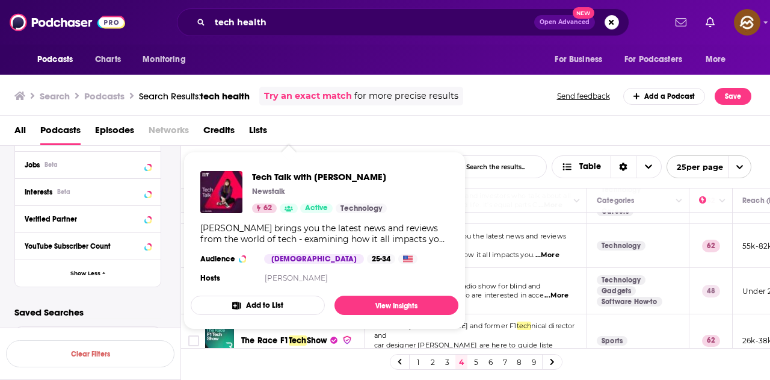
click at [357, 125] on div "All Podcasts Episodes Networks Credits Lists" at bounding box center [387, 132] width 747 height 25
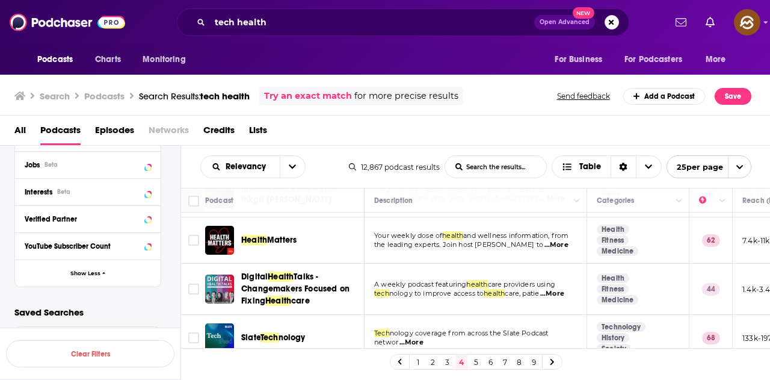
scroll to position [1015, 0]
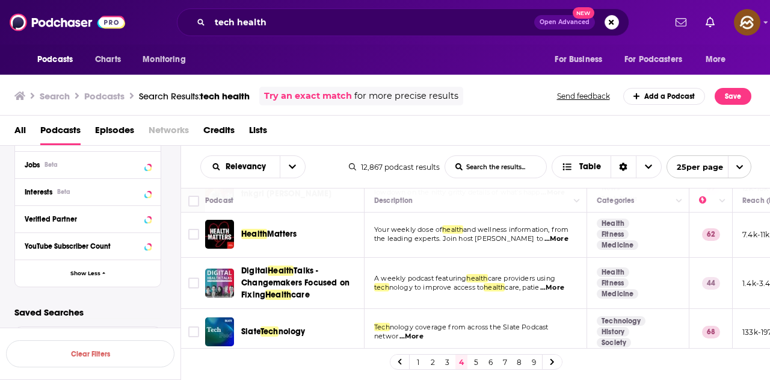
drag, startPoint x: 476, startPoint y: 362, endPoint x: 324, endPoint y: 8, distance: 385.1
click at [476, 362] on link "5" at bounding box center [476, 362] width 12 height 14
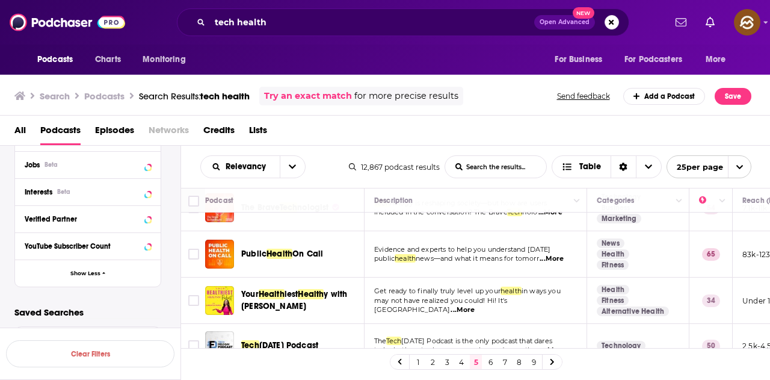
scroll to position [60, 0]
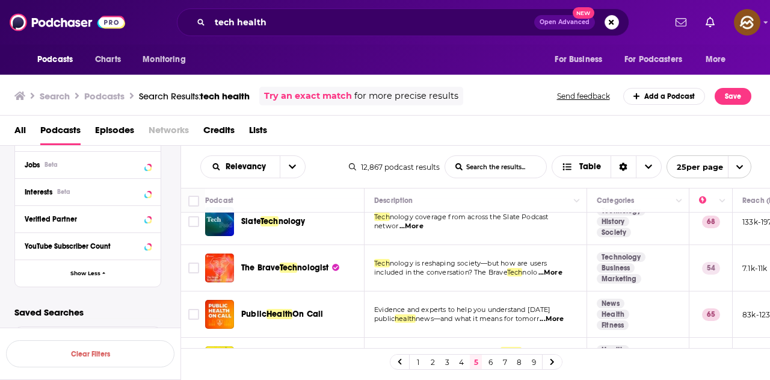
click at [563, 273] on span "...More" at bounding box center [551, 273] width 24 height 10
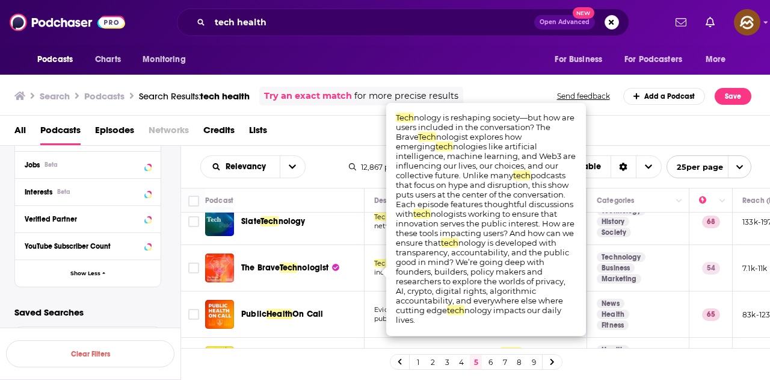
click at [373, 135] on div "All Podcasts Episodes Networks Credits Lists" at bounding box center [387, 132] width 747 height 25
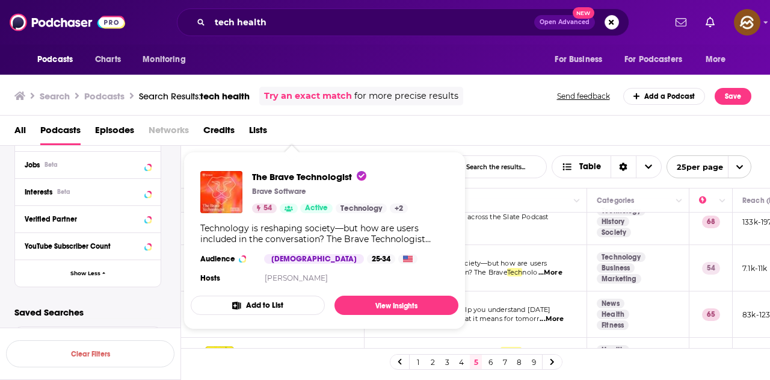
click at [349, 142] on div "All Podcasts Episodes Networks Credits Lists" at bounding box center [387, 132] width 747 height 25
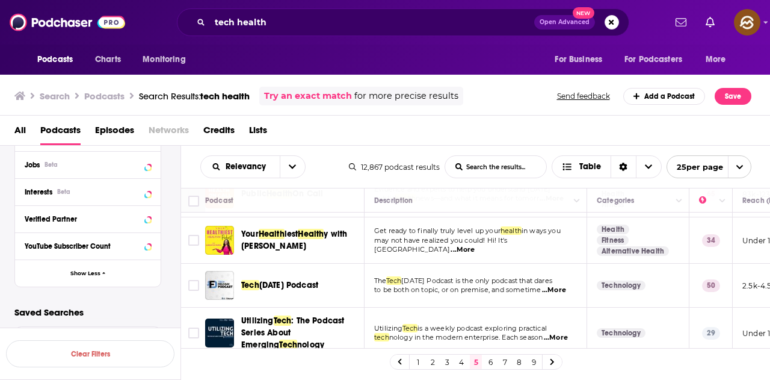
scroll to position [241, 0]
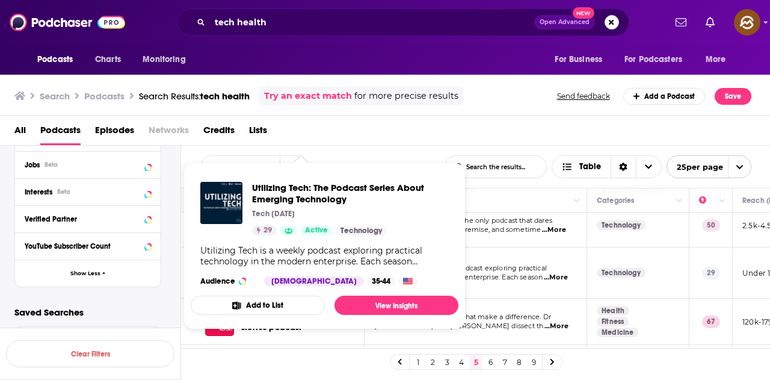
click at [476, 75] on div "Search Podcasts Search Results: tech health Try an exact match for more precise…" at bounding box center [385, 93] width 771 height 43
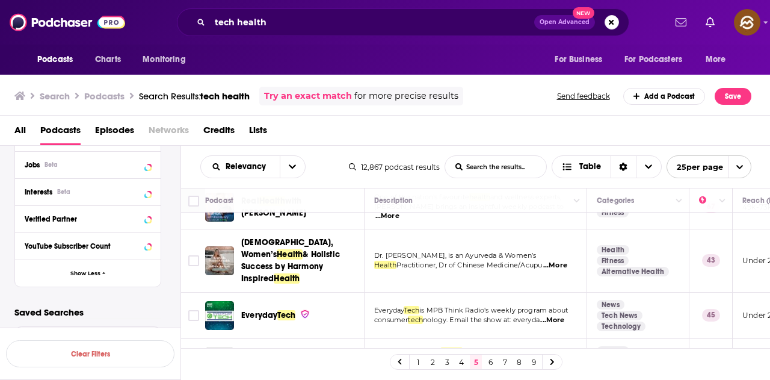
scroll to position [602, 0]
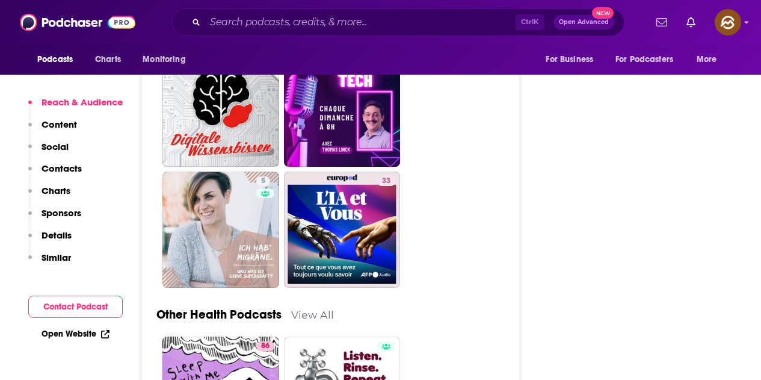
scroll to position [2769, 0]
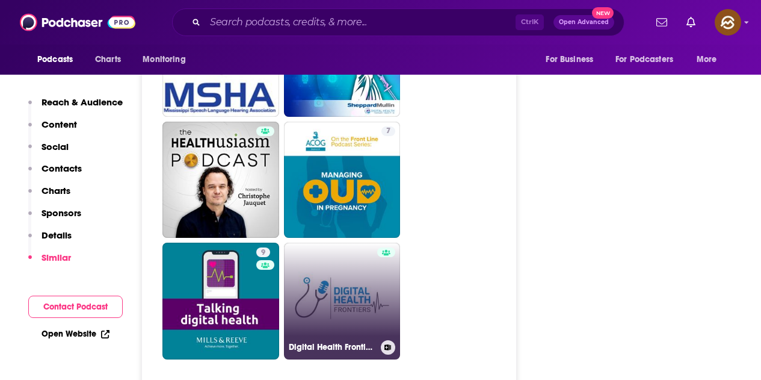
scroll to position [3070, 0]
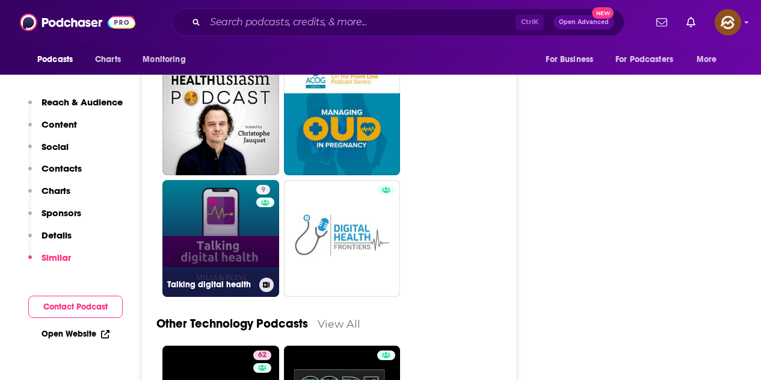
click at [229, 180] on link "9 Talking digital health" at bounding box center [221, 238] width 117 height 117
type input "[URL][DOMAIN_NAME]"
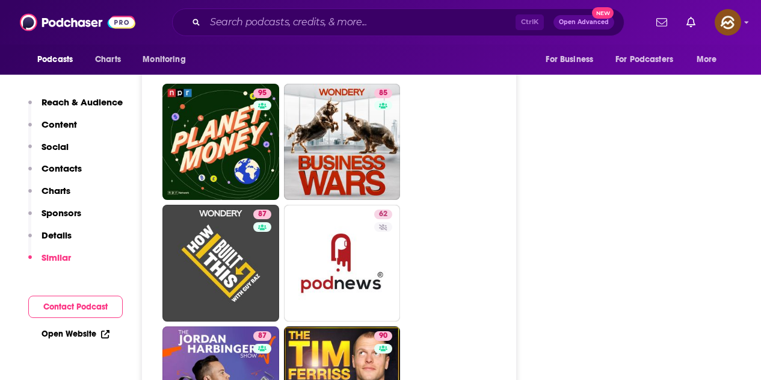
scroll to position [1806, 0]
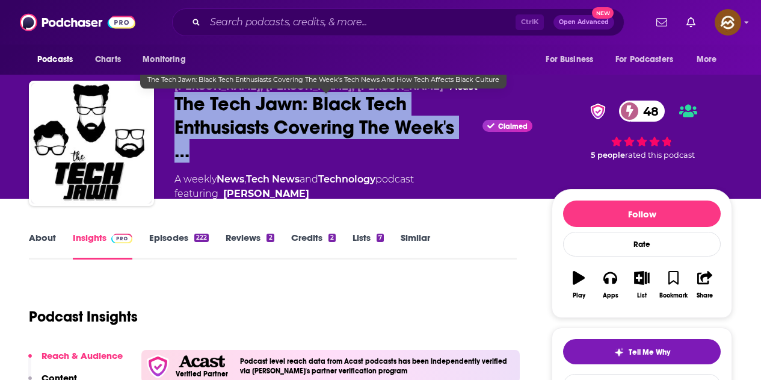
drag, startPoint x: 176, startPoint y: 102, endPoint x: 475, endPoint y: 145, distance: 302.2
click at [475, 145] on span "The Tech Jawn: Black Tech Enthusiasts Covering The Week's …" at bounding box center [326, 127] width 303 height 70
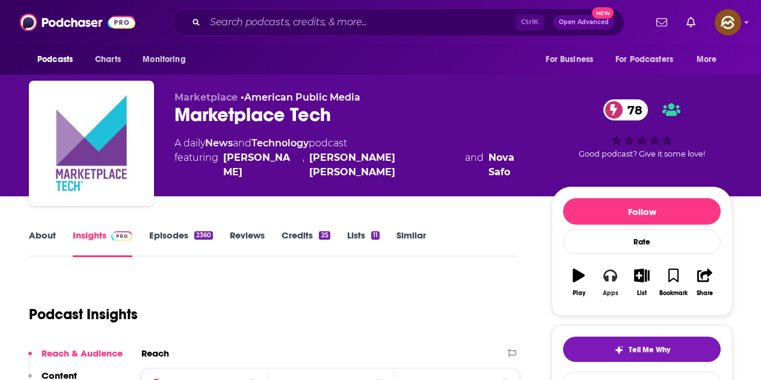
click at [610, 274] on icon "button" at bounding box center [610, 274] width 13 height 13
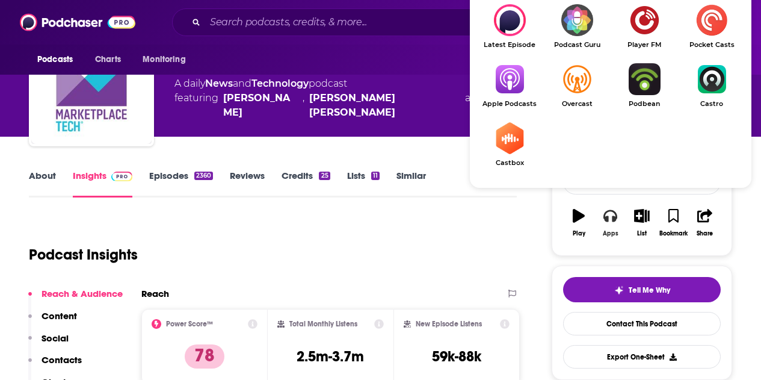
scroll to position [60, 0]
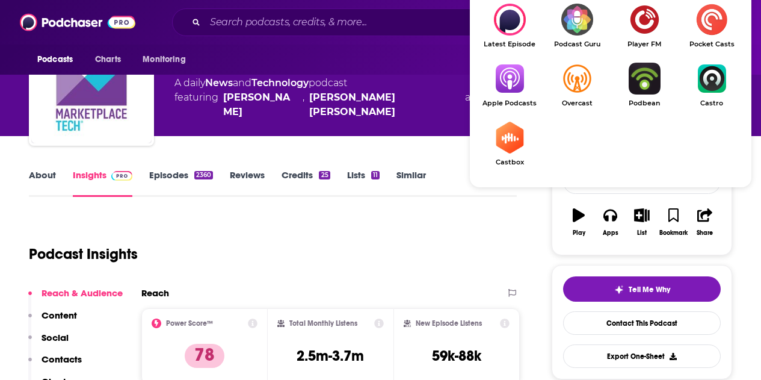
click at [527, 93] on img "Show Listen On dropdown" at bounding box center [509, 79] width 67 height 32
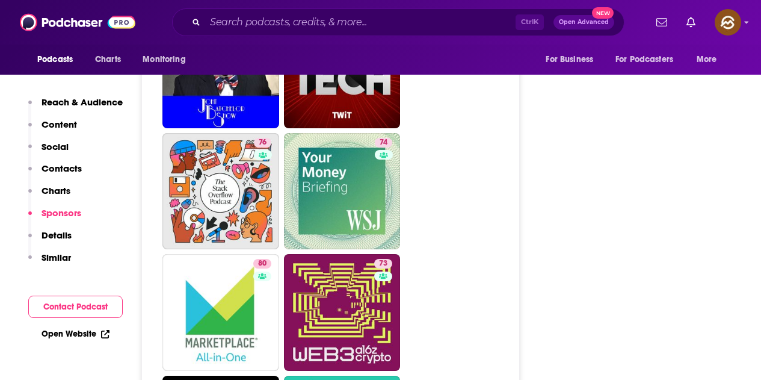
scroll to position [3973, 0]
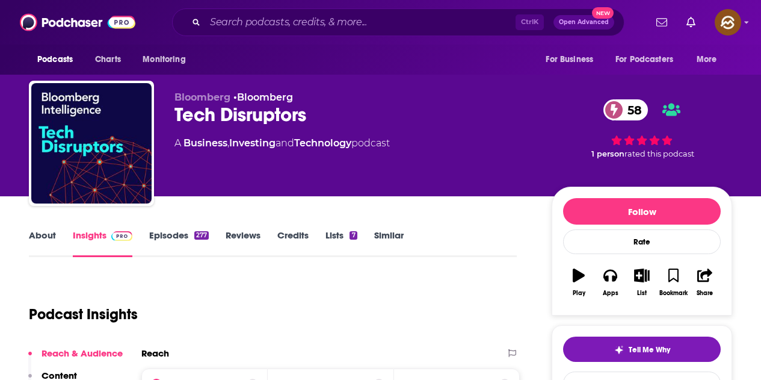
click at [180, 114] on div "Tech Disruptors 58" at bounding box center [354, 114] width 358 height 23
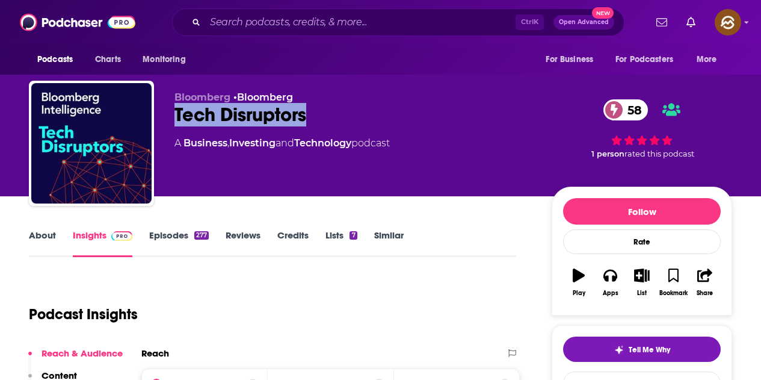
drag, startPoint x: 175, startPoint y: 114, endPoint x: 309, endPoint y: 116, distance: 133.6
click at [309, 116] on div "Tech Disruptors 58" at bounding box center [354, 114] width 358 height 23
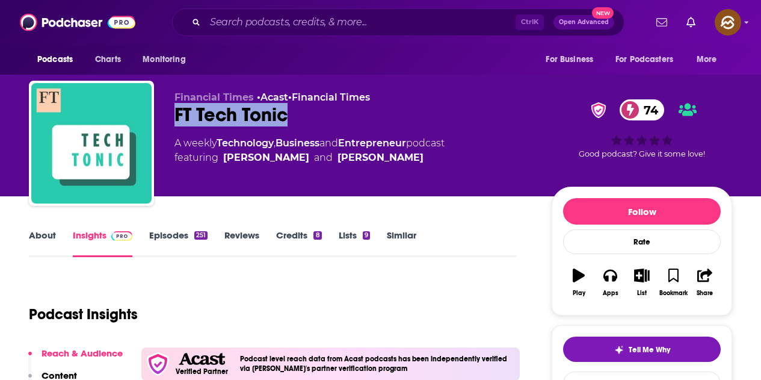
drag, startPoint x: 173, startPoint y: 115, endPoint x: 308, endPoint y: 113, distance: 134.8
click at [308, 113] on div "Financial Times • Acast • Financial Times FT Tech Tonic 74 A weekly Technology …" at bounding box center [381, 146] width 704 height 130
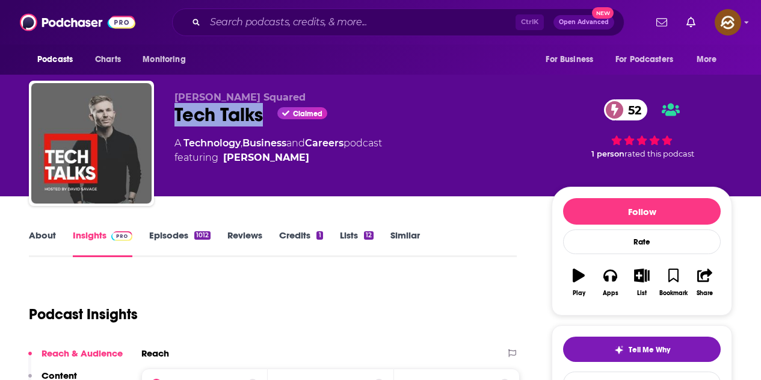
drag, startPoint x: 175, startPoint y: 111, endPoint x: 262, endPoint y: 109, distance: 87.9
click at [262, 109] on div "Tech Talks Claimed 52" at bounding box center [354, 114] width 358 height 23
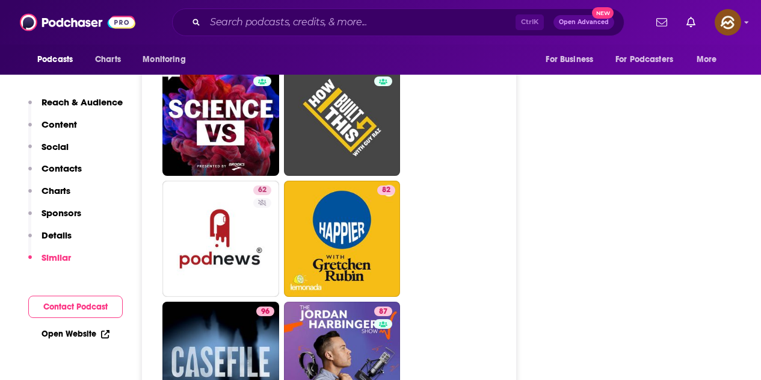
scroll to position [2167, 0]
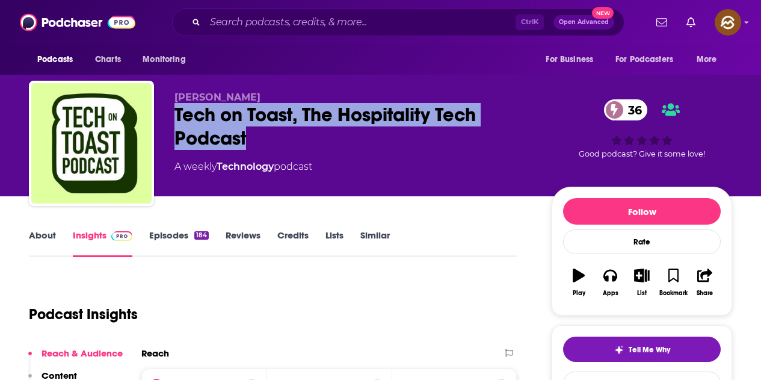
drag, startPoint x: 177, startPoint y: 114, endPoint x: 267, endPoint y: 136, distance: 93.0
click at [267, 136] on div "Tech on Toast, The Hospitality Tech Podcast 36" at bounding box center [354, 126] width 358 height 47
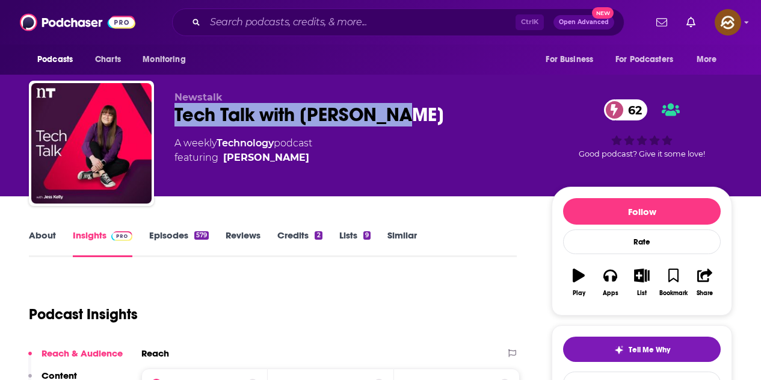
drag, startPoint x: 166, startPoint y: 113, endPoint x: 438, endPoint y: 114, distance: 271.5
click at [438, 114] on div "Newstalk Tech Talk with [PERSON_NAME] 62 A weekly Technology podcast featuring …" at bounding box center [381, 146] width 704 height 130
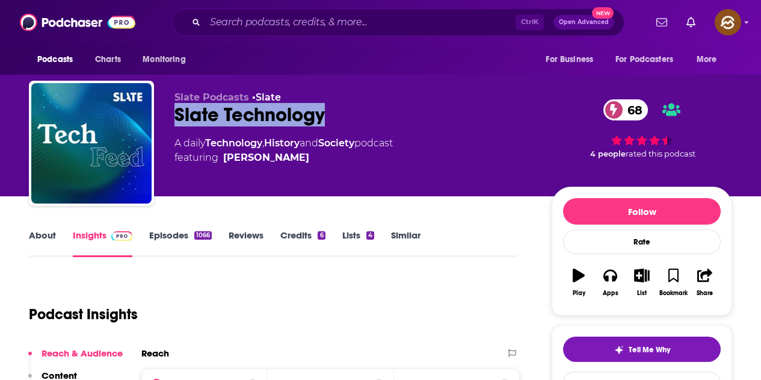
drag, startPoint x: 178, startPoint y: 114, endPoint x: 363, endPoint y: 112, distance: 185.4
click at [363, 112] on div "Slate Technology 68" at bounding box center [354, 114] width 358 height 23
click at [617, 300] on button "Apps" at bounding box center [610, 282] width 31 height 43
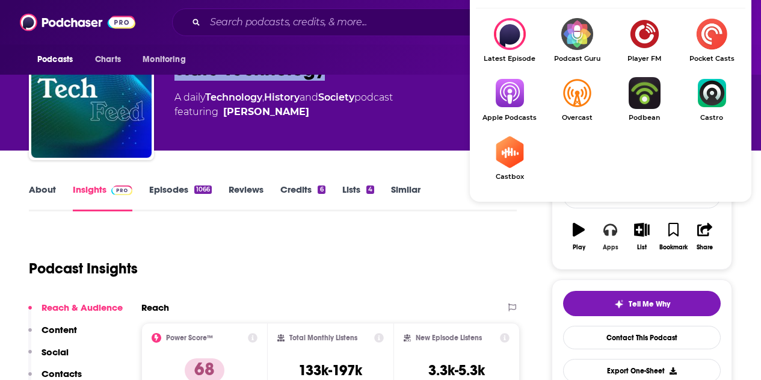
scroll to position [60, 0]
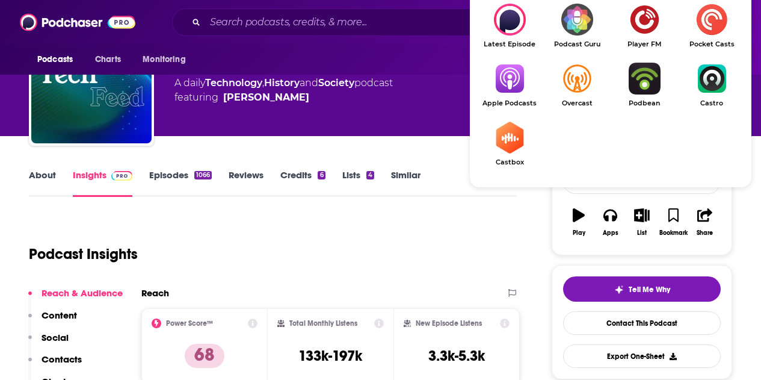
click at [519, 90] on img "Show Listen On dropdown" at bounding box center [509, 79] width 67 height 32
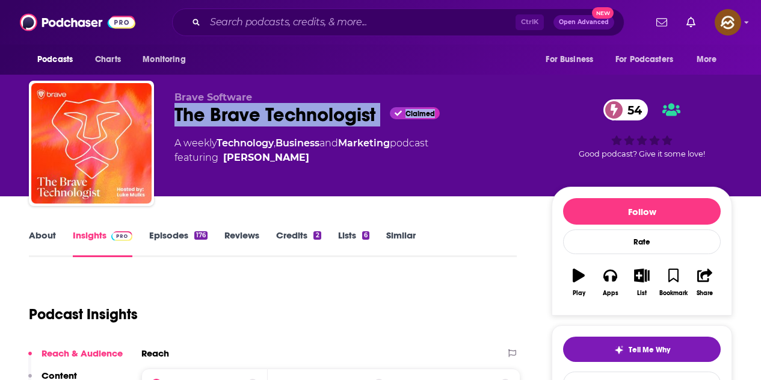
drag, startPoint x: 176, startPoint y: 113, endPoint x: 388, endPoint y: 120, distance: 211.4
click at [388, 120] on div "The Brave Technologist Claimed 54" at bounding box center [354, 114] width 358 height 23
click at [287, 120] on div "The Brave Technologist Claimed 54" at bounding box center [354, 114] width 358 height 23
drag, startPoint x: 178, startPoint y: 110, endPoint x: 377, endPoint y: 121, distance: 198.9
click at [377, 121] on div "The Brave Technologist Claimed 54" at bounding box center [354, 114] width 358 height 23
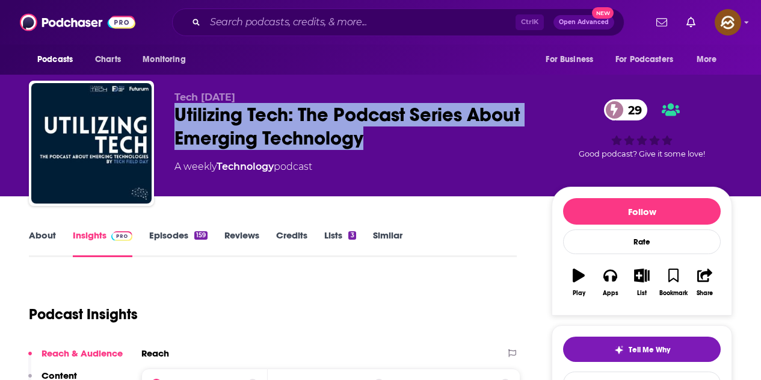
drag, startPoint x: 172, startPoint y: 110, endPoint x: 371, endPoint y: 138, distance: 201.2
click at [371, 138] on div "Tech [DATE] Utilizing Tech: The Podcast Series About Emerging Technology 29 A w…" at bounding box center [381, 146] width 704 height 130
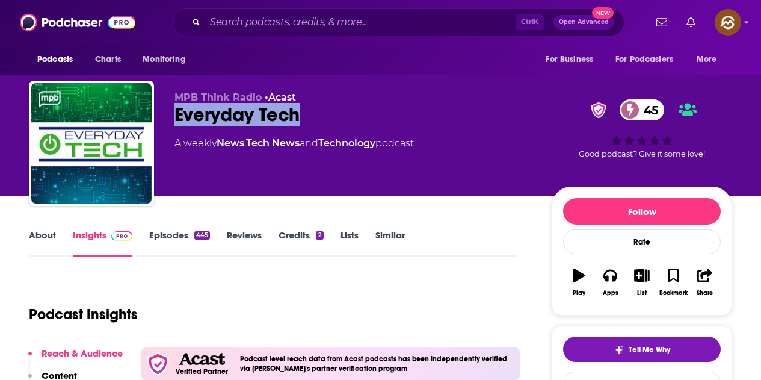
drag, startPoint x: 177, startPoint y: 106, endPoint x: 308, endPoint y: 116, distance: 131.6
click at [308, 116] on div "Everyday Tech 45" at bounding box center [354, 114] width 358 height 23
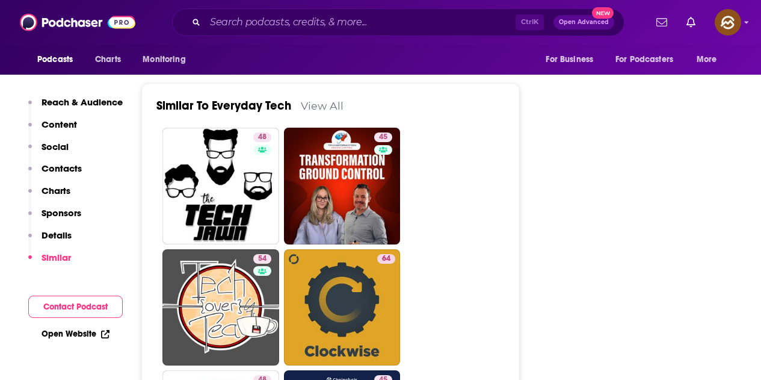
scroll to position [2107, 0]
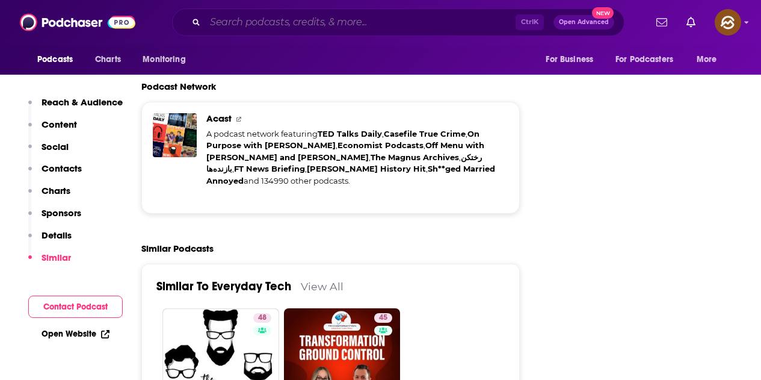
click at [359, 25] on input "Search podcasts, credits, & more..." at bounding box center [360, 22] width 311 height 19
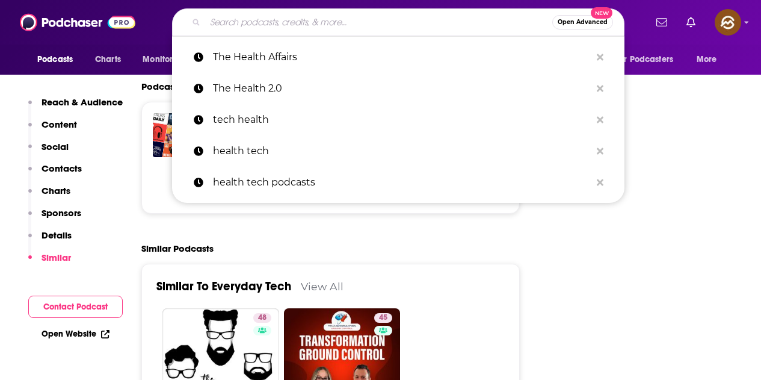
paste input "Everyday Tech"
type input "Everyday Tech"
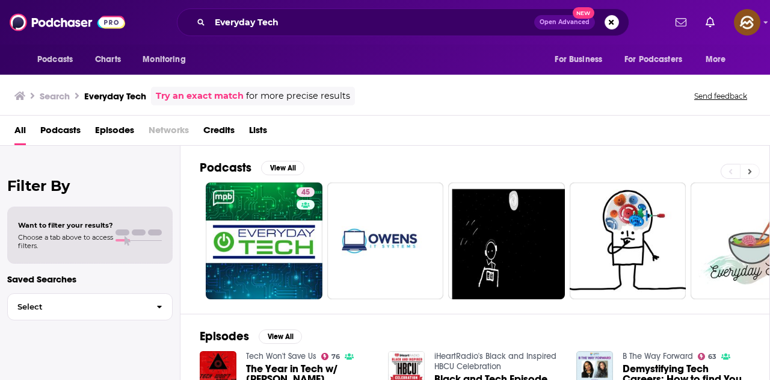
click at [752, 166] on button at bounding box center [750, 171] width 20 height 15
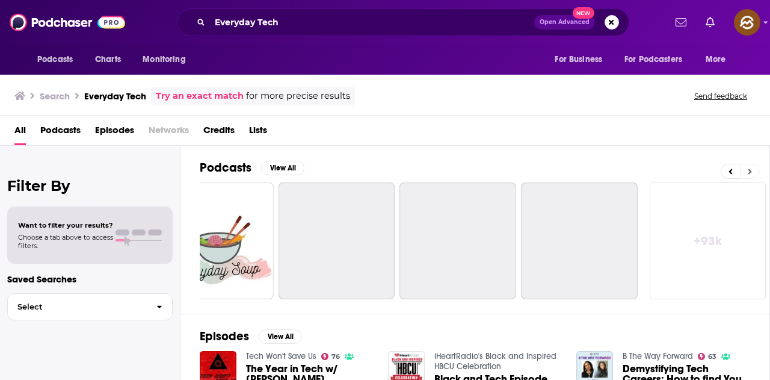
scroll to position [0, 535]
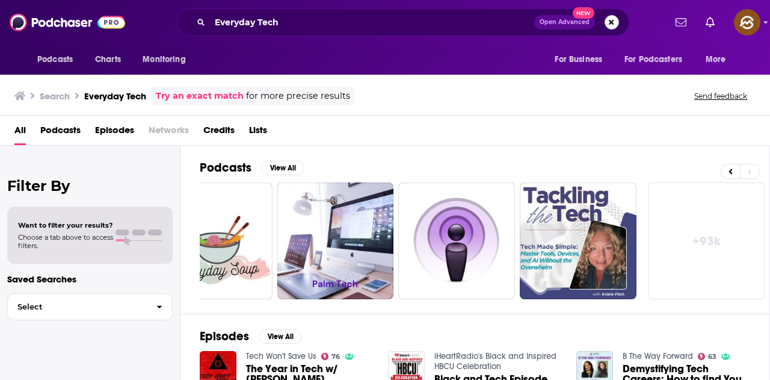
click at [609, 22] on button "Search podcasts, credits, & more..." at bounding box center [612, 22] width 14 height 14
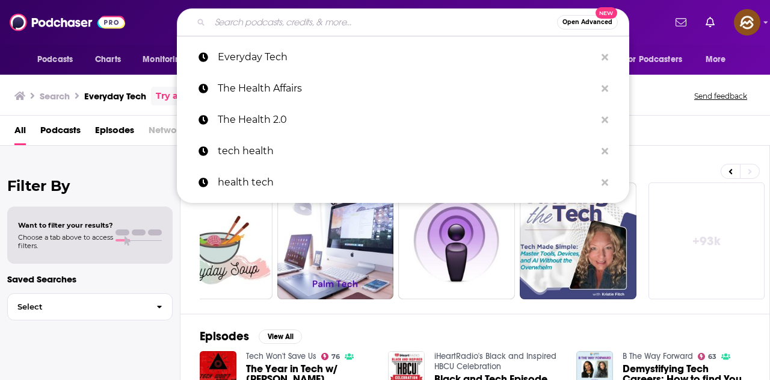
paste input "Heavybit Podcasts"
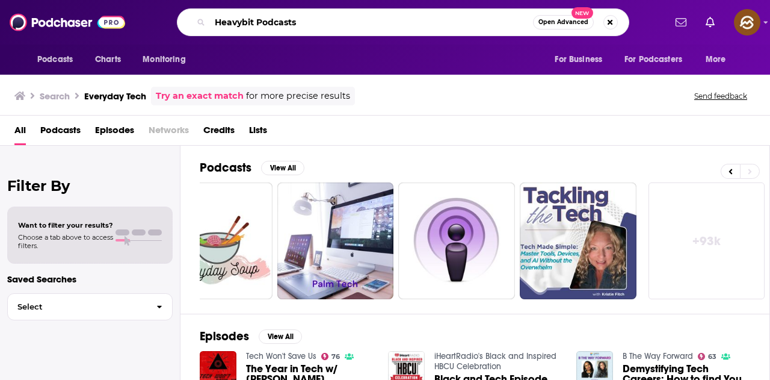
type input "Heavybit Podcasts"
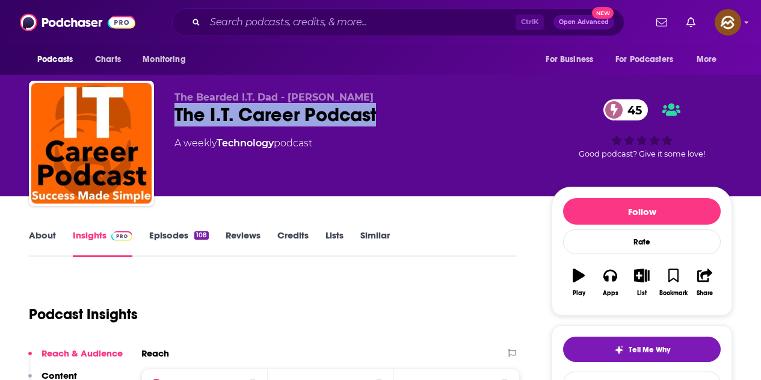
drag, startPoint x: 164, startPoint y: 122, endPoint x: 389, endPoint y: 116, distance: 225.2
click at [389, 116] on div "The Bearded I.T. Dad - Dakota Snow The I.T. Career Podcast 45 A weekly Technolo…" at bounding box center [381, 146] width 704 height 130
drag, startPoint x: 613, startPoint y: 285, endPoint x: 615, endPoint y: 277, distance: 7.6
click at [613, 282] on button "Apps" at bounding box center [610, 282] width 31 height 43
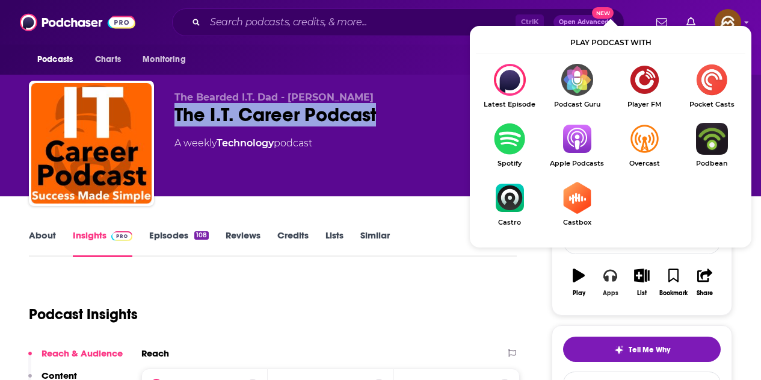
scroll to position [120, 0]
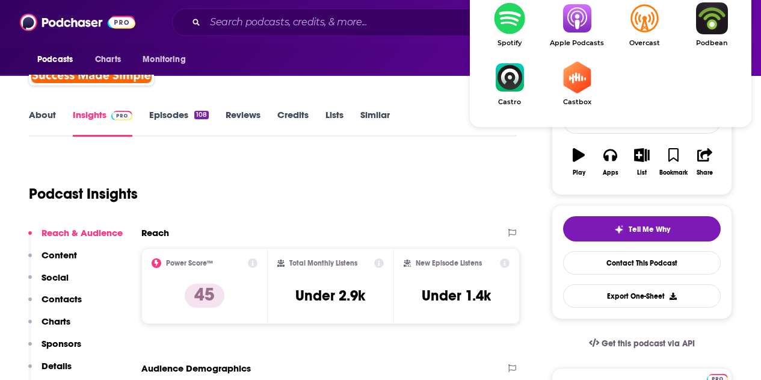
click at [577, 46] on span "Apple Podcasts" at bounding box center [577, 43] width 67 height 8
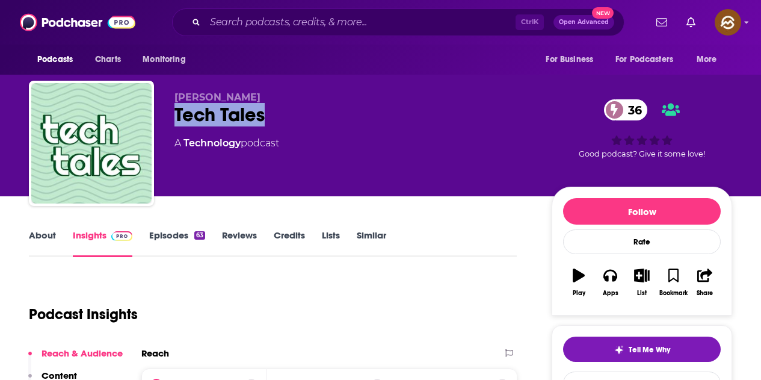
drag, startPoint x: 175, startPoint y: 119, endPoint x: 345, endPoint y: 114, distance: 170.4
click at [345, 114] on div "Tech Tales 36" at bounding box center [354, 114] width 358 height 23
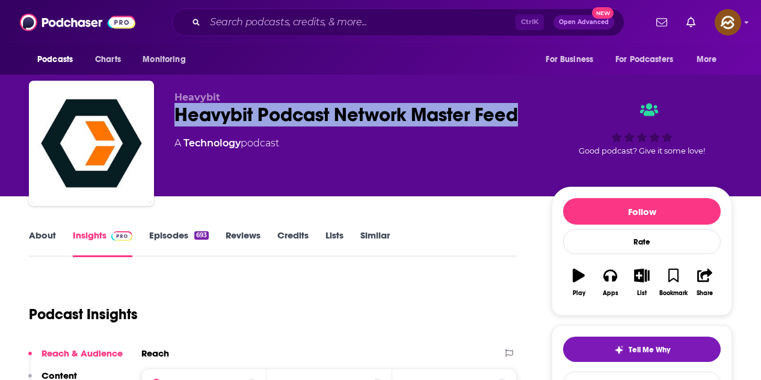
drag, startPoint x: 177, startPoint y: 107, endPoint x: 521, endPoint y: 119, distance: 344.5
click at [521, 119] on div "Heavybit Podcast Network Master Feed" at bounding box center [354, 114] width 358 height 23
click at [615, 293] on div "Apps" at bounding box center [611, 293] width 16 height 7
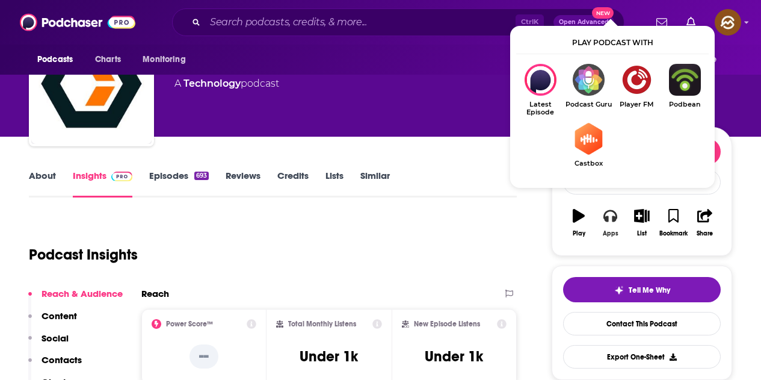
scroll to position [60, 0]
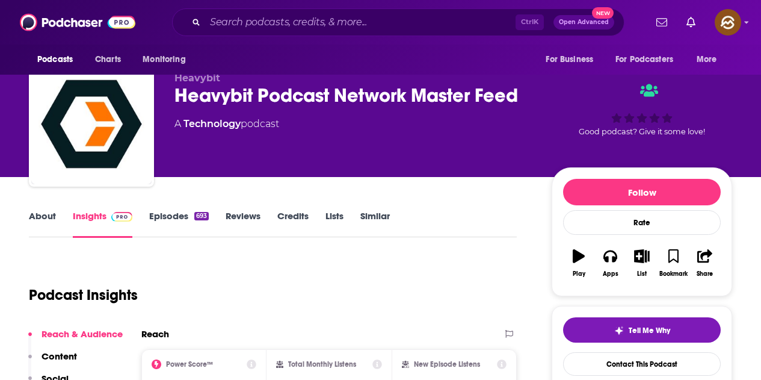
scroll to position [0, 0]
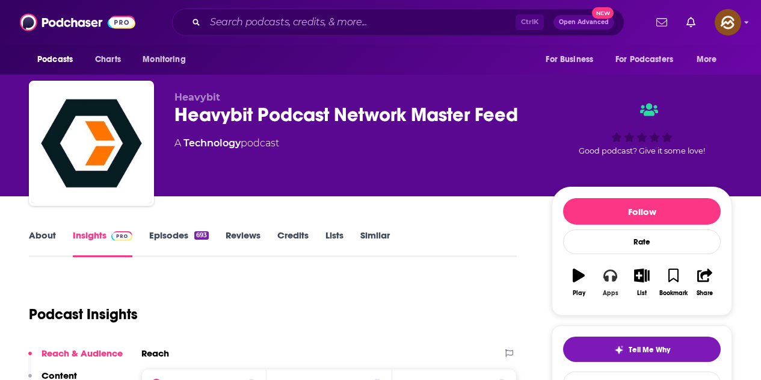
click at [608, 288] on button "Apps" at bounding box center [610, 282] width 31 height 43
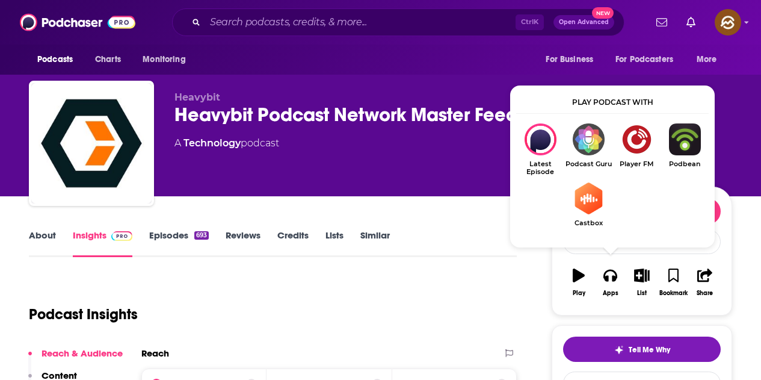
drag, startPoint x: 176, startPoint y: 117, endPoint x: 448, endPoint y: 102, distance: 271.9
click at [448, 102] on div "Heavybit Heavybit Podcast Network Master Feed A Technology podcast" at bounding box center [354, 139] width 358 height 96
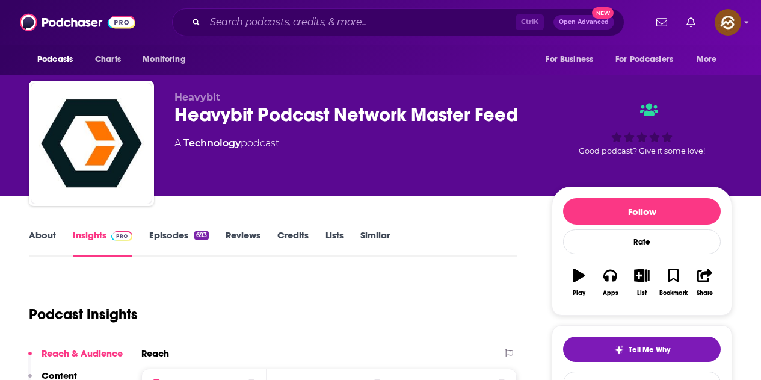
click at [448, 129] on div "Heavybit Heavybit Podcast Network Master Feed A Technology podcast" at bounding box center [354, 139] width 358 height 96
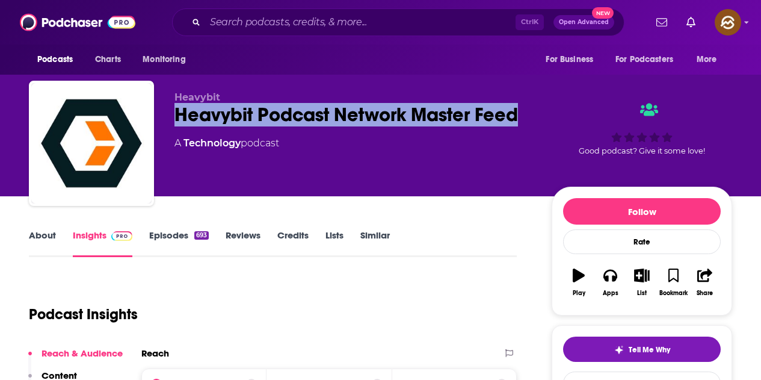
drag, startPoint x: 176, startPoint y: 112, endPoint x: 519, endPoint y: 107, distance: 343.1
click at [519, 107] on div "Heavybit Podcast Network Master Feed" at bounding box center [354, 114] width 358 height 23
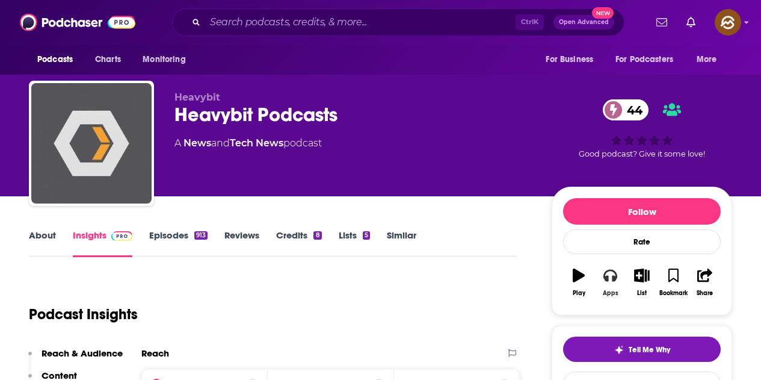
click at [614, 277] on icon "button" at bounding box center [610, 276] width 13 height 12
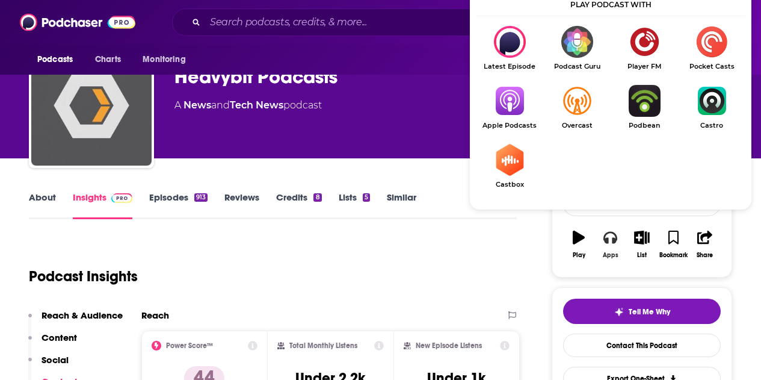
scroll to position [60, 0]
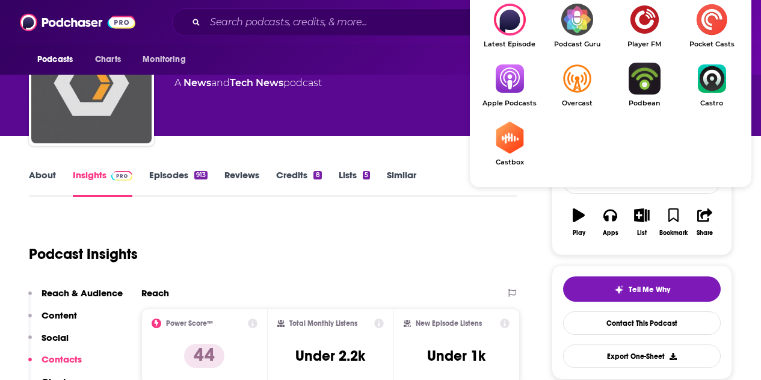
click at [502, 85] on img "Show Listen On dropdown" at bounding box center [509, 79] width 67 height 32
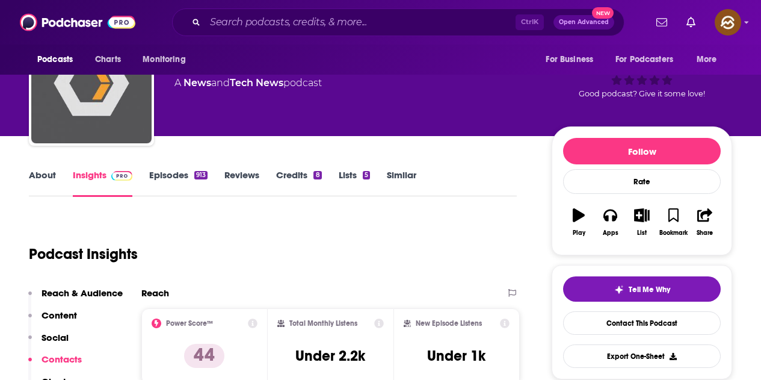
click at [170, 174] on link "Episodes 913" at bounding box center [178, 183] width 58 height 28
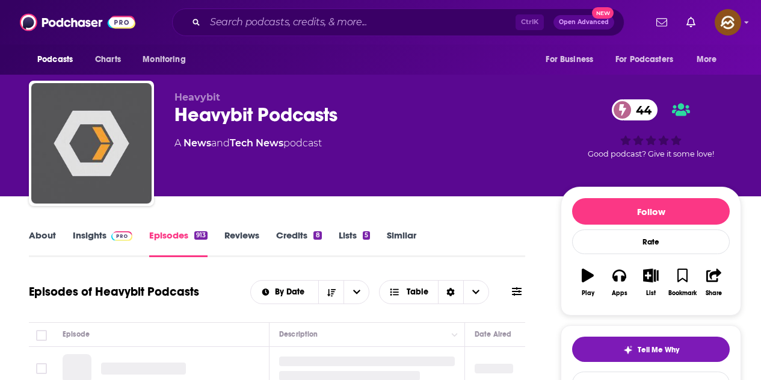
click at [516, 290] on icon at bounding box center [517, 292] width 10 height 10
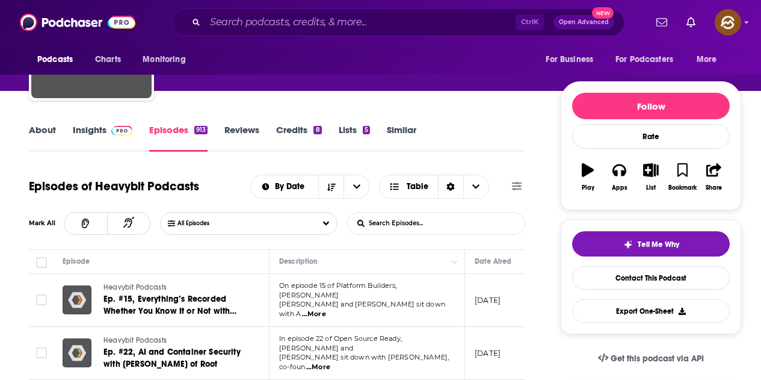
scroll to position [120, 0]
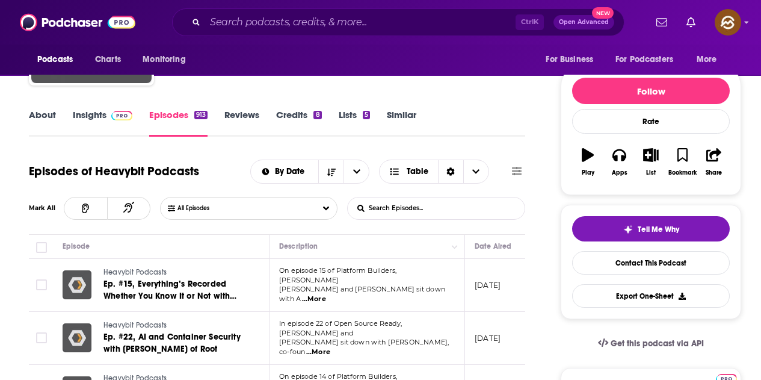
click at [412, 208] on input "List Search Input" at bounding box center [411, 208] width 126 height 22
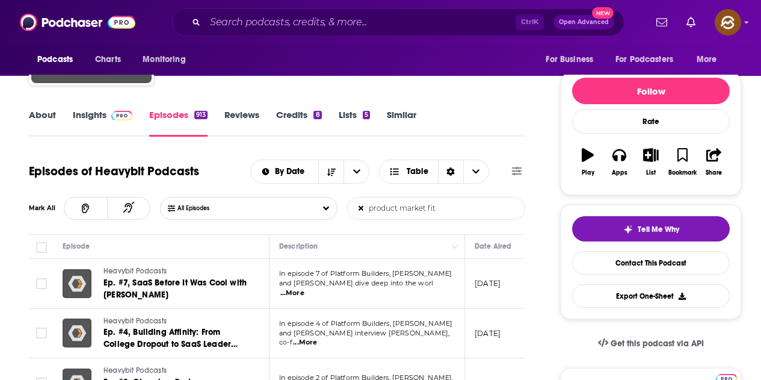
scroll to position [181, 0]
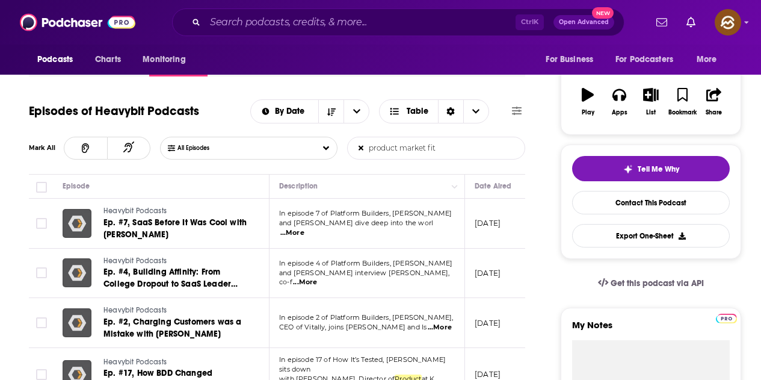
click at [305, 228] on span "...More" at bounding box center [292, 233] width 24 height 10
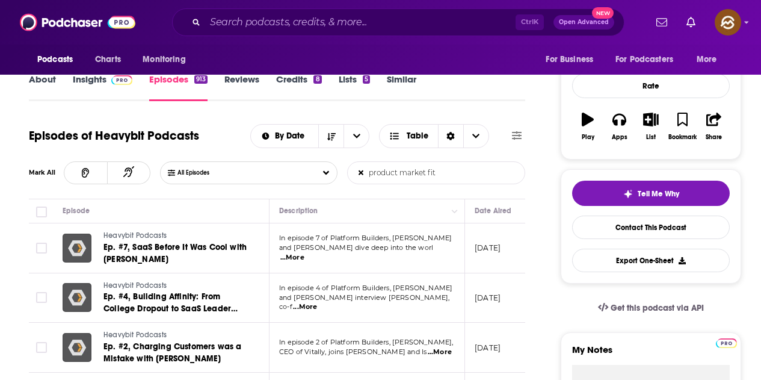
scroll to position [60, 0]
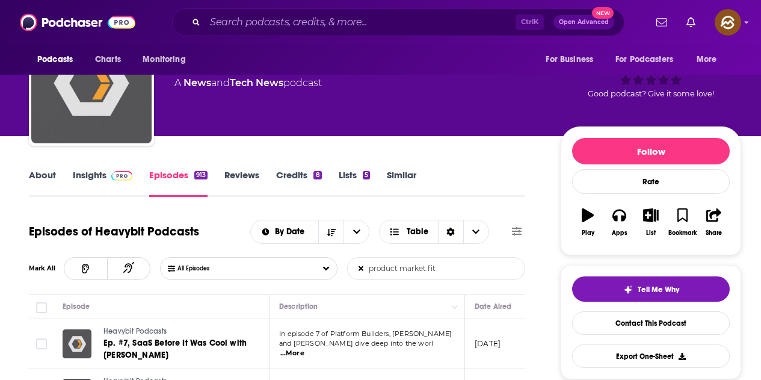
click at [476, 268] on form "product market fit List Search Input Search Episodes..." at bounding box center [436, 268] width 178 height 23
click at [305, 349] on span "...More" at bounding box center [292, 354] width 24 height 10
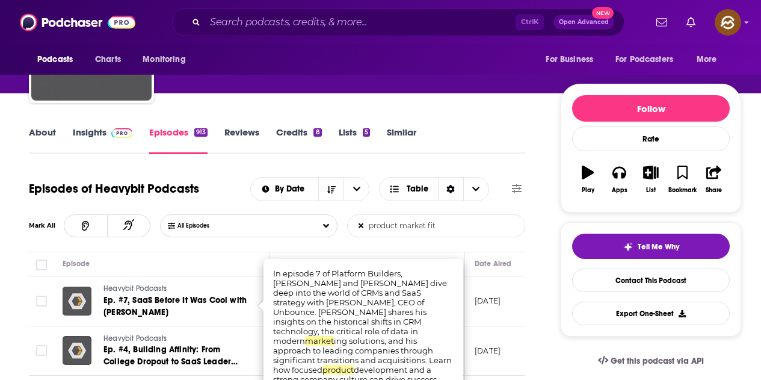
scroll to position [120, 0]
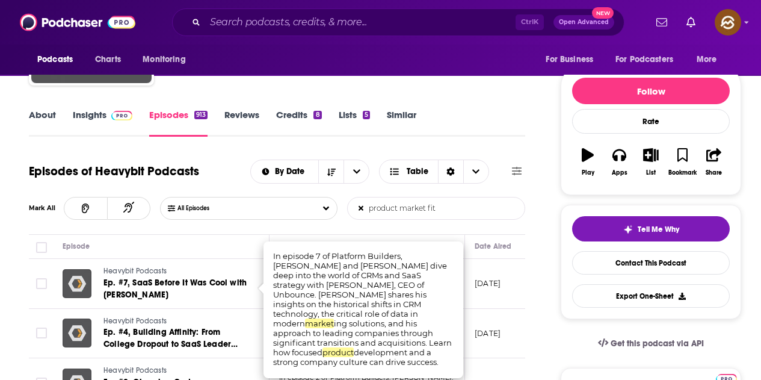
click at [468, 208] on input "product market fit" at bounding box center [411, 208] width 126 height 22
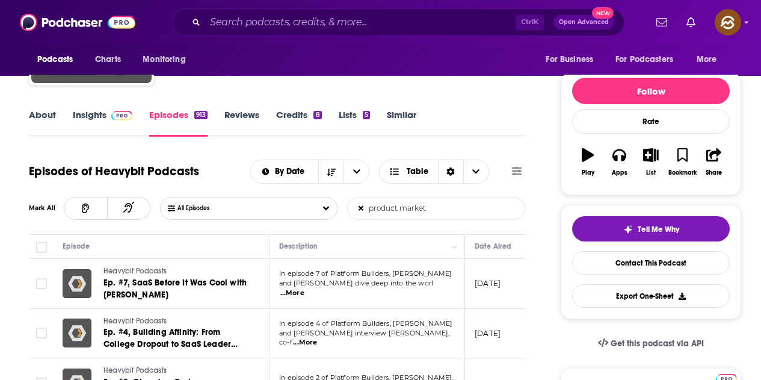
click at [508, 209] on form "product market List Search Input Search Episodes..." at bounding box center [436, 208] width 178 height 23
click at [462, 213] on input "product market" at bounding box center [411, 208] width 126 height 22
type input "p"
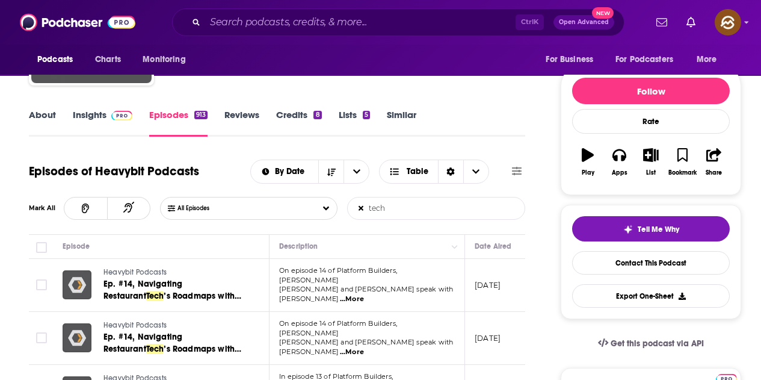
type input "tech"
click at [361, 208] on icon at bounding box center [361, 208] width 7 height 7
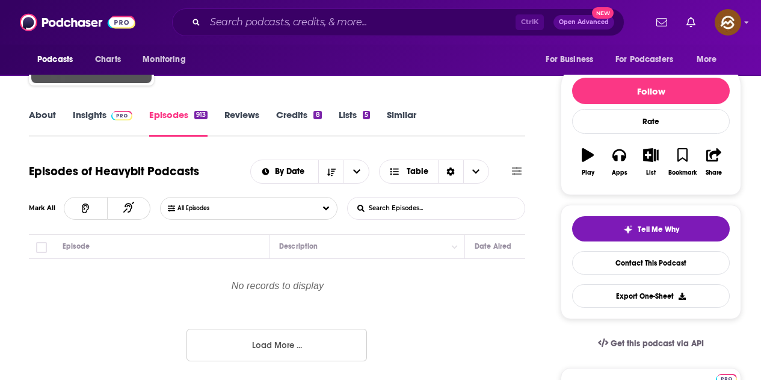
click at [402, 208] on input "List Search Input" at bounding box center [411, 208] width 126 height 22
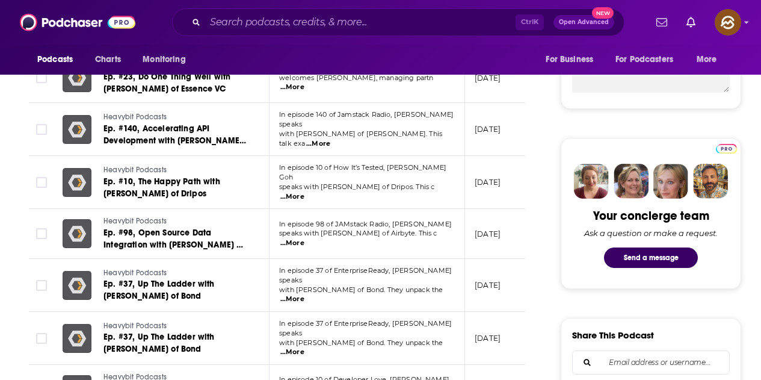
scroll to position [181, 0]
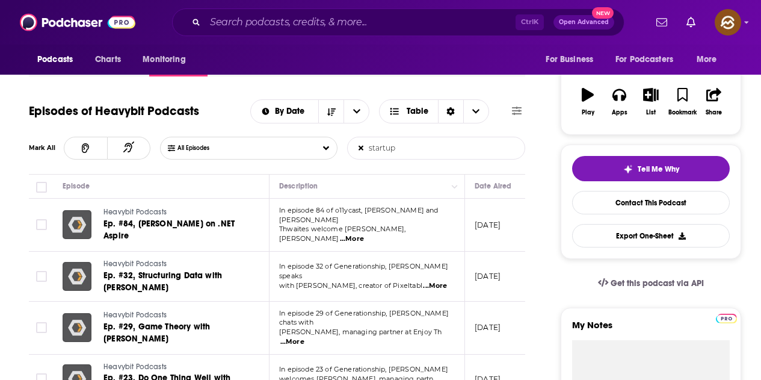
type input "startup"
click at [364, 234] on span "...More" at bounding box center [352, 239] width 24 height 10
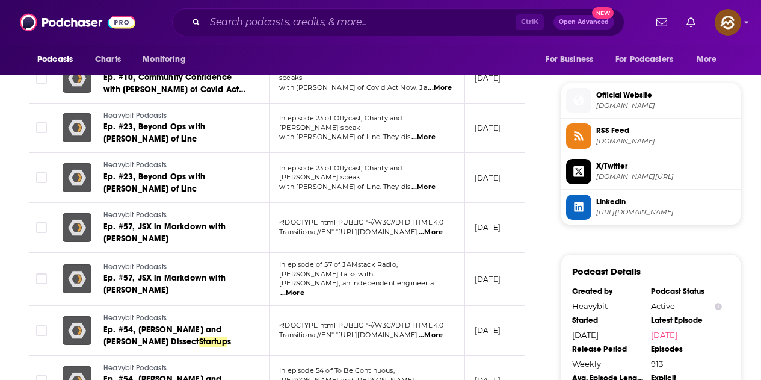
scroll to position [963, 0]
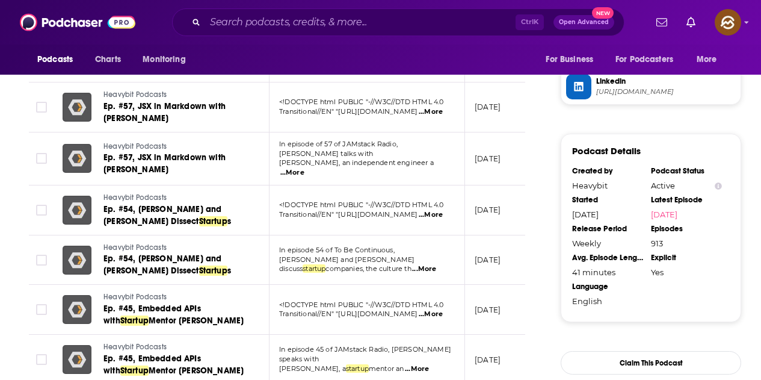
click at [434, 210] on span "...More" at bounding box center [431, 215] width 24 height 10
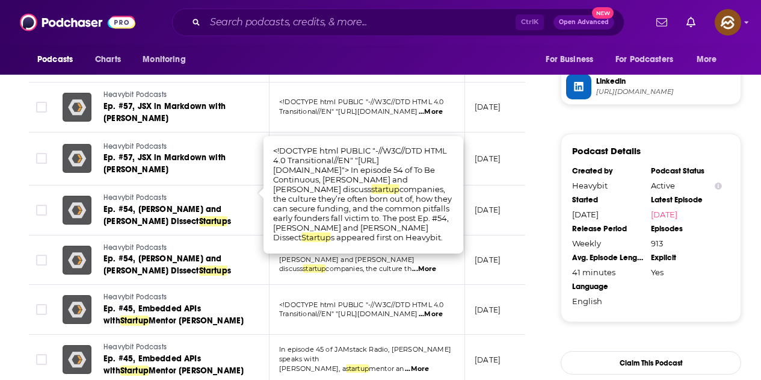
click at [550, 188] on div "About Insights Episodes 913 Reviews Credits 8 Lists 5 Similar Episodes of Heavy…" at bounding box center [285, 54] width 551 height 1580
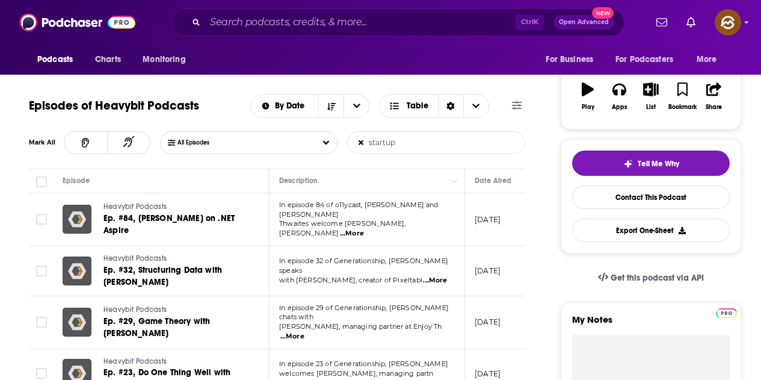
scroll to position [120, 0]
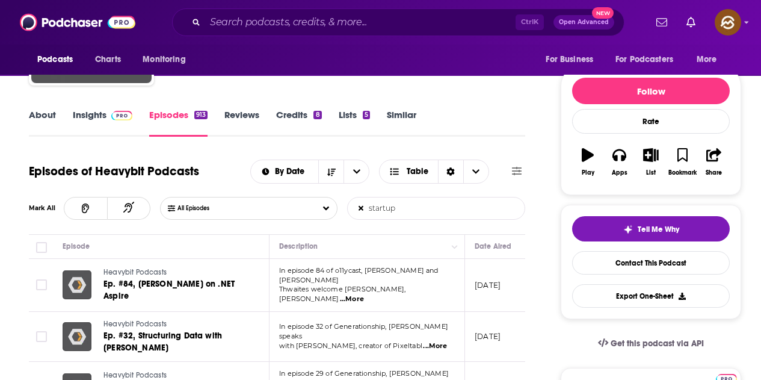
click at [364, 294] on span "...More" at bounding box center [352, 299] width 24 height 10
click at [501, 286] on p "July 14, 2025" at bounding box center [488, 285] width 26 height 10
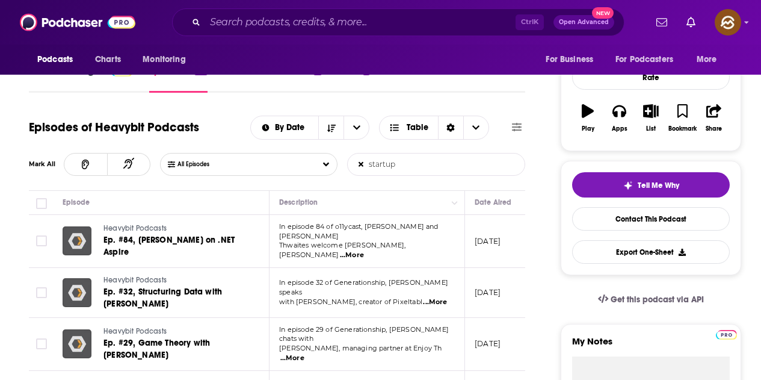
scroll to position [181, 0]
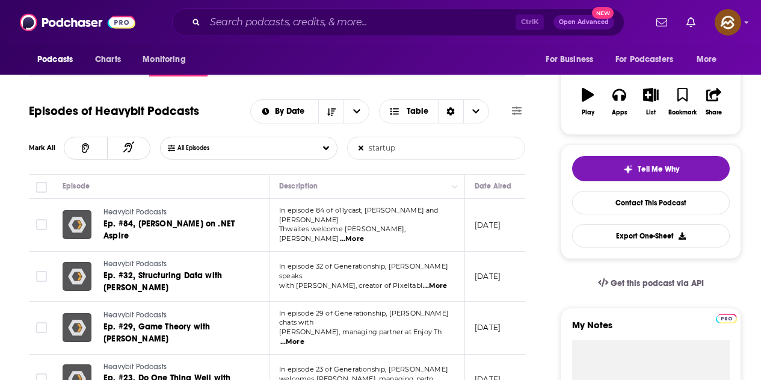
click at [433, 281] on span "...More" at bounding box center [435, 286] width 24 height 10
click at [305, 337] on span "...More" at bounding box center [292, 342] width 24 height 10
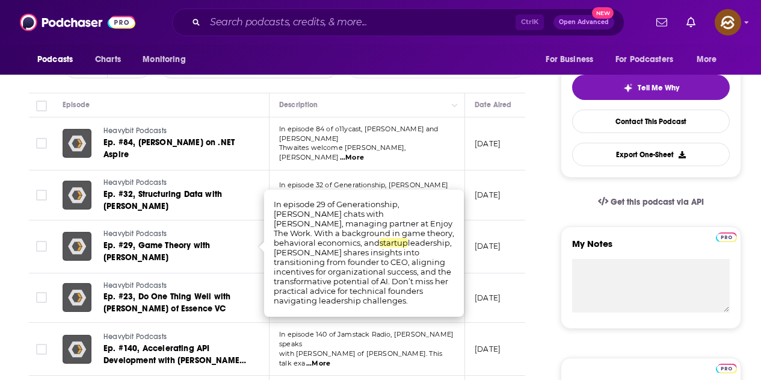
scroll to position [361, 0]
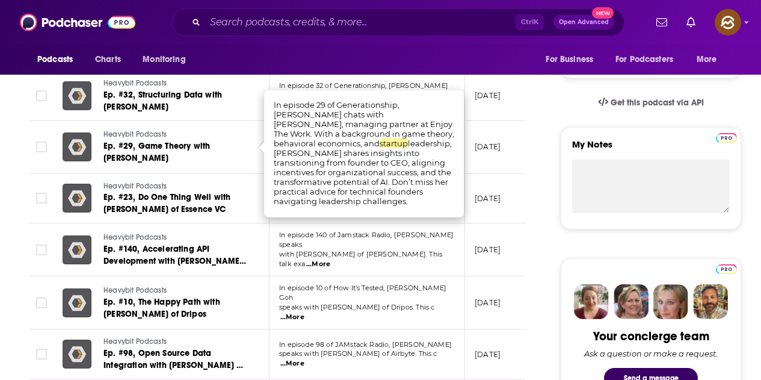
click at [330, 259] on span "...More" at bounding box center [318, 264] width 24 height 10
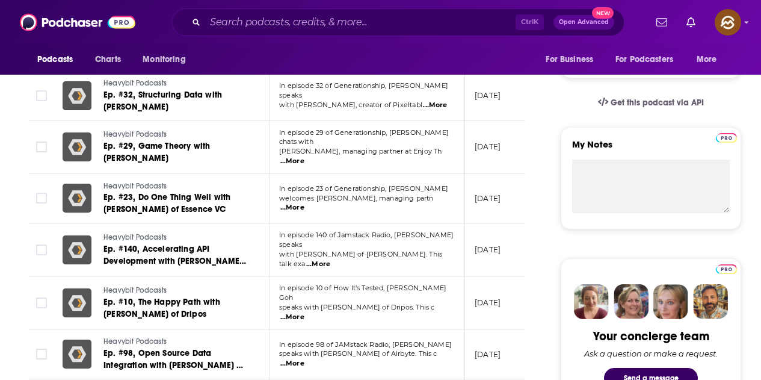
click at [305, 312] on span "...More" at bounding box center [292, 317] width 24 height 10
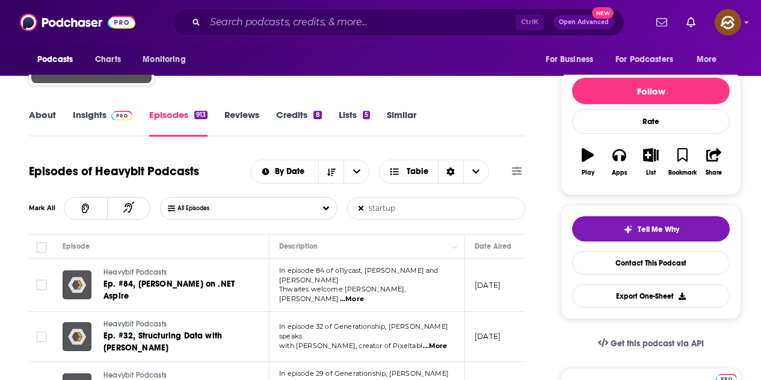
click at [361, 206] on icon at bounding box center [361, 208] width 7 height 8
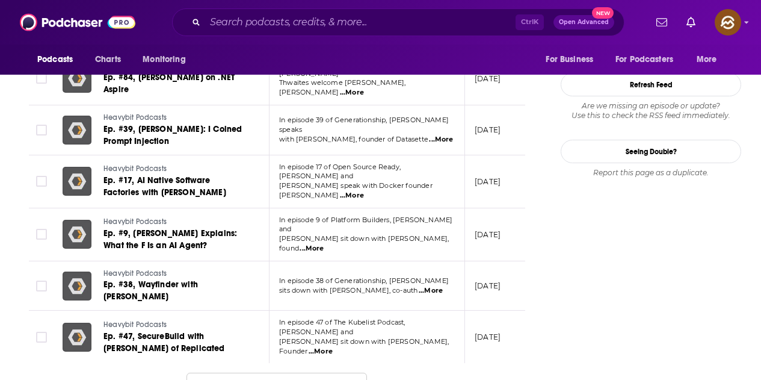
scroll to position [1324, 0]
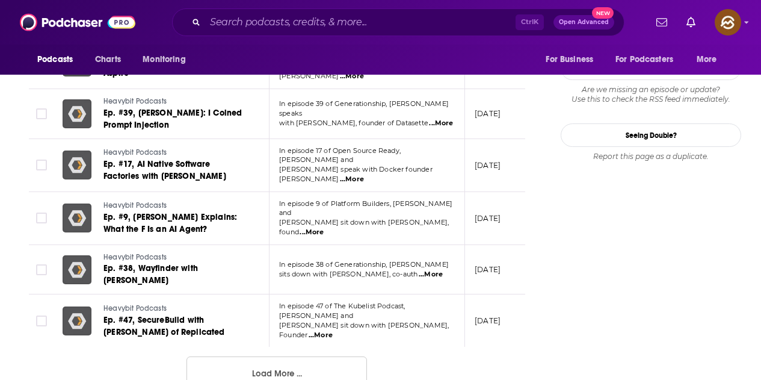
click at [305, 356] on button "Load More ..." at bounding box center [277, 372] width 181 height 33
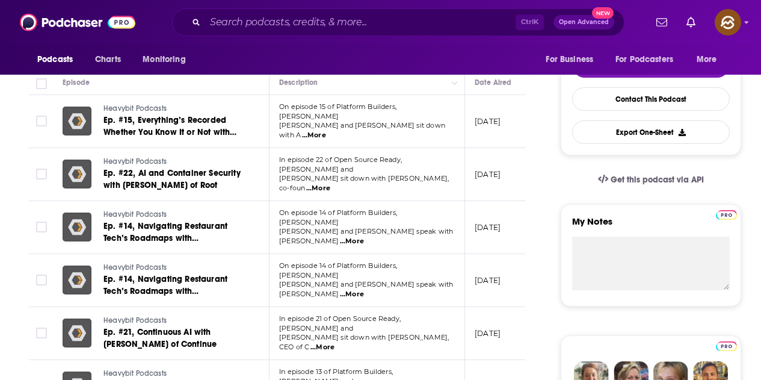
scroll to position [0, 0]
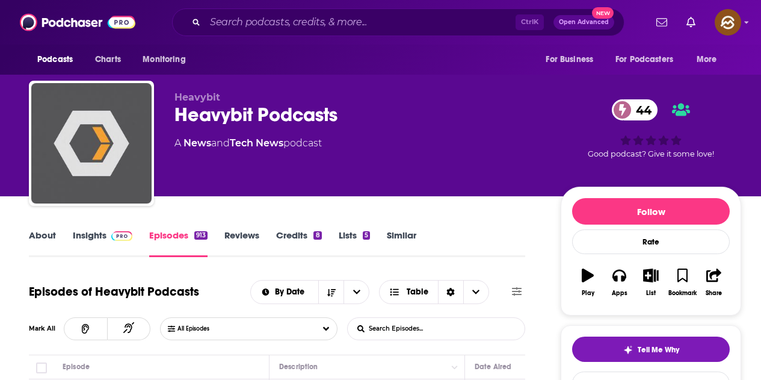
click at [105, 237] on link "Insights" at bounding box center [103, 243] width 60 height 28
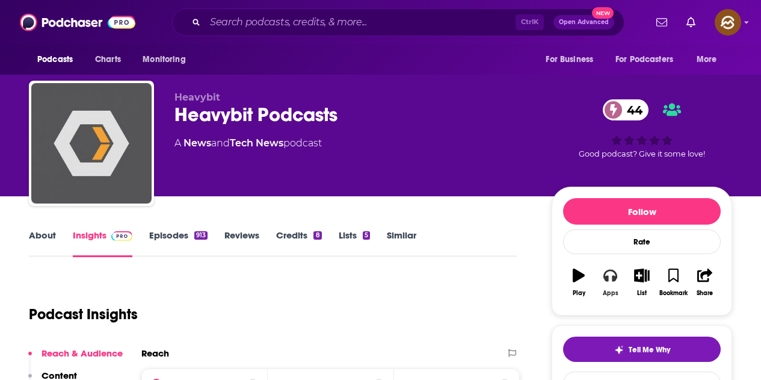
click at [621, 270] on button "Apps" at bounding box center [610, 282] width 31 height 43
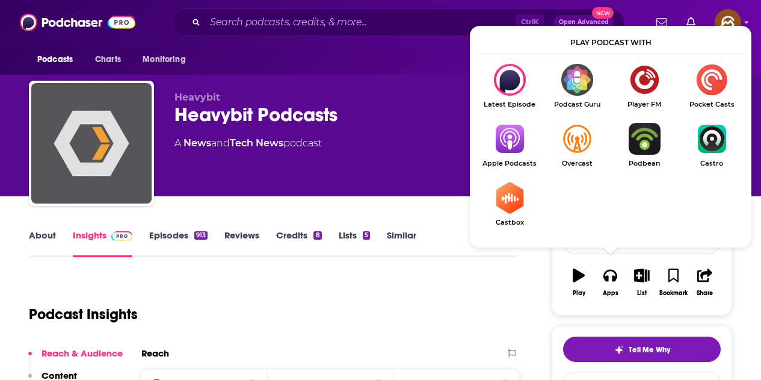
click at [513, 134] on img "Show Listen On dropdown" at bounding box center [509, 139] width 67 height 32
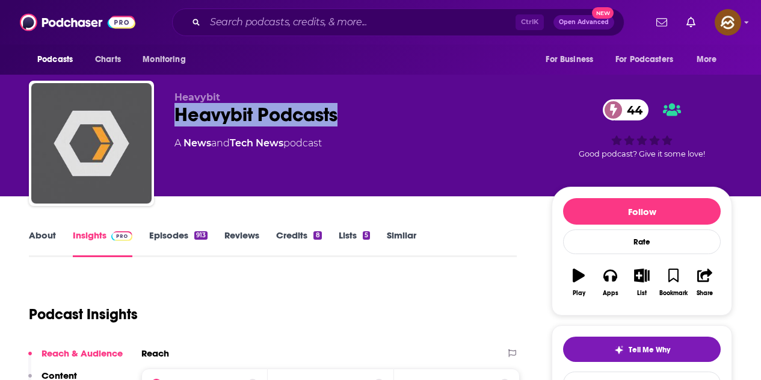
drag, startPoint x: 176, startPoint y: 109, endPoint x: 349, endPoint y: 110, distance: 172.7
click at [349, 110] on div "Heavybit Podcasts 44" at bounding box center [354, 114] width 358 height 23
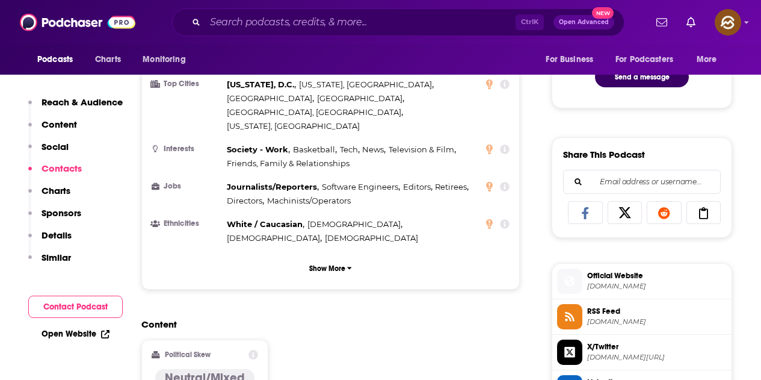
scroll to position [963, 0]
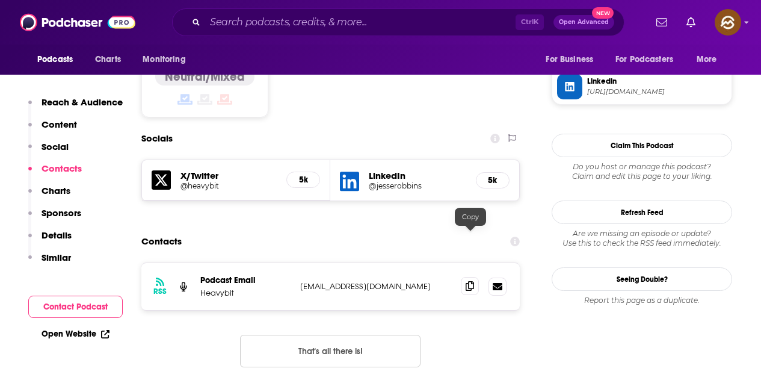
click at [474, 281] on icon at bounding box center [470, 286] width 8 height 10
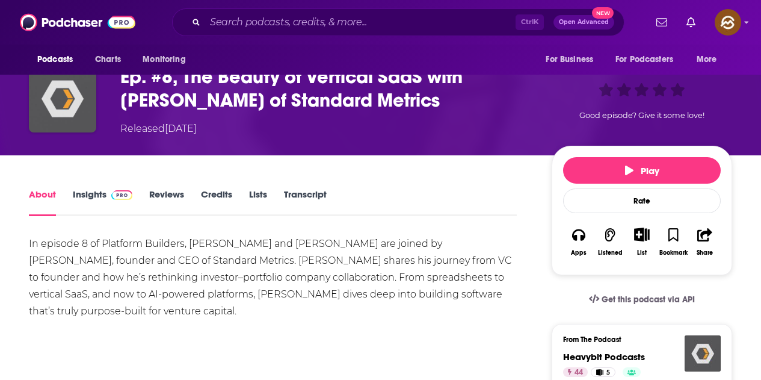
scroll to position [181, 0]
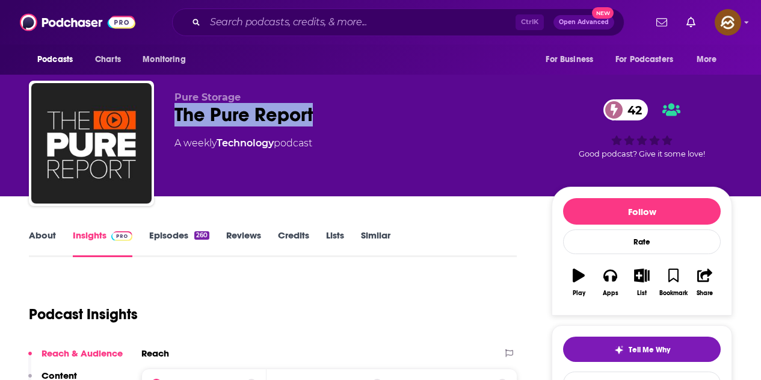
drag, startPoint x: 178, startPoint y: 114, endPoint x: 396, endPoint y: 117, distance: 218.5
click at [396, 117] on div "The Pure Report 42" at bounding box center [354, 114] width 358 height 23
